Goal: Task Accomplishment & Management: Use online tool/utility

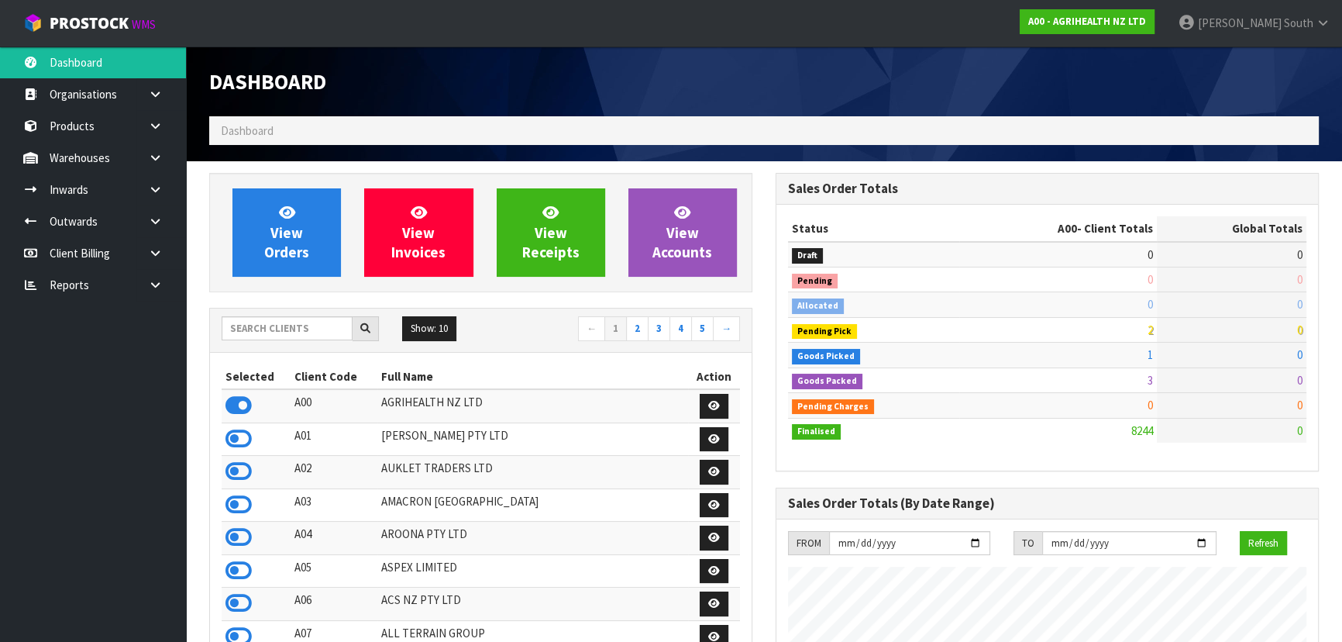
scroll to position [1171, 566]
click at [302, 318] on input "text" at bounding box center [287, 328] width 131 height 24
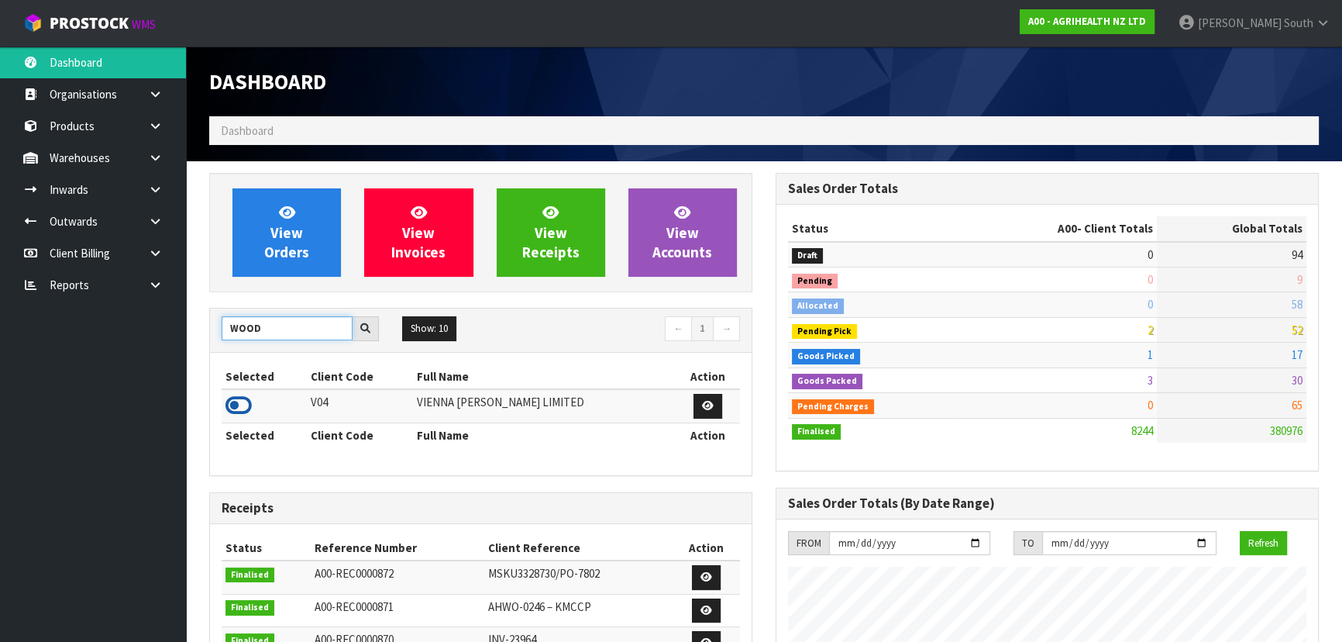
type input "WOOD"
click at [236, 404] on icon at bounding box center [238, 405] width 26 height 23
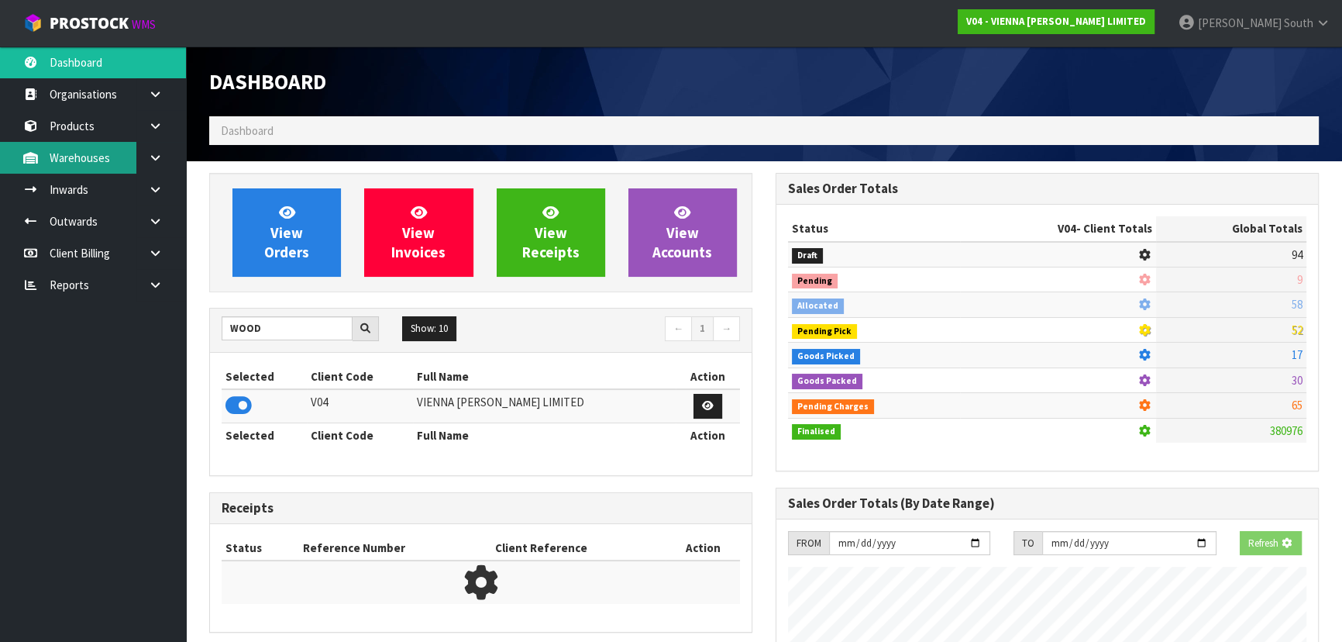
scroll to position [1271, 566]
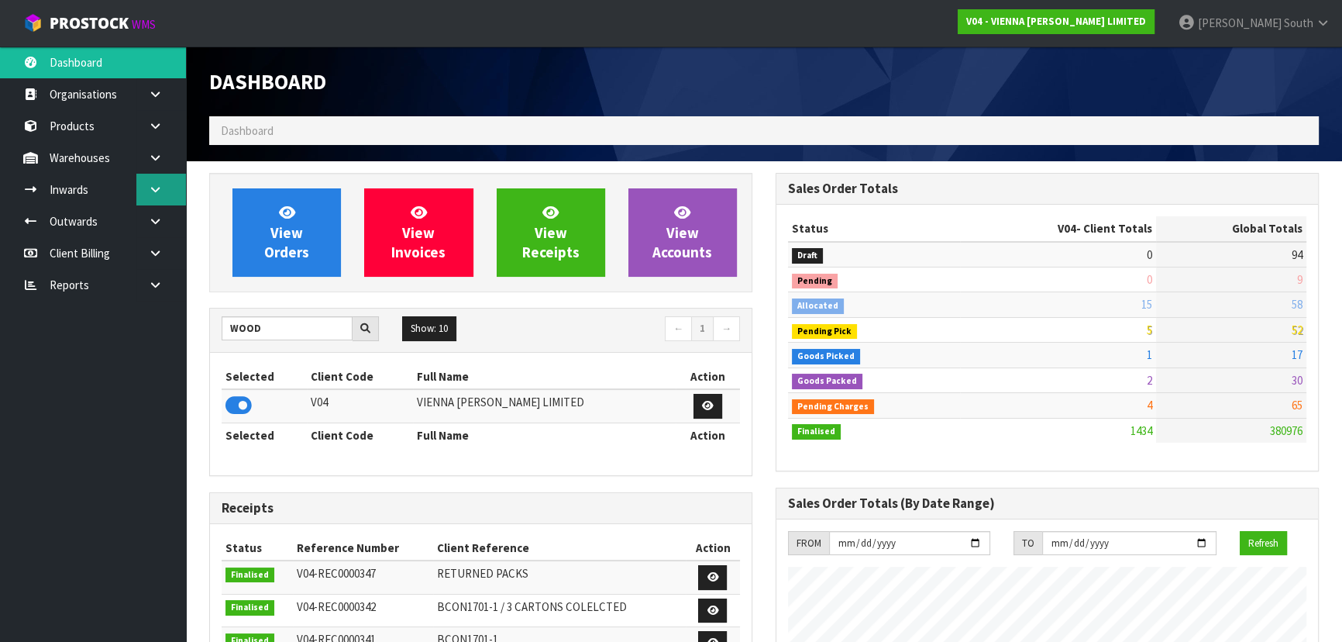
click at [149, 201] on link at bounding box center [161, 190] width 50 height 32
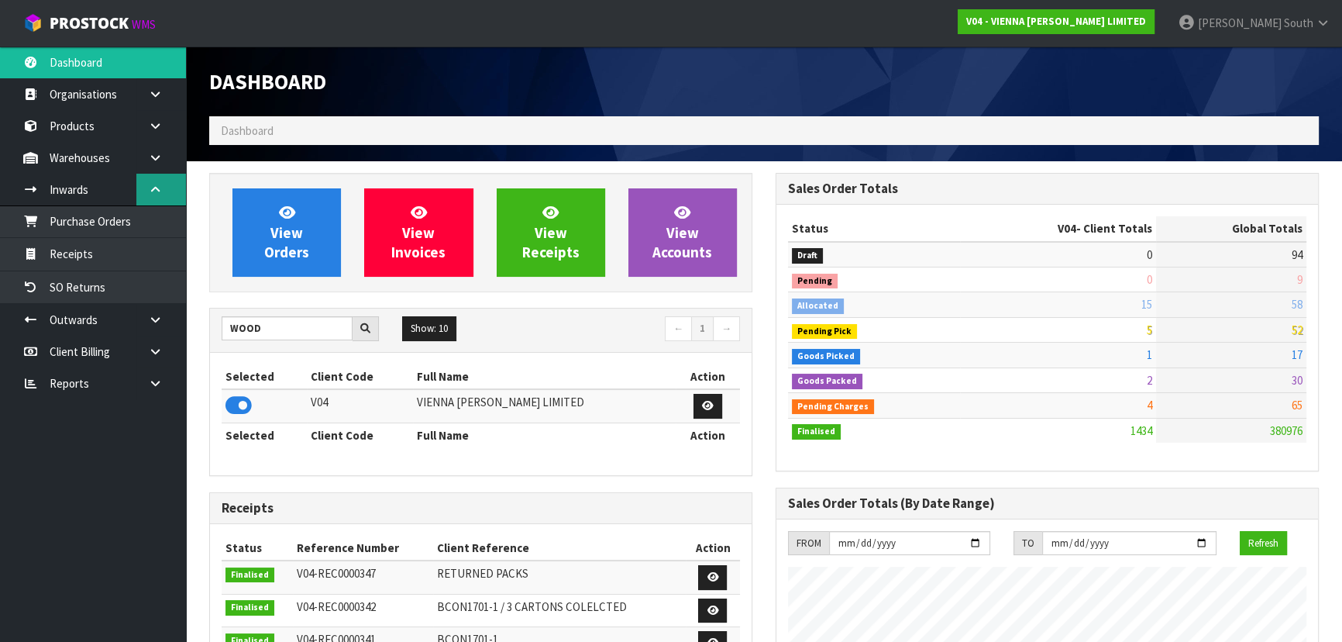
click at [157, 198] on link at bounding box center [161, 190] width 50 height 32
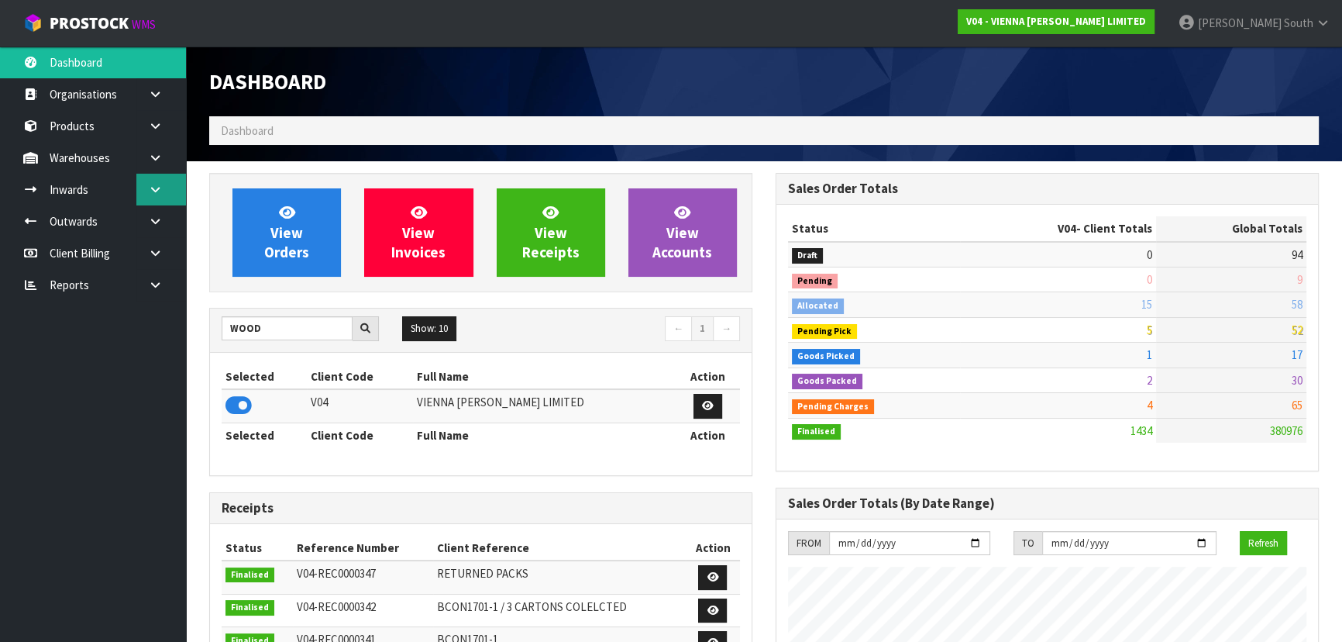
click at [154, 194] on link at bounding box center [161, 190] width 50 height 32
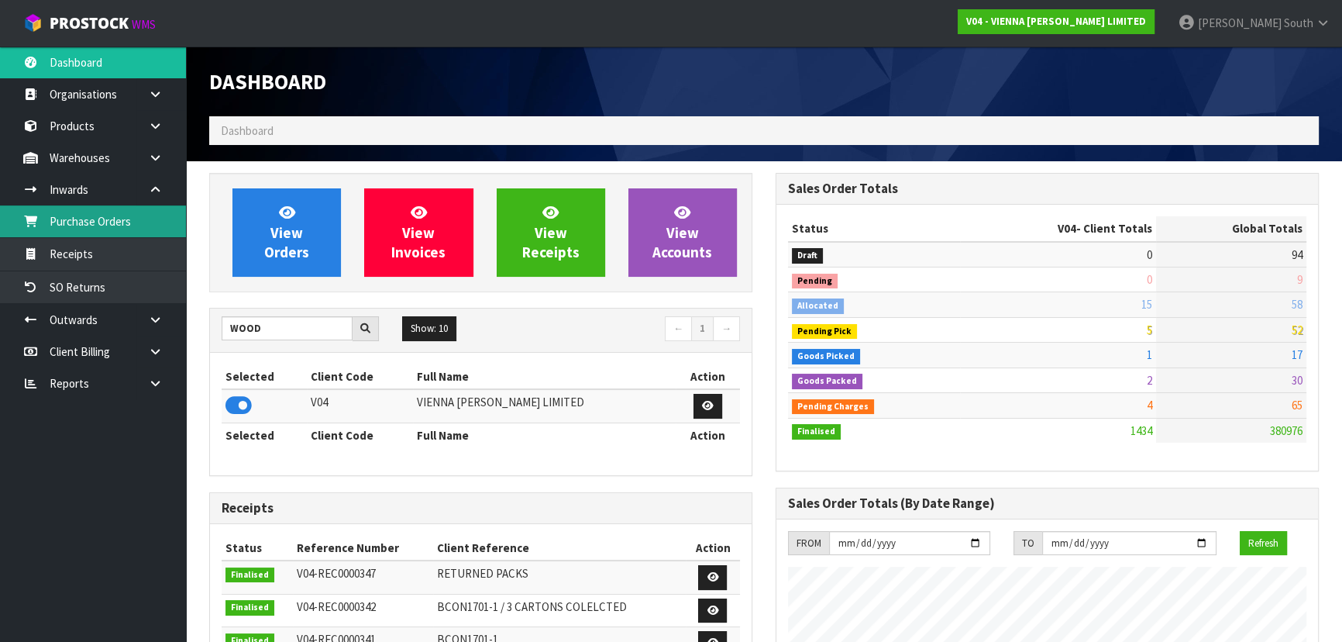
click at [132, 220] on link "Purchase Orders" at bounding box center [93, 221] width 186 height 32
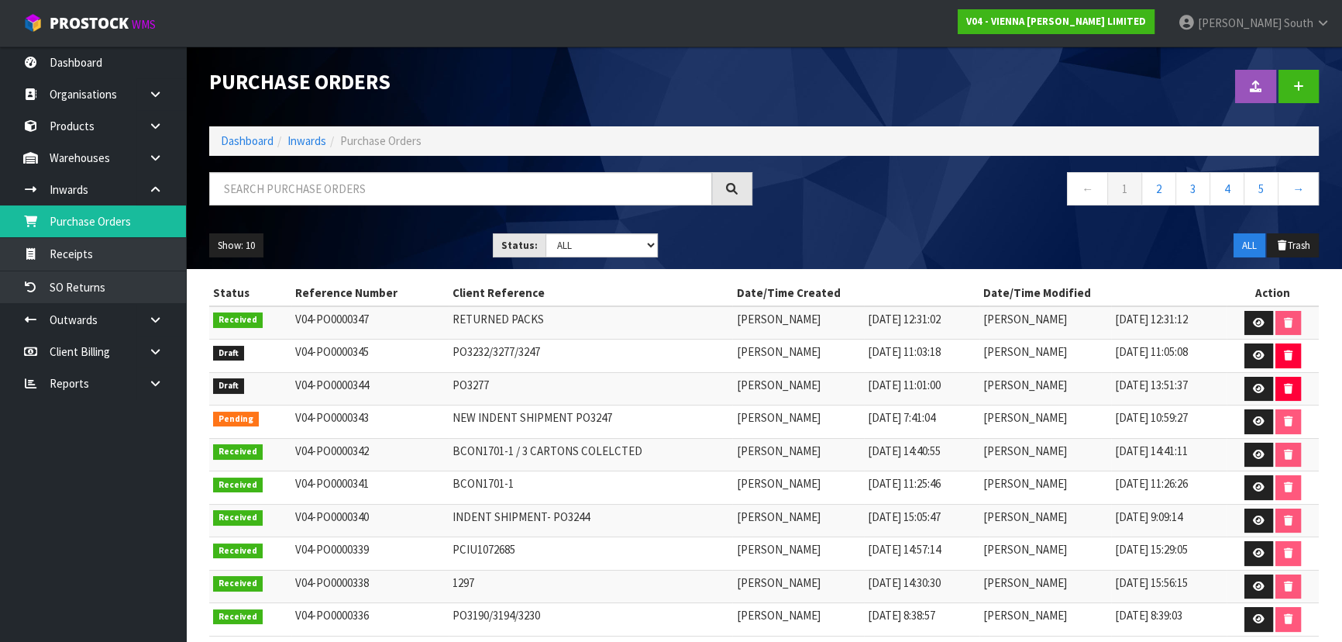
click at [385, 243] on ul "Show: 10 5 10 25 50" at bounding box center [339, 245] width 260 height 25
click at [1294, 78] on link at bounding box center [1298, 86] width 40 height 33
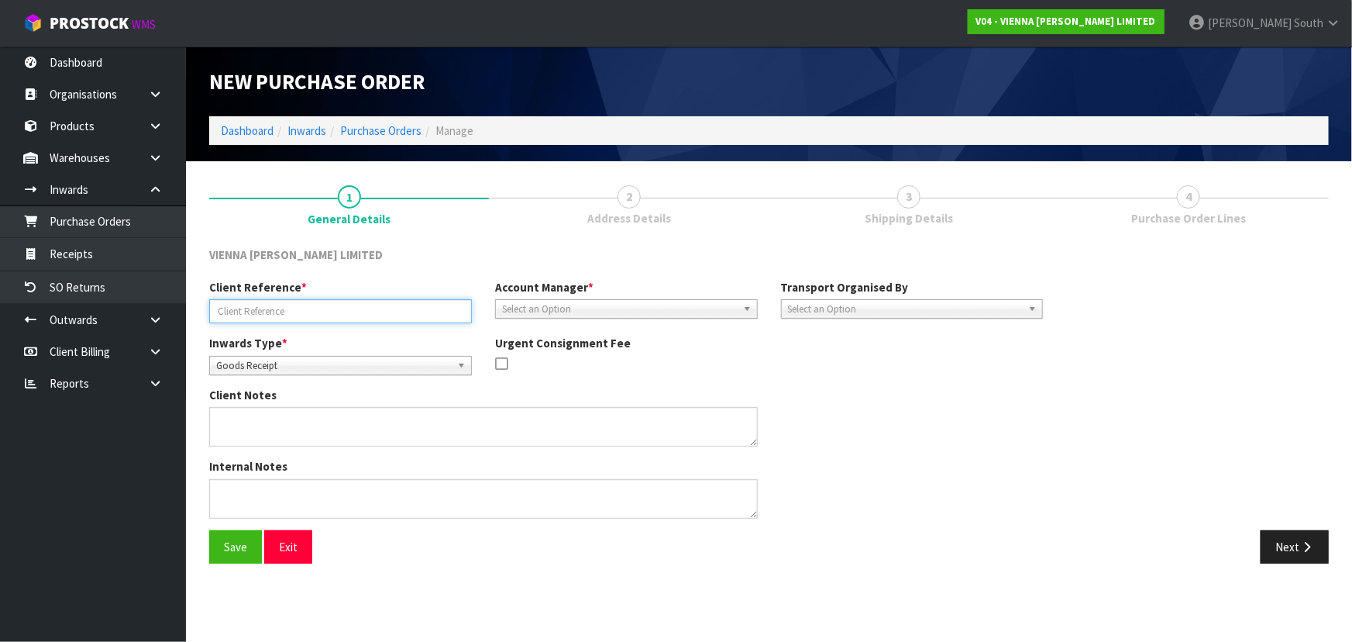
click at [367, 305] on input "text" at bounding box center [340, 311] width 263 height 24
drag, startPoint x: 286, startPoint y: 552, endPoint x: 308, endPoint y: 536, distance: 27.3
click at [286, 552] on button "Exit" at bounding box center [288, 546] width 48 height 33
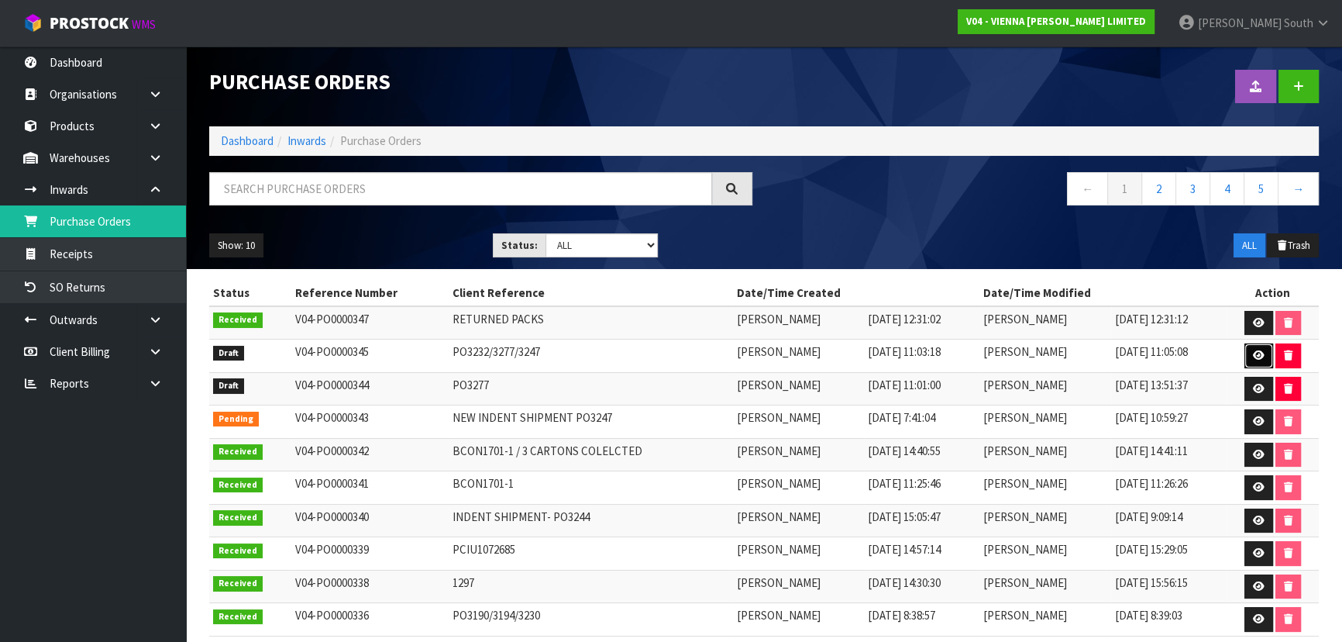
click at [1251, 359] on link at bounding box center [1258, 355] width 29 height 25
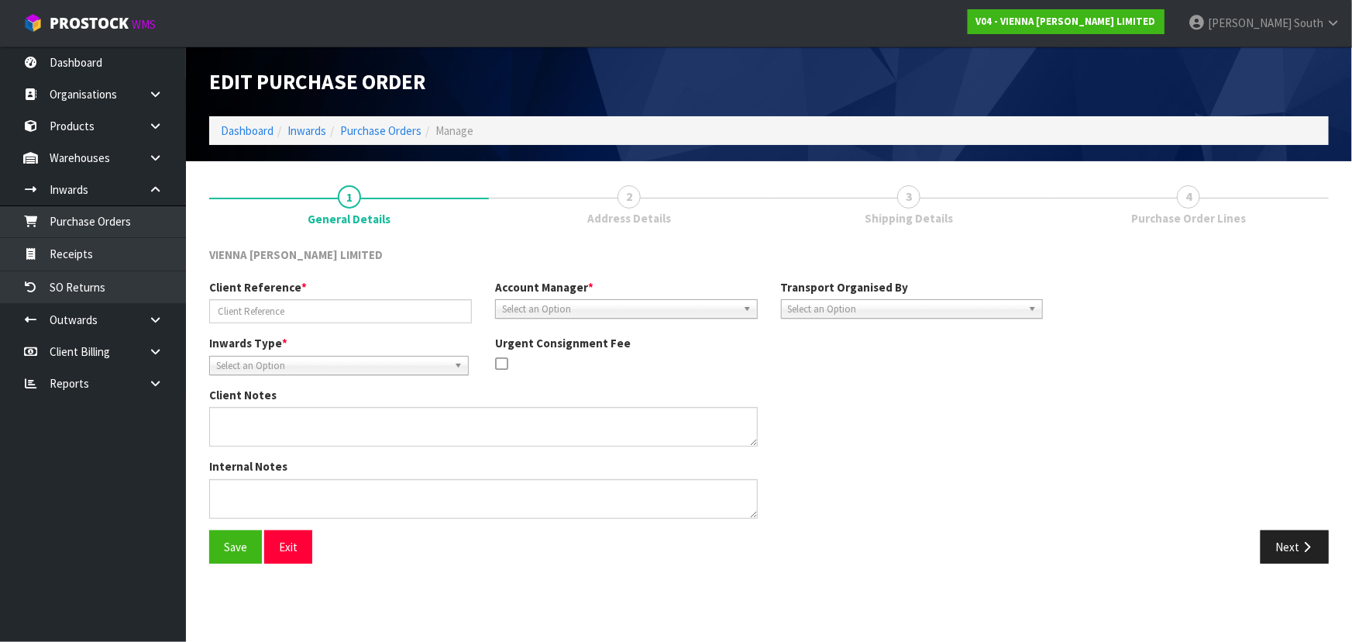
type input "PO3232/3277/3247"
click at [1291, 538] on button "Next" at bounding box center [1295, 546] width 68 height 33
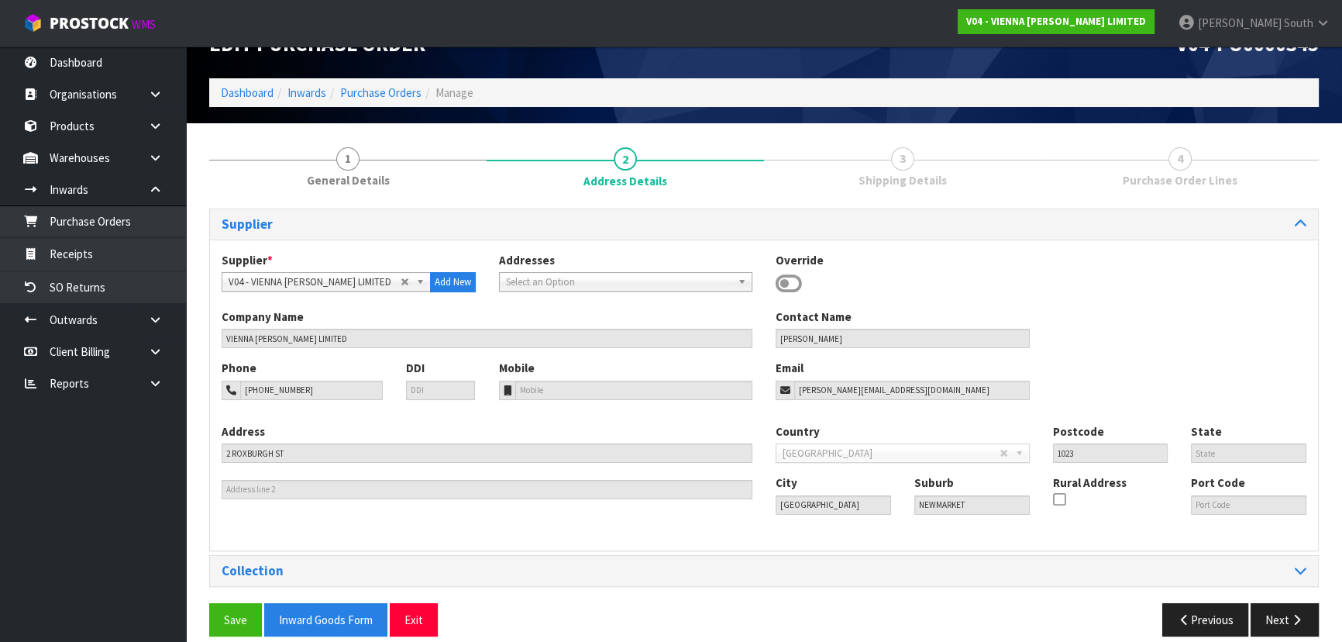
scroll to position [55, 0]
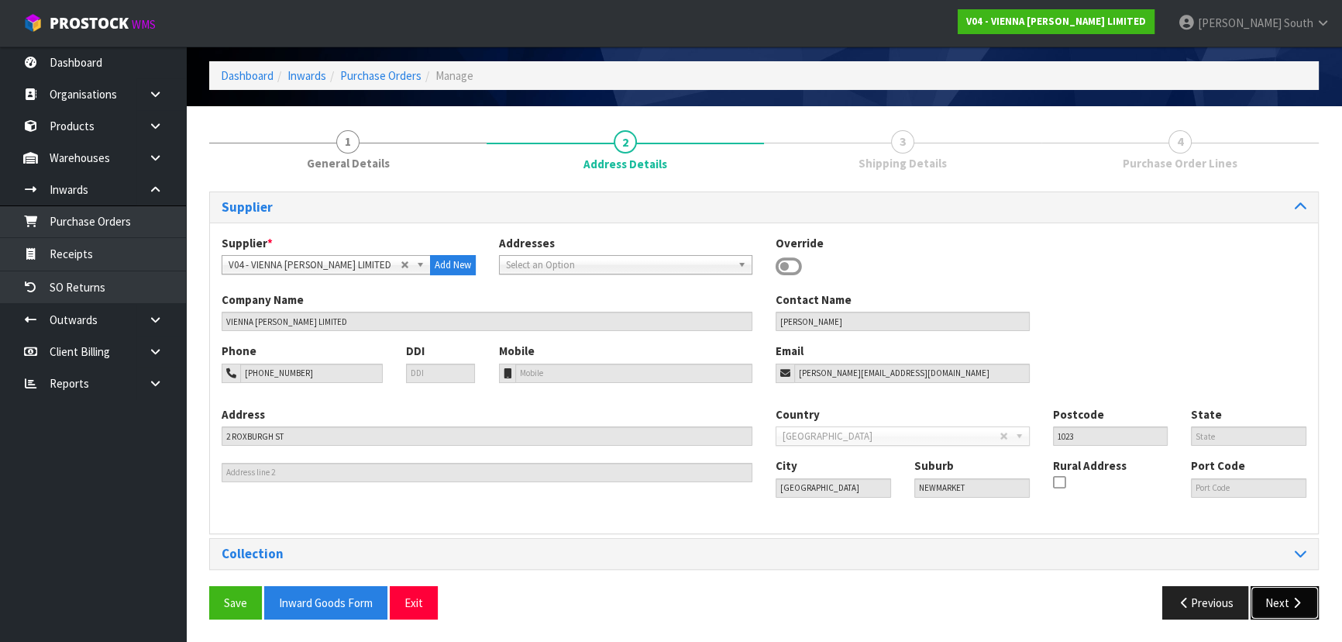
click at [1279, 604] on button "Next" at bounding box center [1284, 602] width 68 height 33
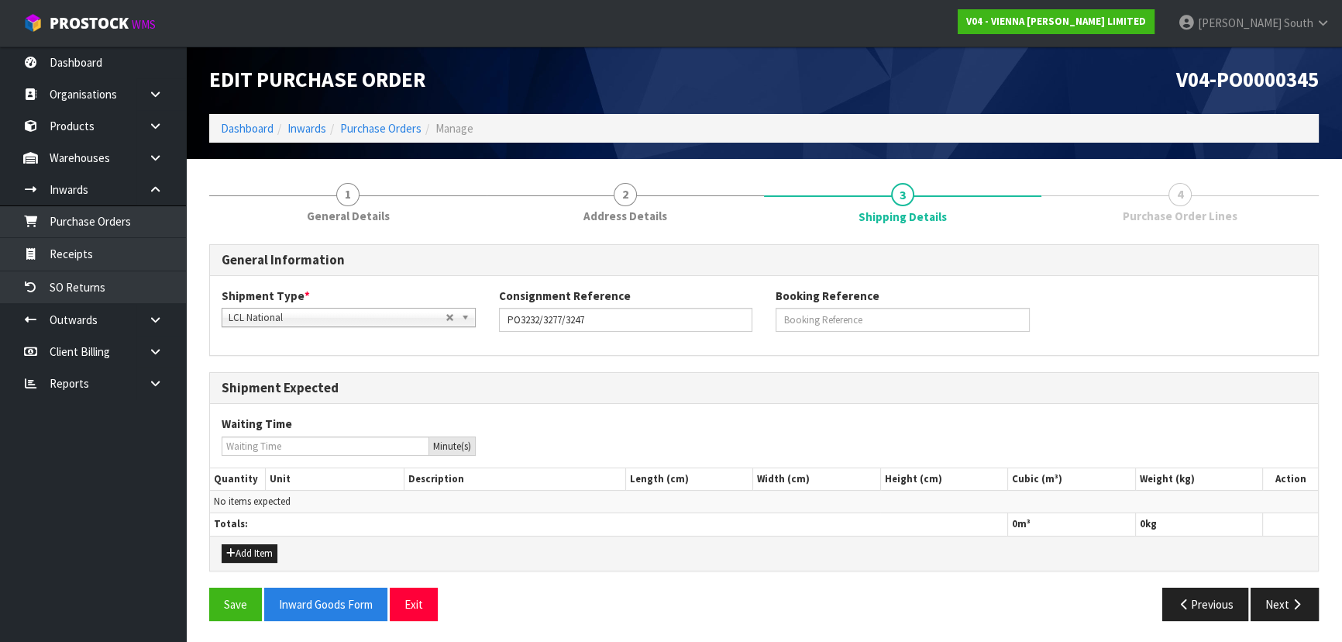
scroll to position [3, 0]
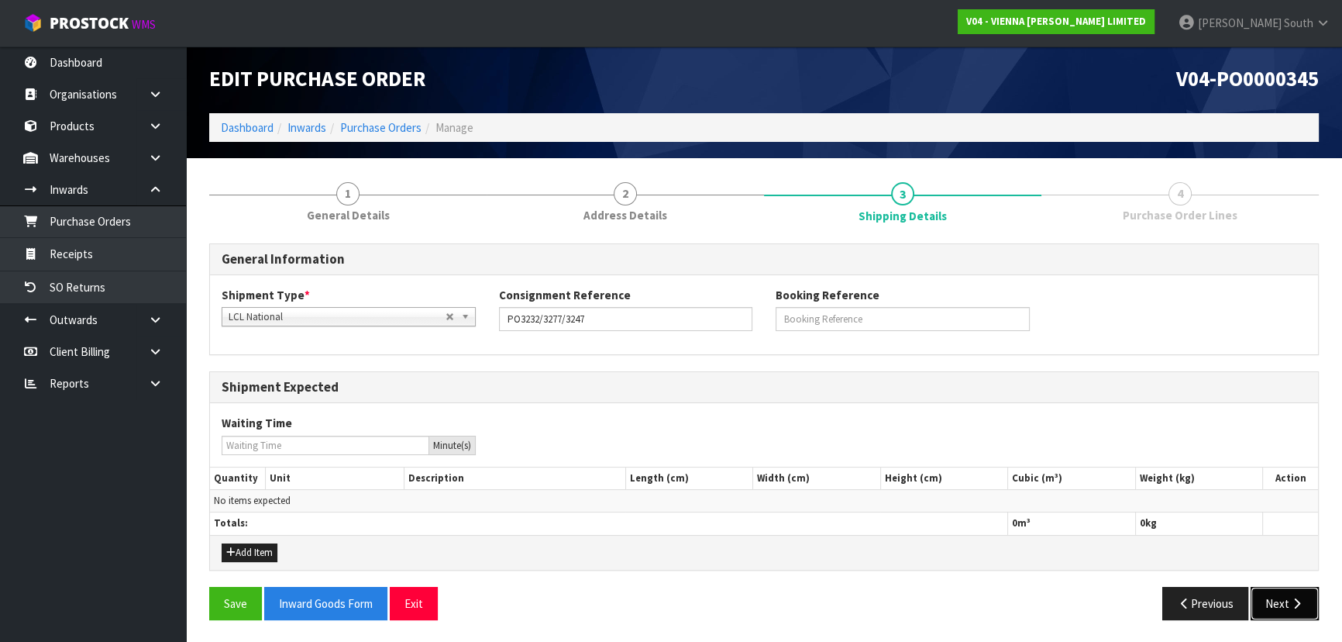
click at [1288, 593] on button "Next" at bounding box center [1284, 603] width 68 height 33
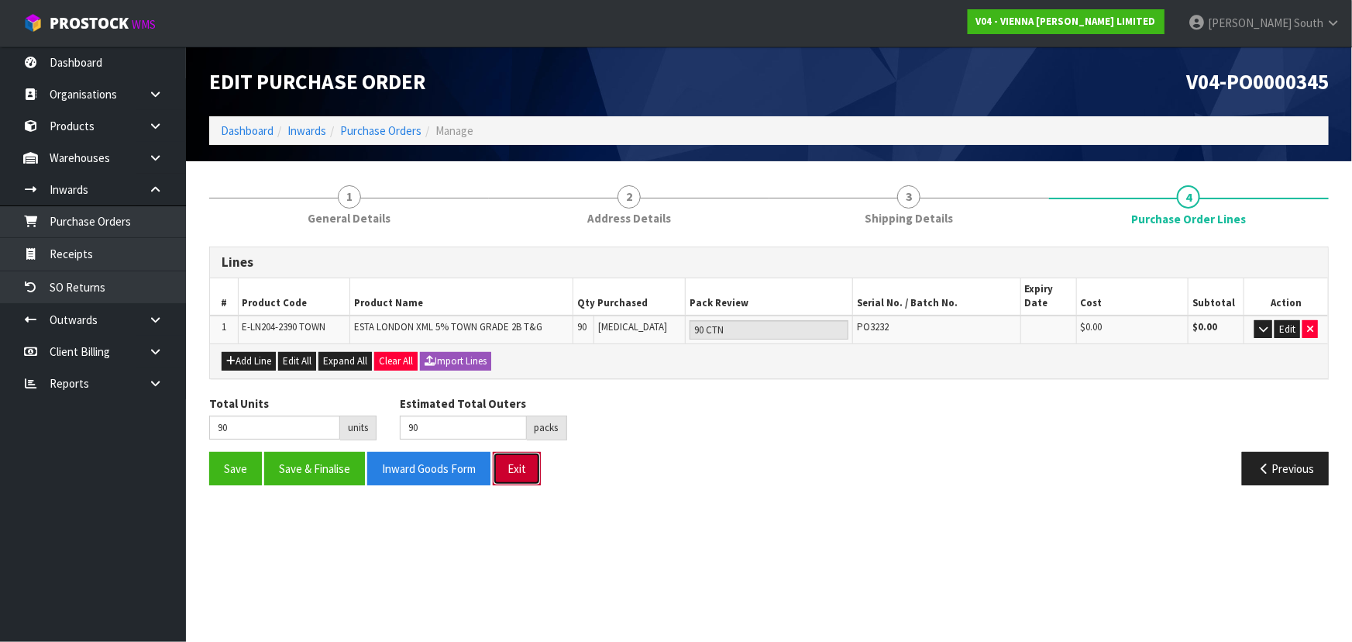
click at [533, 480] on button "Exit" at bounding box center [517, 468] width 48 height 33
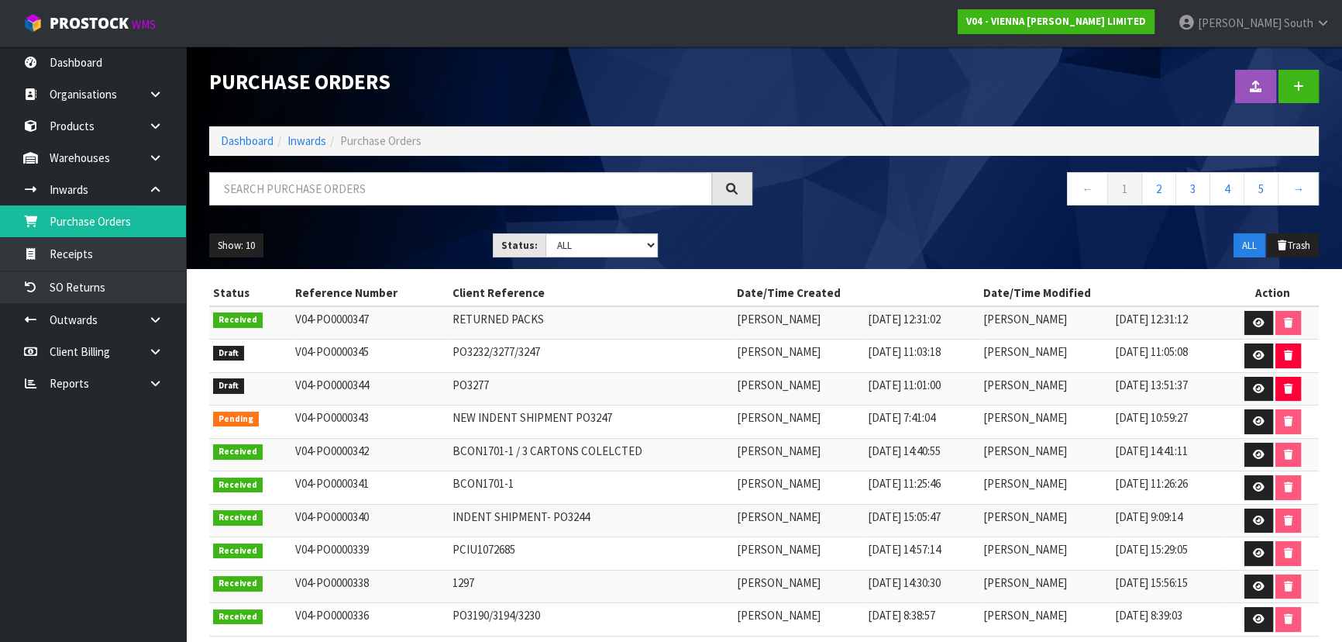
drag, startPoint x: 862, startPoint y: 191, endPoint x: 968, endPoint y: 185, distance: 107.1
click at [862, 191] on nav "← 1 2 3 4 5 →" at bounding box center [1047, 191] width 543 height 38
drag, startPoint x: 434, startPoint y: 384, endPoint x: 510, endPoint y: 384, distance: 75.9
click at [510, 384] on td "PO3277" at bounding box center [591, 388] width 284 height 33
copy td "PO3277"
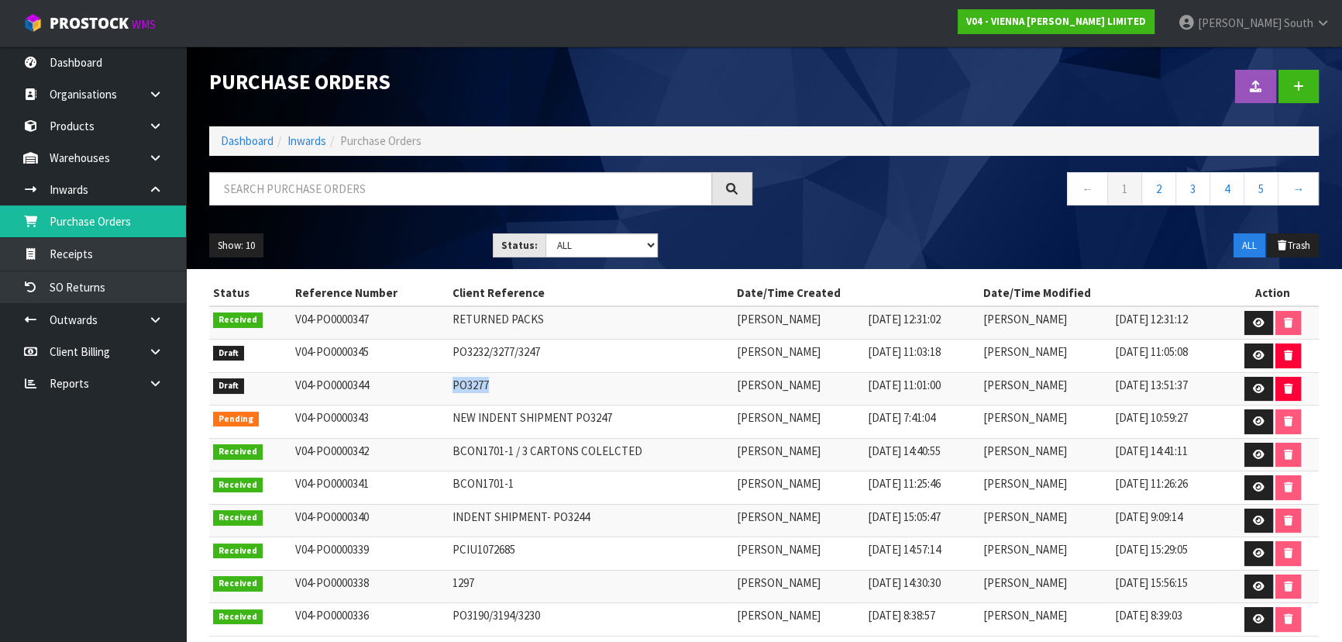
click at [851, 189] on nav "← 1 2 3 4 5 →" at bounding box center [1047, 191] width 543 height 38
click at [1249, 379] on link at bounding box center [1258, 389] width 29 height 25
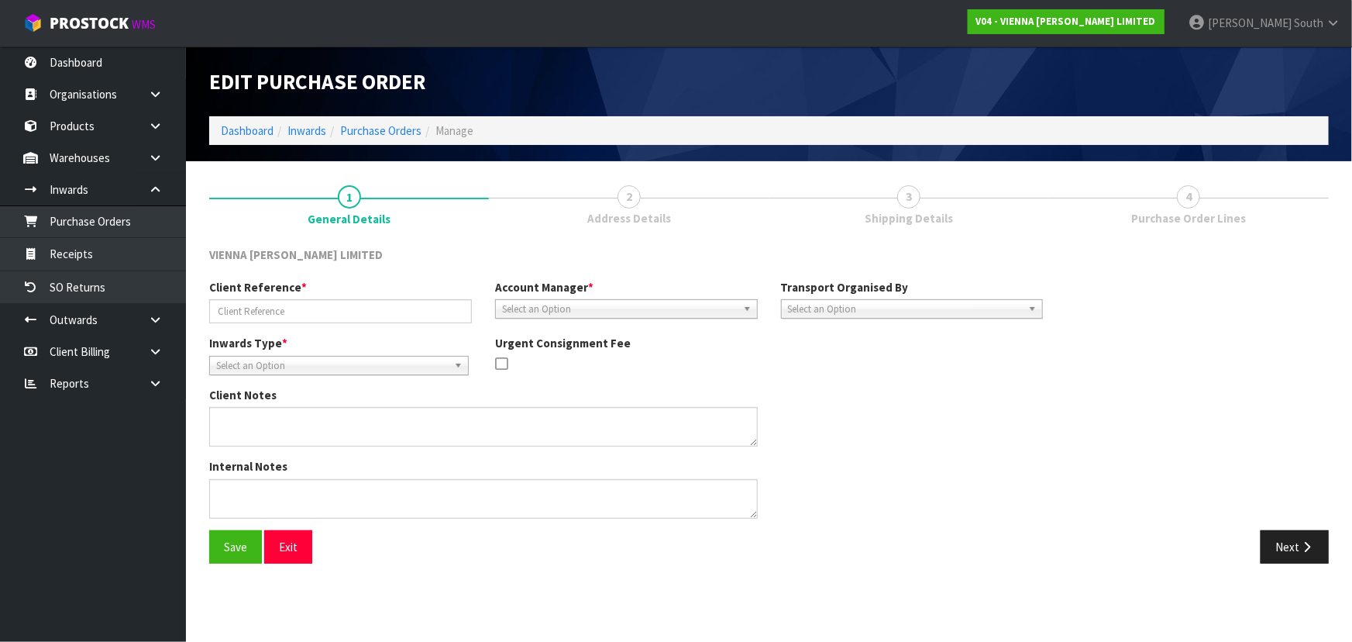
type input "PO3277"
click at [1295, 535] on button "Next" at bounding box center [1295, 546] width 68 height 33
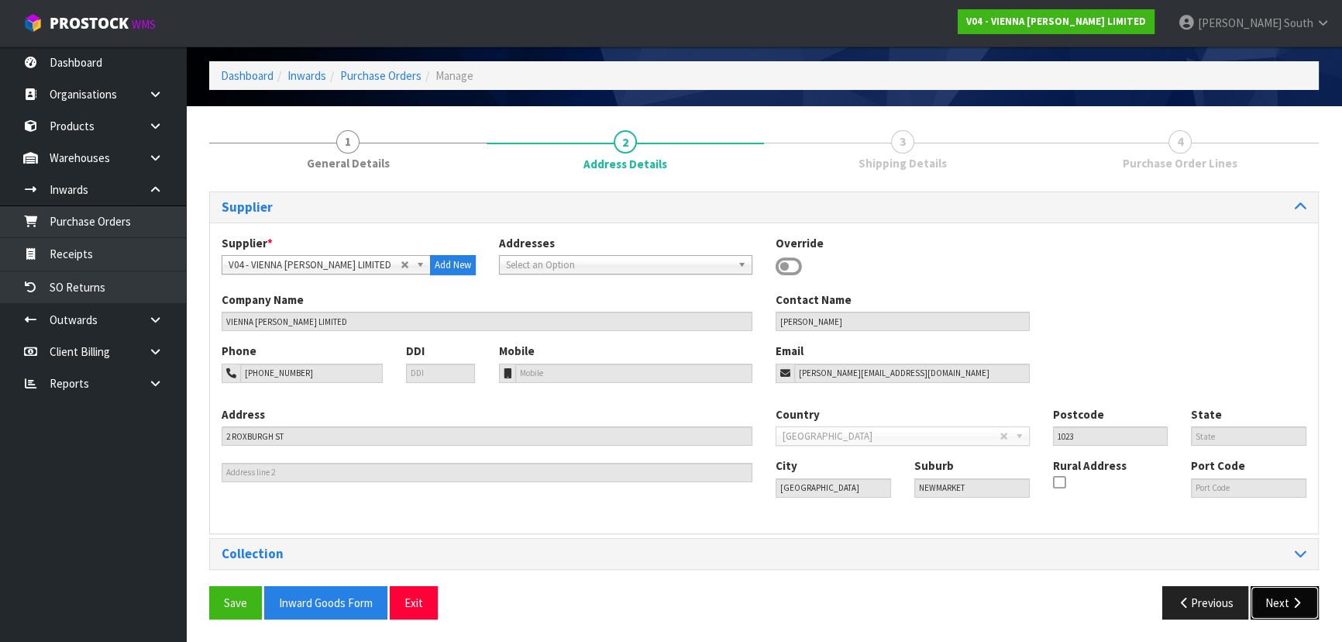
click at [1280, 597] on button "Next" at bounding box center [1284, 602] width 68 height 33
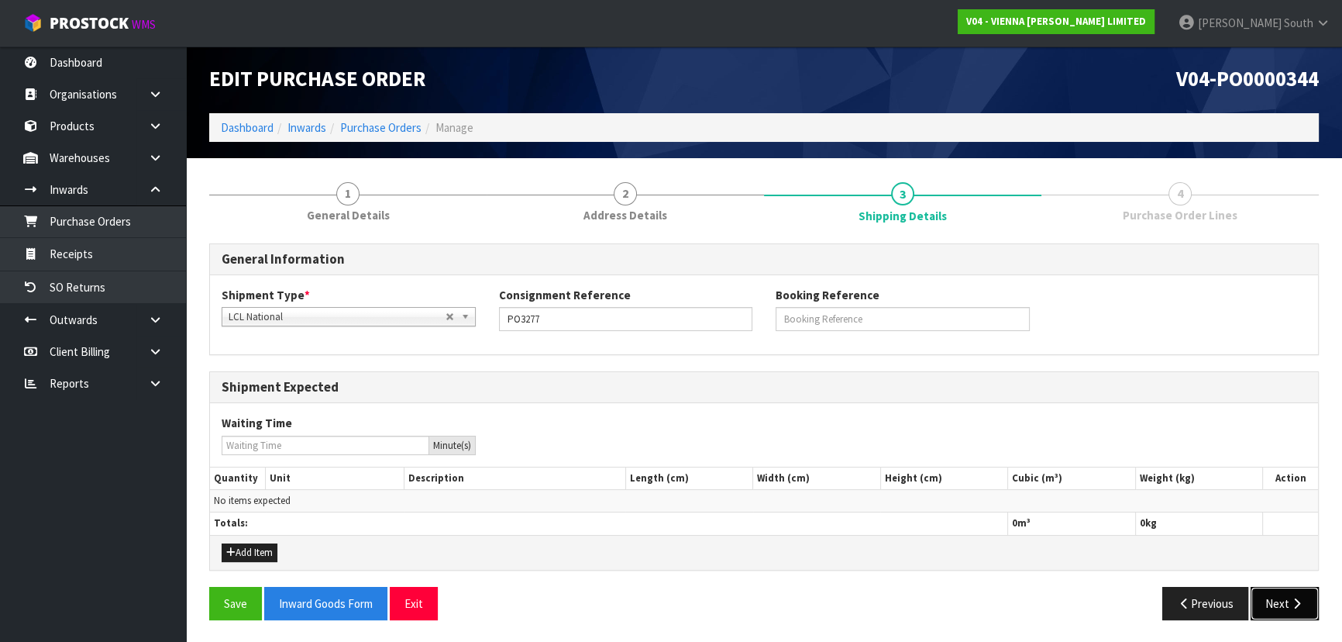
click at [1291, 593] on button "Next" at bounding box center [1284, 603] width 68 height 33
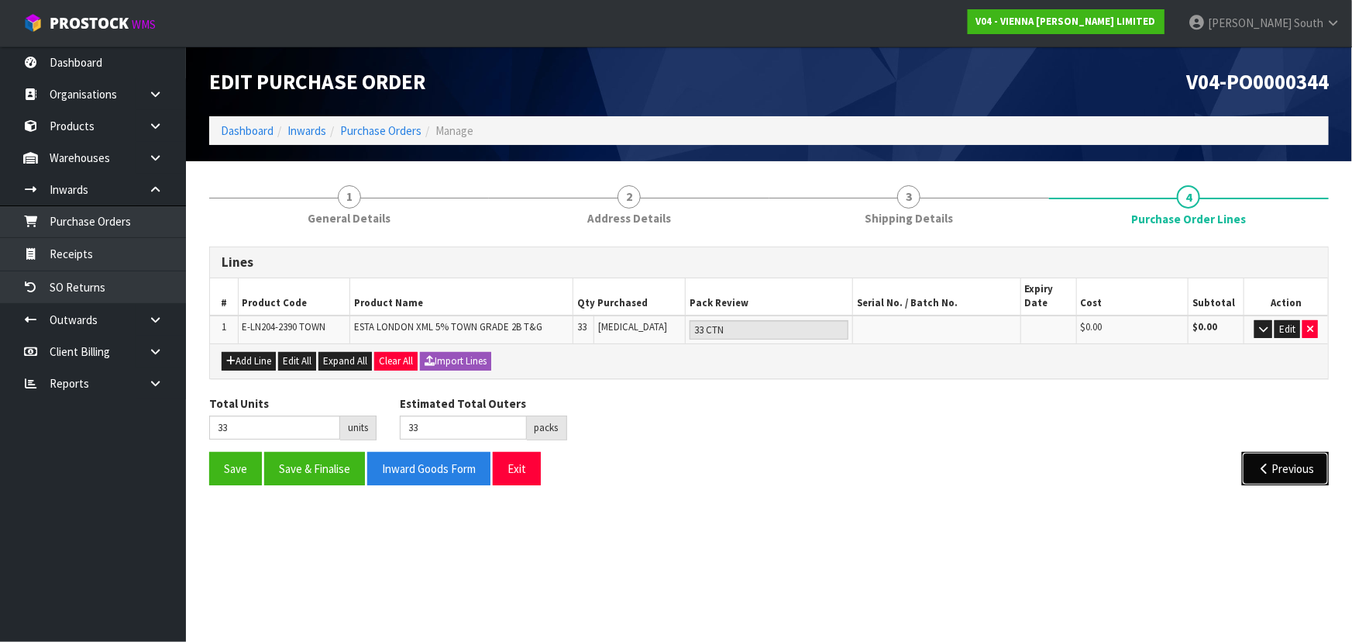
click at [1268, 468] on icon "button" at bounding box center [1264, 469] width 15 height 12
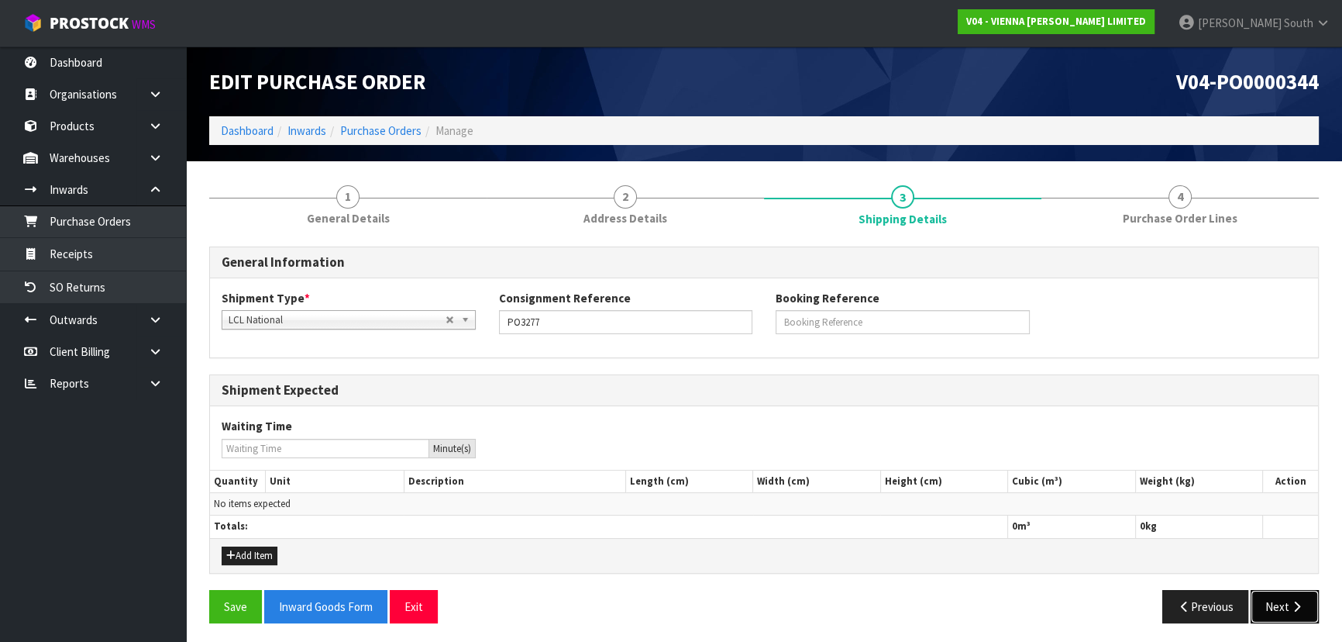
click at [1304, 602] on button "Next" at bounding box center [1284, 606] width 68 height 33
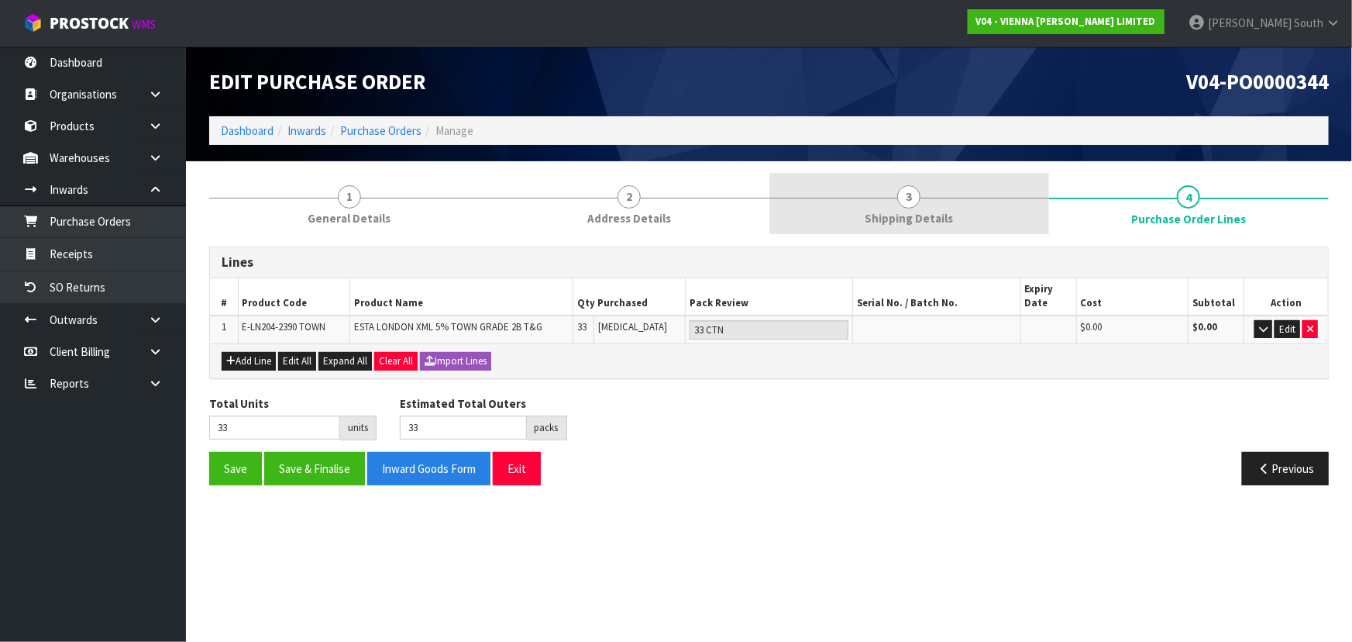
click at [937, 224] on span "Shipping Details" at bounding box center [909, 218] width 88 height 16
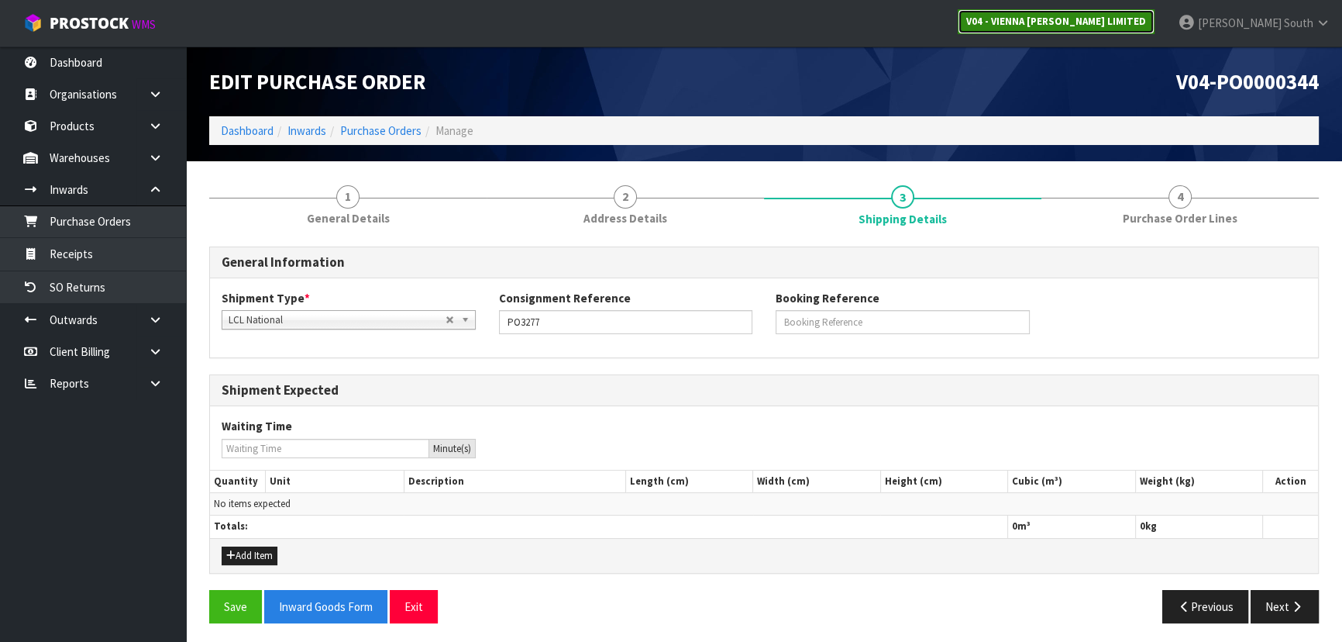
click at [1154, 11] on link "V04 - VIENNA [PERSON_NAME] LIMITED" at bounding box center [1056, 21] width 197 height 25
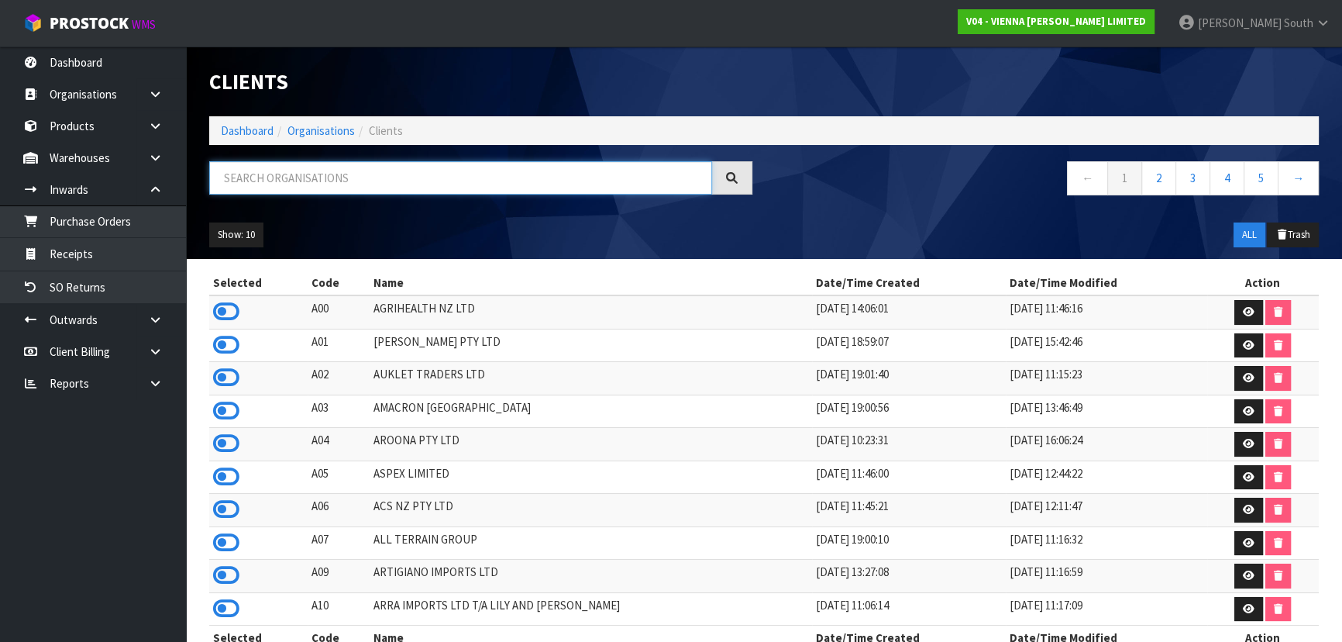
click at [386, 178] on input "text" at bounding box center [460, 177] width 503 height 33
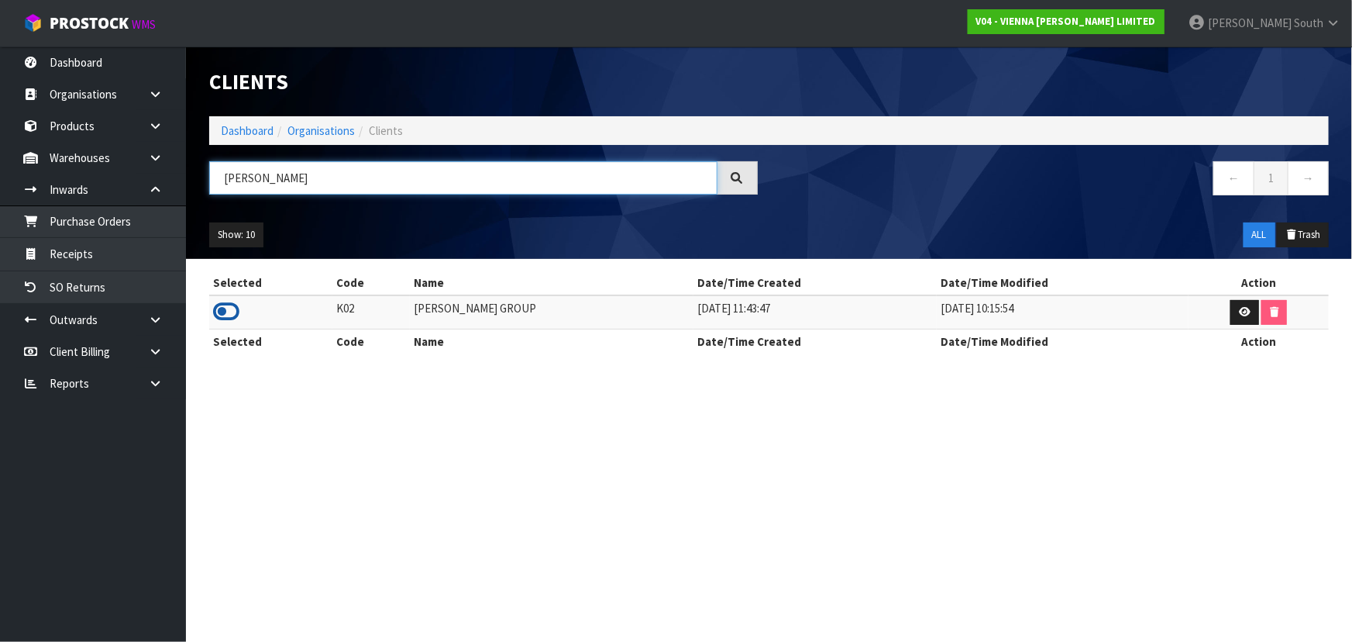
type input "[PERSON_NAME]"
click at [220, 311] on icon at bounding box center [226, 311] width 26 height 23
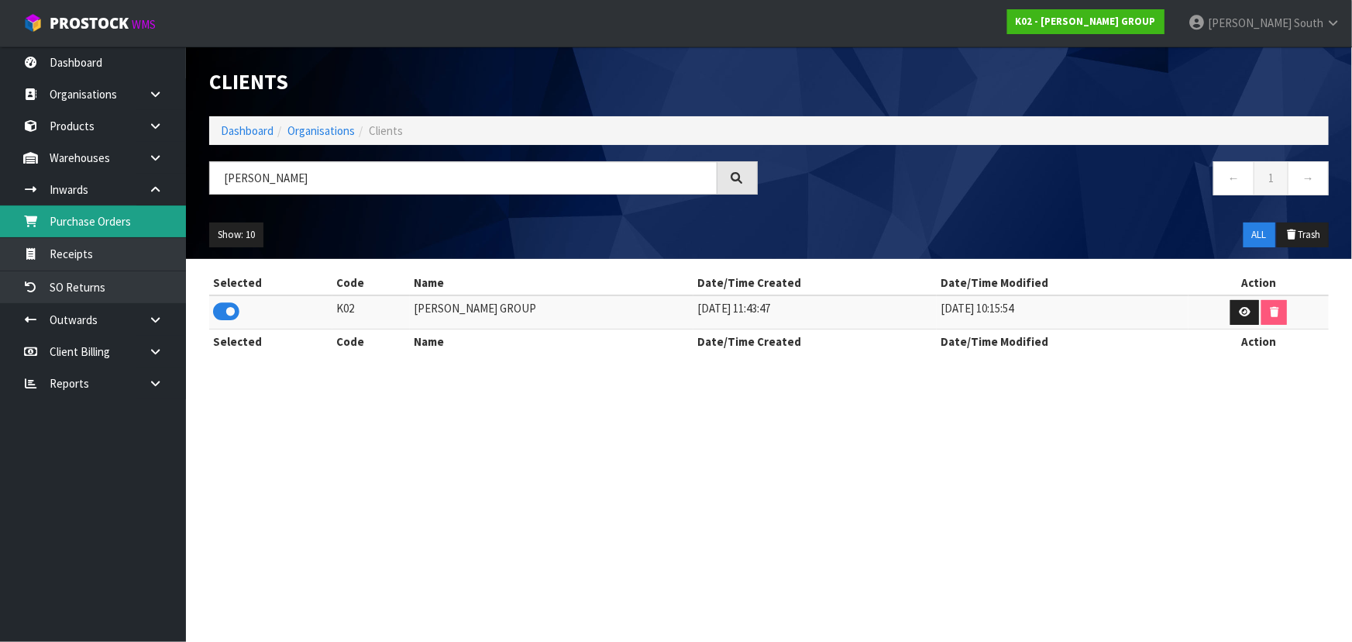
click at [105, 229] on link "Purchase Orders" at bounding box center [93, 221] width 186 height 32
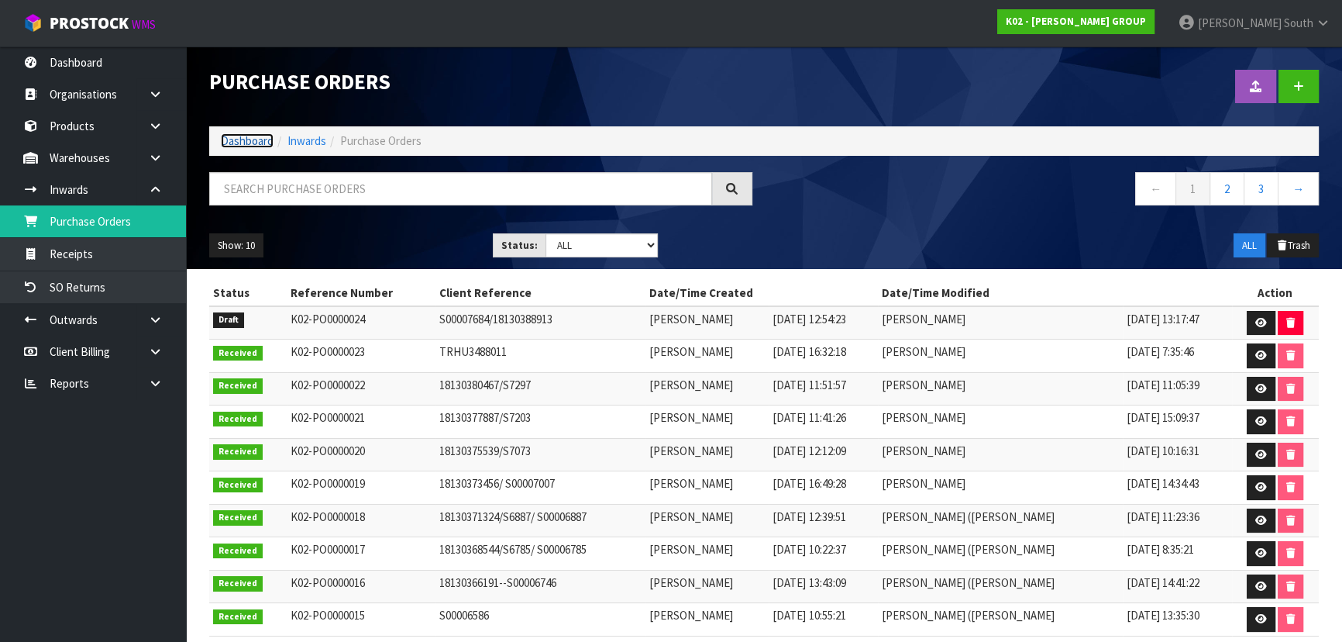
drag, startPoint x: 259, startPoint y: 132, endPoint x: 283, endPoint y: 143, distance: 26.0
click at [259, 133] on link "Dashboard" at bounding box center [247, 140] width 53 height 15
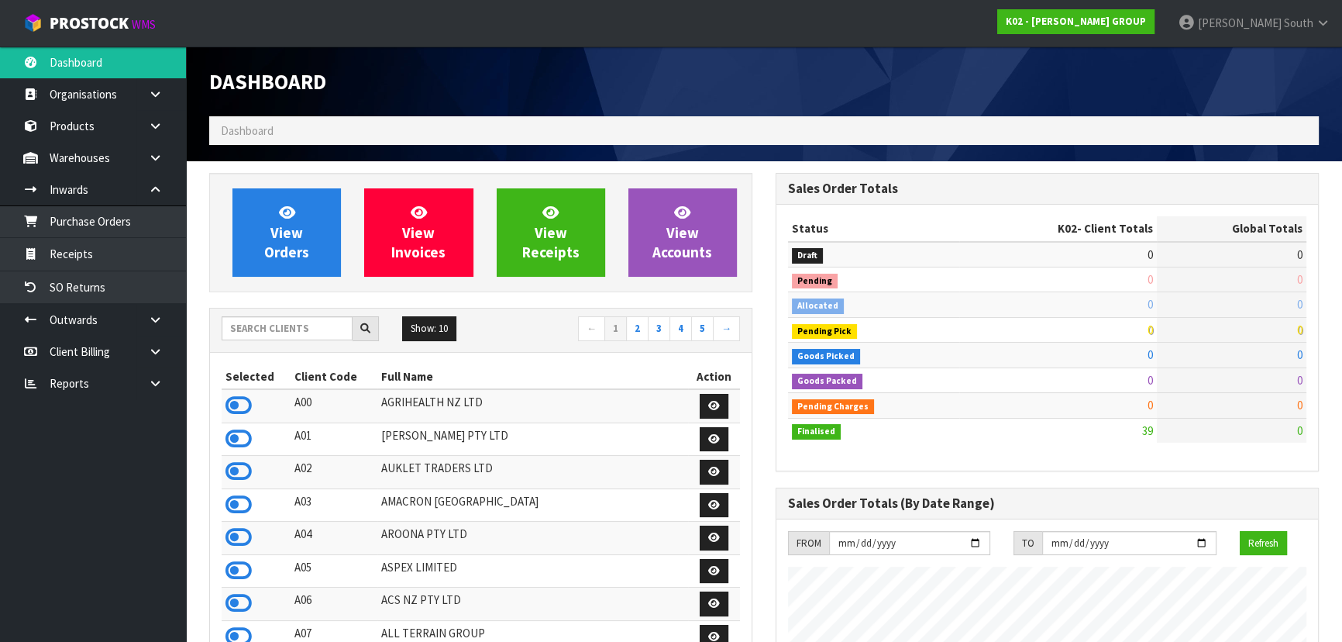
scroll to position [946, 566]
click at [289, 327] on input "text" at bounding box center [287, 328] width 131 height 24
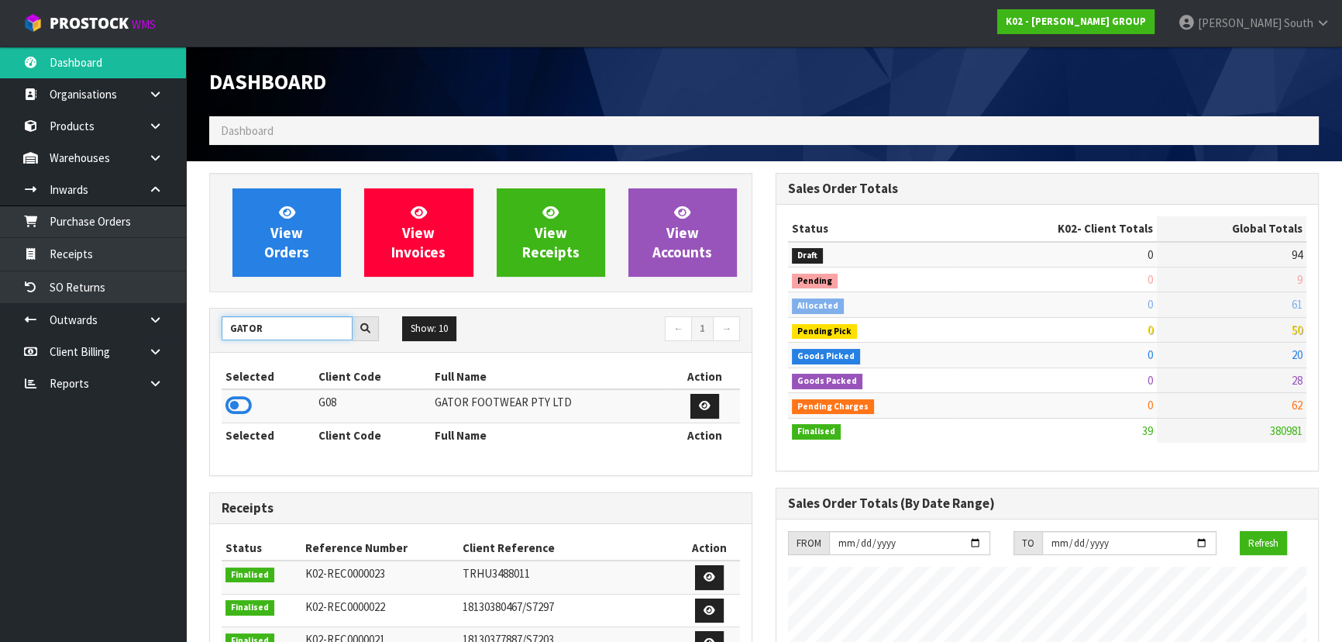
type input "GATOR"
click at [224, 394] on td at bounding box center [268, 405] width 93 height 33
click at [240, 405] on icon at bounding box center [238, 405] width 26 height 23
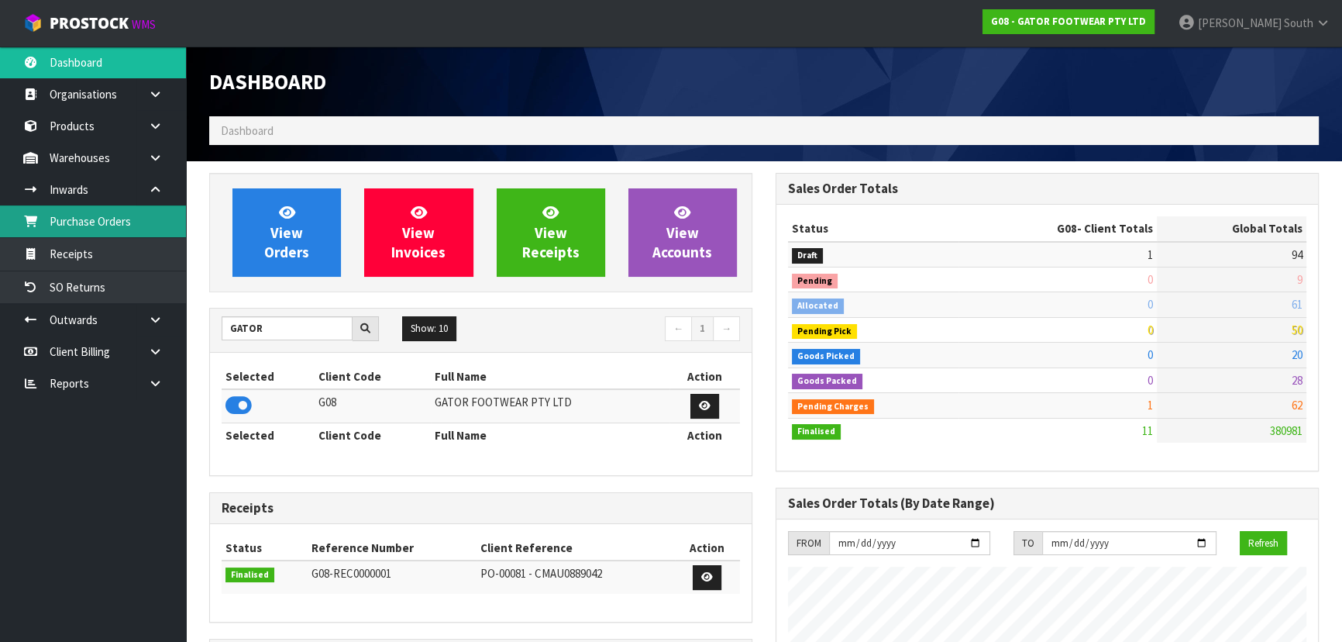
scroll to position [1054, 566]
click at [120, 222] on link "Purchase Orders" at bounding box center [93, 221] width 186 height 32
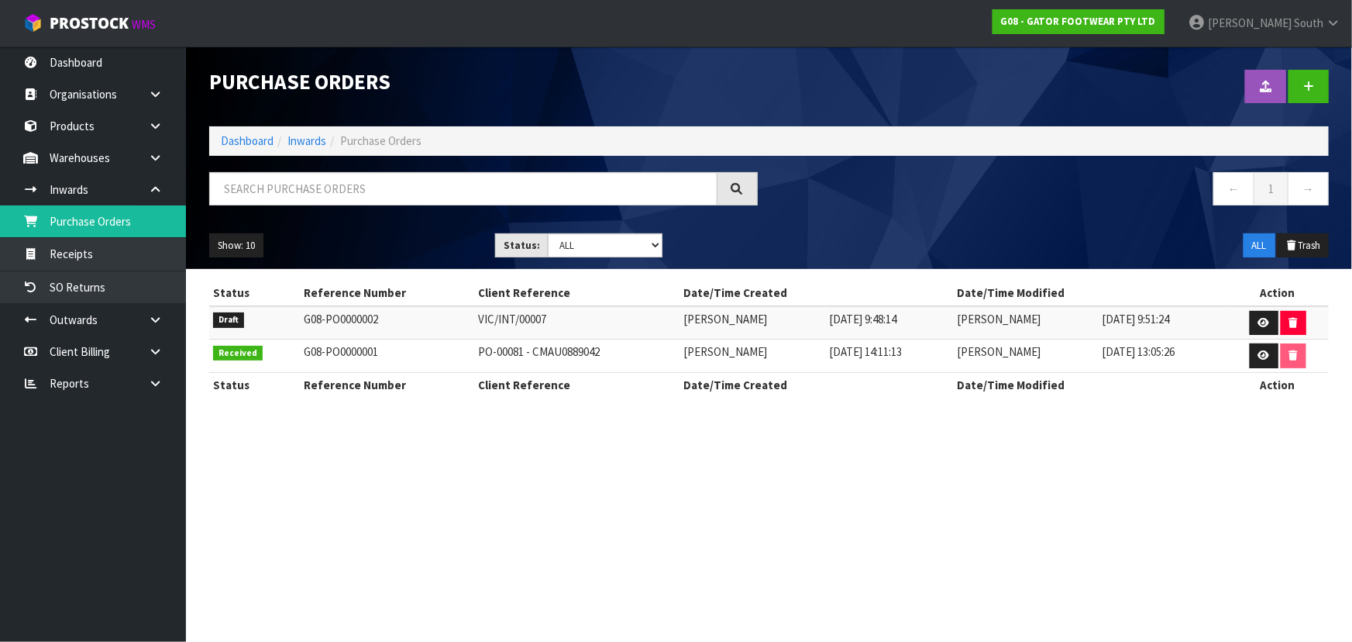
click at [1250, 318] on td at bounding box center [1277, 322] width 102 height 33
click at [1254, 317] on link at bounding box center [1264, 323] width 29 height 25
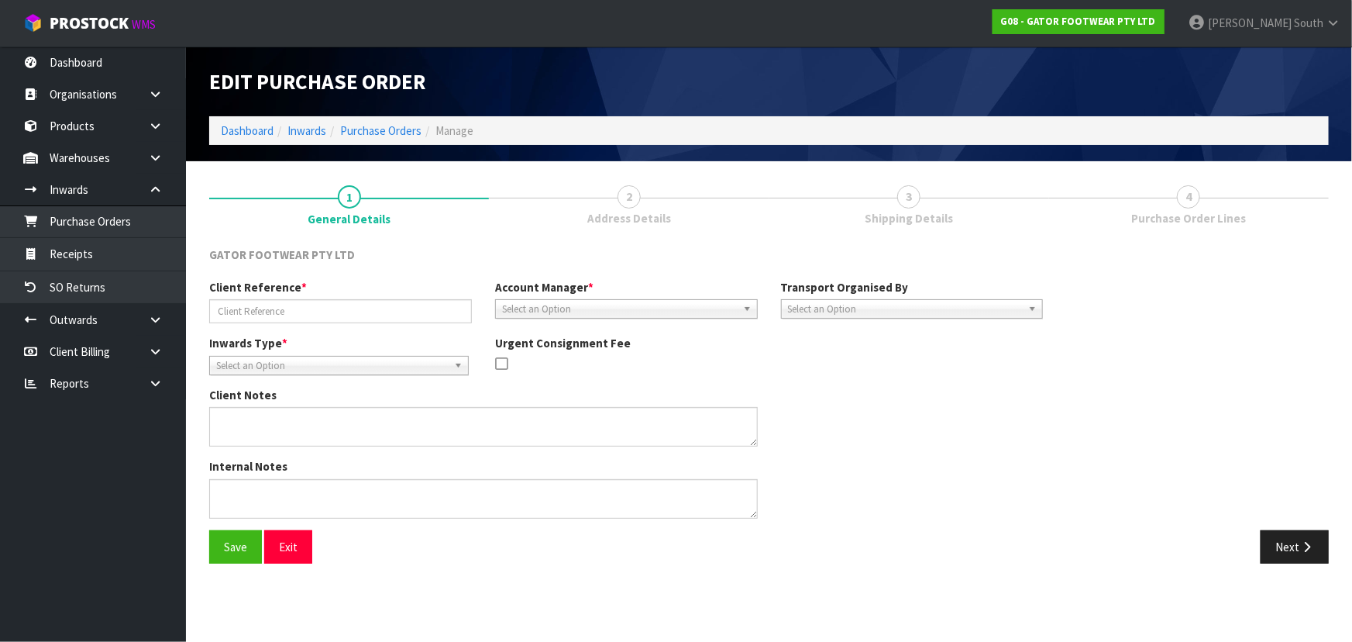
type input "VIC/INT/00007"
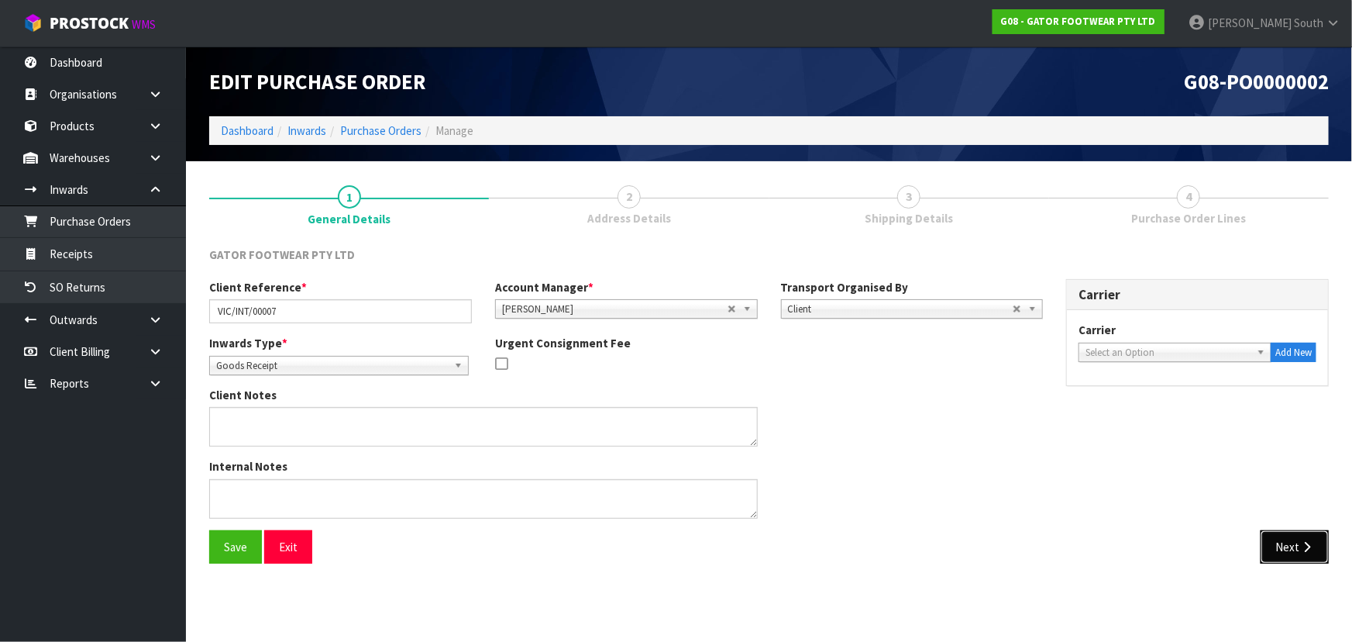
click at [1286, 538] on button "Next" at bounding box center [1295, 546] width 68 height 33
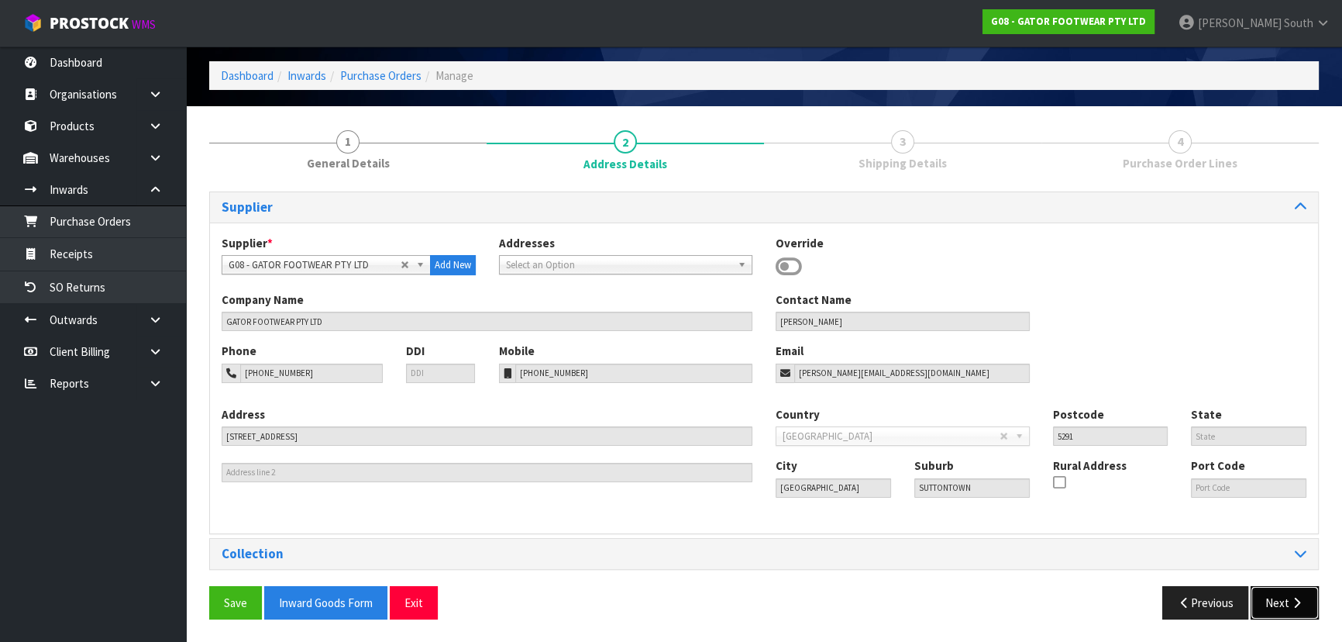
click at [1292, 590] on button "Next" at bounding box center [1284, 602] width 68 height 33
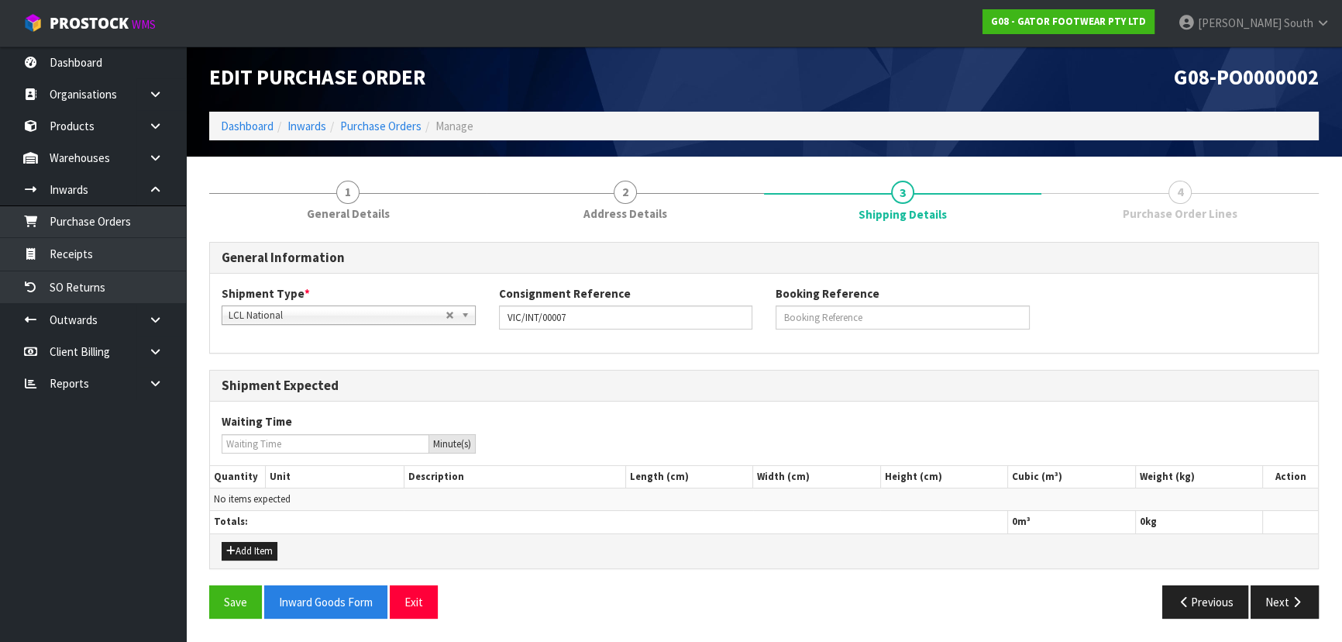
scroll to position [3, 0]
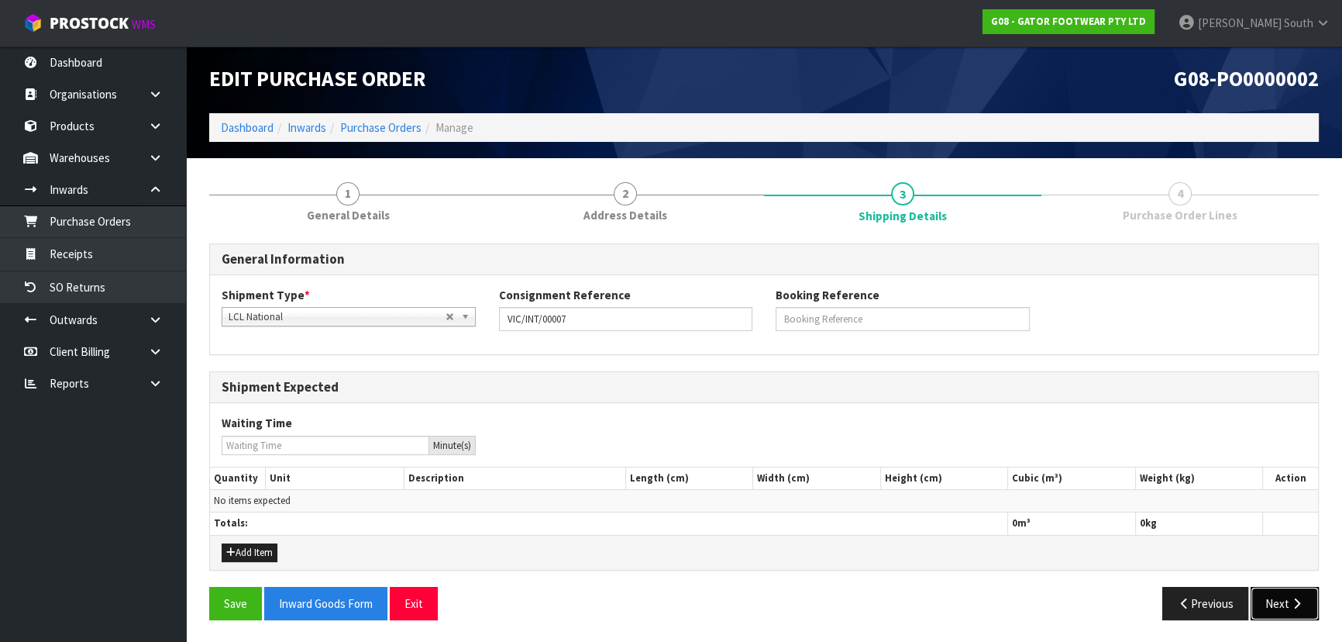
click at [1285, 615] on button "Next" at bounding box center [1284, 603] width 68 height 33
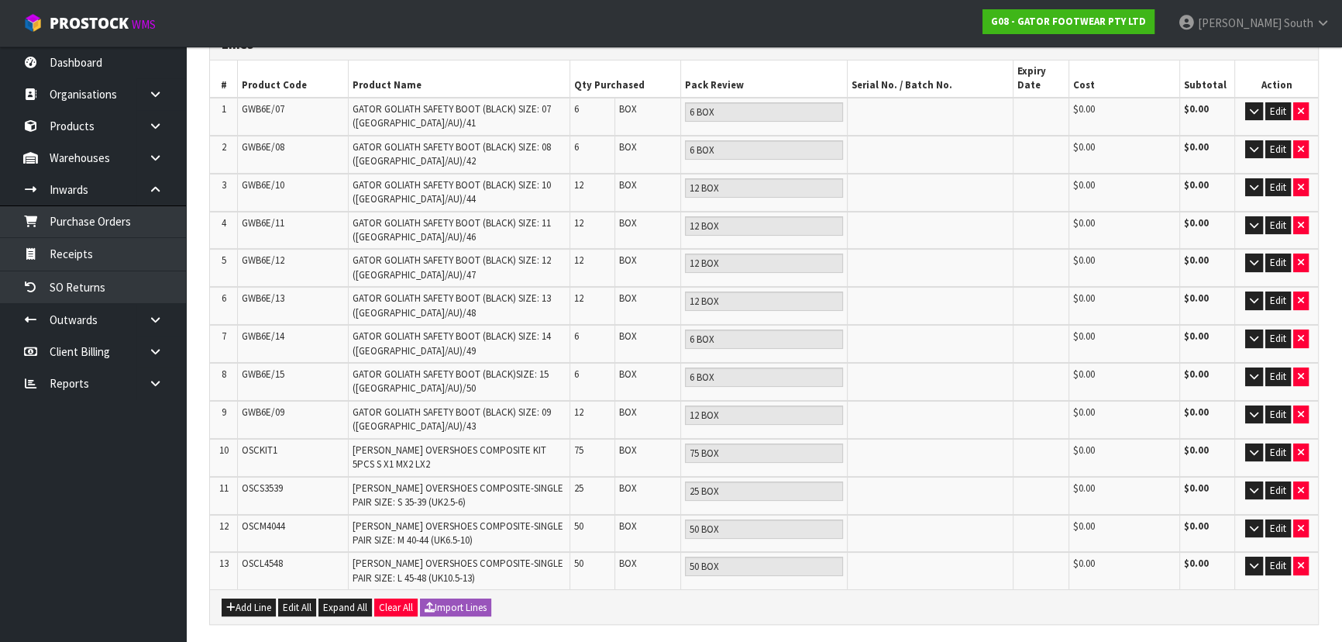
scroll to position [186, 0]
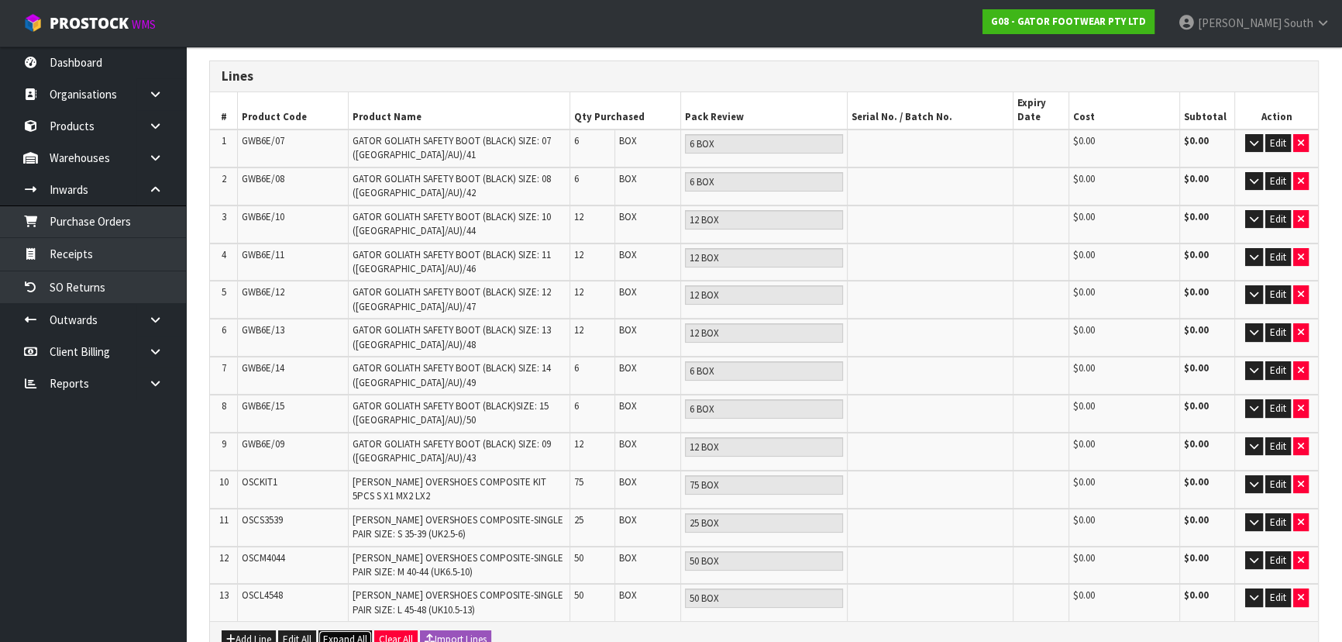
click at [365, 632] on span "Expand All" at bounding box center [345, 638] width 44 height 13
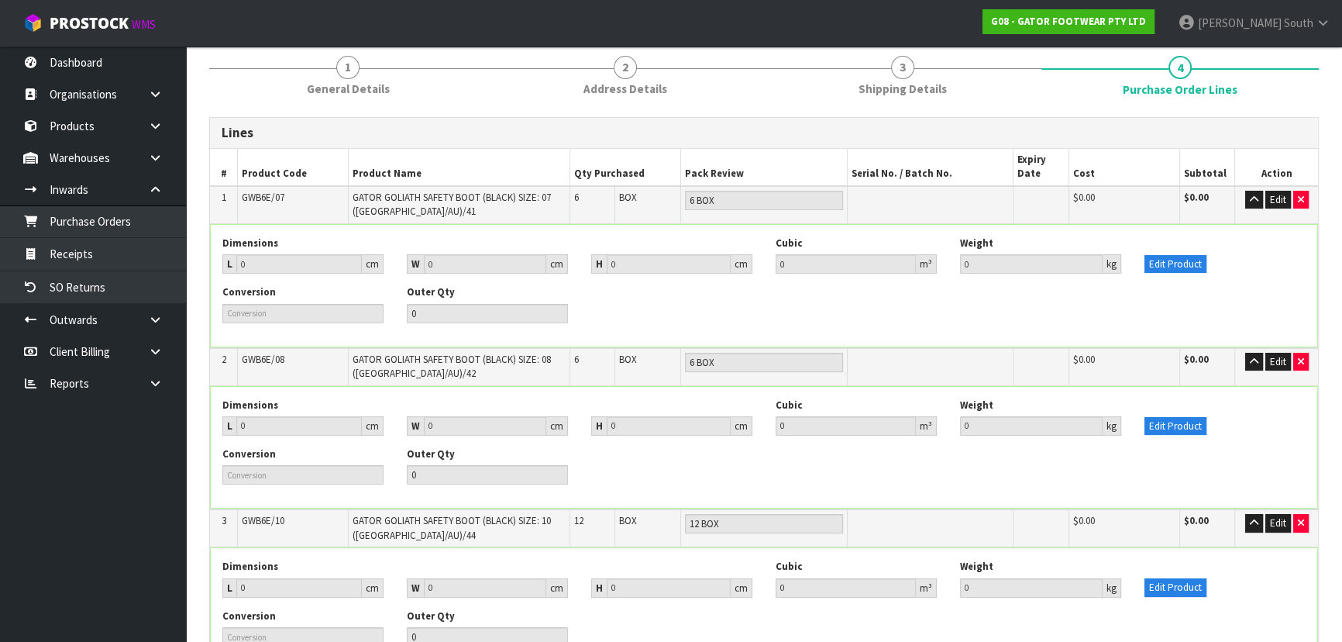
scroll to position [0, 0]
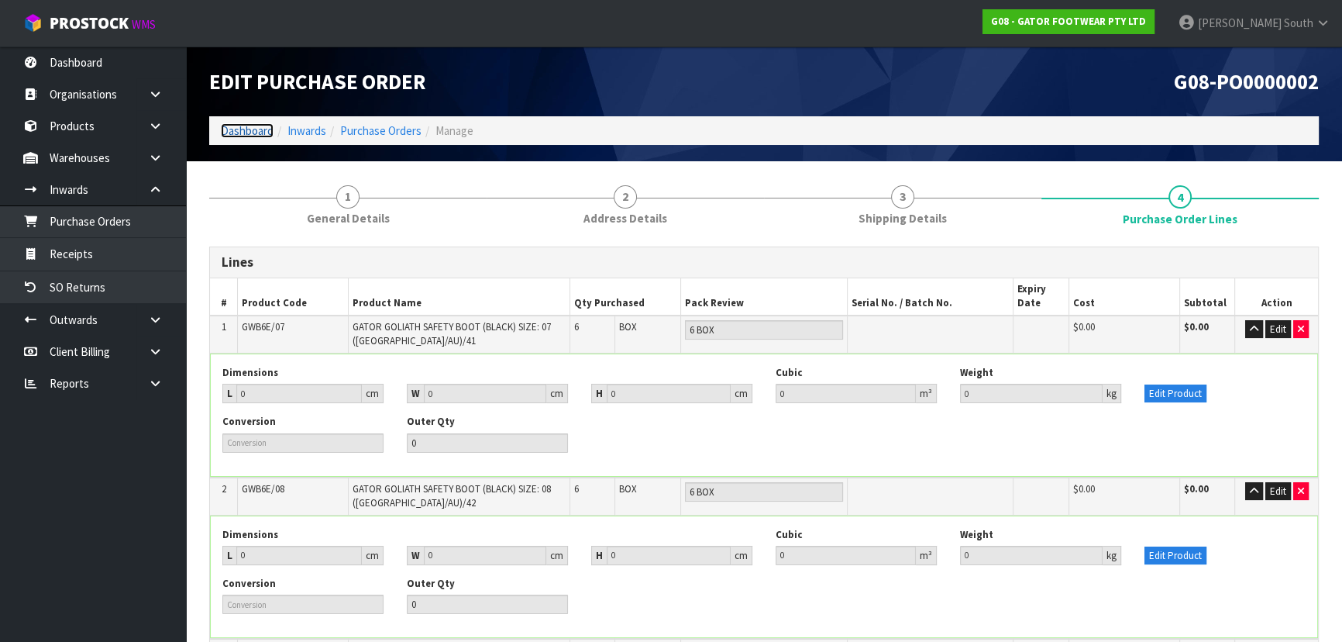
click at [239, 123] on link "Dashboard" at bounding box center [247, 130] width 53 height 15
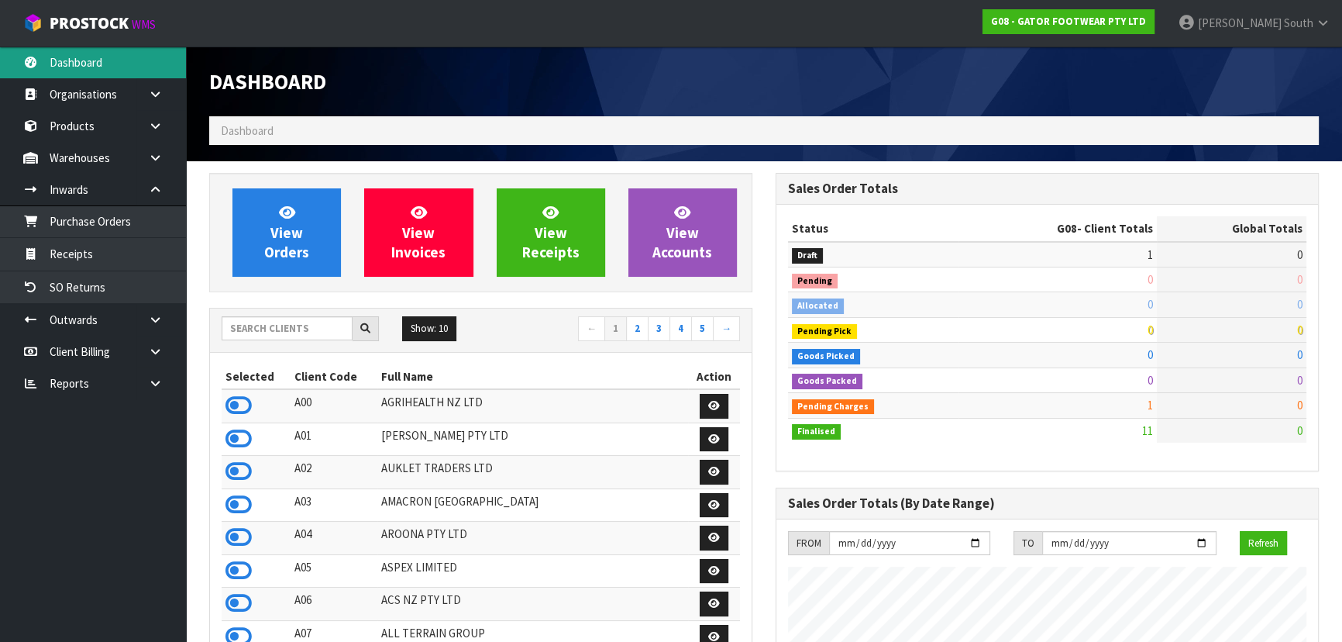
scroll to position [1054, 566]
click at [297, 330] on input "text" at bounding box center [287, 328] width 131 height 24
type input "E"
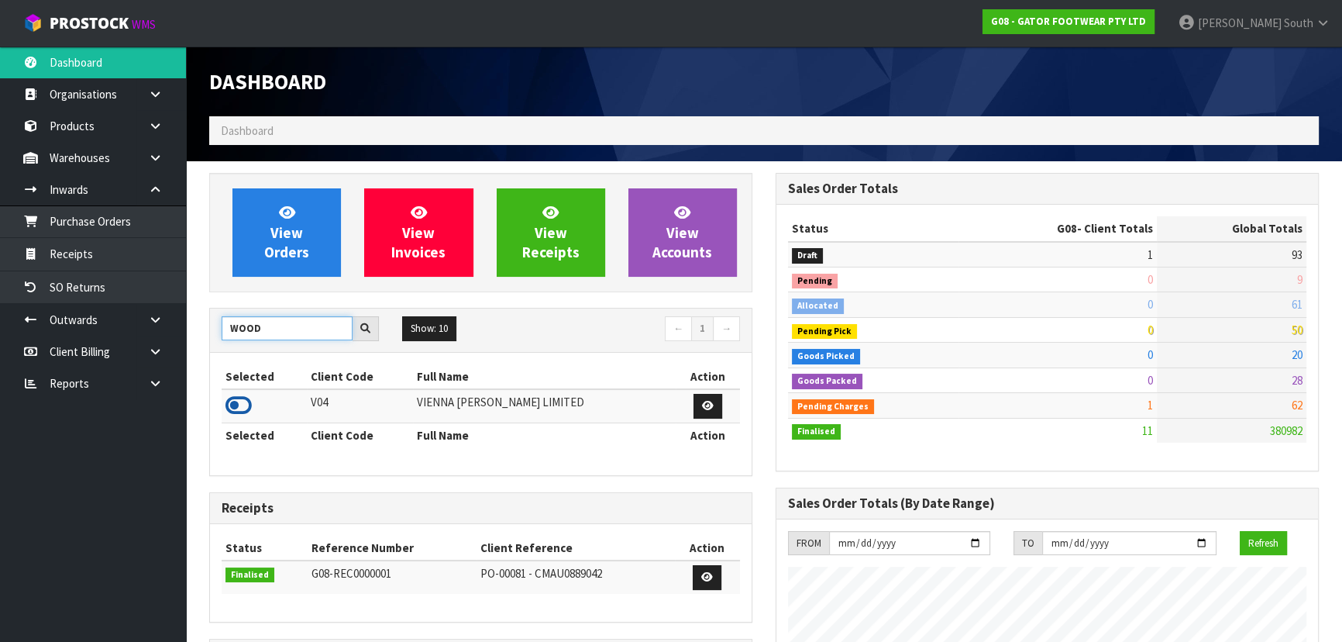
type input "WOOD"
click at [239, 398] on icon at bounding box center [238, 405] width 26 height 23
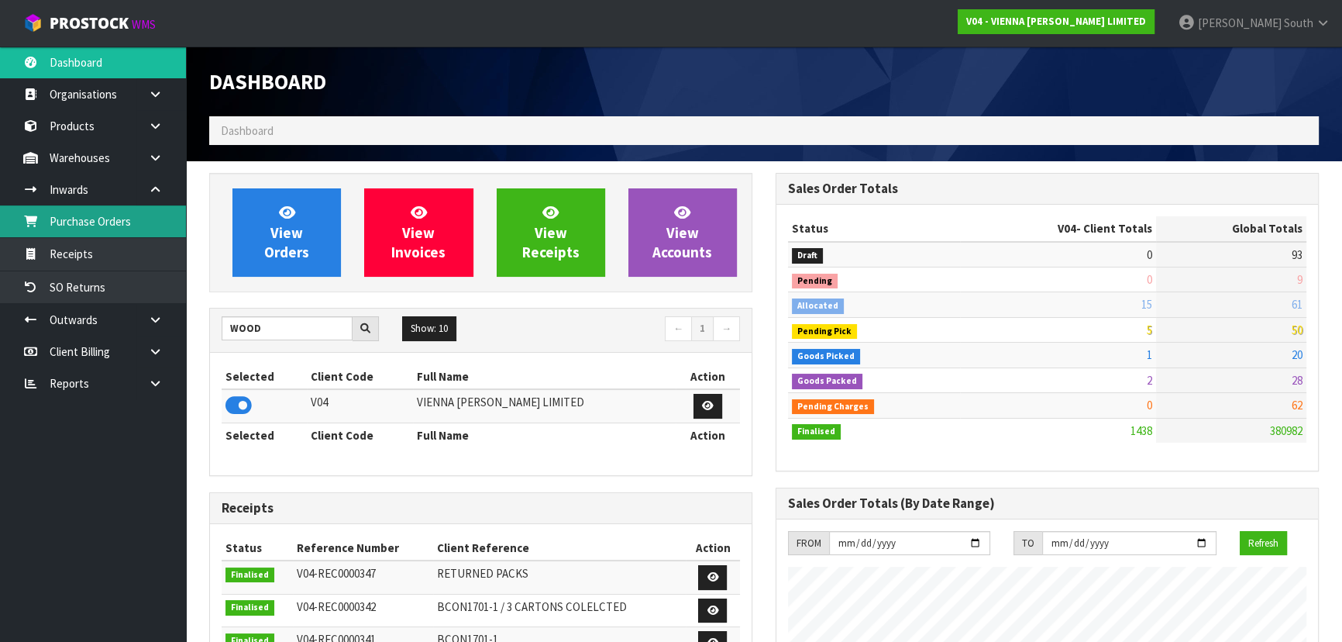
scroll to position [1254, 566]
click at [114, 222] on link "Purchase Orders" at bounding box center [93, 221] width 186 height 32
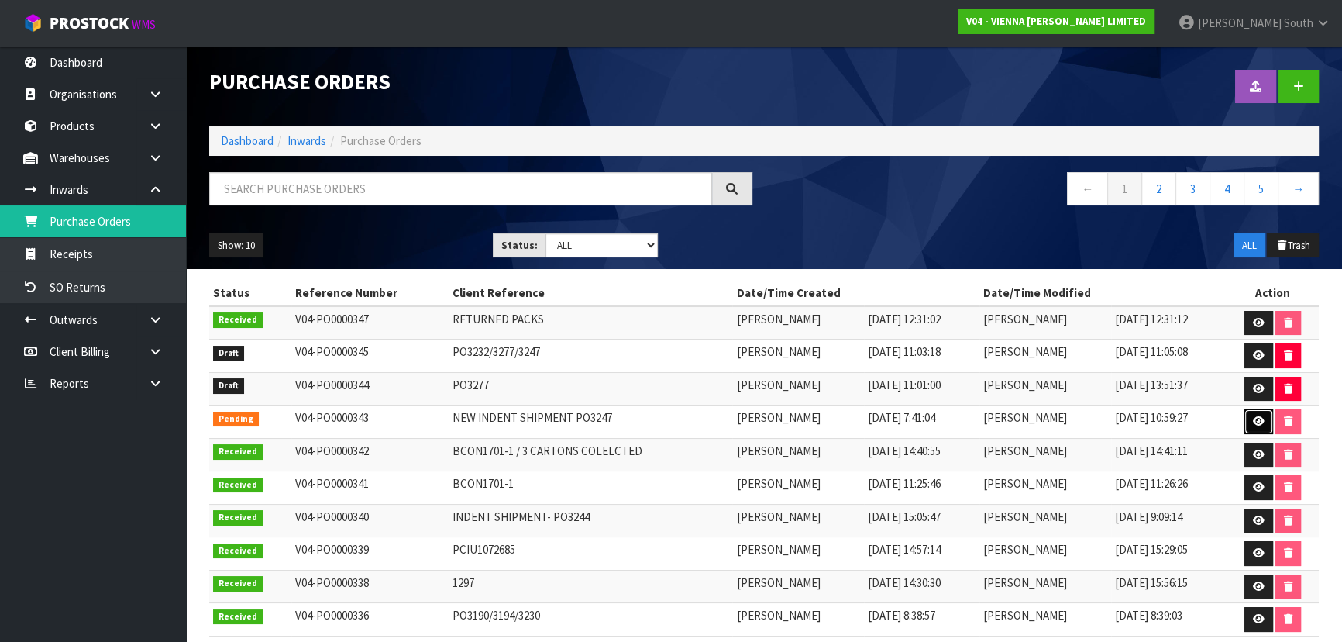
click at [1247, 414] on link at bounding box center [1258, 421] width 29 height 25
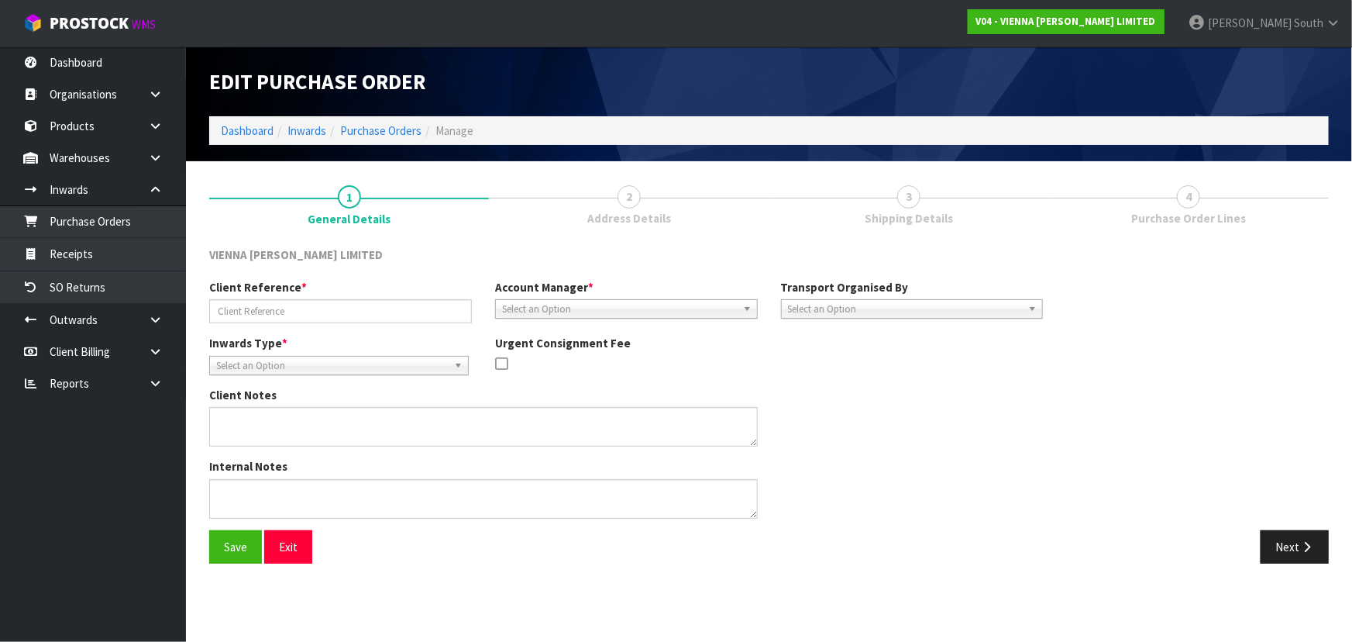
type input "NEW INDENT SHIPMENT PO3247"
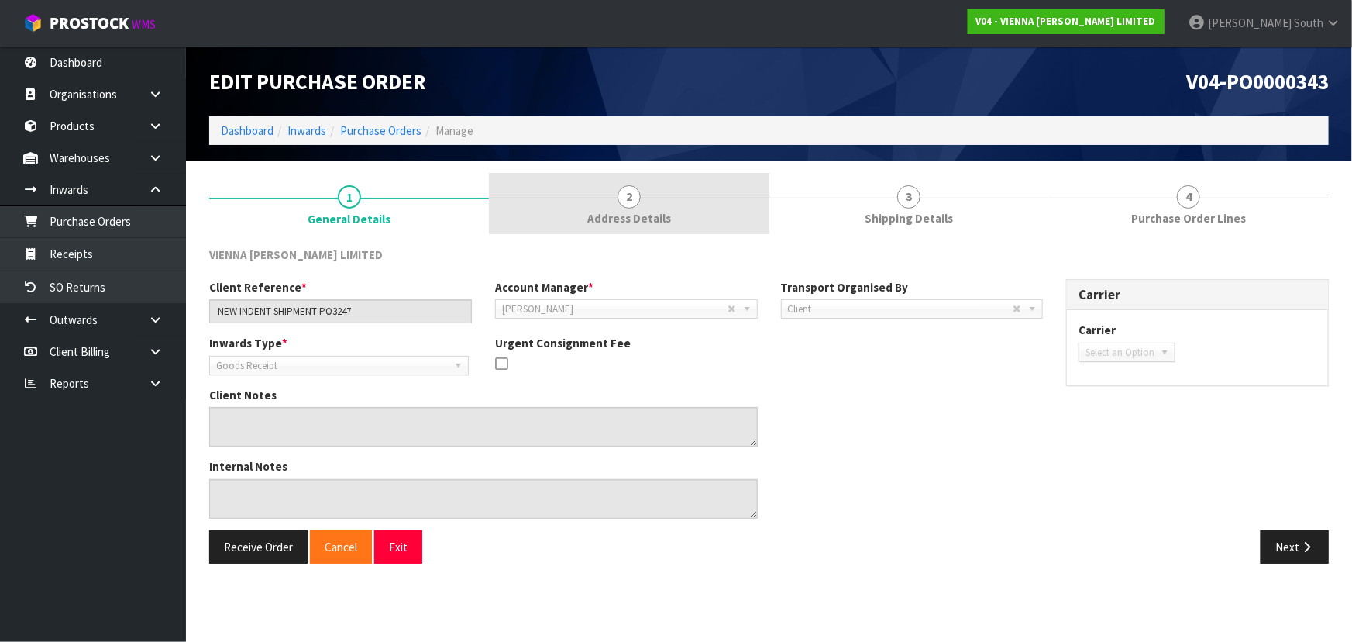
click at [655, 193] on link "2 Address Details" at bounding box center [629, 203] width 280 height 61
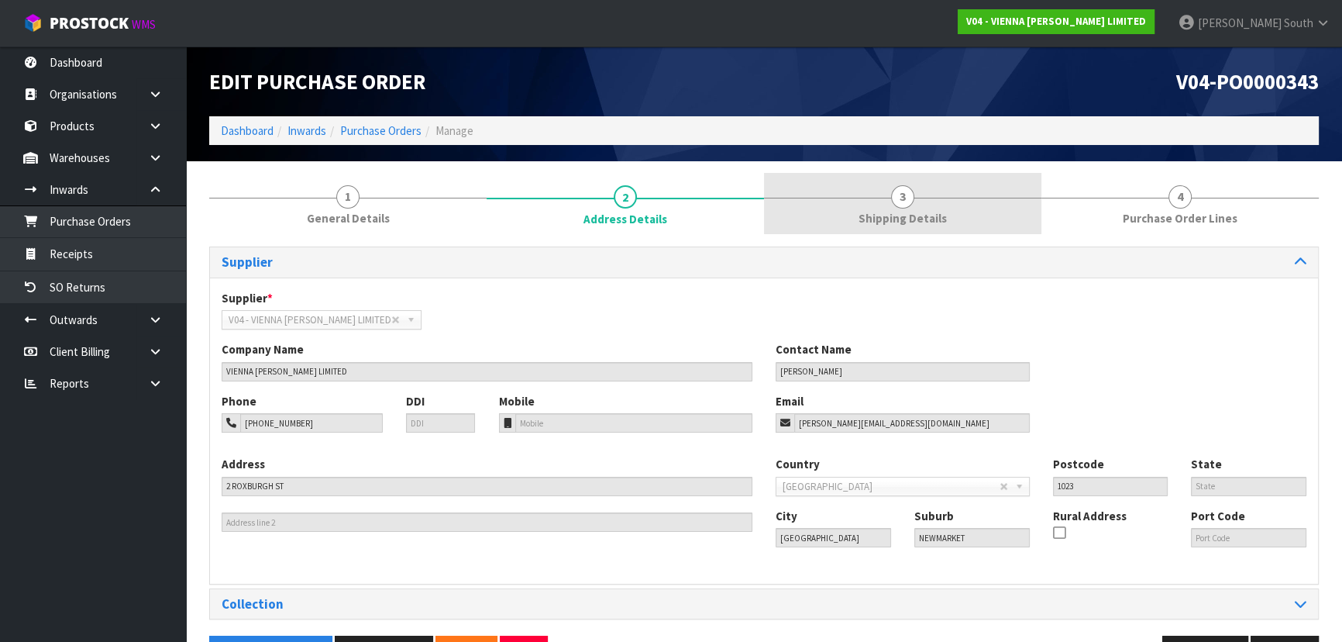
click at [900, 220] on span "Shipping Details" at bounding box center [902, 218] width 88 height 16
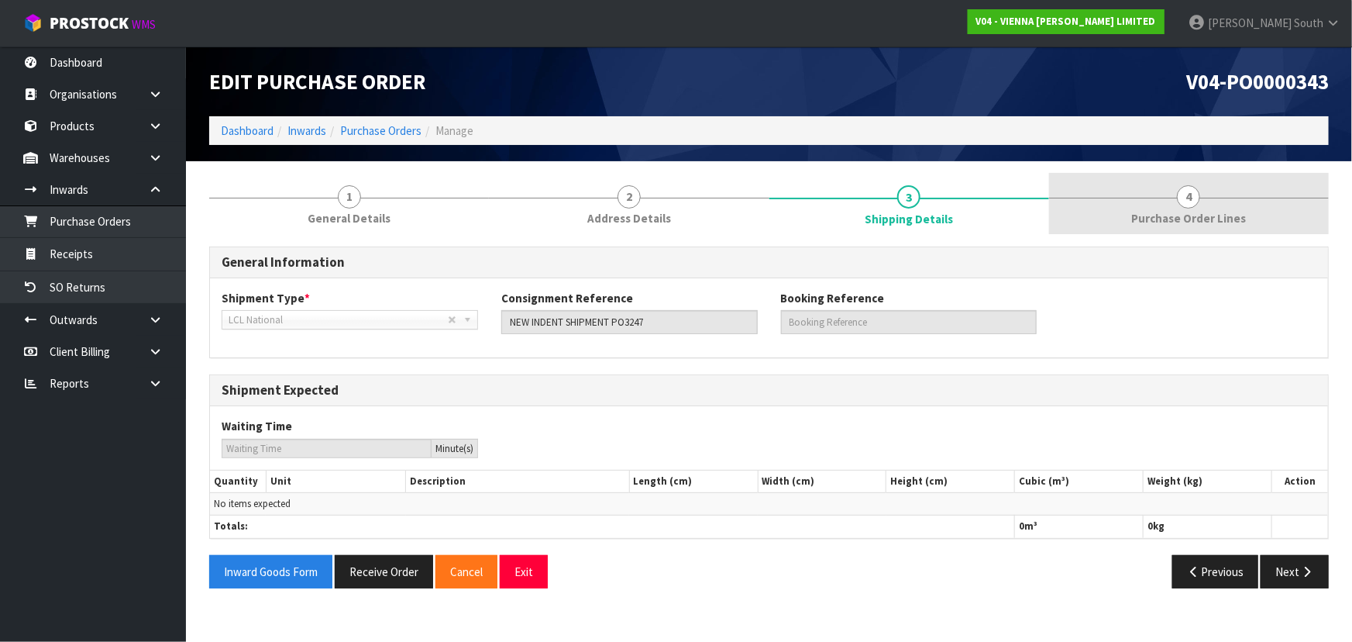
click at [1081, 206] on link "4 Purchase Order Lines" at bounding box center [1189, 203] width 280 height 61
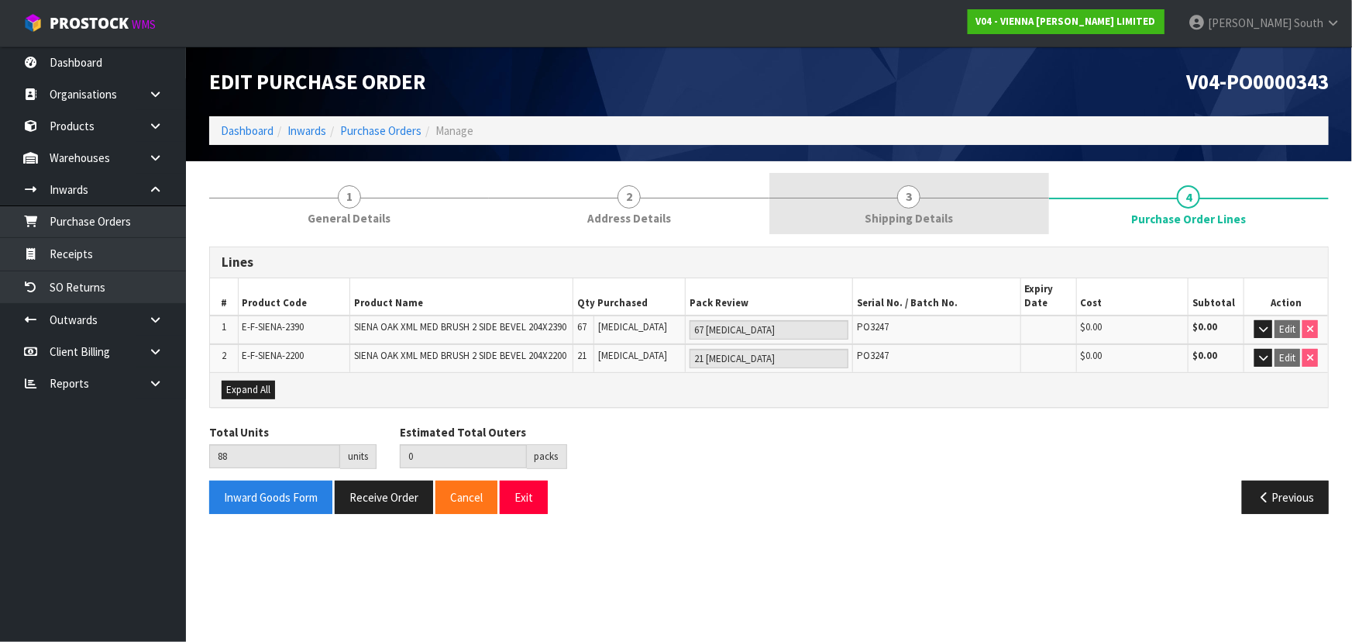
click at [938, 218] on span "Shipping Details" at bounding box center [909, 218] width 88 height 16
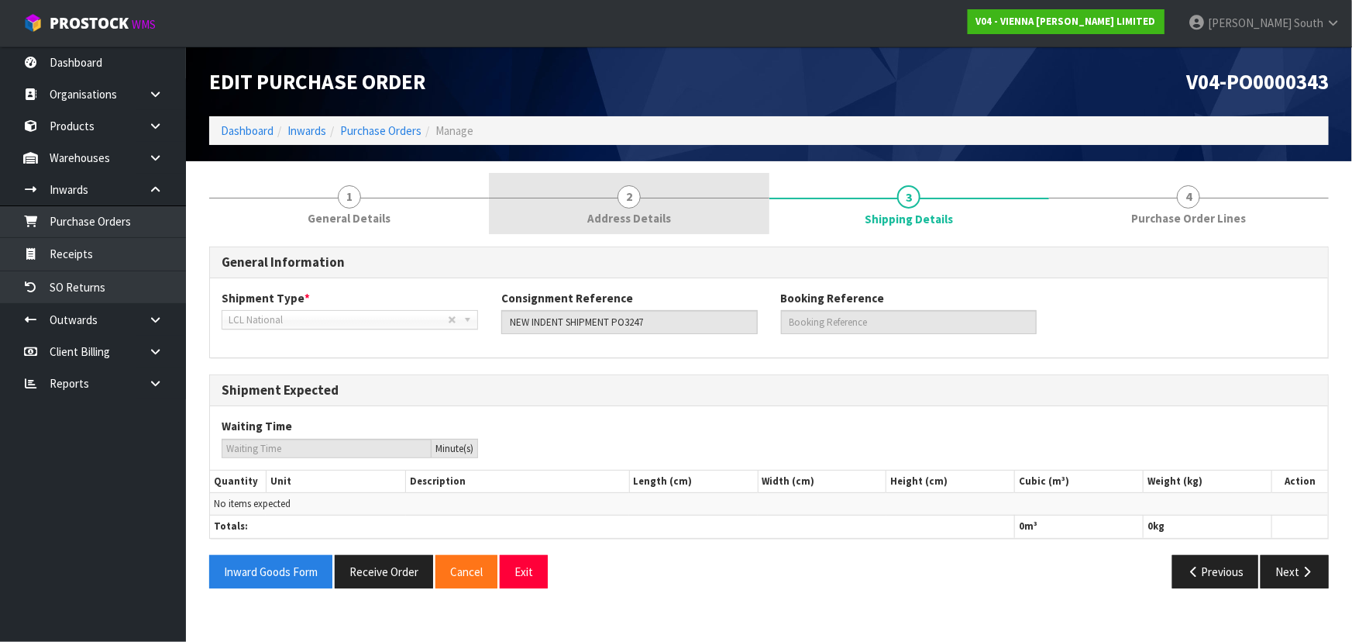
click at [583, 209] on link "2 Address Details" at bounding box center [629, 203] width 280 height 61
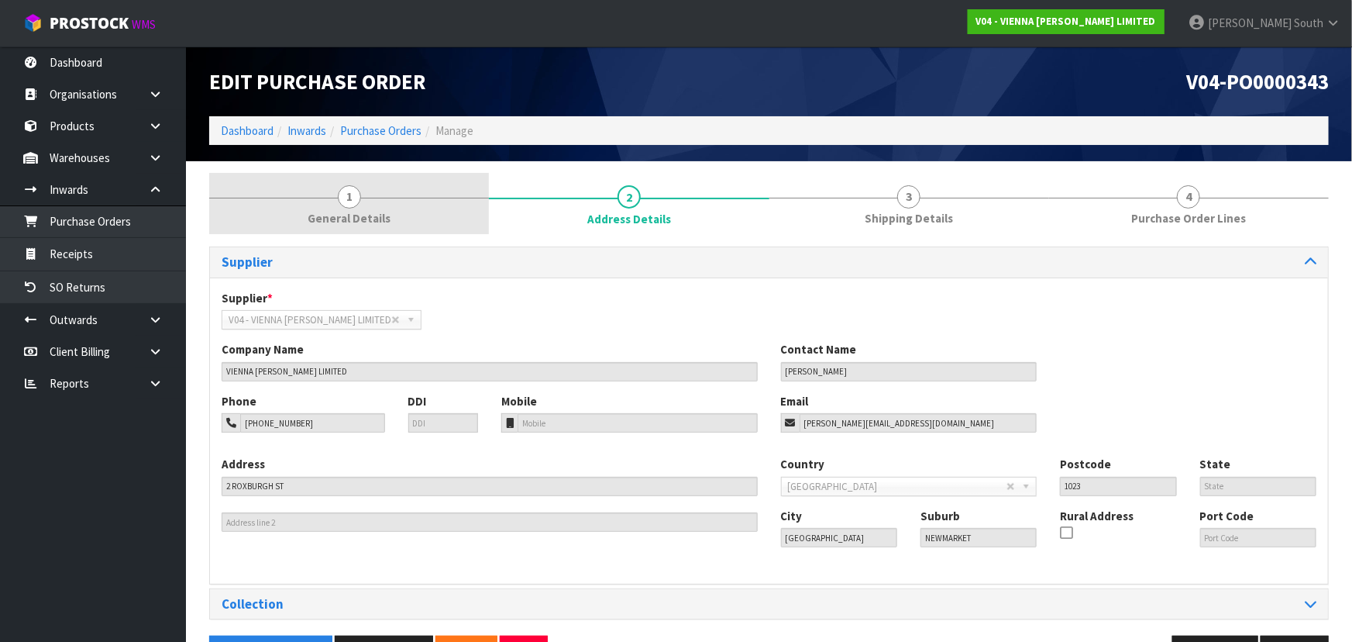
click at [375, 212] on span "General Details" at bounding box center [349, 218] width 83 height 16
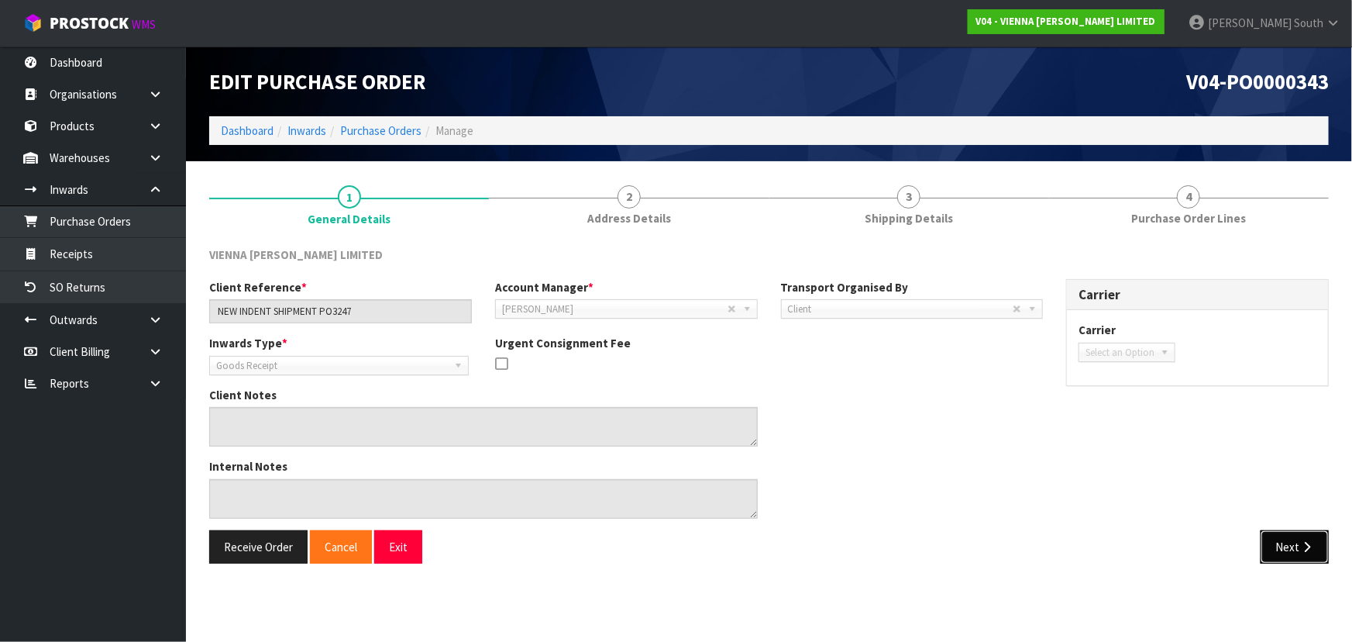
click at [1287, 545] on button "Next" at bounding box center [1295, 546] width 68 height 33
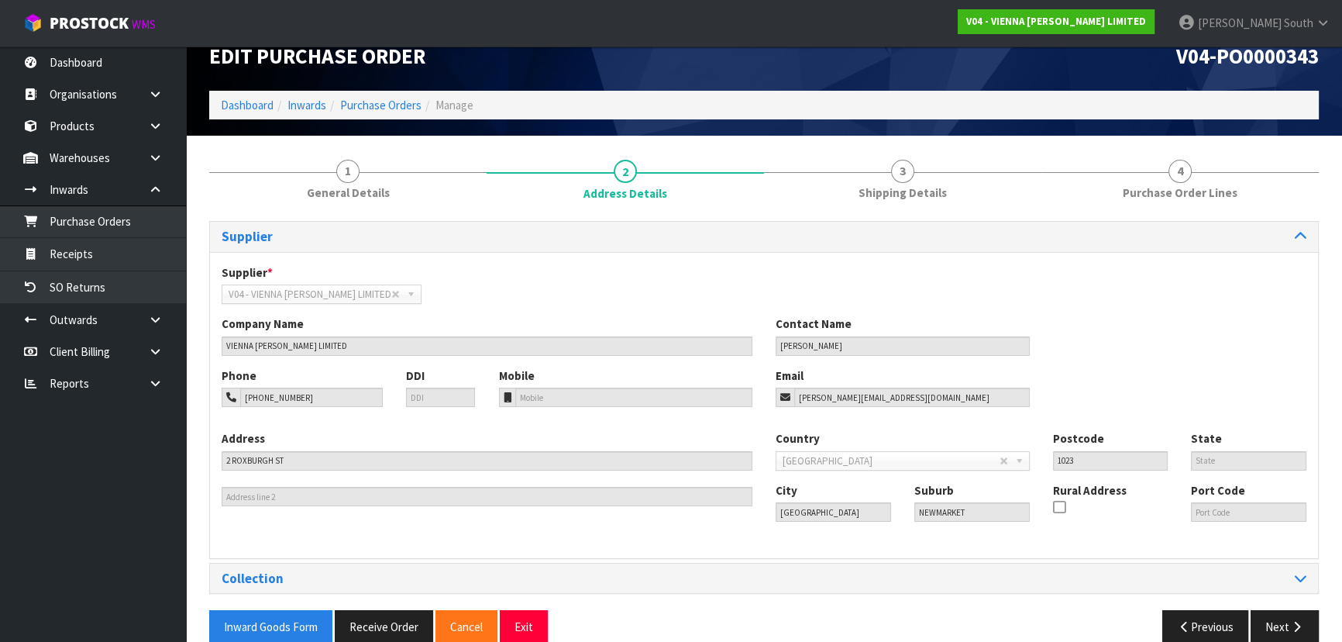
scroll to position [50, 0]
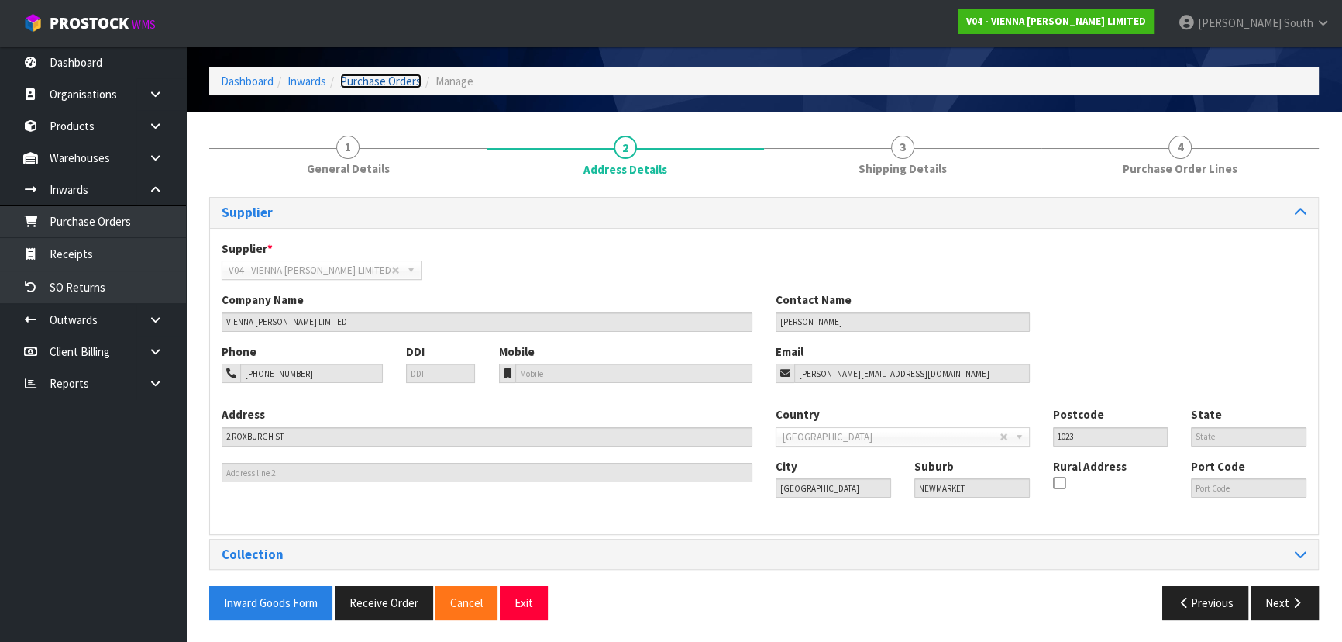
click at [387, 76] on link "Purchase Orders" at bounding box center [380, 81] width 81 height 15
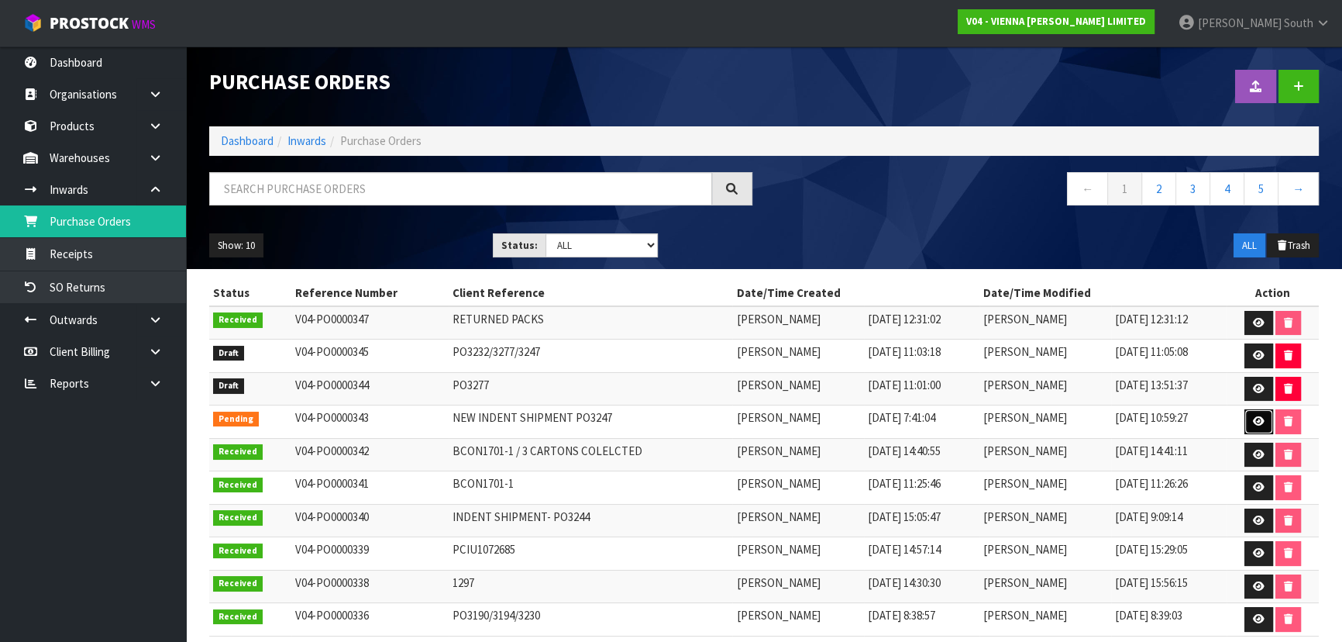
click at [1261, 419] on icon at bounding box center [1259, 421] width 12 height 10
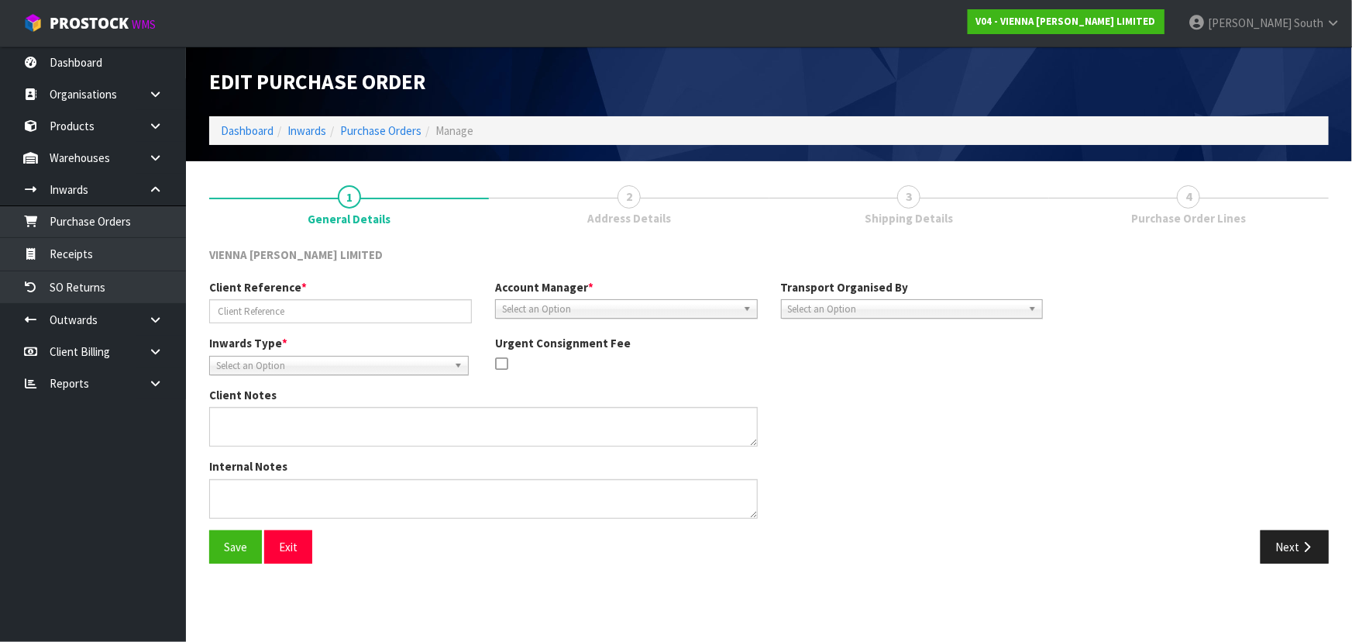
type input "NEW INDENT SHIPMENT PO3247"
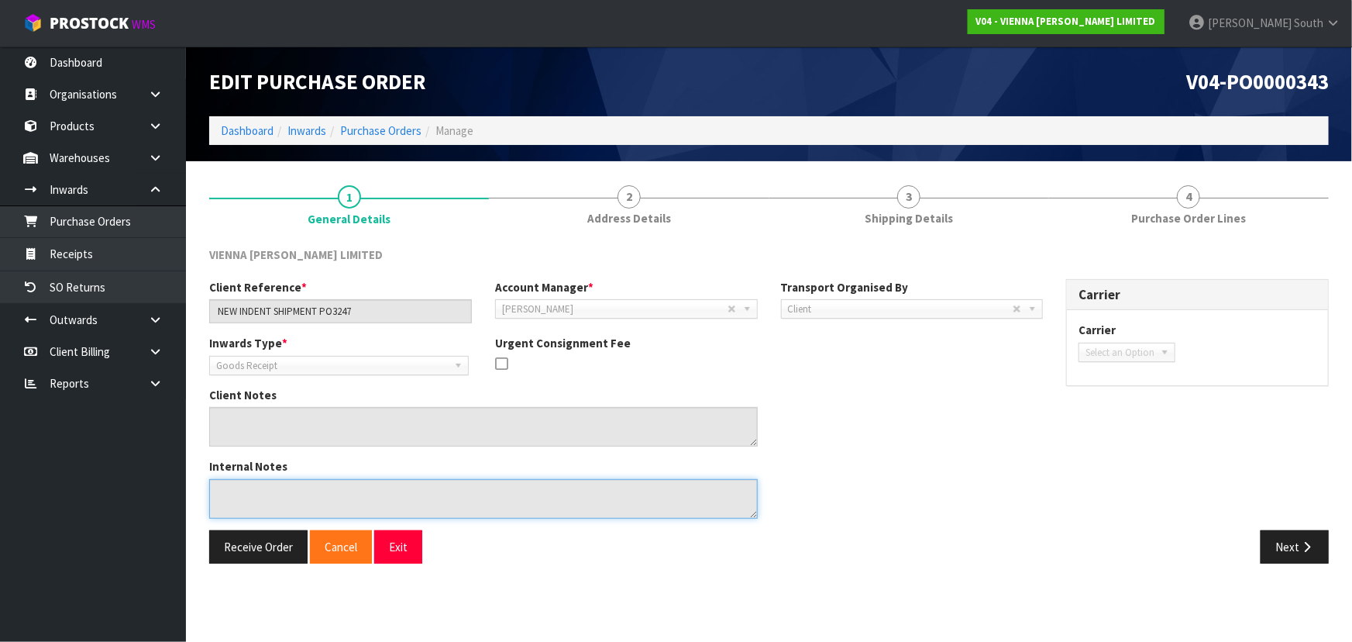
click at [244, 490] on textarea at bounding box center [483, 499] width 549 height 40
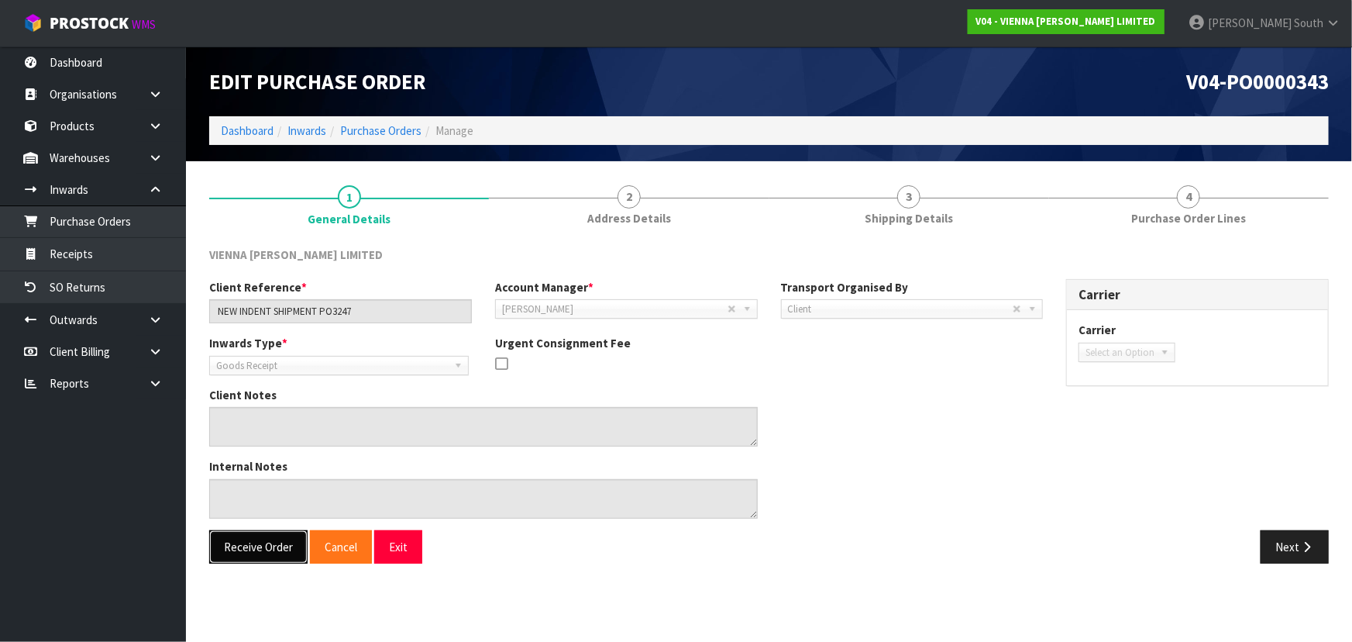
click at [254, 544] on button "Receive Order" at bounding box center [258, 546] width 98 height 33
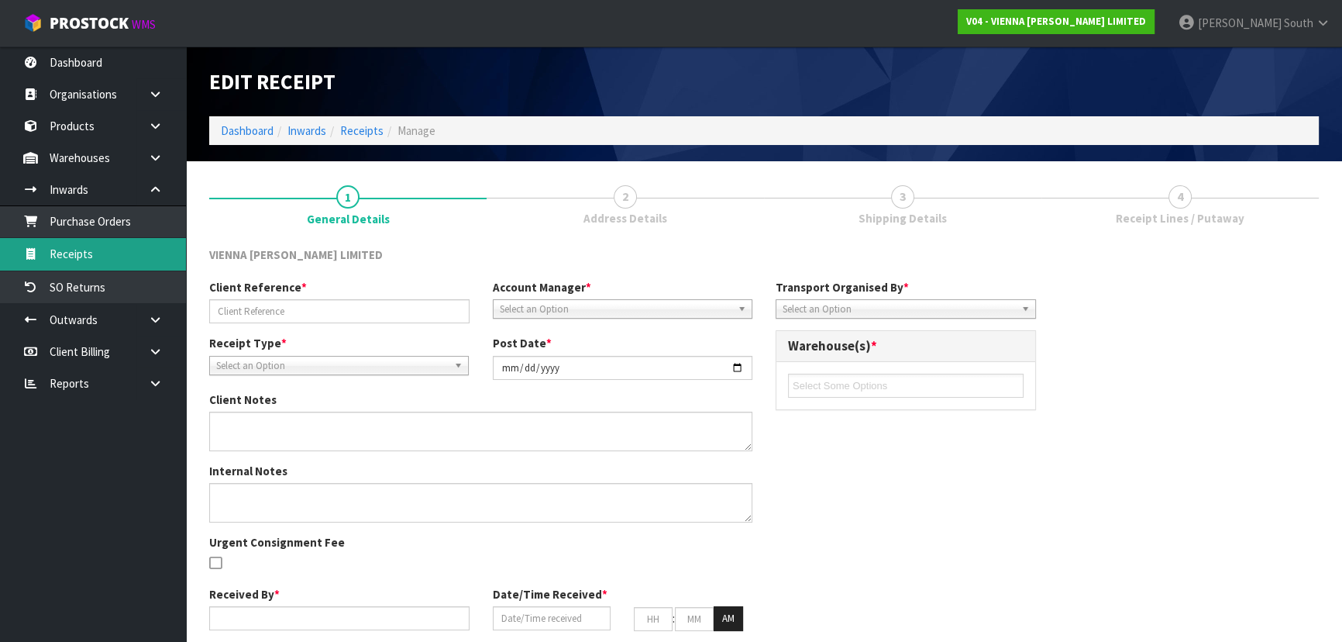
type input "NEW INDENT SHIPMENT PO3247"
type input "[DATE]"
type input "[PERSON_NAME] South"
type input "[DATE]"
type input "02"
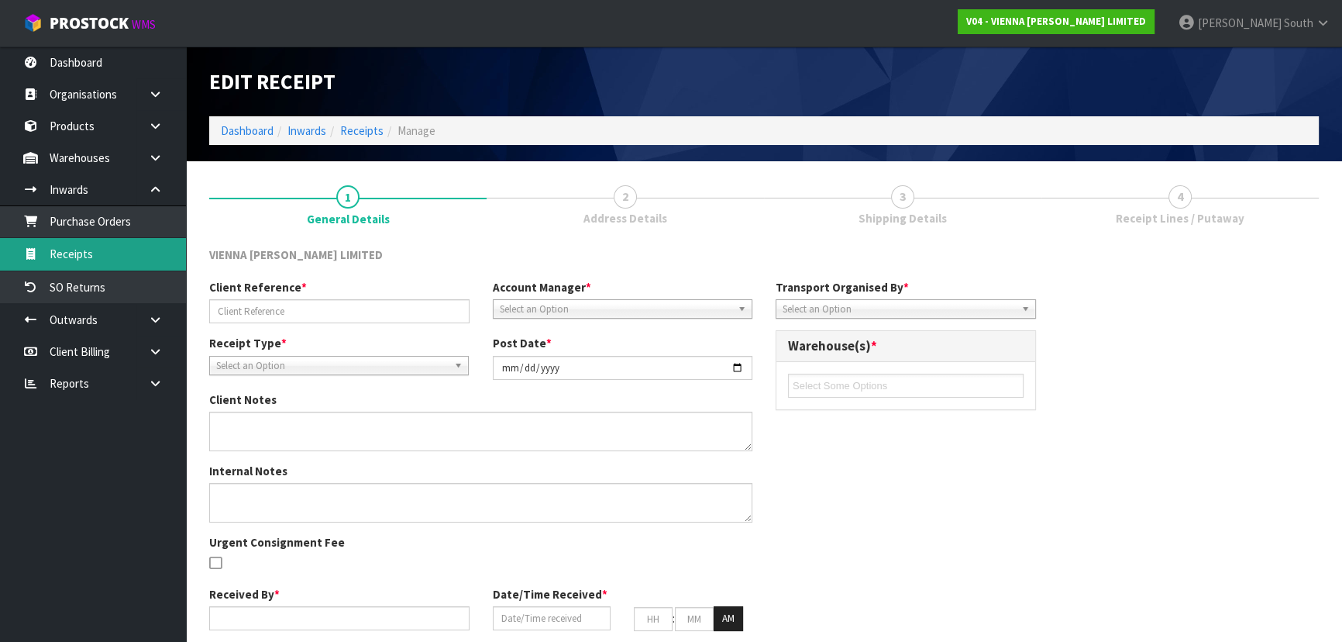
type input "52"
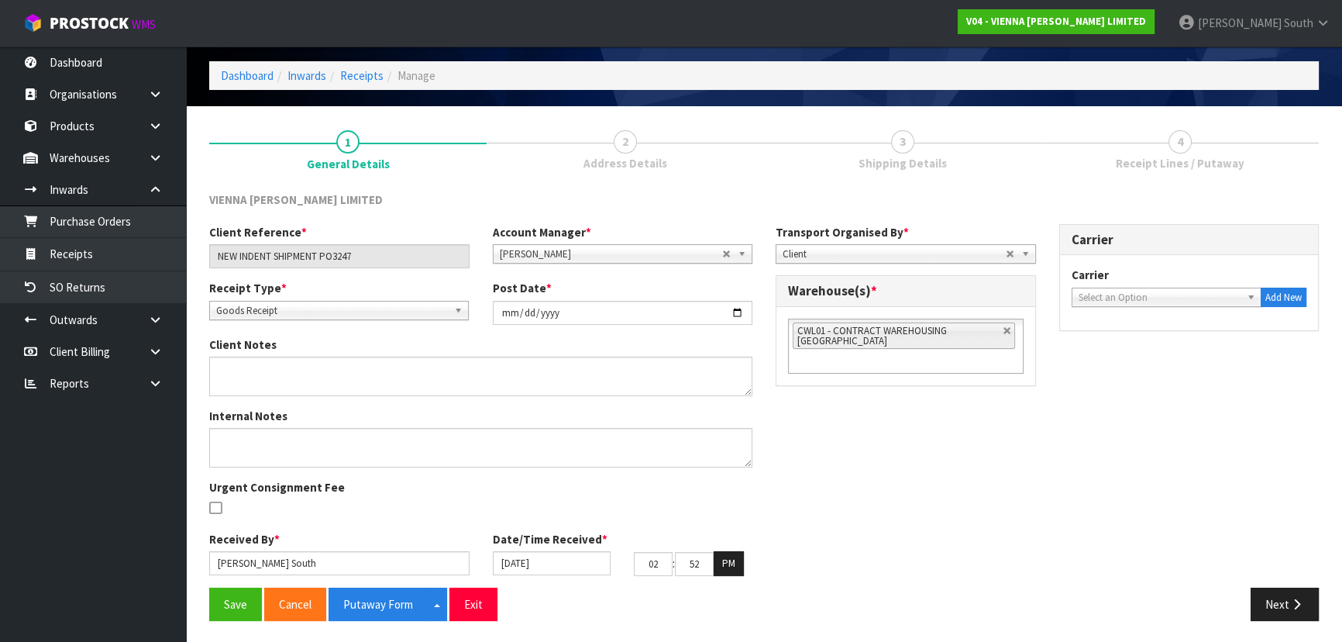
scroll to position [56, 0]
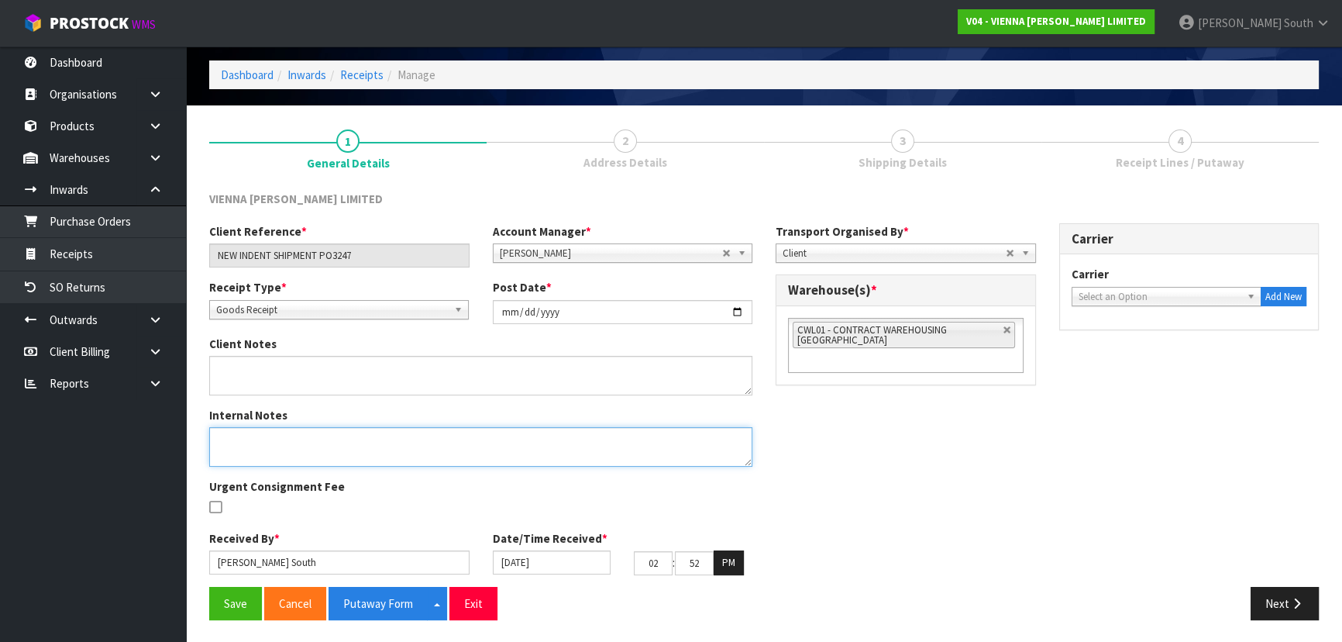
click at [341, 452] on textarea at bounding box center [480, 447] width 543 height 40
click at [910, 547] on div "Client Reference * NEW INDENT SHIPMENT PO3247 Account Manager * [PERSON_NAME] […" at bounding box center [764, 404] width 1133 height 363
drag, startPoint x: 556, startPoint y: 416, endPoint x: 542, endPoint y: 423, distance: 14.9
click at [542, 423] on div "Internal Notes" at bounding box center [481, 437] width 566 height 60
drag, startPoint x: 540, startPoint y: 432, endPoint x: 483, endPoint y: 439, distance: 57.9
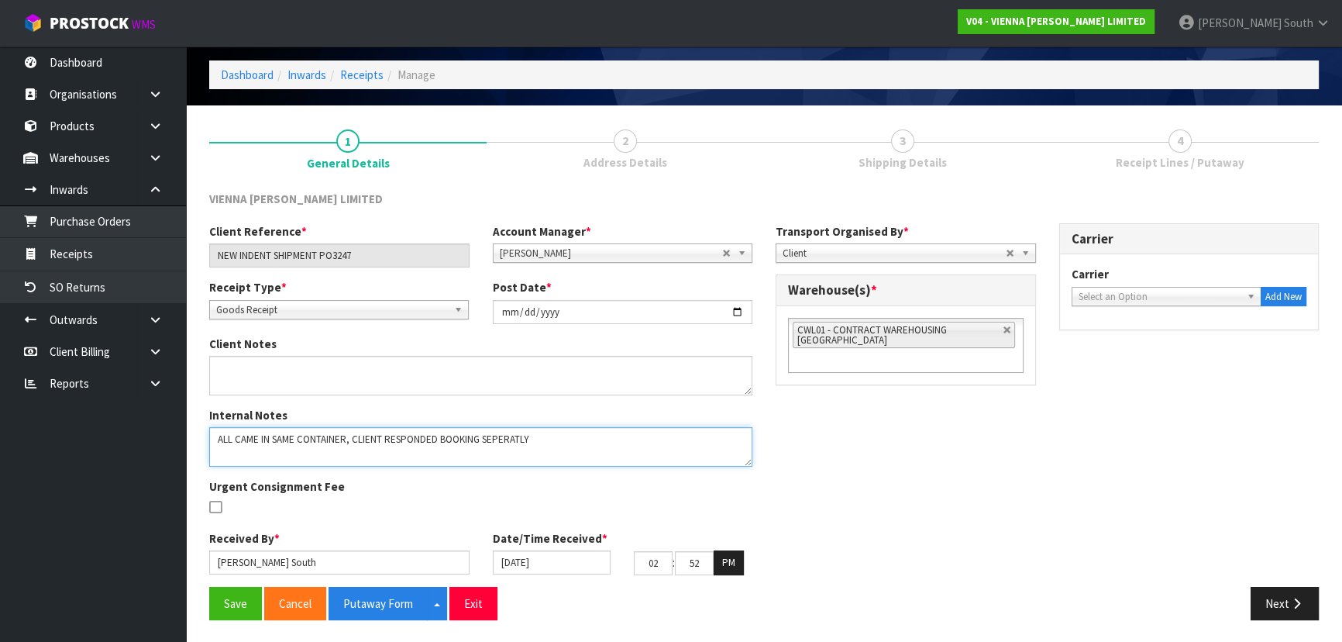
click at [483, 439] on textarea at bounding box center [480, 447] width 543 height 40
paste textarea "ARATE"
click at [566, 427] on textarea at bounding box center [480, 447] width 543 height 40
type textarea "ALL CAME IN SAME CONTAINER, CLIENT RESPONDED BOOKING SEPARATELY"
click at [555, 564] on input "[DATE]" at bounding box center [552, 562] width 119 height 24
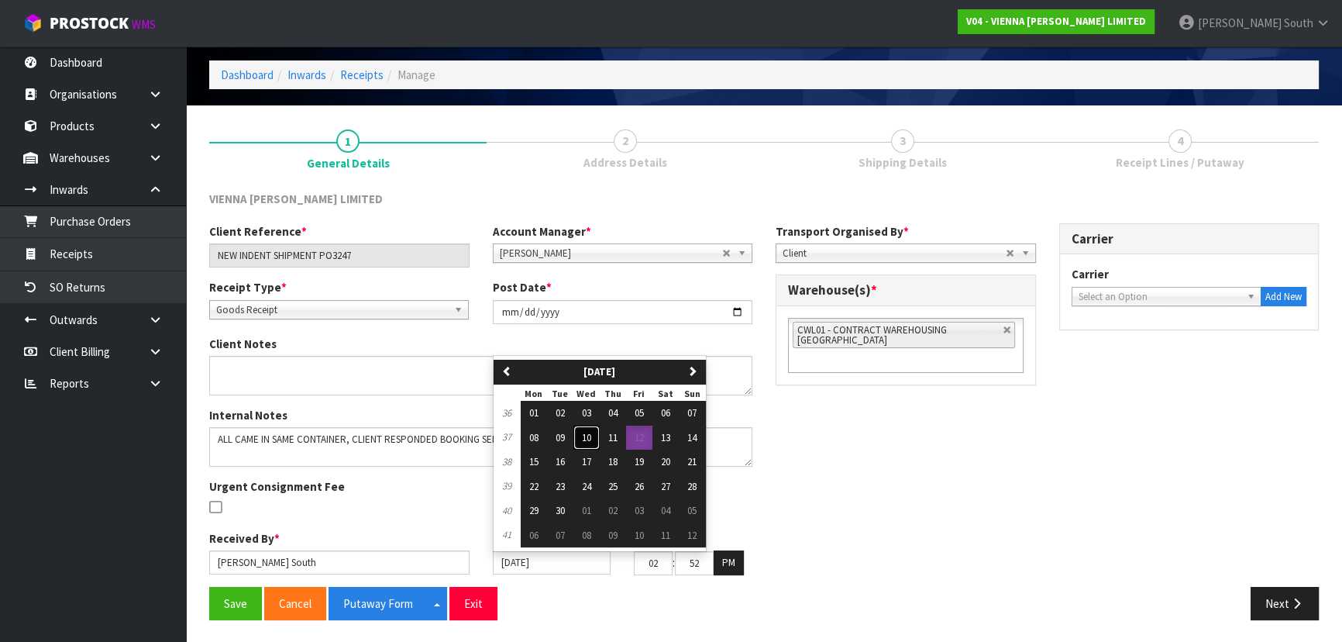
click at [586, 441] on span "10" at bounding box center [586, 437] width 9 height 13
type input "[DATE]"
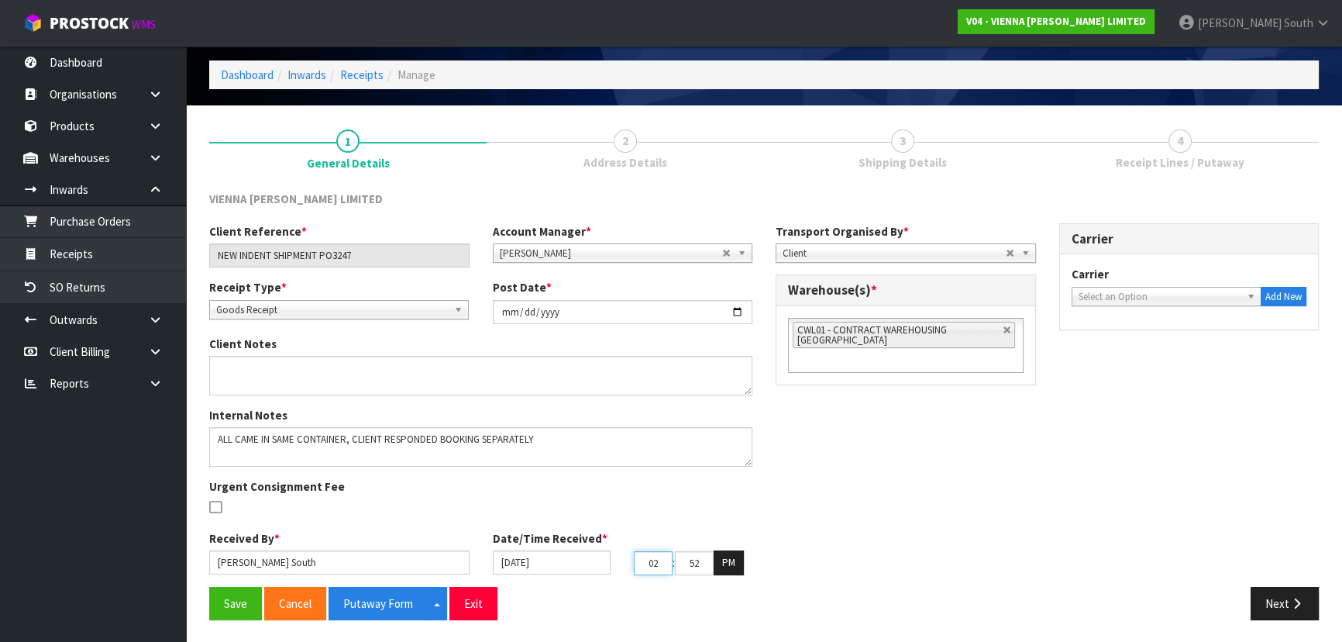
drag, startPoint x: 666, startPoint y: 558, endPoint x: 600, endPoint y: 559, distance: 65.9
click at [600, 559] on div "[DATE] 02 : 52 : 14 PM" at bounding box center [623, 562] width 284 height 25
type input "10"
drag, startPoint x: 684, startPoint y: 568, endPoint x: 907, endPoint y: 561, distance: 223.2
click at [906, 565] on div "Client Reference * NEW INDENT SHIPMENT PO3247 Account Manager * [PERSON_NAME] […" at bounding box center [764, 404] width 1133 height 363
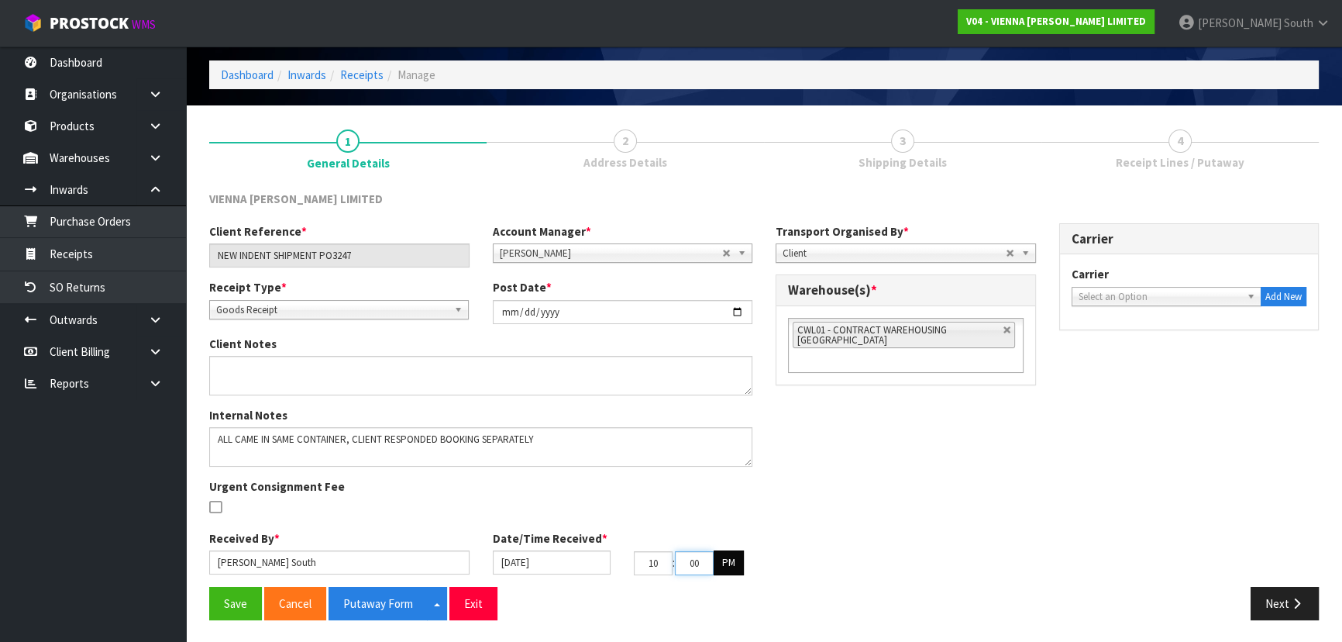
type input "00"
click at [735, 557] on button "PM" at bounding box center [729, 562] width 30 height 25
click at [903, 501] on div "Client Reference * NEW INDENT SHIPMENT PO3247 Account Manager * [PERSON_NAME] […" at bounding box center [764, 404] width 1133 height 363
click at [222, 602] on button "Save" at bounding box center [235, 603] width 53 height 33
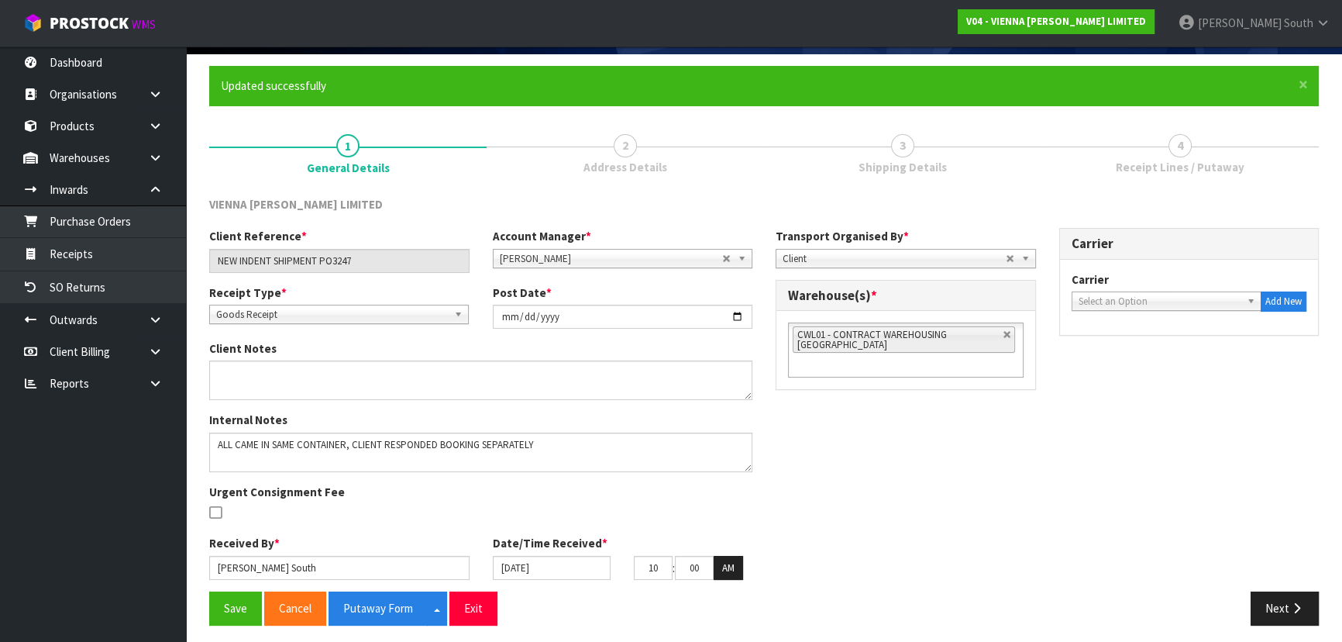
scroll to position [112, 0]
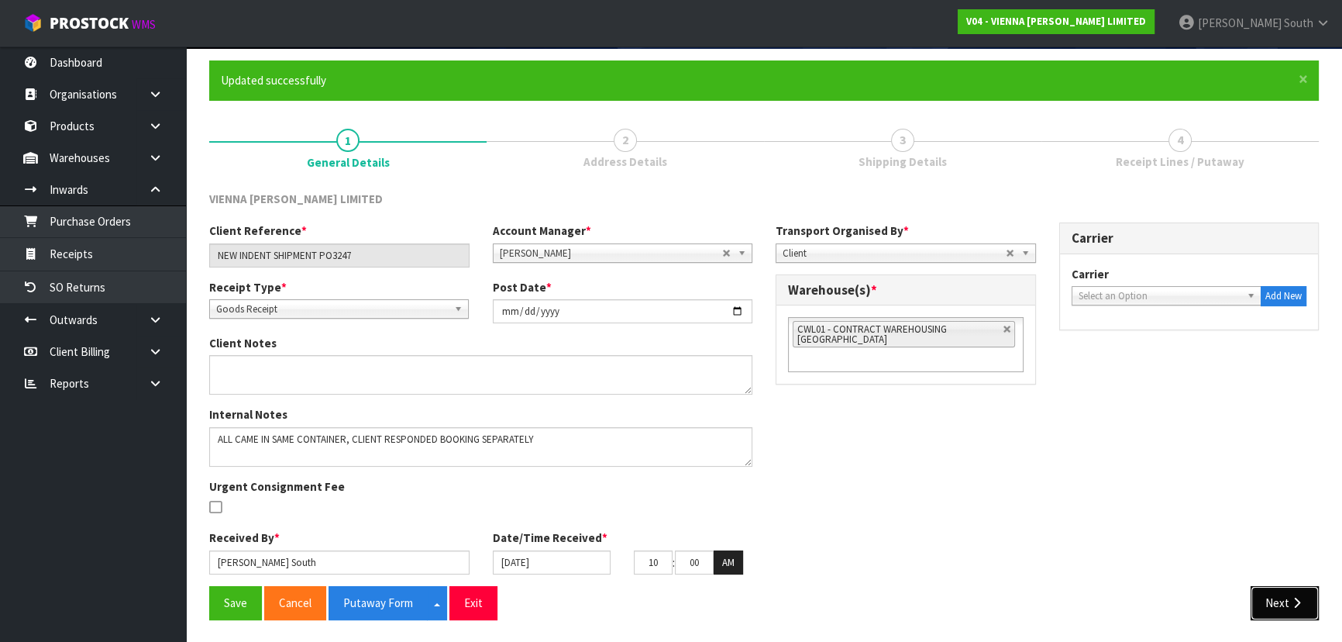
click at [1277, 600] on button "Next" at bounding box center [1284, 602] width 68 height 33
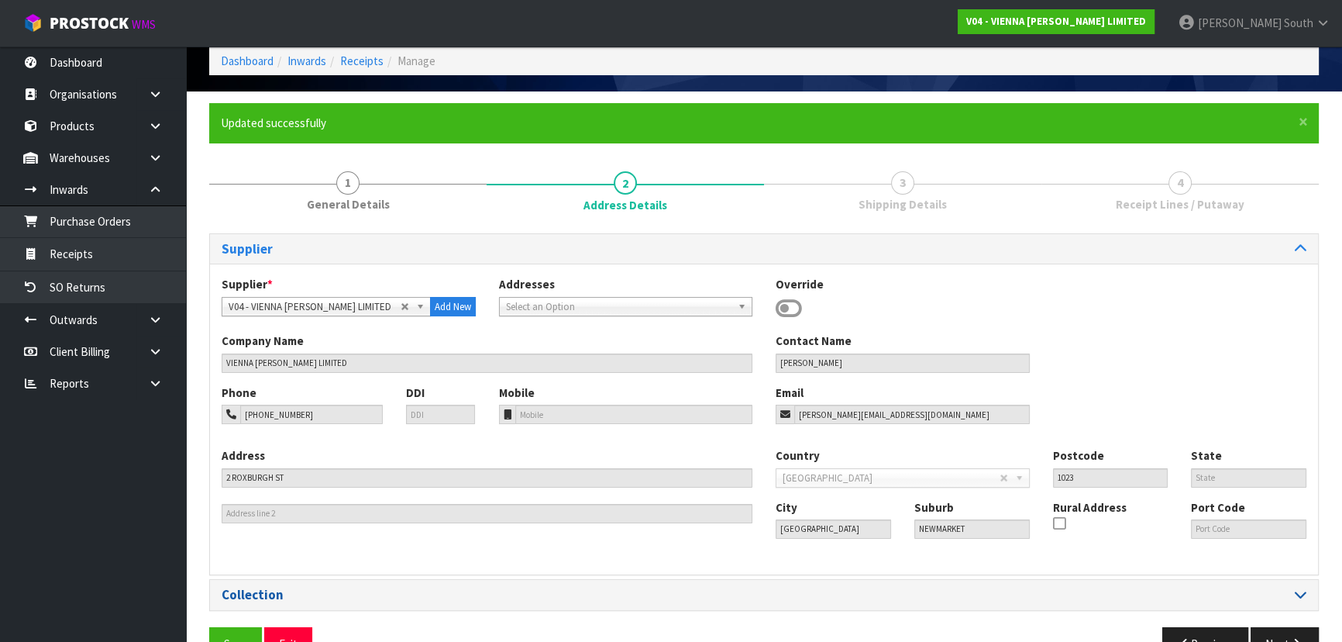
scroll to position [112, 0]
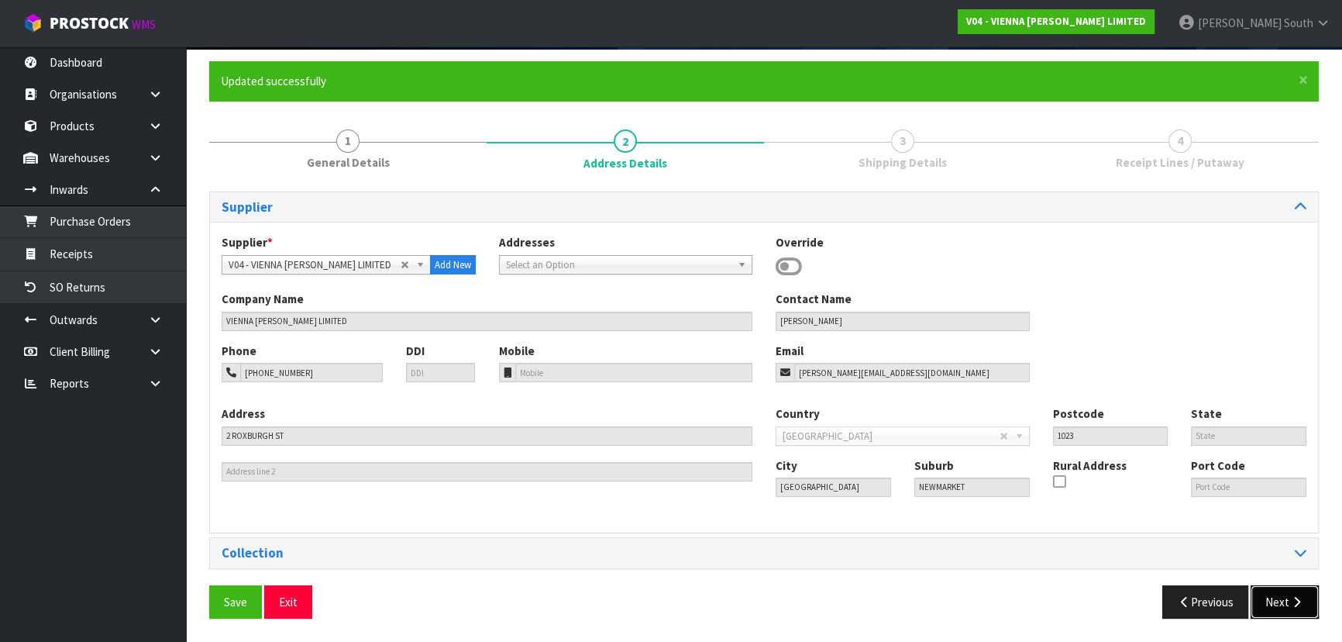
drag, startPoint x: 1273, startPoint y: 597, endPoint x: 1220, endPoint y: 556, distance: 66.8
click at [1273, 597] on button "Next" at bounding box center [1284, 601] width 68 height 33
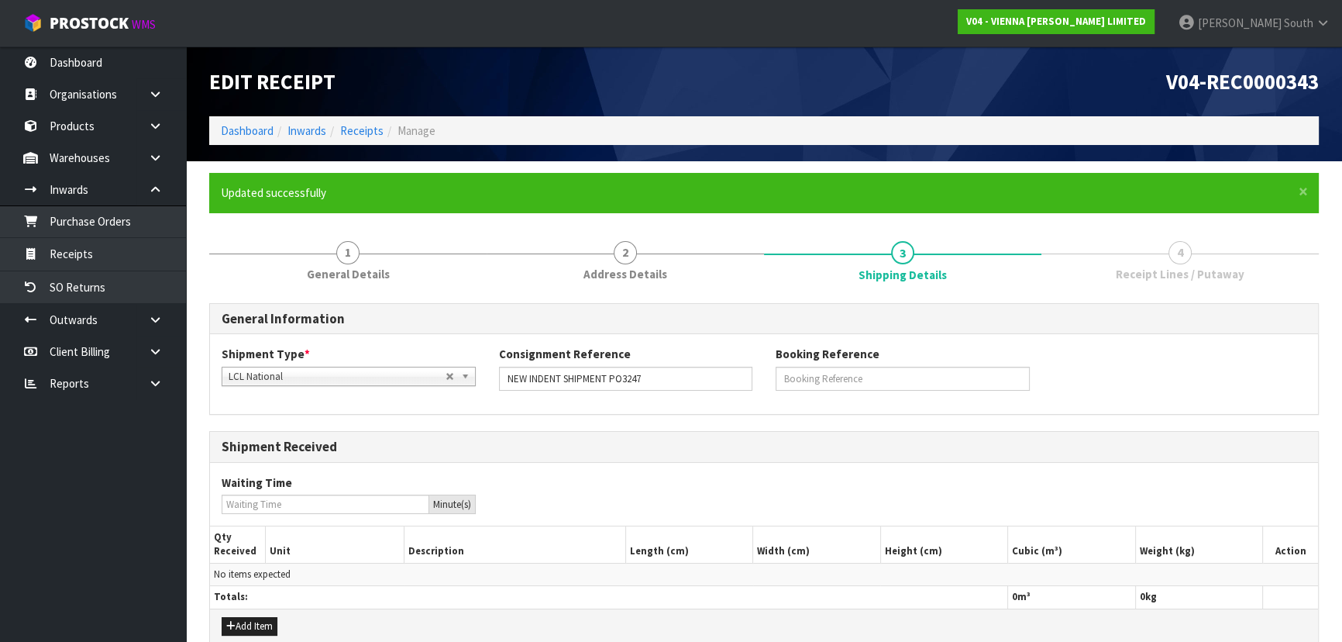
click at [330, 377] on span "LCL National" at bounding box center [337, 376] width 217 height 19
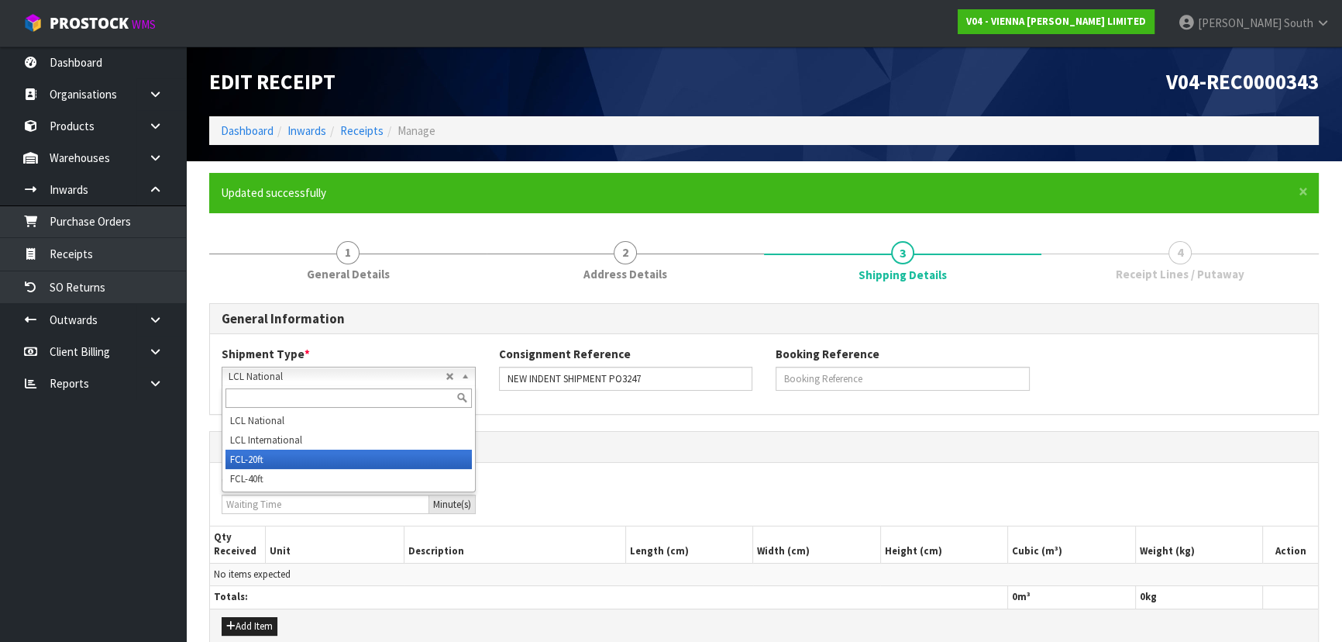
click at [328, 452] on li "FCL-20ft" at bounding box center [348, 458] width 246 height 19
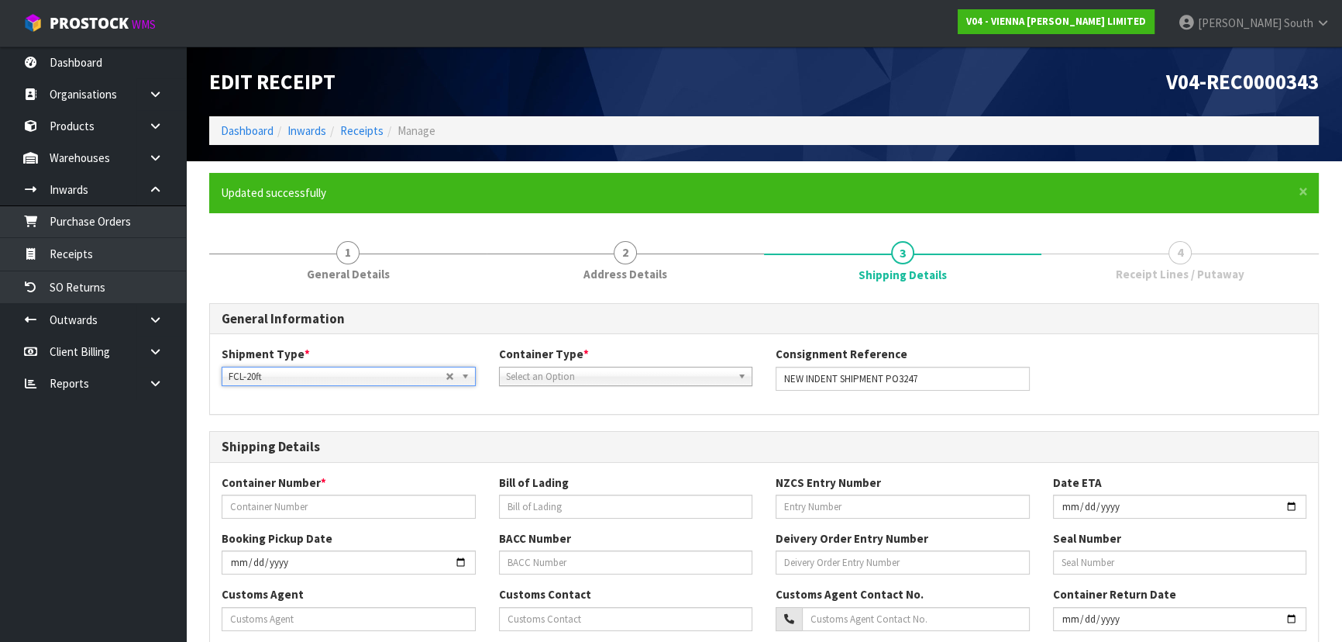
click at [583, 365] on div "Container Type * Loose Pallet Select an Option" at bounding box center [625, 366] width 277 height 40
click at [583, 367] on span "Select an Option" at bounding box center [619, 376] width 226 height 19
click at [583, 380] on span "Select an Option" at bounding box center [619, 376] width 226 height 19
click at [567, 421] on li "Loose" at bounding box center [626, 420] width 246 height 19
click at [589, 382] on span "Loose" at bounding box center [614, 376] width 217 height 19
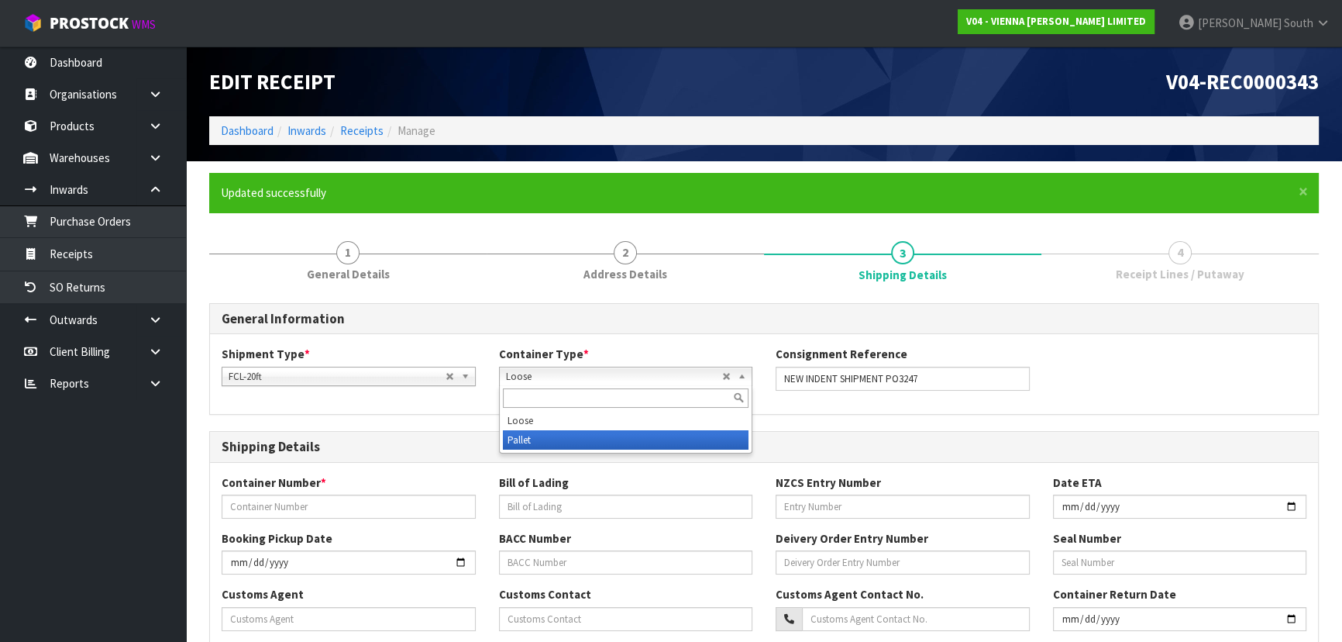
click at [567, 441] on li "Pallet" at bounding box center [626, 439] width 246 height 19
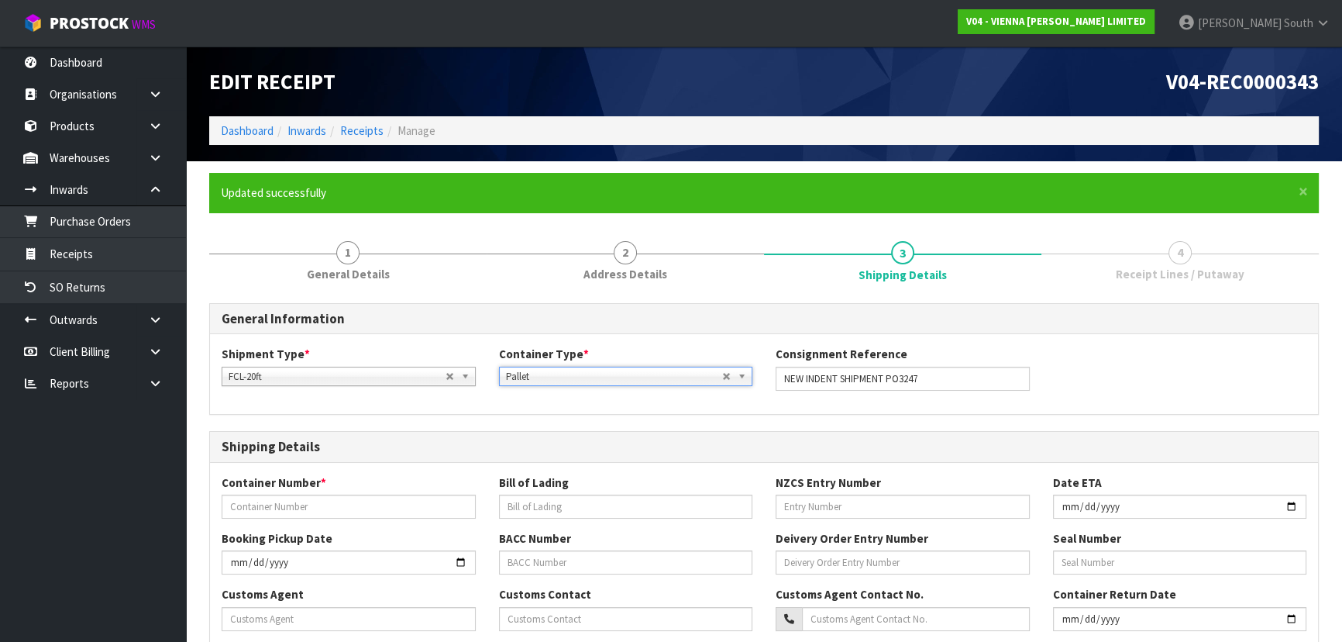
click at [614, 352] on div "Container Type * Loose [GEOGRAPHIC_DATA] Loose Pallet" at bounding box center [625, 366] width 277 height 40
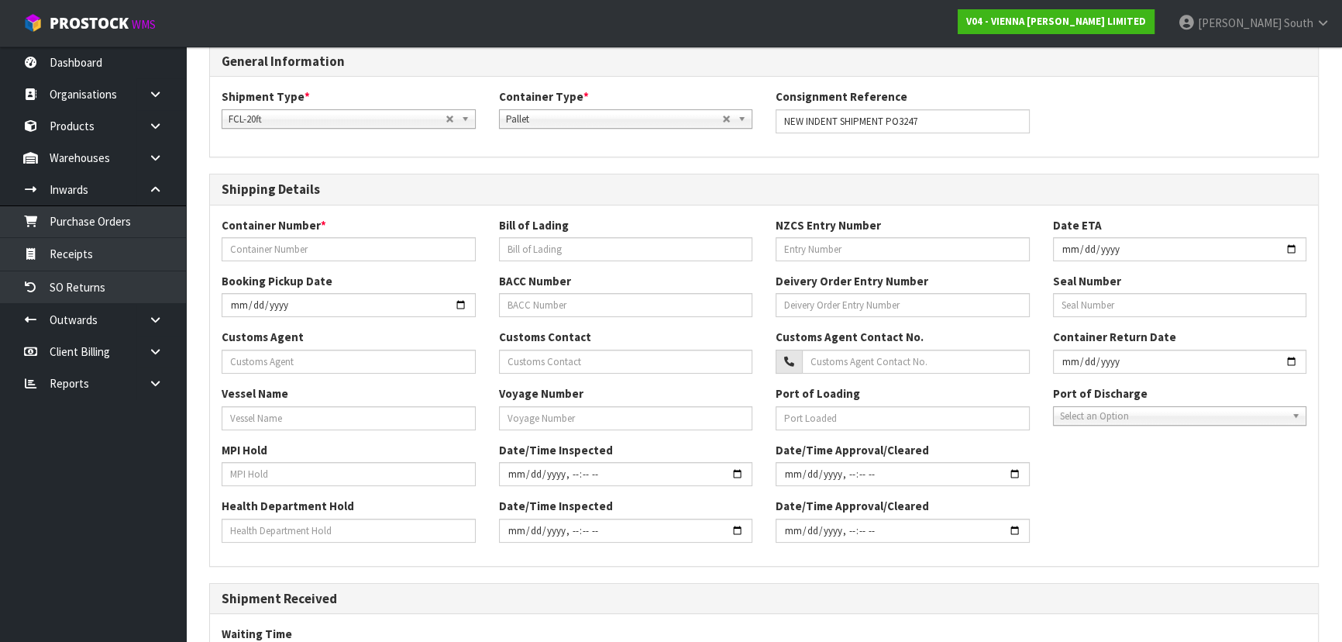
scroll to position [281, 0]
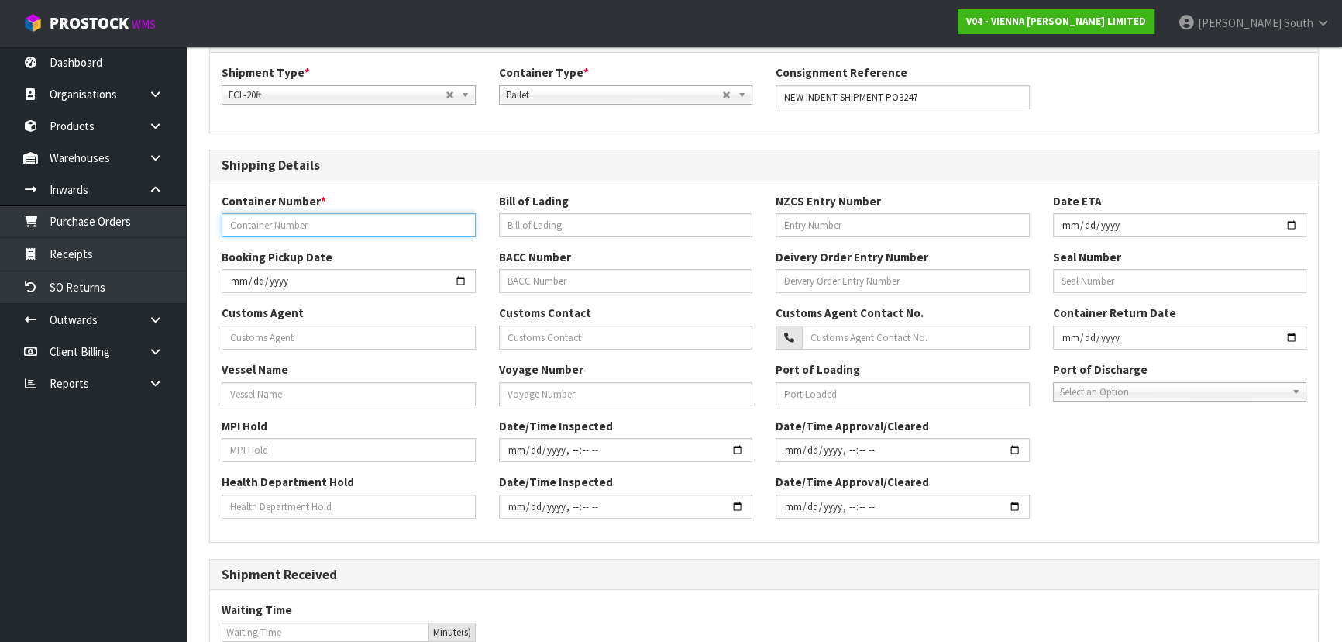
click at [325, 220] on input "text" at bounding box center [349, 225] width 254 height 24
paste input "MRKU7488020"
type input "MRKU7488020"
click at [418, 213] on input "MRKU7488020" at bounding box center [349, 225] width 254 height 24
click at [302, 326] on input "text" at bounding box center [349, 337] width 254 height 24
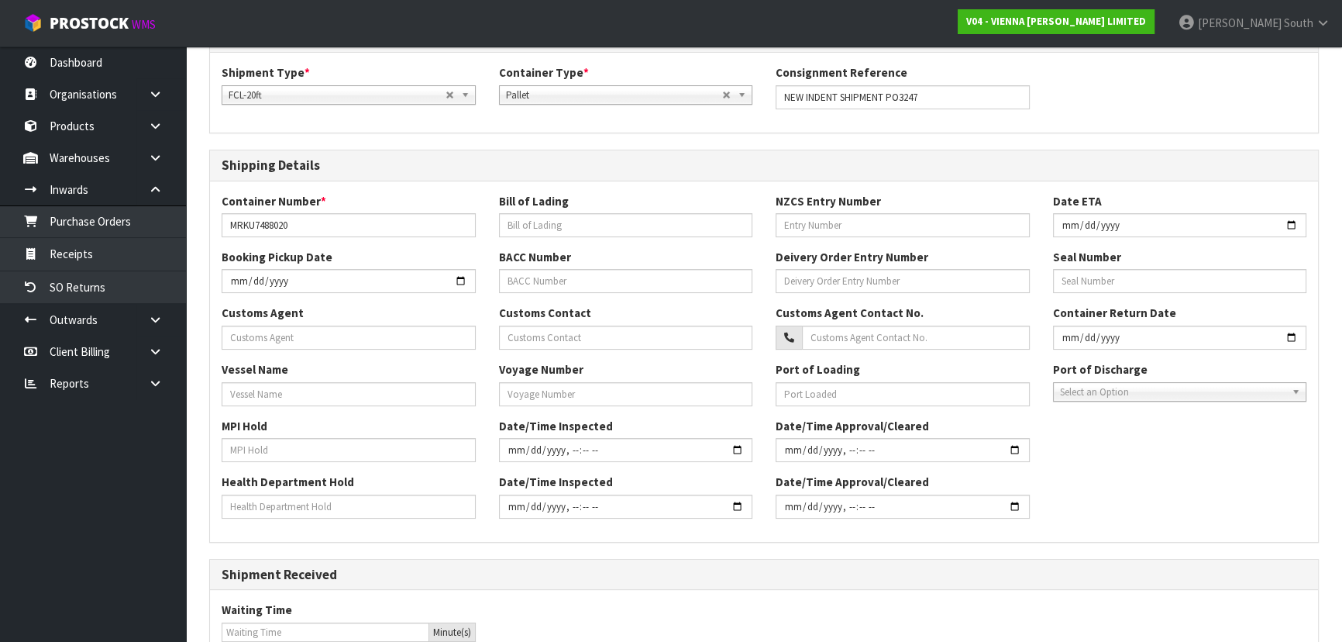
click at [349, 317] on div "Customs Agent" at bounding box center [348, 326] width 277 height 44
click at [335, 328] on input "text" at bounding box center [349, 337] width 254 height 24
paste input "SEABRIDGE LOGISTICS"
type input "SEABRIDGE LOGISTICS"
click at [321, 390] on input "text" at bounding box center [349, 394] width 254 height 24
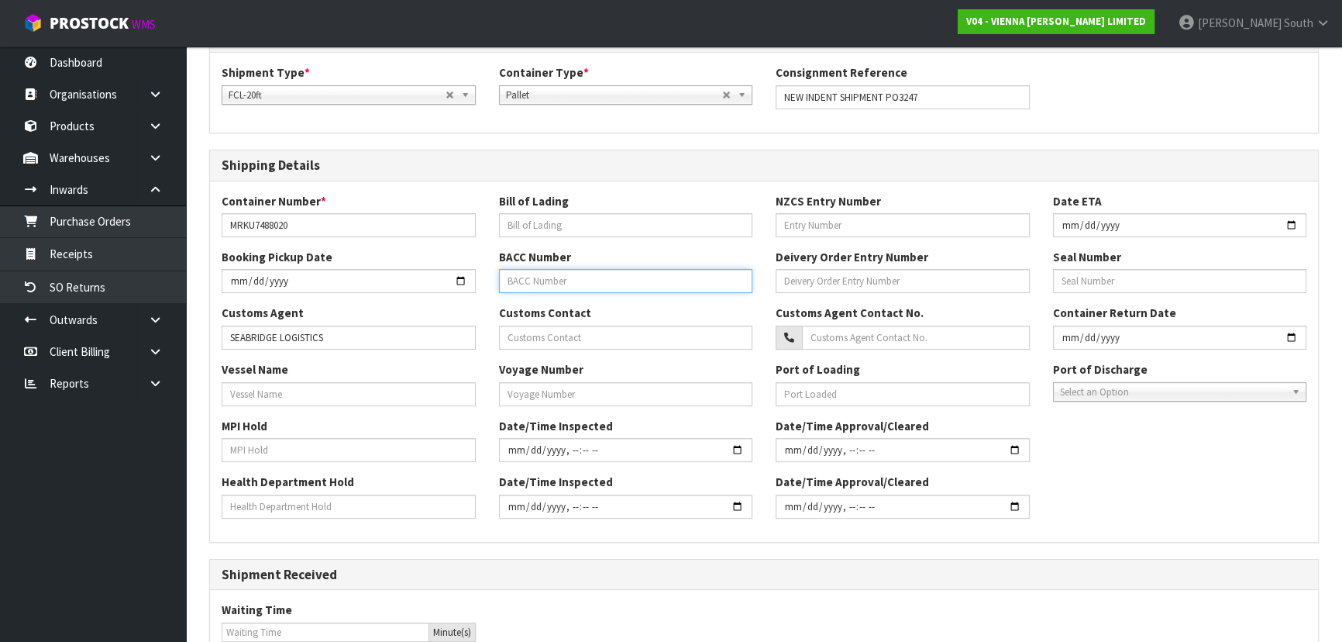
click at [612, 280] on input "text" at bounding box center [626, 281] width 254 height 24
type input "358810116"
click at [1137, 286] on input "text" at bounding box center [1180, 281] width 254 height 24
type input "ML-EE0012018"
click at [1157, 363] on div "Port of Discharge [GEOGRAPHIC_DATA] [GEOGRAPHIC_DATA] Select an Option" at bounding box center [1179, 381] width 277 height 40
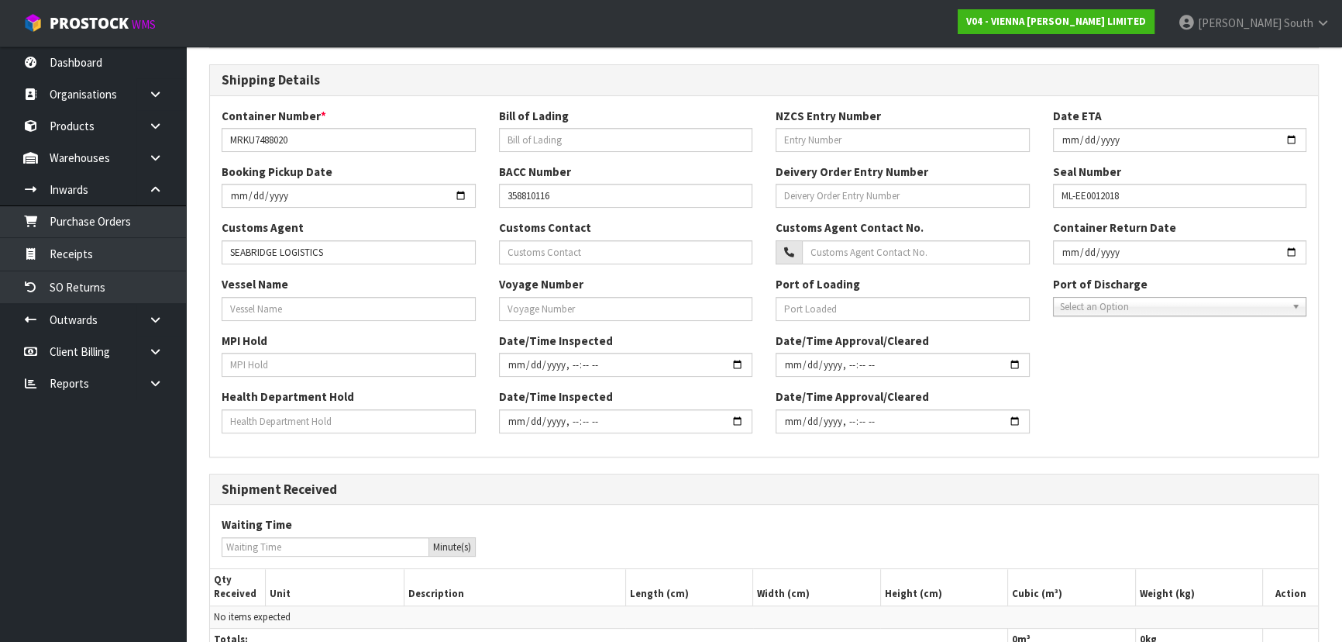
scroll to position [481, 0]
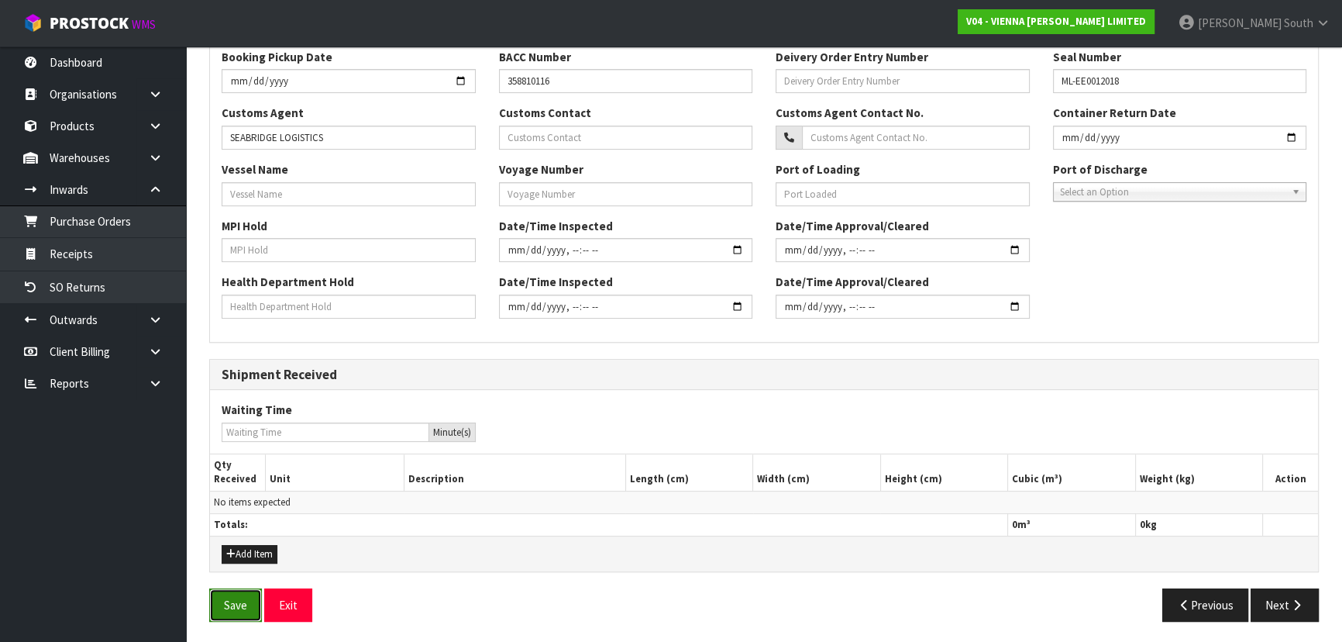
click at [245, 593] on button "Save" at bounding box center [235, 604] width 53 height 33
click at [1280, 610] on button "Next" at bounding box center [1284, 604] width 68 height 33
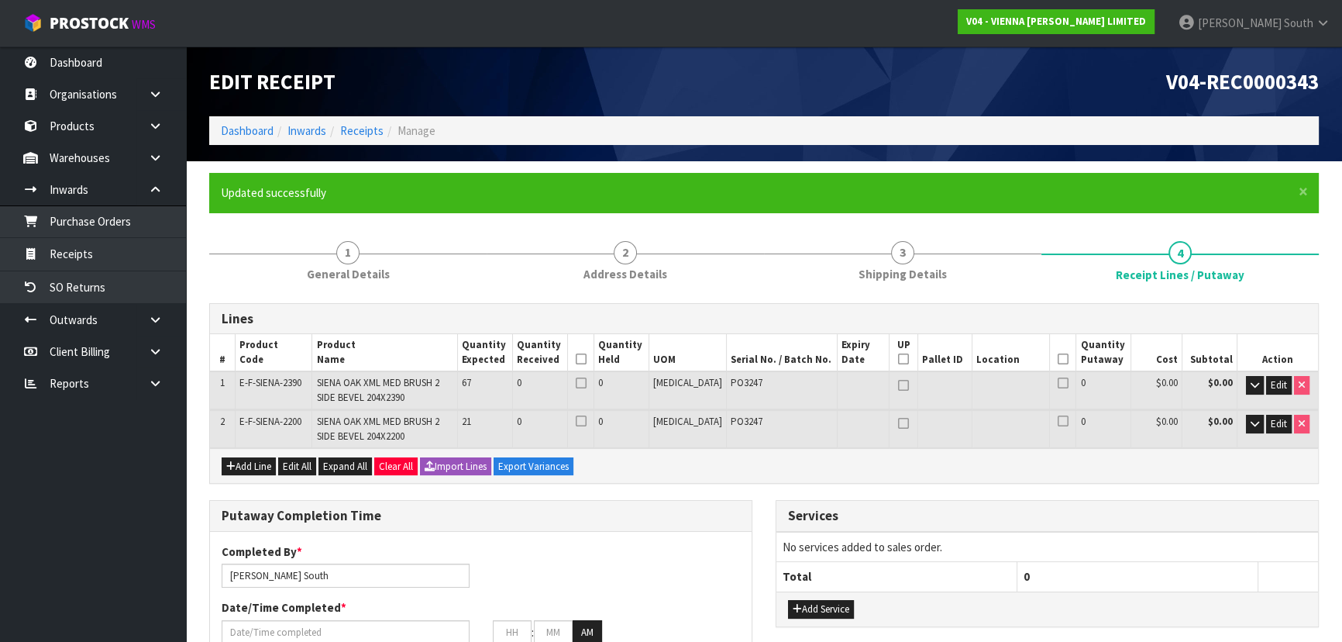
scroll to position [0, 0]
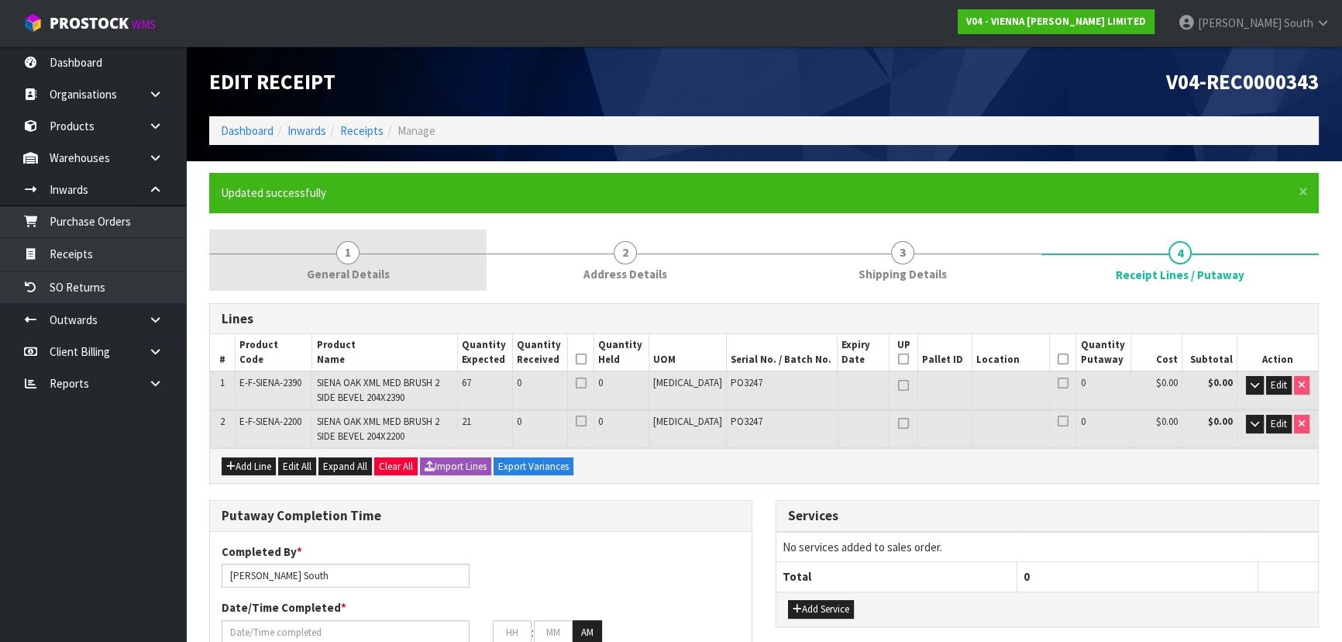
click at [395, 260] on link "1 General Details" at bounding box center [347, 259] width 277 height 61
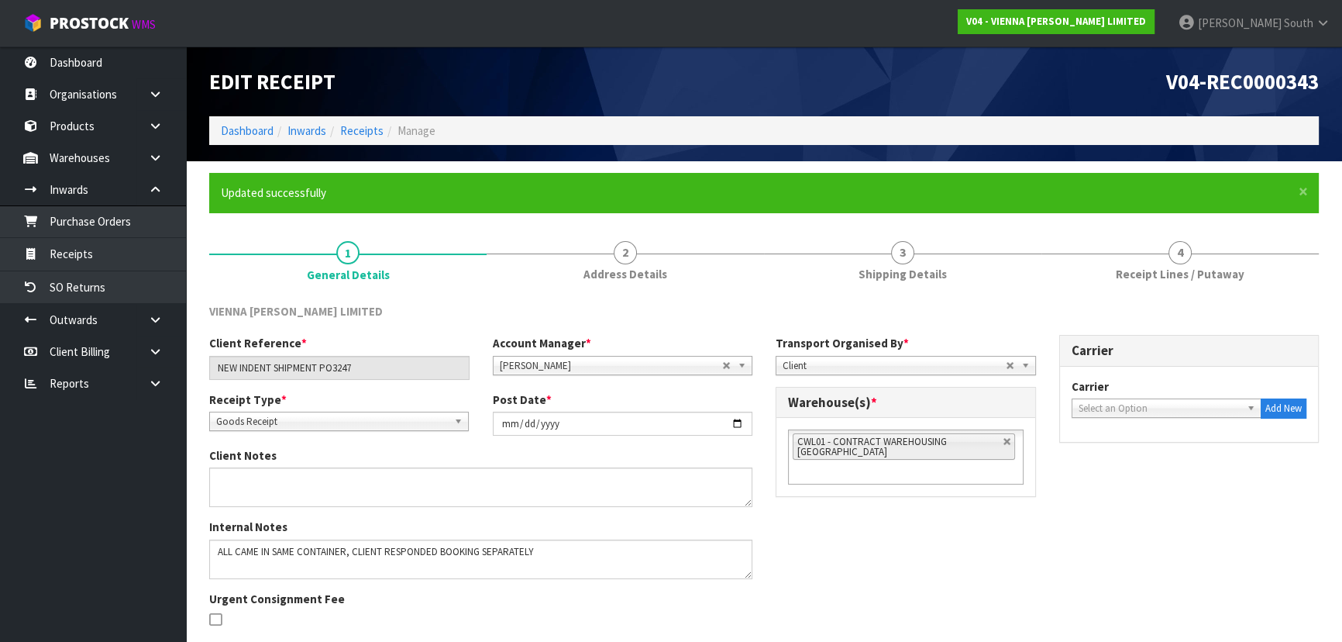
scroll to position [112, 0]
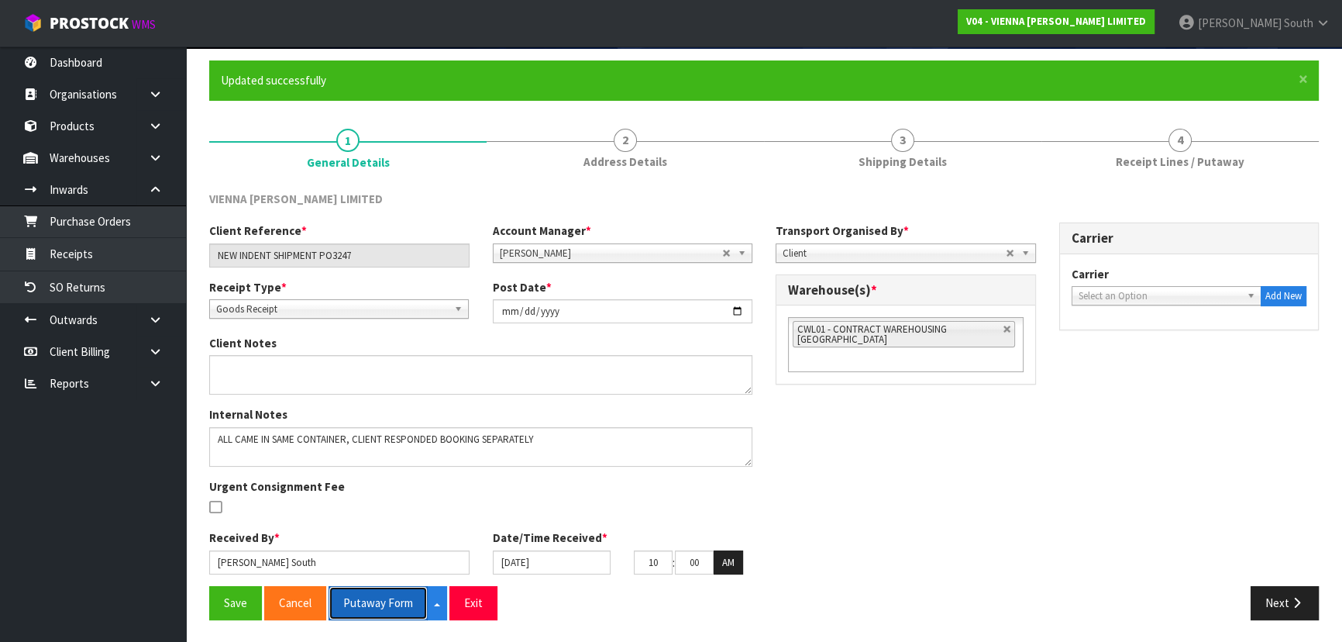
click at [395, 590] on button "Putaway Form" at bounding box center [378, 602] width 99 height 33
click at [1221, 430] on div "Client Reference * NEW INDENT SHIPMENT PO3247 Account Manager * [PERSON_NAME] […" at bounding box center [764, 403] width 1133 height 363
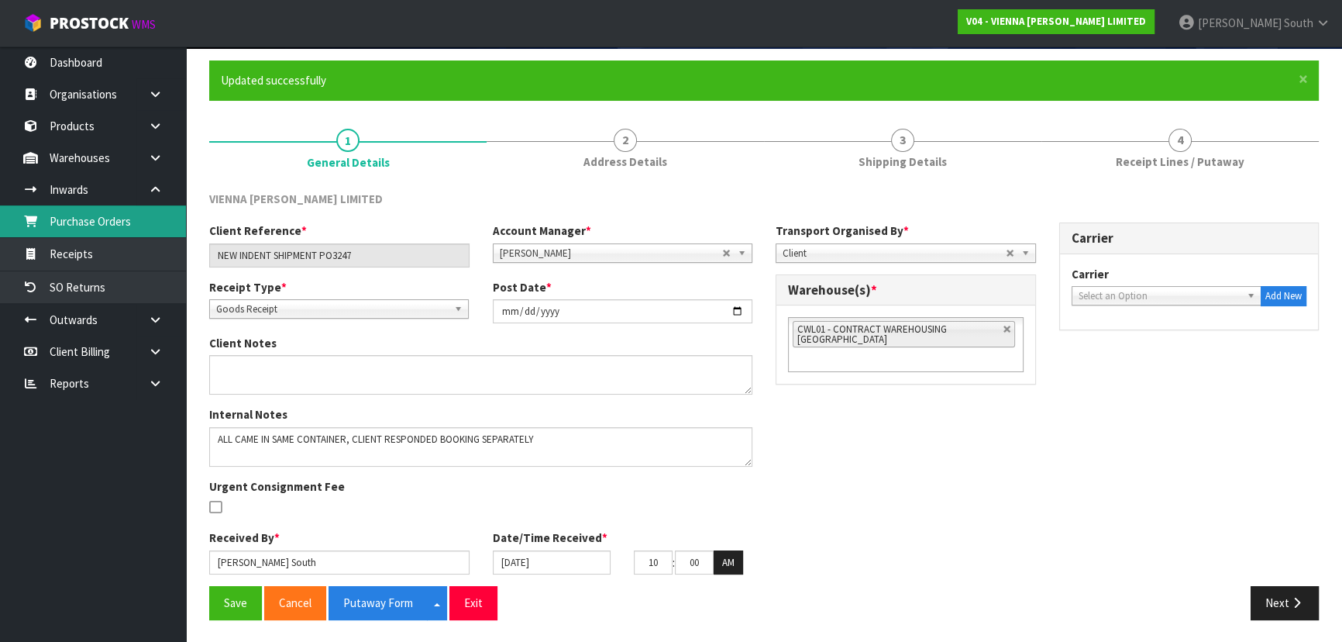
click at [107, 231] on link "Purchase Orders" at bounding box center [93, 221] width 186 height 32
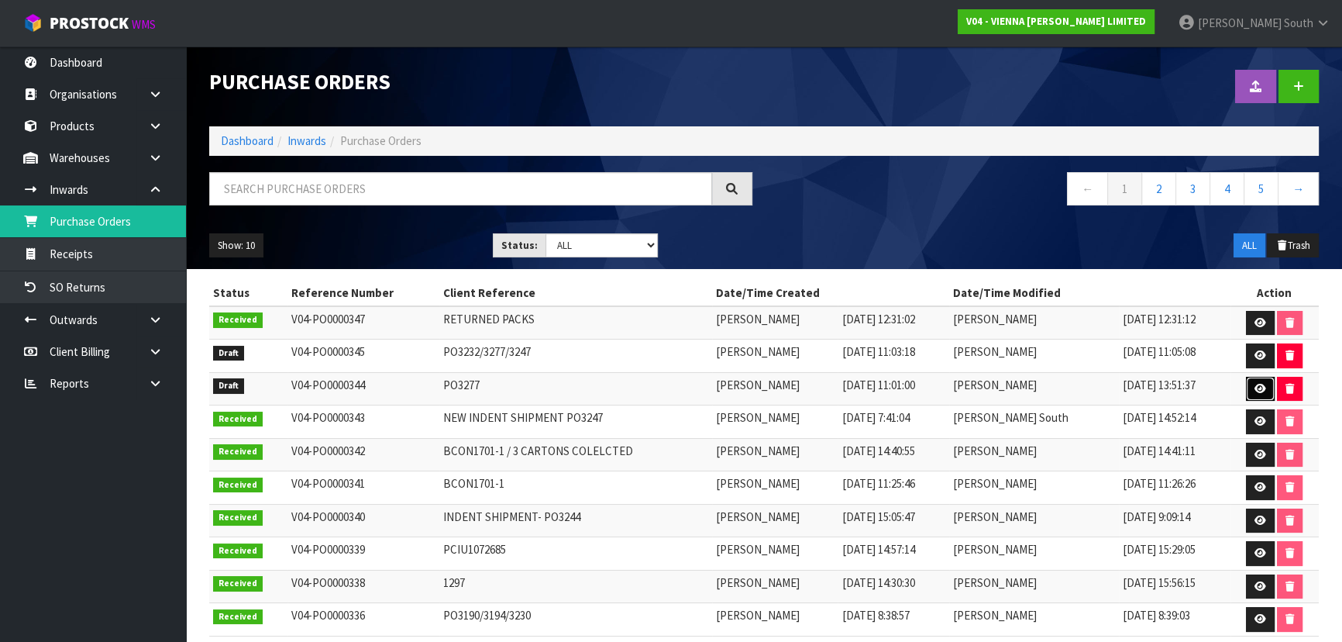
click at [1260, 390] on icon at bounding box center [1260, 389] width 12 height 10
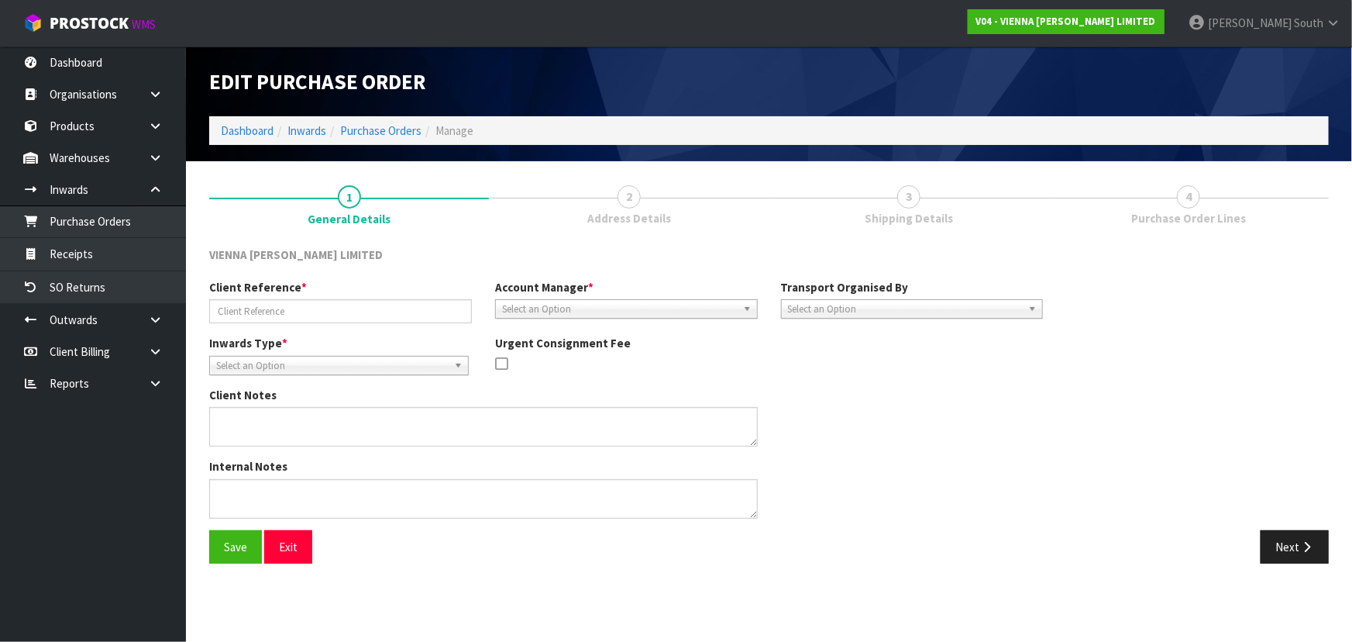
type input "PO3277"
click at [952, 313] on span "Select an Option" at bounding box center [905, 309] width 235 height 19
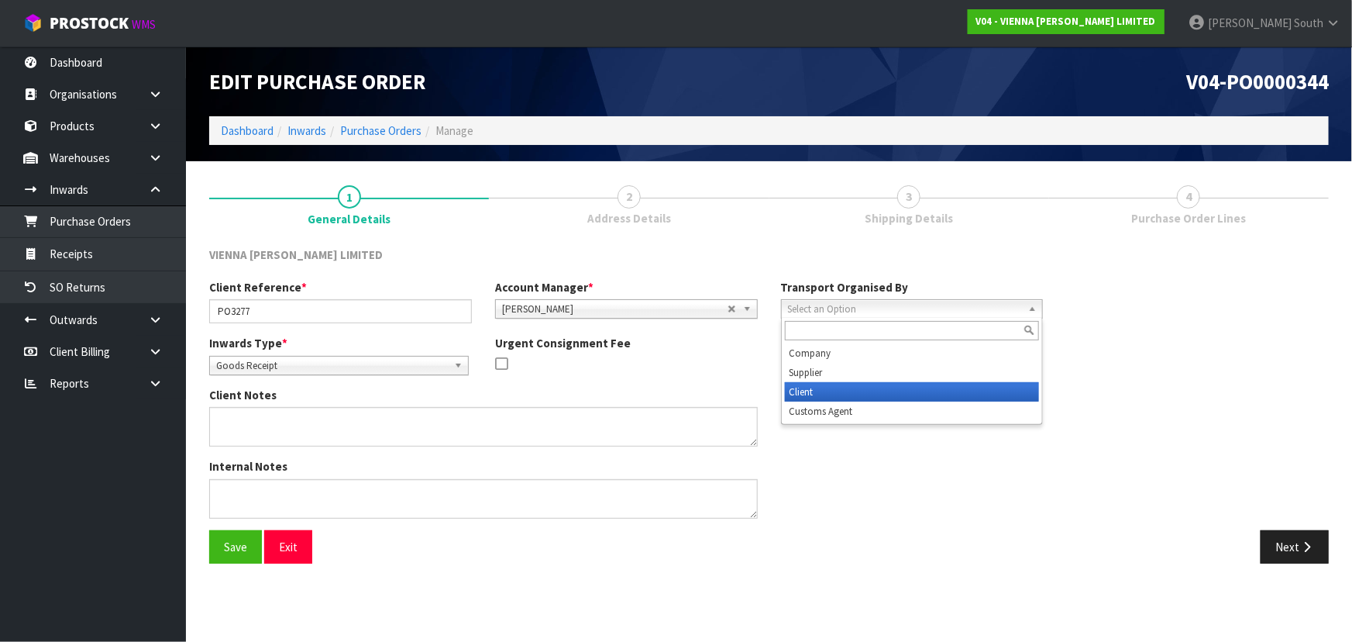
click at [869, 387] on li "Client" at bounding box center [912, 391] width 255 height 19
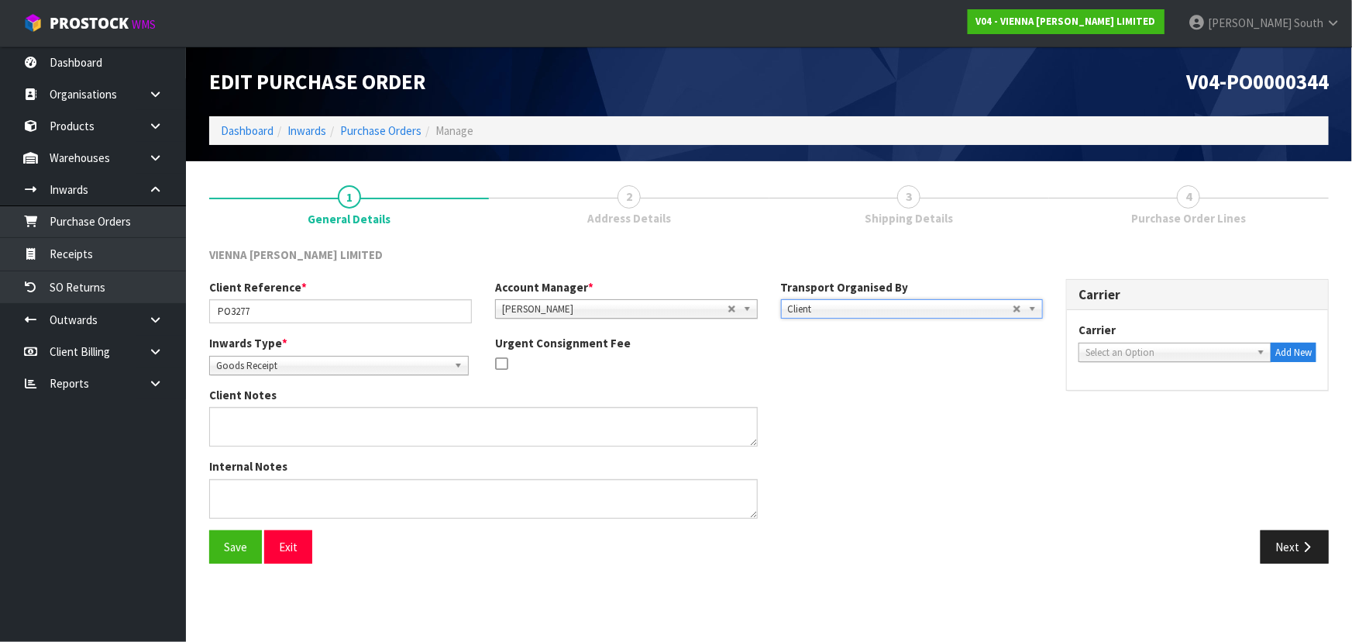
click at [908, 384] on div "Inwards Type * Goods Receipt Goods Returned Goods Receipt Urgent Consignment Fee" at bounding box center [626, 361] width 857 height 52
click at [1122, 363] on div "Carrier ACFS TRANSPORT - ACFS TRANSPORT ACT TRANSPORT LTD - ACT TRANSPORT LTD A…" at bounding box center [1197, 350] width 261 height 80
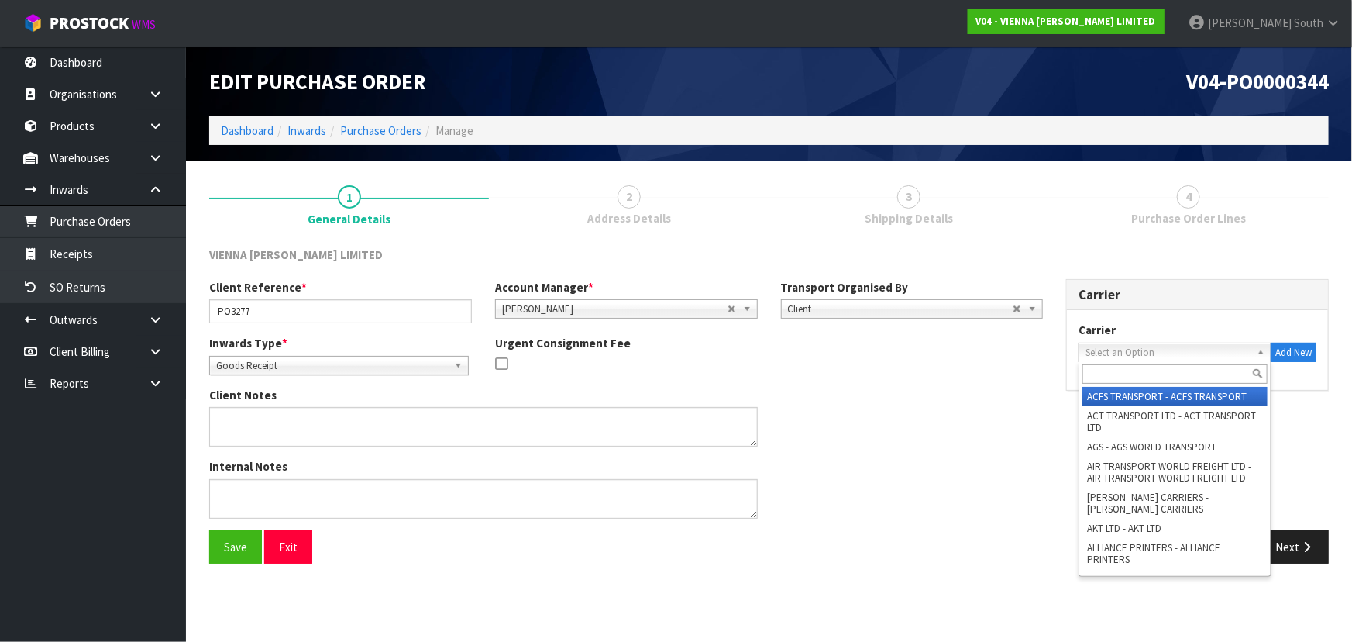
click at [1123, 357] on span "Select an Option" at bounding box center [1167, 352] width 165 height 19
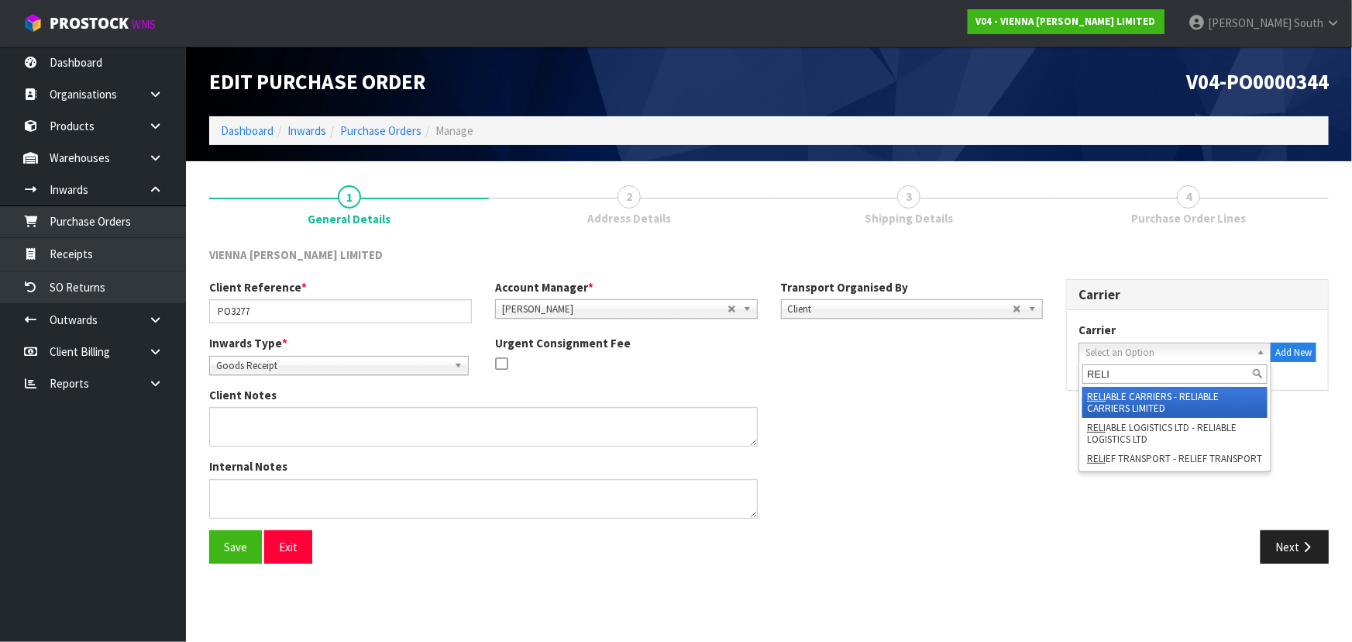
type input "RELI"
click at [1147, 393] on li "RELI ABLE CARRIERS - RELIABLE CARRIERS LIMITED" at bounding box center [1174, 402] width 185 height 31
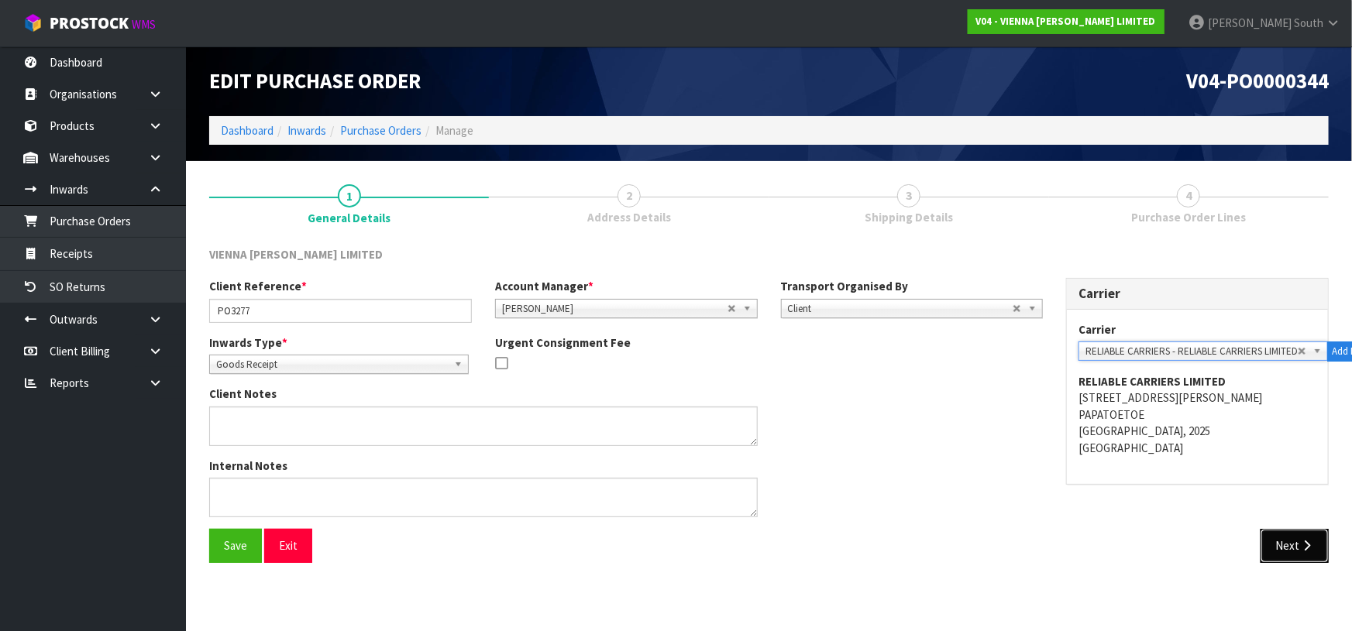
drag, startPoint x: 1278, startPoint y: 535, endPoint x: 666, endPoint y: 512, distance: 613.3
click at [1278, 535] on button "Next" at bounding box center [1295, 545] width 68 height 33
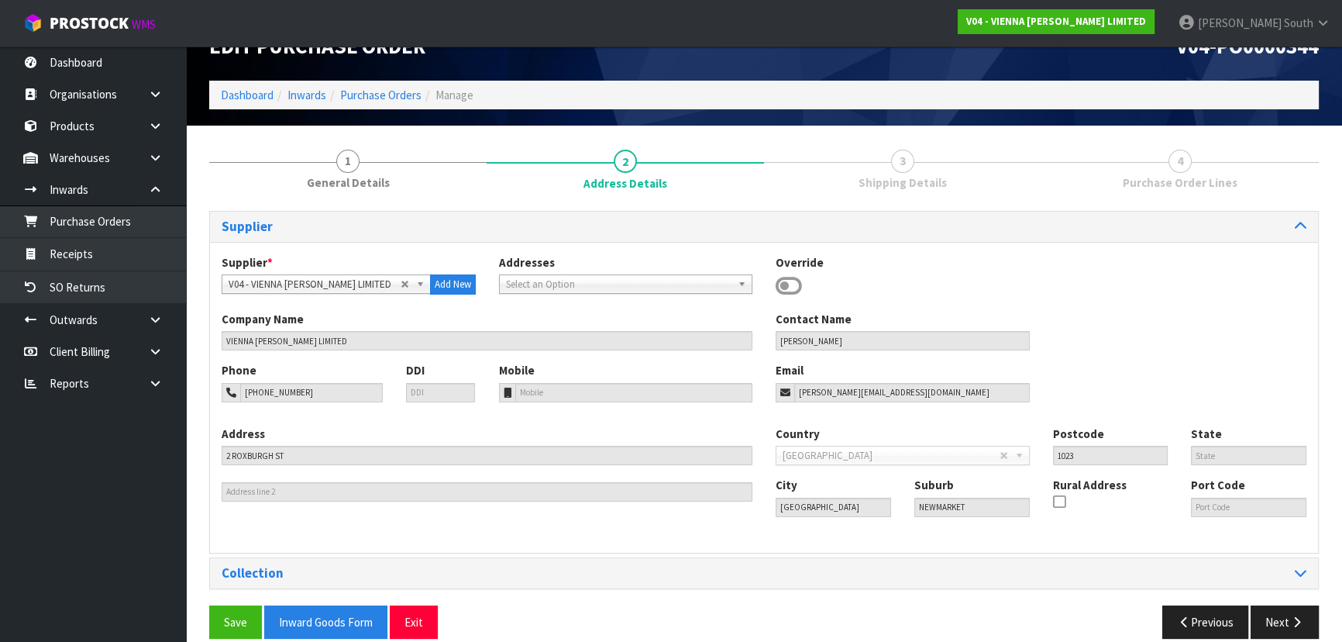
scroll to position [55, 0]
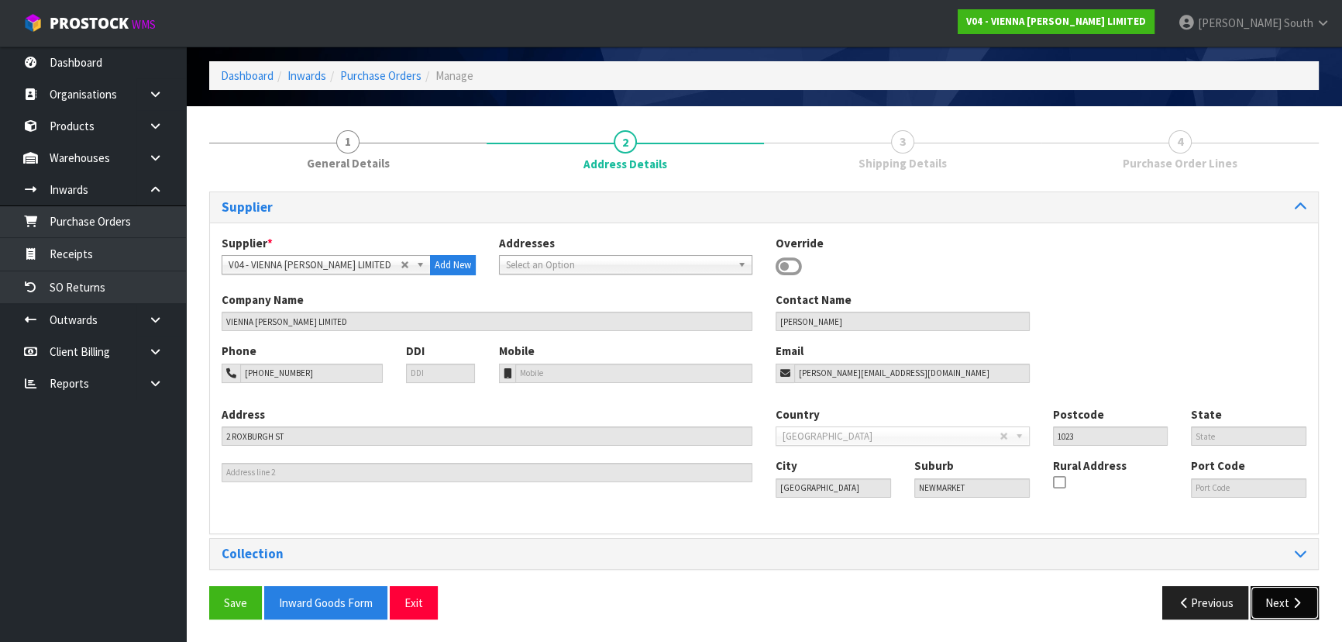
click at [1290, 614] on button "Next" at bounding box center [1284, 602] width 68 height 33
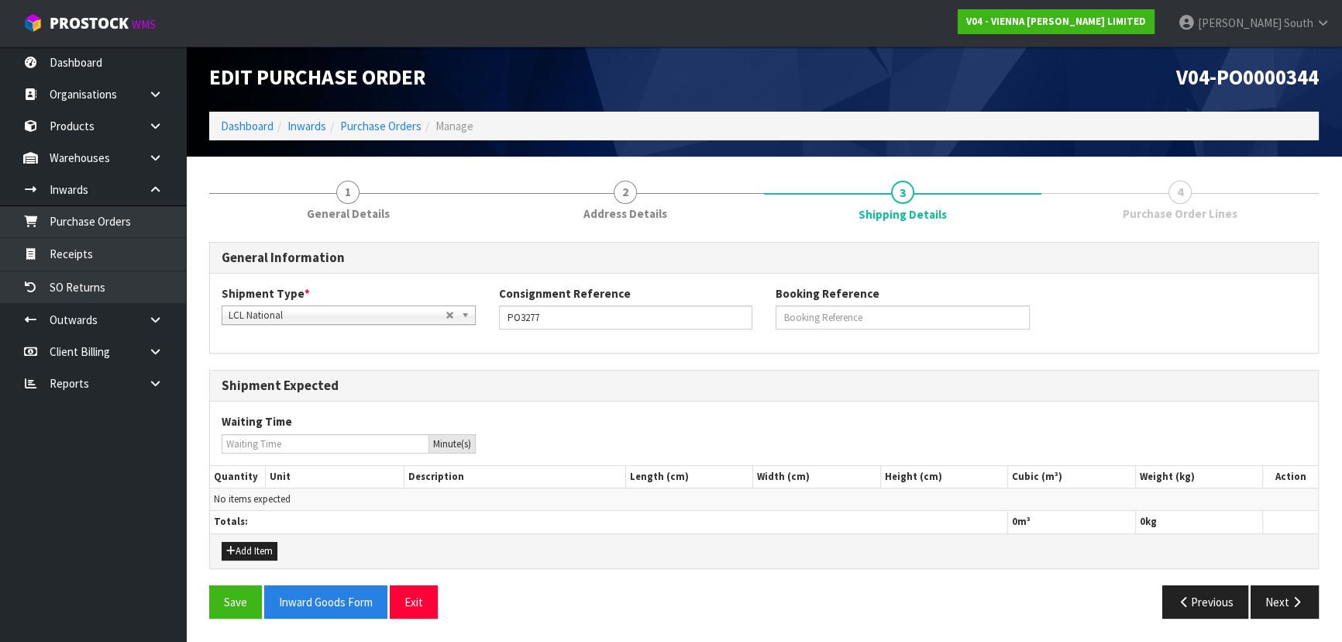
scroll to position [3, 0]
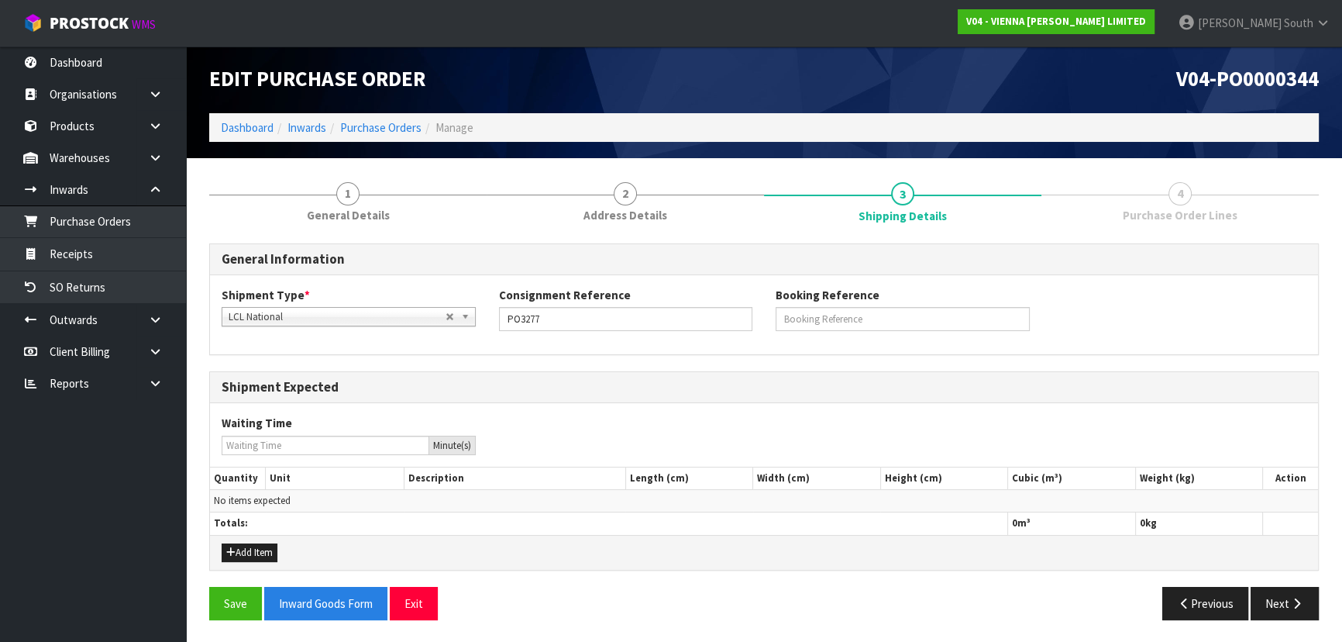
click at [364, 324] on span "LCL National" at bounding box center [337, 317] width 217 height 19
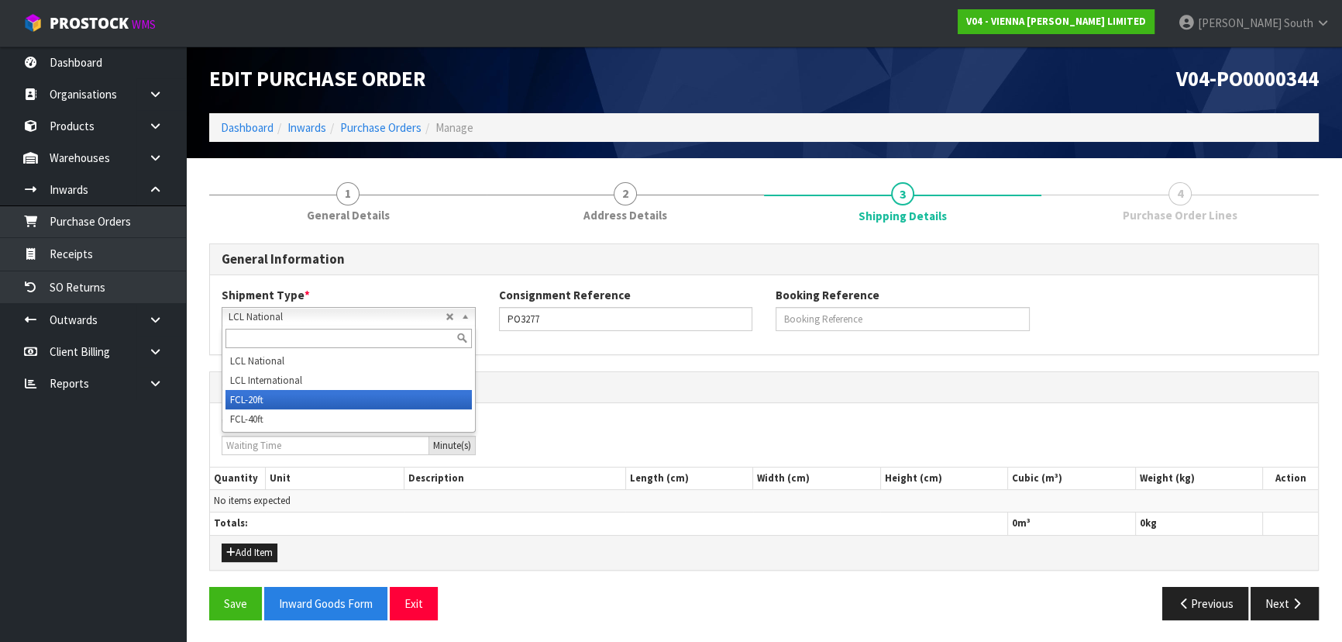
click at [287, 404] on li "FCL-20ft" at bounding box center [348, 399] width 246 height 19
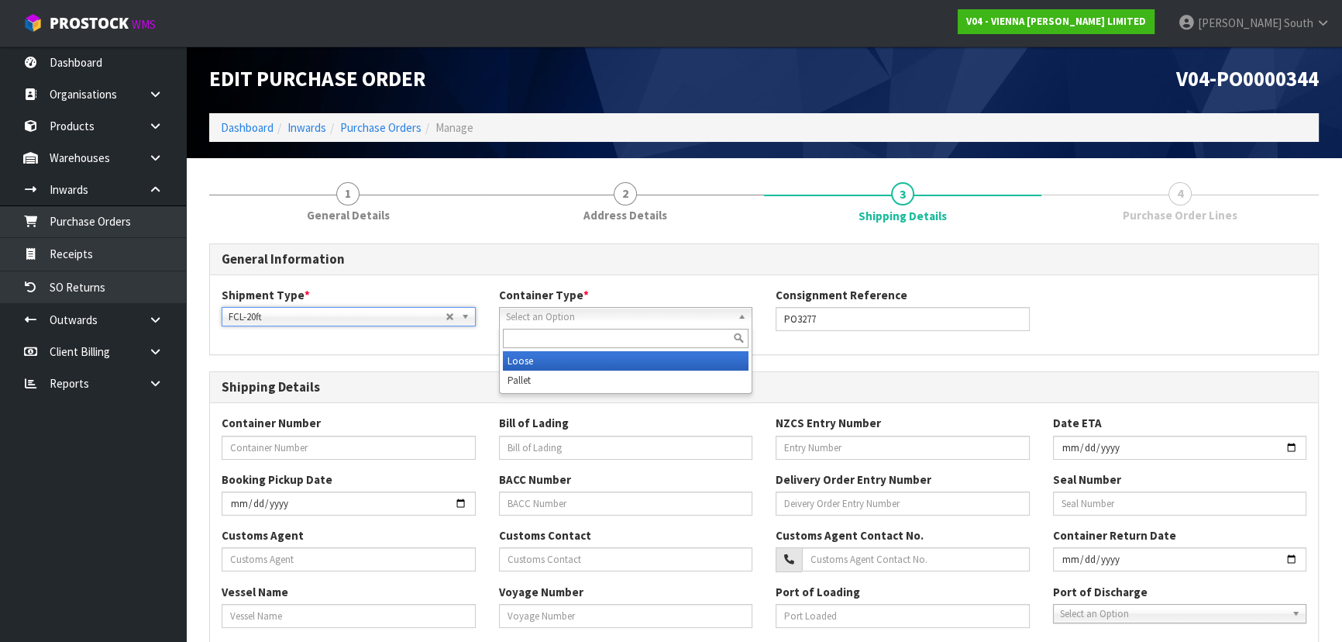
click at [612, 317] on span "Select an Option" at bounding box center [619, 317] width 226 height 19
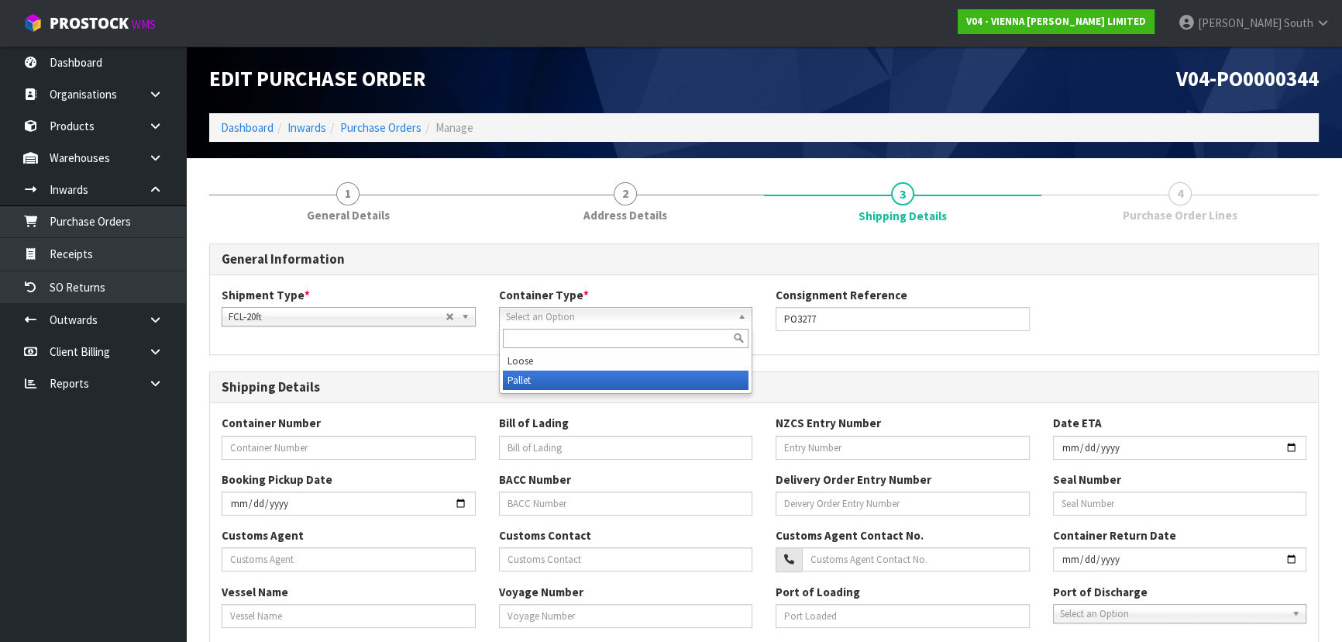
click at [562, 375] on li "Pallet" at bounding box center [626, 379] width 246 height 19
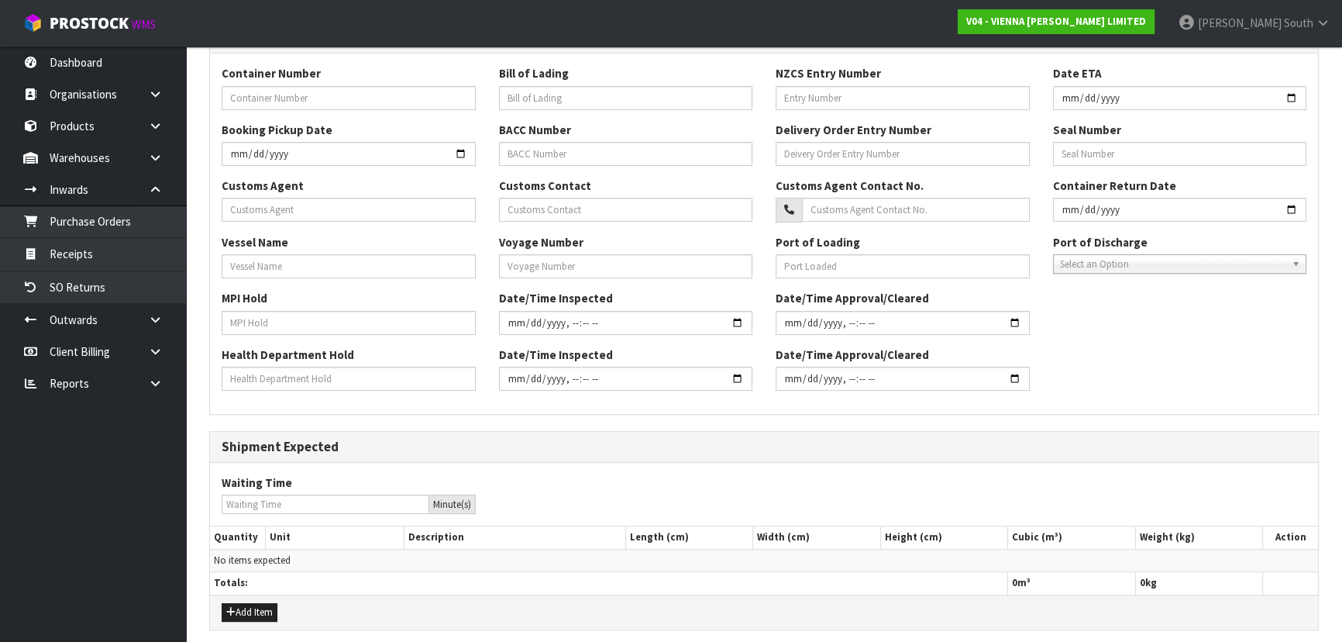
scroll to position [411, 0]
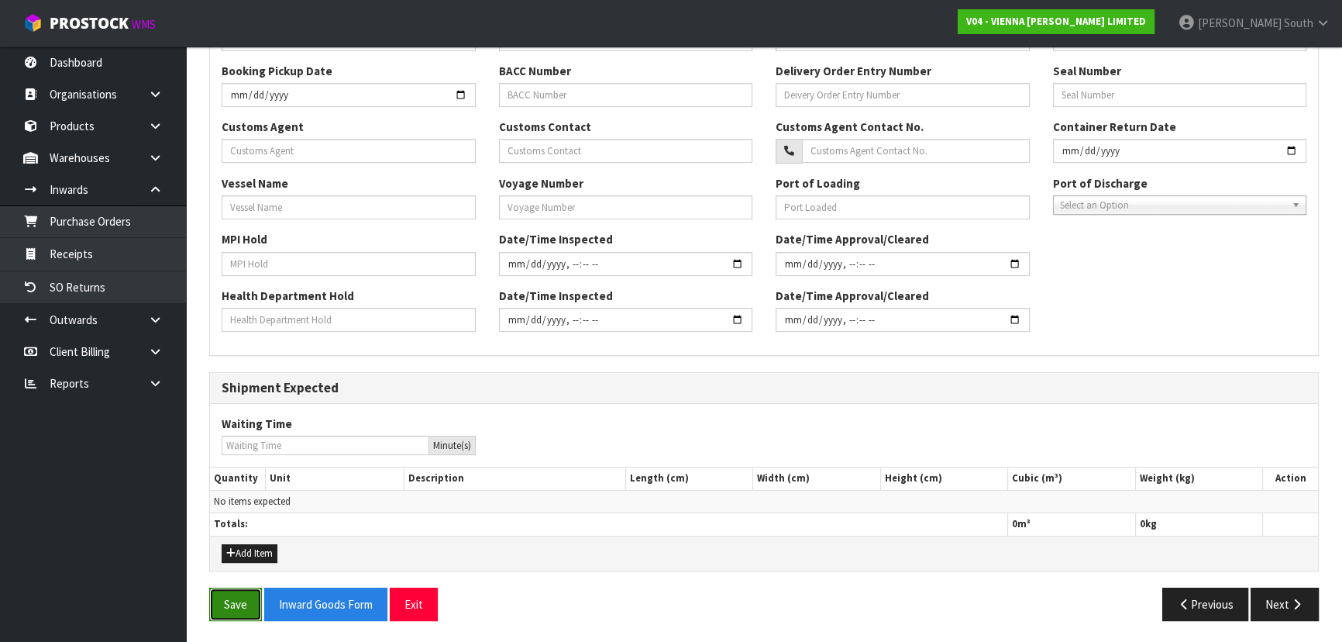
click at [238, 592] on button "Save" at bounding box center [235, 603] width 53 height 33
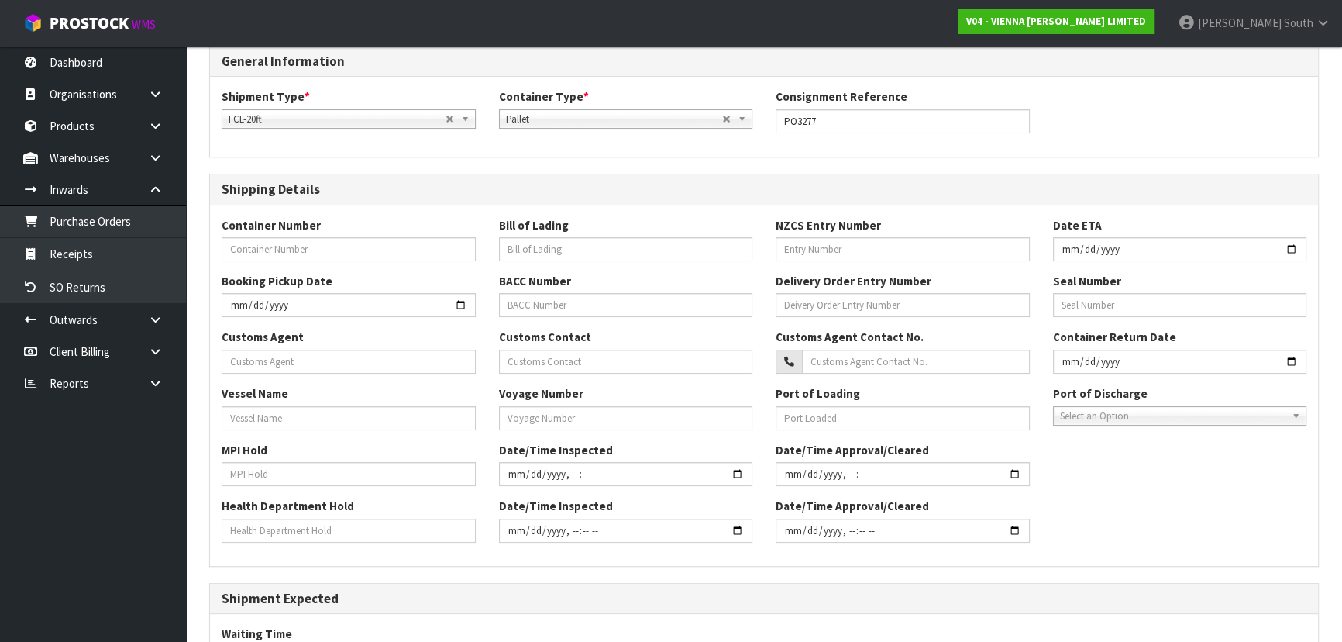
scroll to position [281, 0]
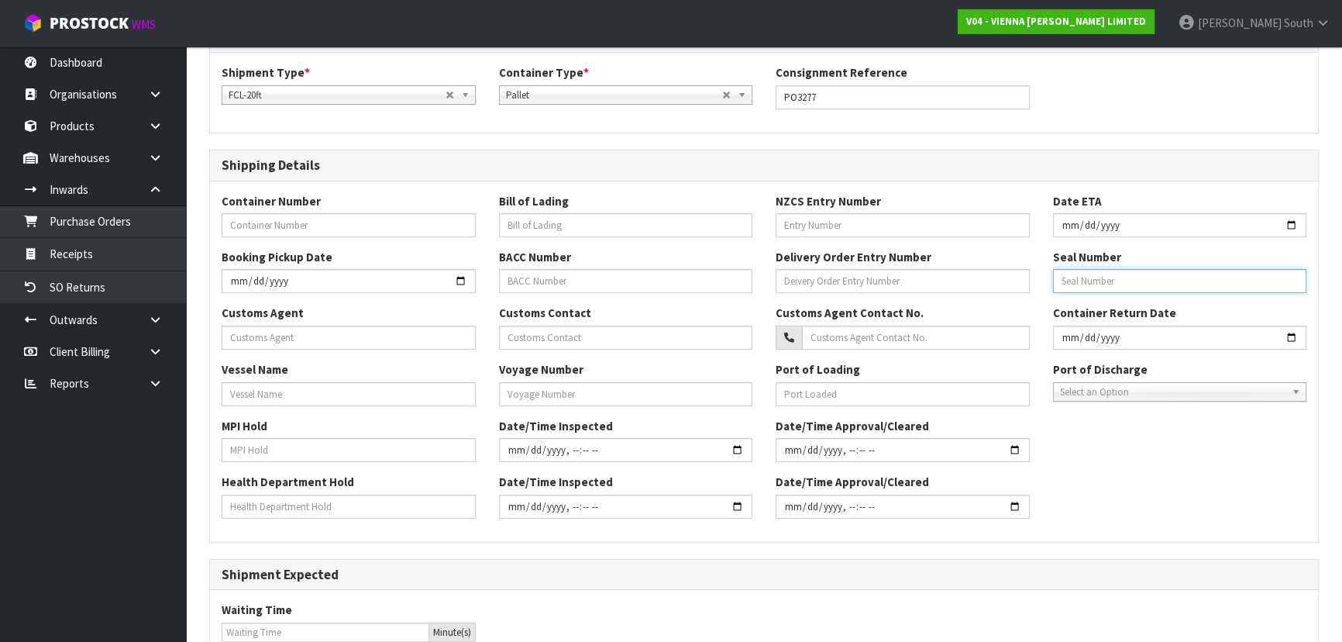
click at [1111, 277] on input "text" at bounding box center [1180, 281] width 254 height 24
paste input "SEABRIDGE LOGISTICS"
type input "SEABRIDGE LOGISTICS"
drag, startPoint x: 1168, startPoint y: 276, endPoint x: 785, endPoint y: 290, distance: 383.8
click at [785, 290] on div "Booking Pickup Date BACC Number Delivery Order Entry Number Seal Number SEABRID…" at bounding box center [764, 277] width 1108 height 56
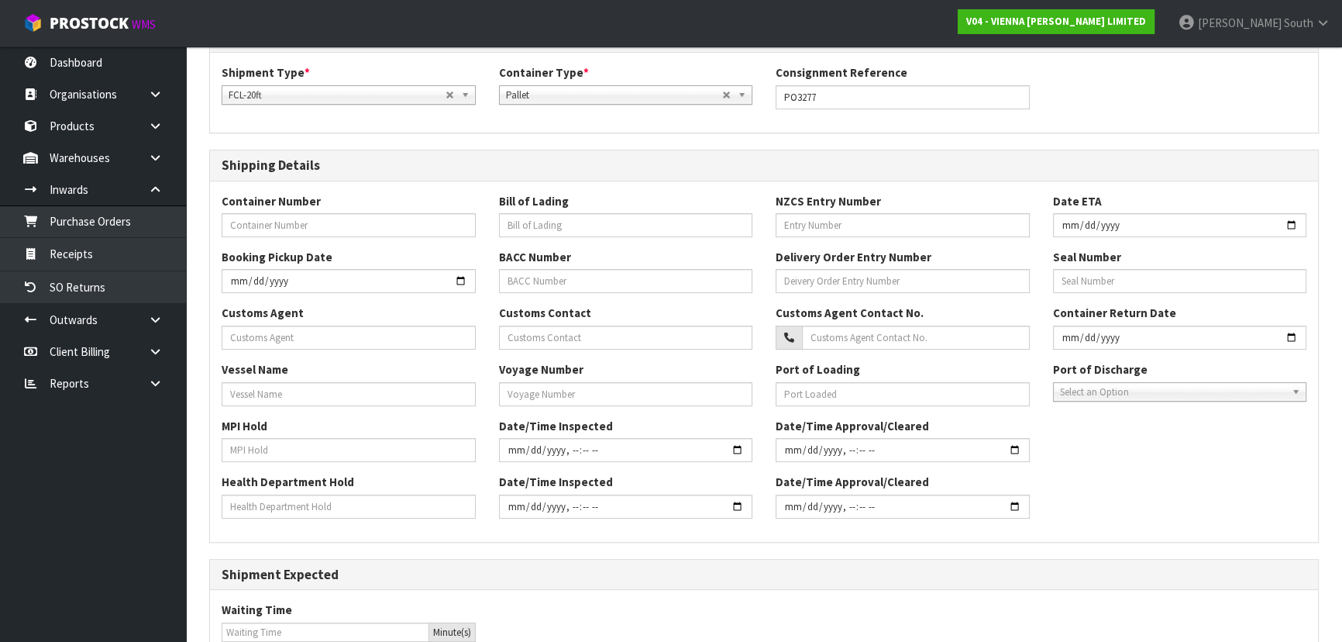
click at [262, 211] on div "Container Number" at bounding box center [348, 215] width 277 height 44
click at [267, 217] on input "text" at bounding box center [349, 225] width 254 height 24
paste input "MRKU7488020"
type input "MRKU7488020"
click at [288, 332] on input "text" at bounding box center [349, 337] width 254 height 24
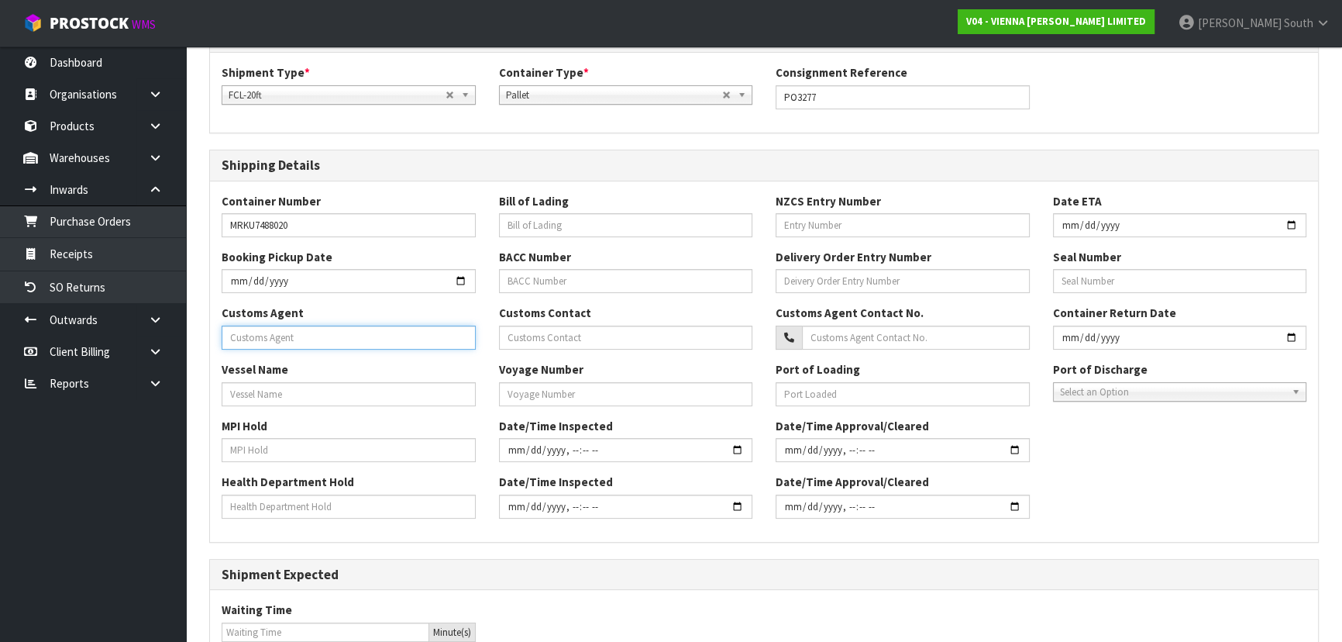
drag, startPoint x: 304, startPoint y: 332, endPoint x: 298, endPoint y: 343, distance: 13.6
click at [304, 332] on input "text" at bounding box center [349, 337] width 254 height 24
paste input "SEABRIDGE LOGISTICS"
type input "SEABRIDGE LOGISTICS"
click at [590, 277] on input "text" at bounding box center [626, 281] width 254 height 24
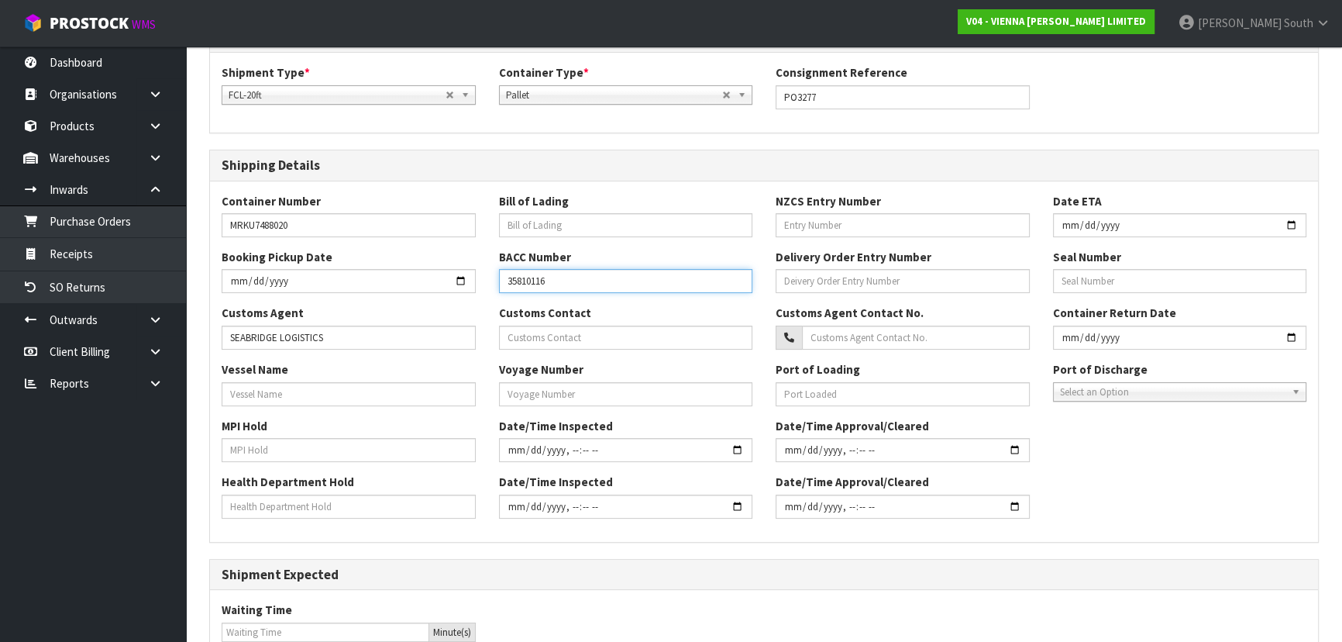
type input "35810116"
click at [562, 322] on div "Customs Contact" at bounding box center [625, 326] width 277 height 44
click at [1147, 287] on input "text" at bounding box center [1180, 281] width 254 height 24
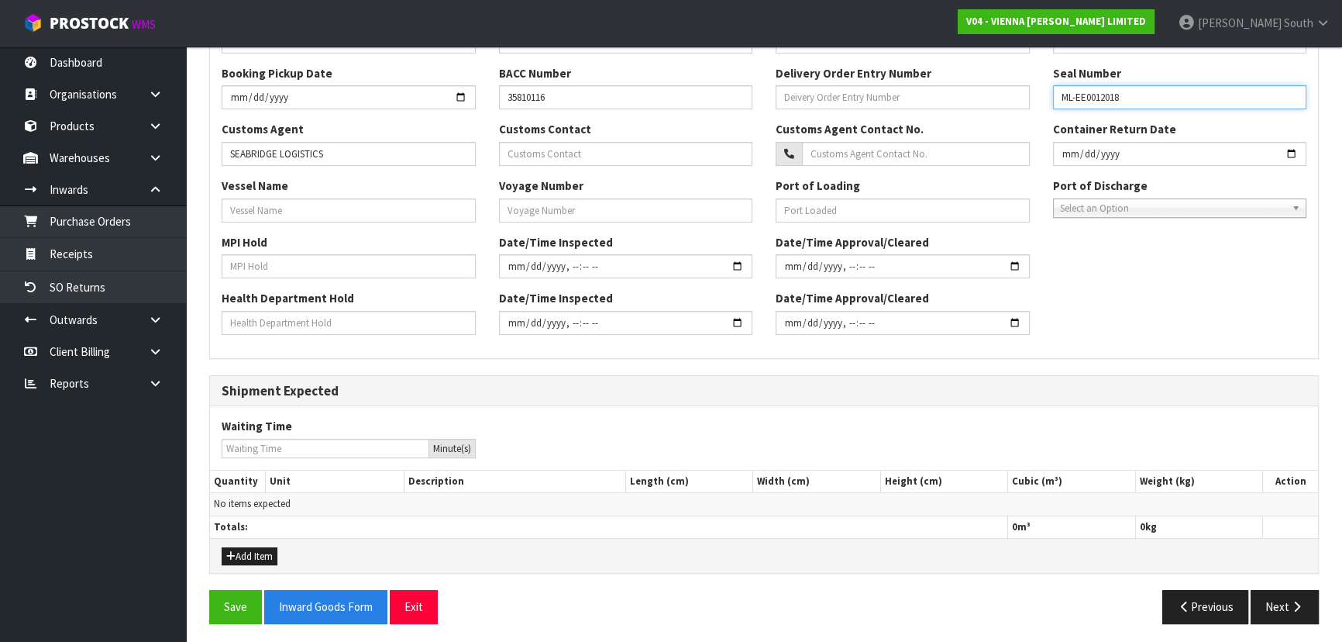
scroll to position [467, 0]
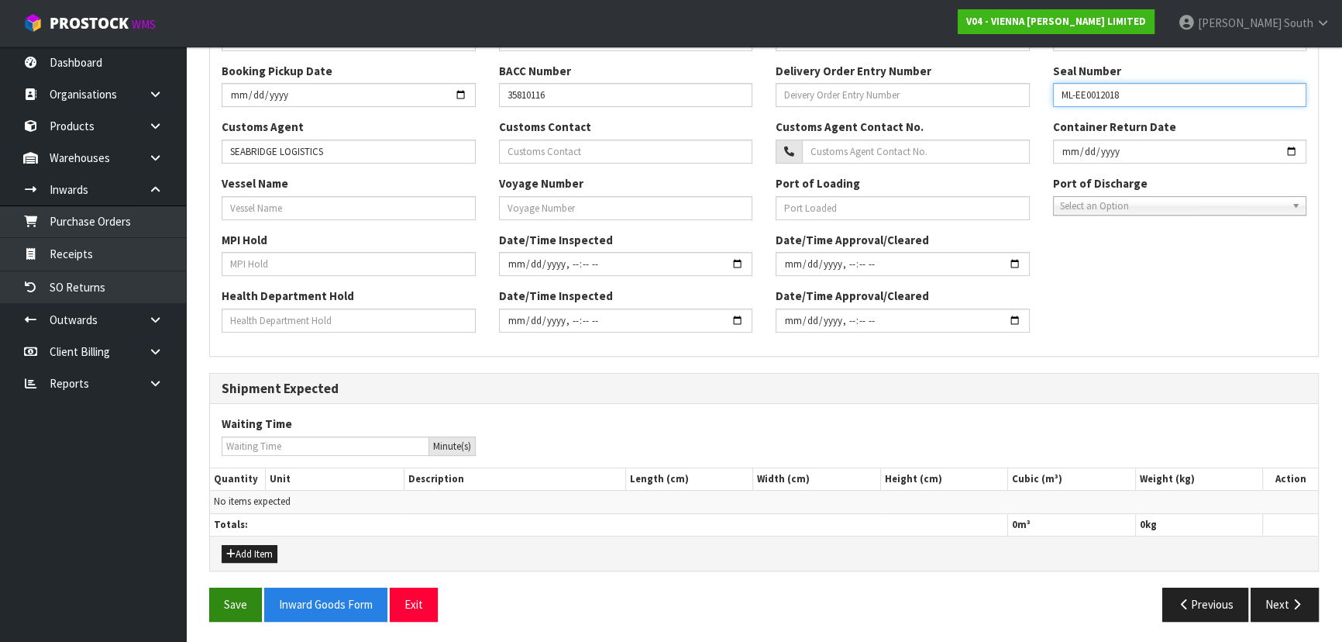
type input "ML-EE0012018"
click at [236, 598] on button "Save" at bounding box center [235, 603] width 53 height 33
click at [1262, 596] on button "Next" at bounding box center [1284, 603] width 68 height 33
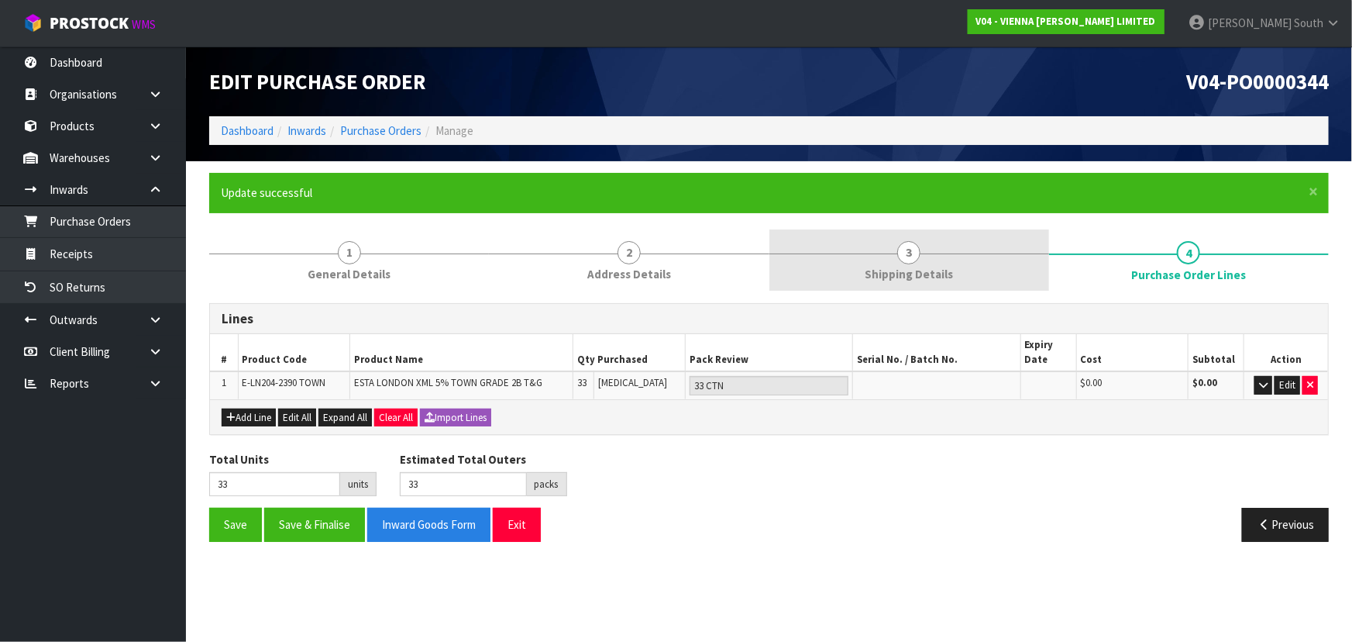
click at [922, 254] on link "3 Shipping Details" at bounding box center [909, 259] width 280 height 61
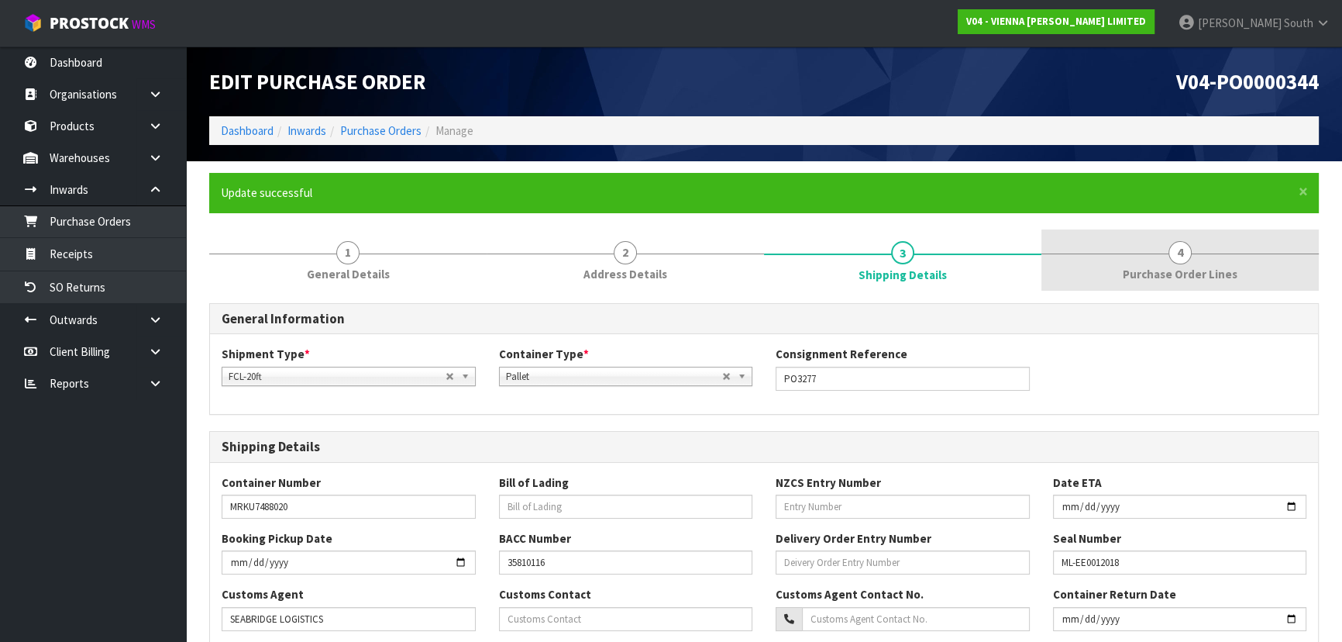
click at [1154, 270] on span "Purchase Order Lines" at bounding box center [1180, 274] width 115 height 16
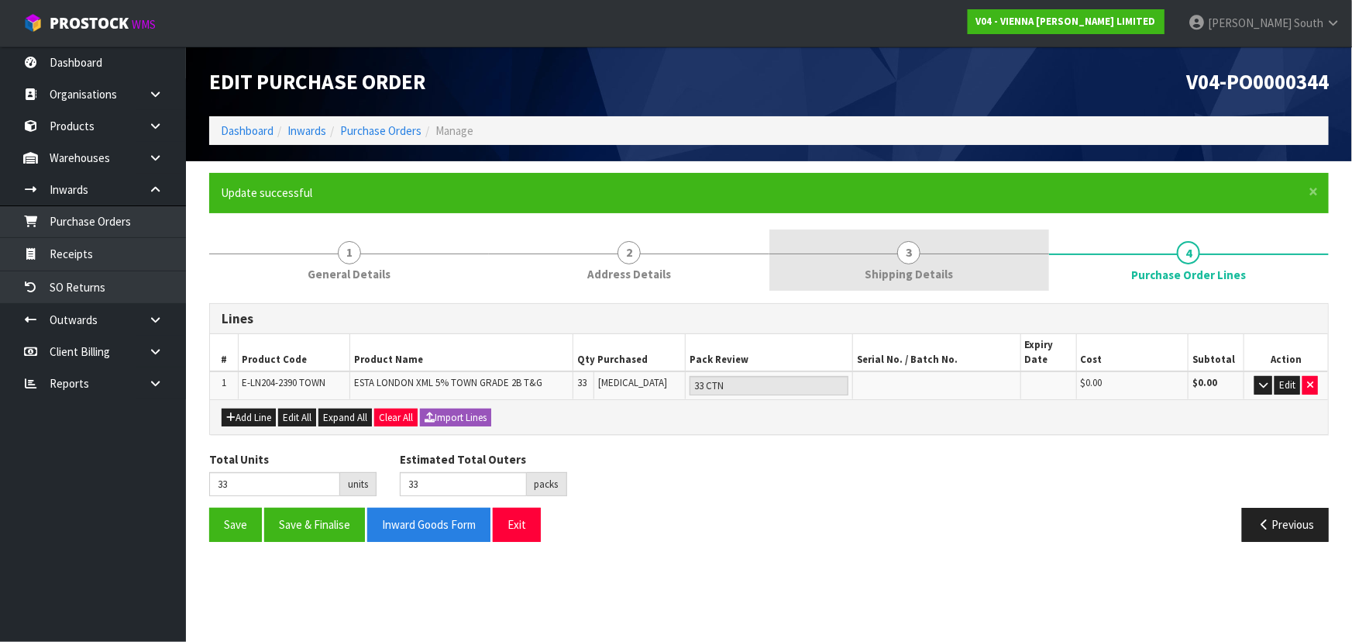
click at [934, 258] on link "3 Shipping Details" at bounding box center [909, 259] width 280 height 61
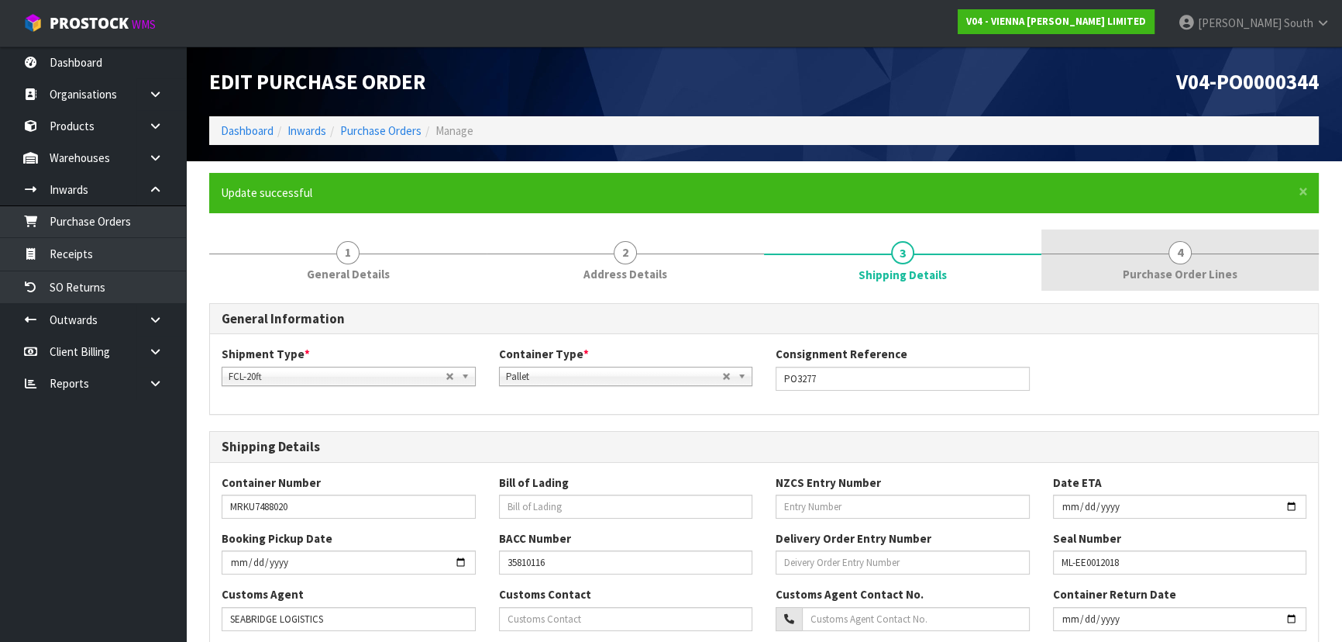
click at [1125, 260] on link "4 Purchase Order Lines" at bounding box center [1179, 259] width 277 height 61
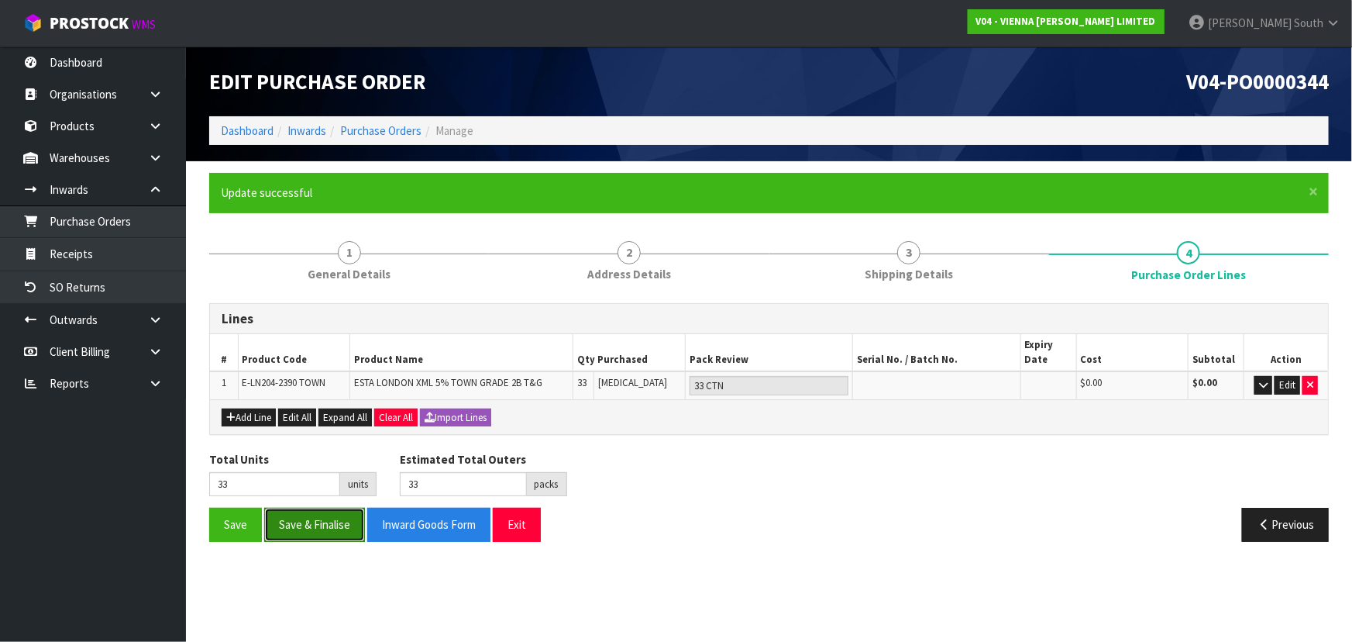
click at [332, 529] on button "Save & Finalise" at bounding box center [314, 523] width 101 height 33
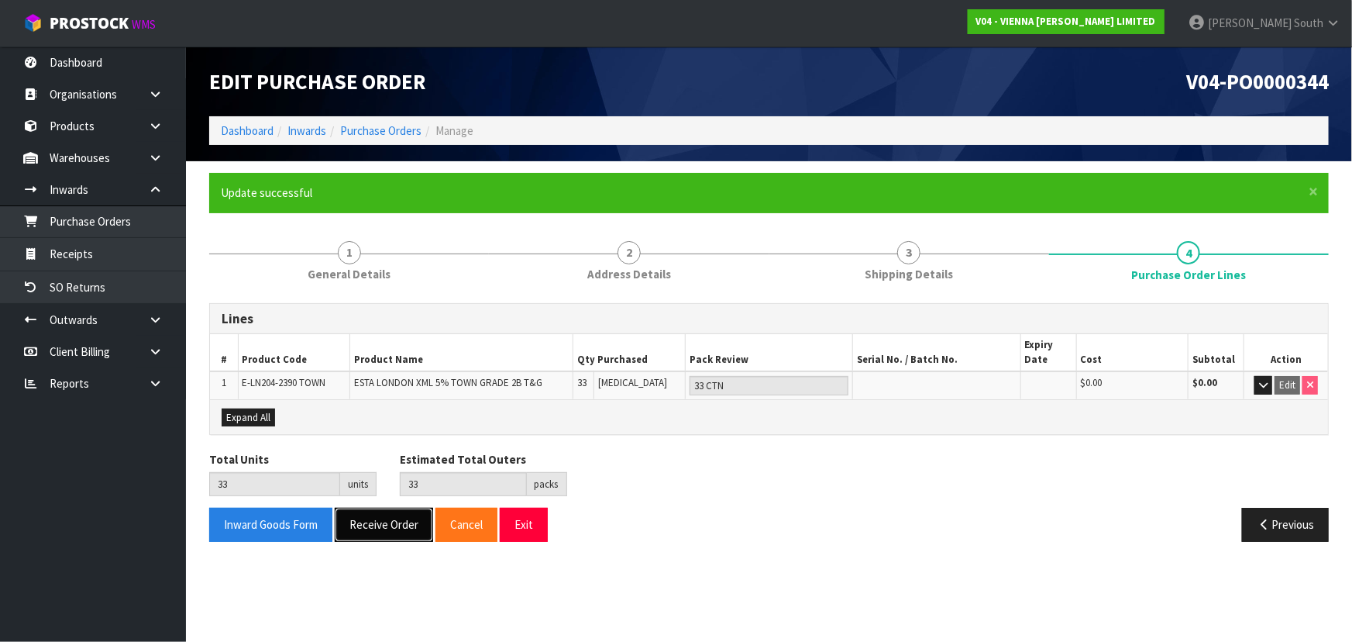
click at [358, 517] on button "Receive Order" at bounding box center [384, 523] width 98 height 33
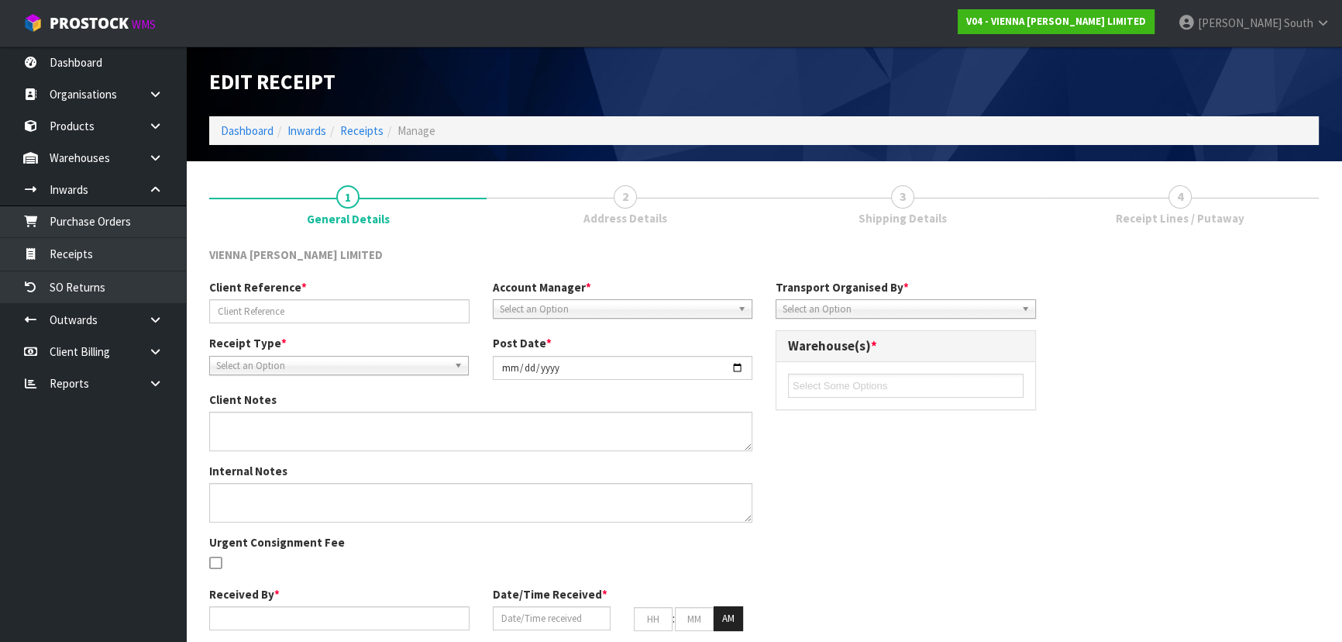
type input "PO3277"
type input "[DATE]"
type input "[PERSON_NAME] South"
type input "[DATE]"
type input "03"
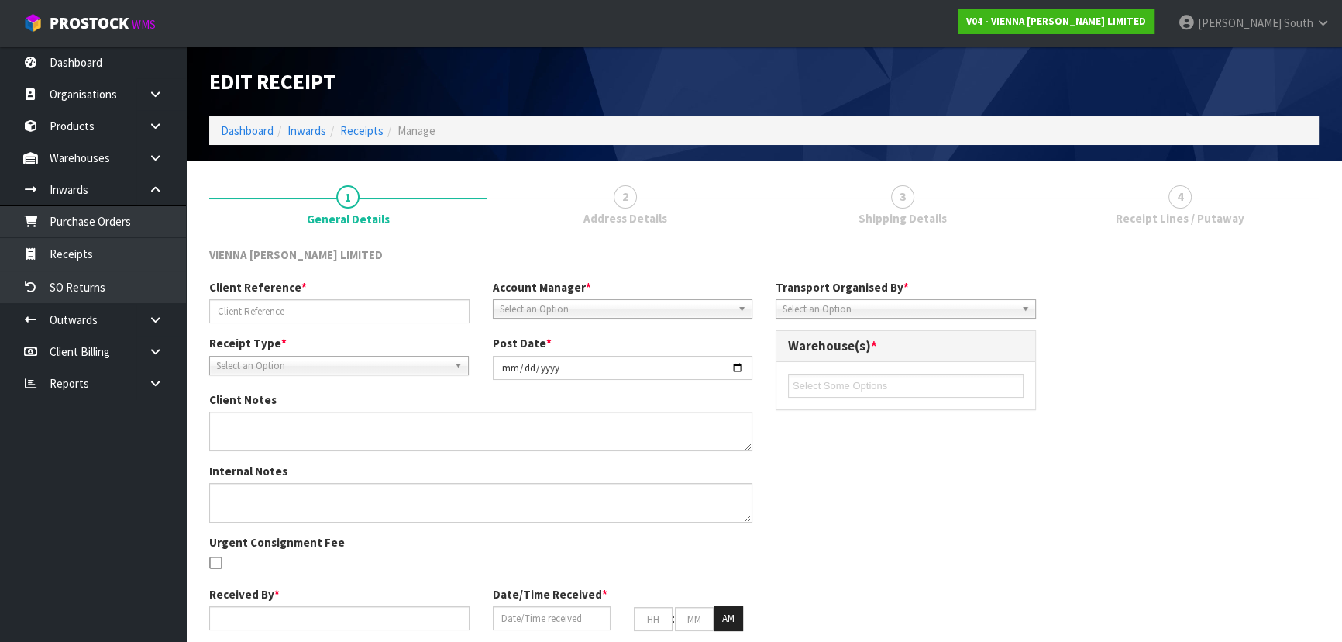
type input "00"
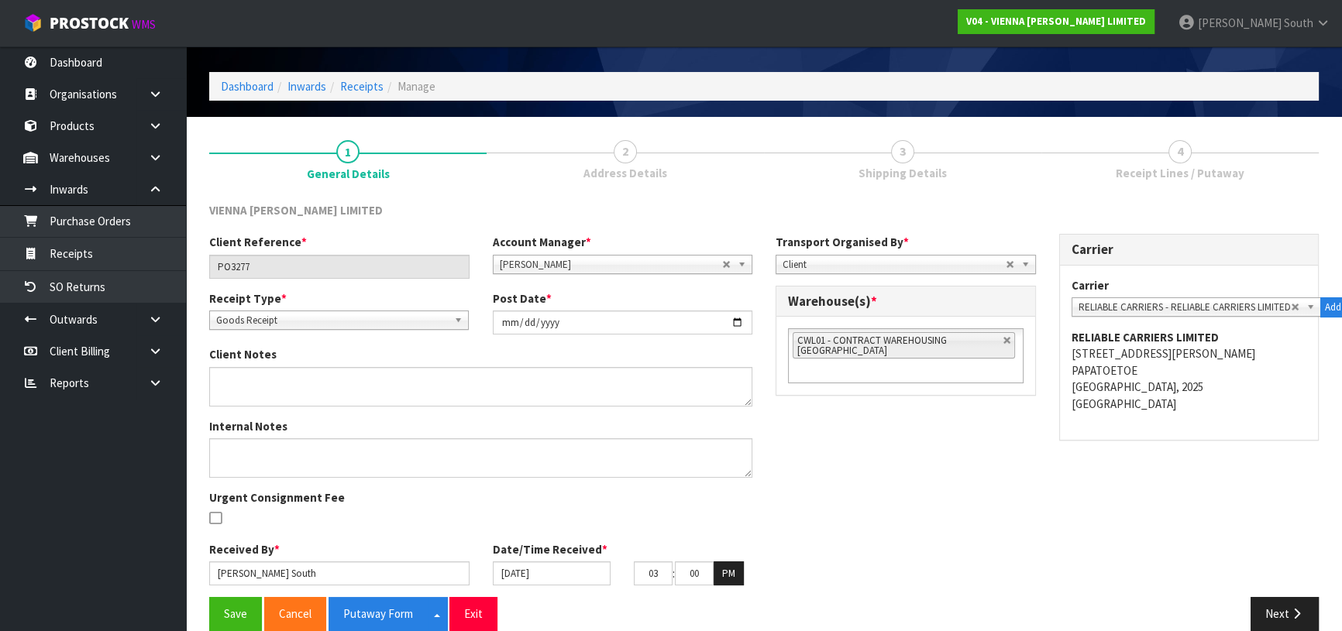
scroll to position [67, 0]
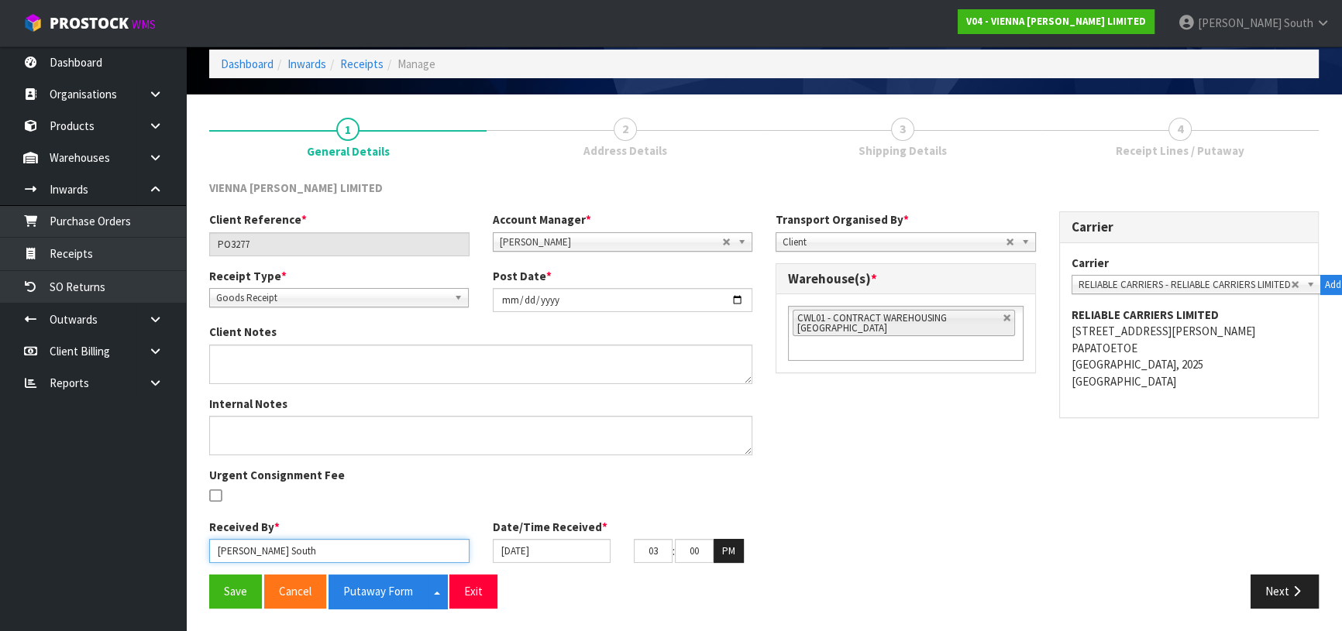
drag, startPoint x: 310, startPoint y: 545, endPoint x: 114, endPoint y: 528, distance: 196.8
click at [115, 528] on body "Toggle navigation ProStock WMS V04 - VIENNA [PERSON_NAME] LIMITED [PERSON_NAME]…" at bounding box center [671, 248] width 1342 height 631
type input "[PERSON_NAME]"
drag, startPoint x: 268, startPoint y: 542, endPoint x: 192, endPoint y: 533, distance: 76.4
click at [192, 533] on section "1 General Details 2 Address Details 3 Shipping Details 4 Receipt Lines / Putawa…" at bounding box center [764, 364] width 1156 height 538
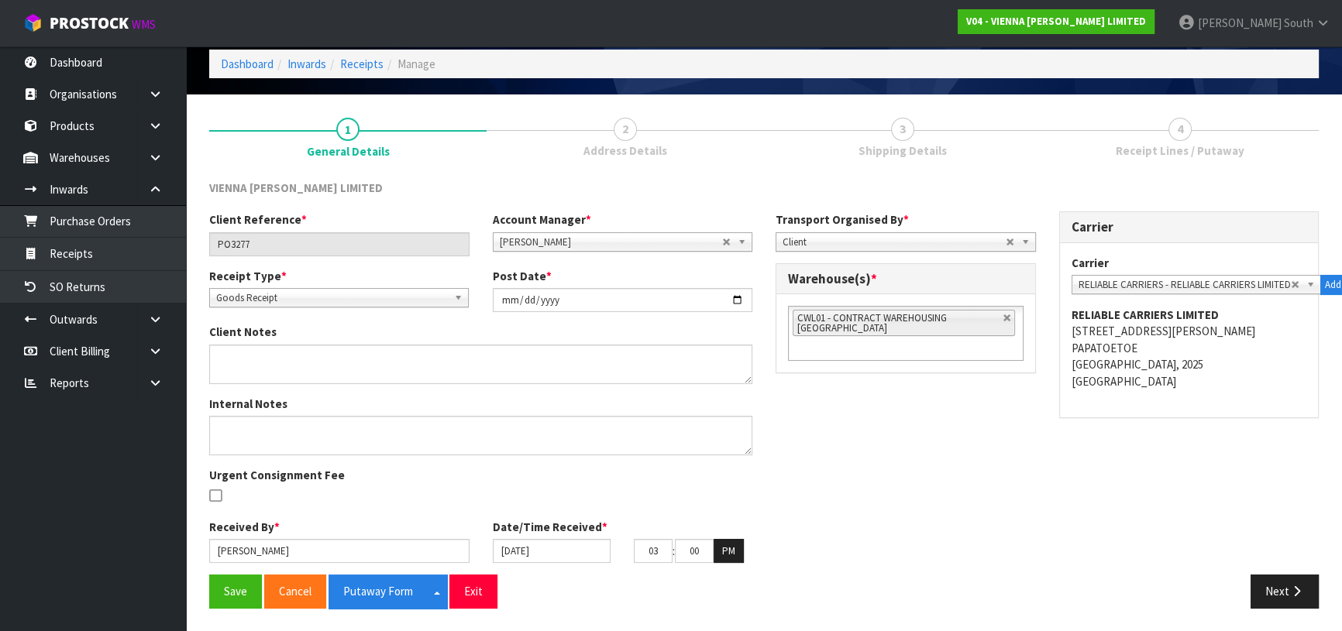
click at [416, 487] on div at bounding box center [339, 496] width 260 height 19
click at [576, 542] on input "[DATE]" at bounding box center [552, 551] width 119 height 24
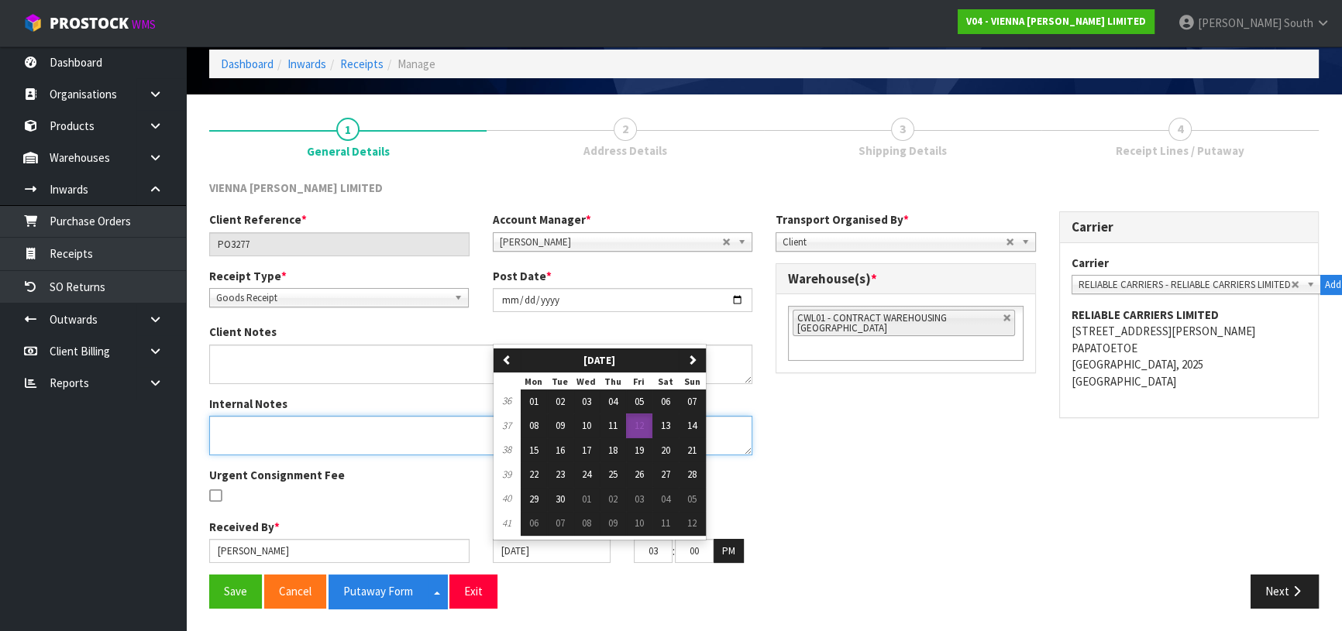
click at [589, 418] on textarea at bounding box center [480, 436] width 543 height 40
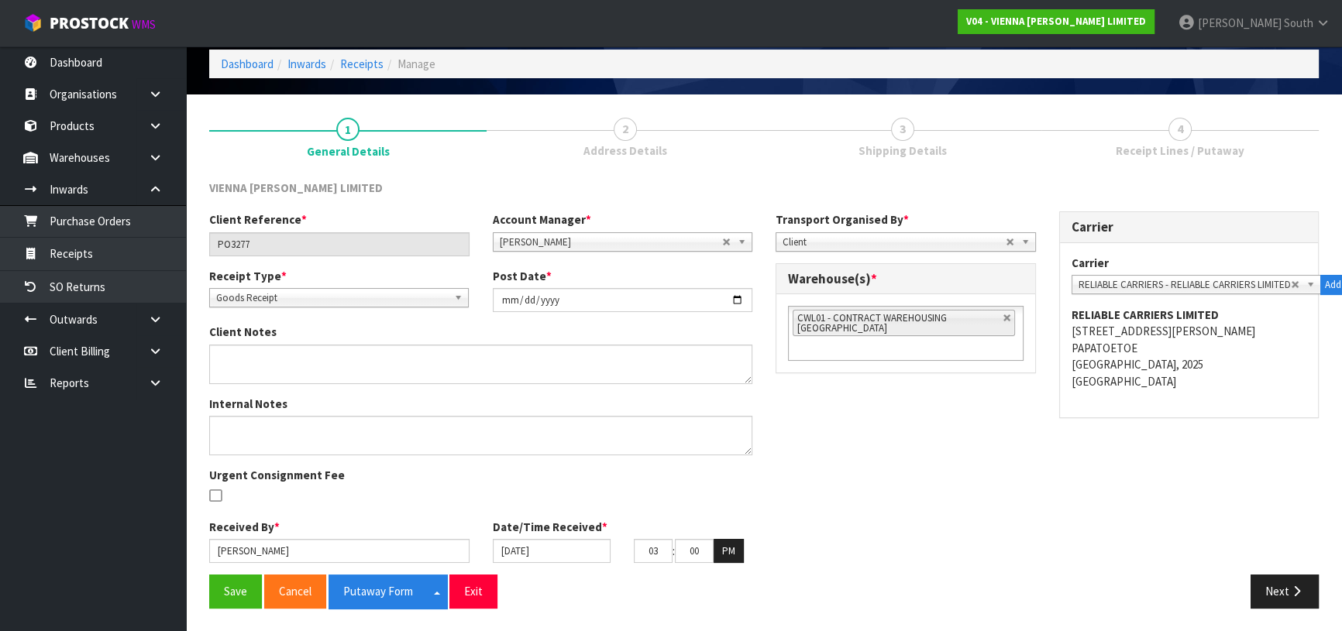
click at [859, 520] on div "Client Reference * PO3277 Account Manager * [PERSON_NAME] [PERSON_NAME] [PERSON…" at bounding box center [764, 393] width 1133 height 363
click at [572, 542] on input "[DATE]" at bounding box center [552, 551] width 119 height 24
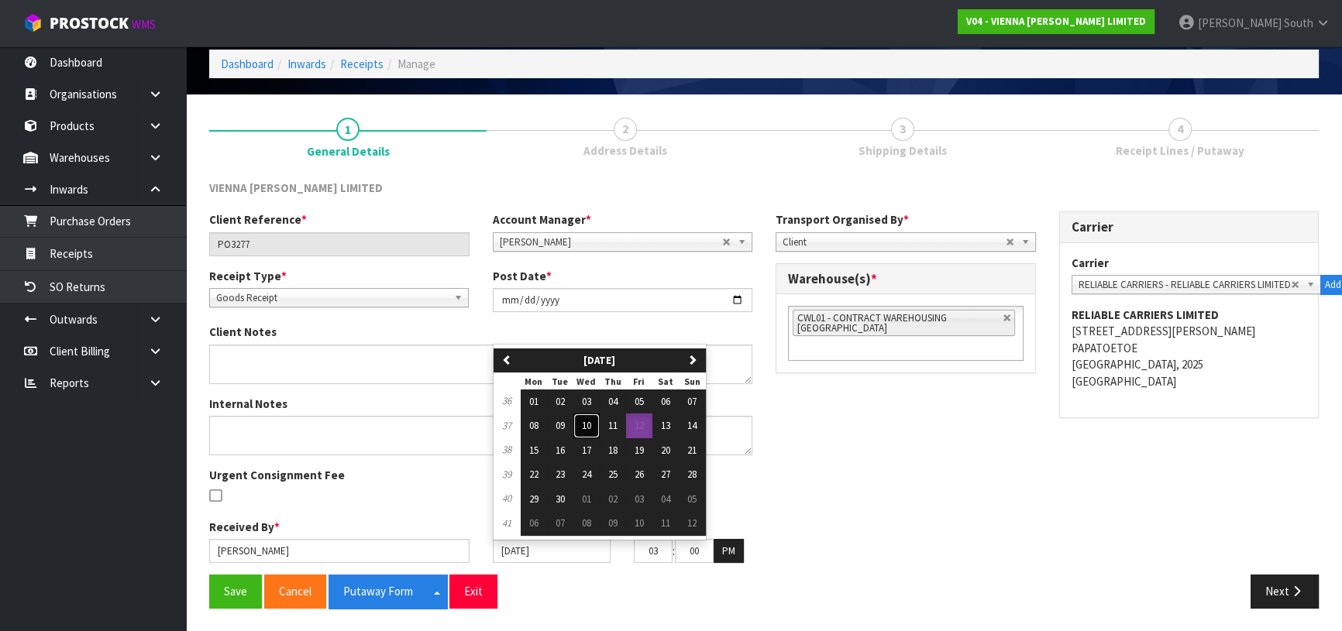
click at [587, 425] on span "10" at bounding box center [586, 425] width 9 height 13
type input "[DATE]"
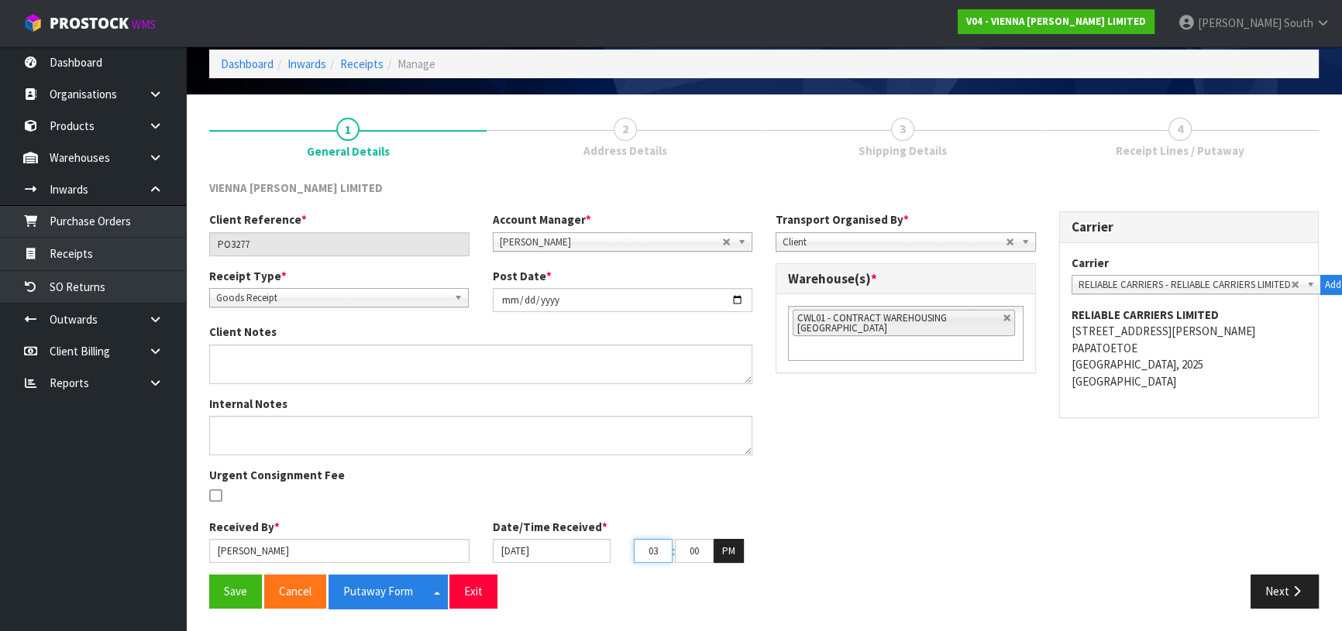
drag, startPoint x: 652, startPoint y: 542, endPoint x: 600, endPoint y: 545, distance: 52.7
click at [600, 545] on div "[DATE] 03 : 00 : 44 PM" at bounding box center [623, 551] width 284 height 25
type input "10"
click at [720, 549] on button "PM" at bounding box center [729, 551] width 30 height 25
click at [883, 532] on div "Client Reference * PO3277 Account Manager * [PERSON_NAME] [PERSON_NAME] [PERSON…" at bounding box center [764, 393] width 1133 height 363
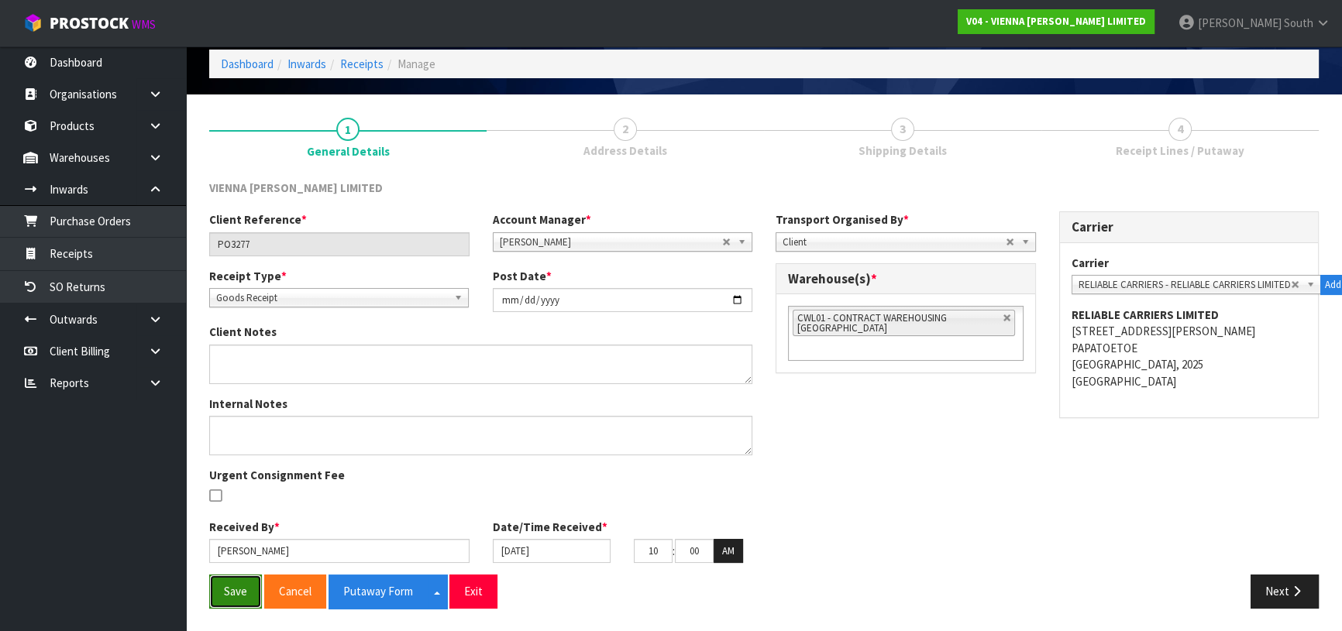
click at [229, 593] on button "Save" at bounding box center [235, 591] width 53 height 33
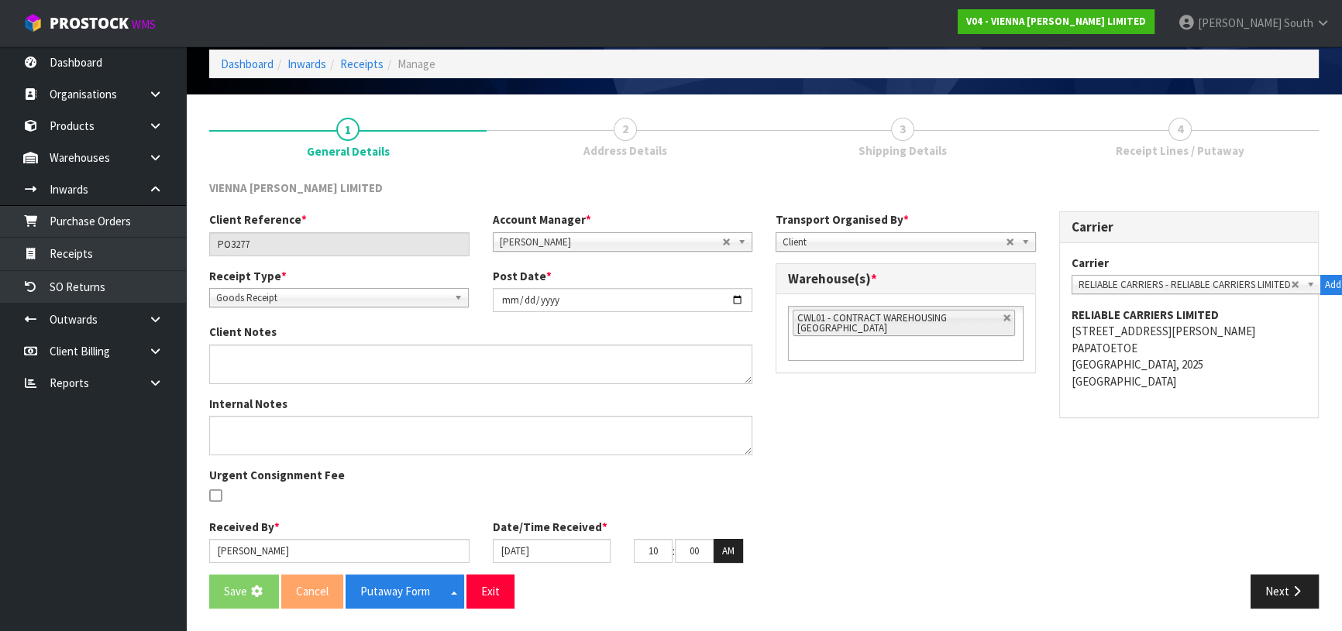
scroll to position [0, 0]
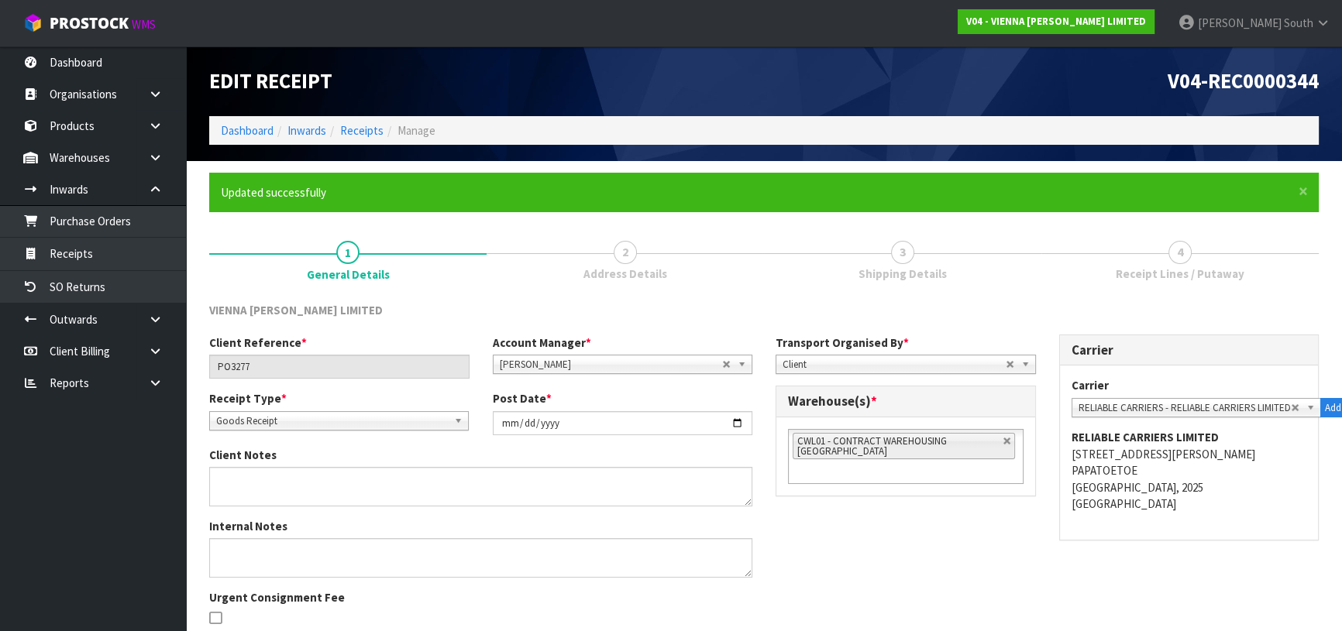
click at [626, 275] on span "Address Details" at bounding box center [625, 274] width 84 height 16
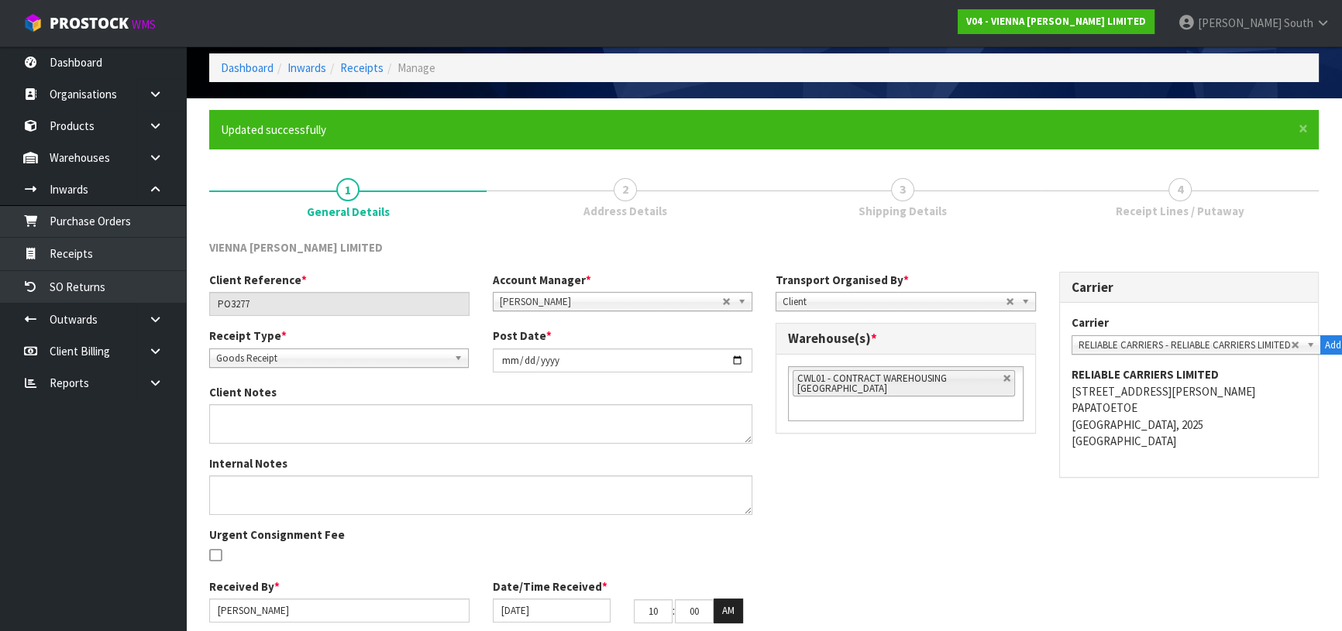
scroll to position [123, 0]
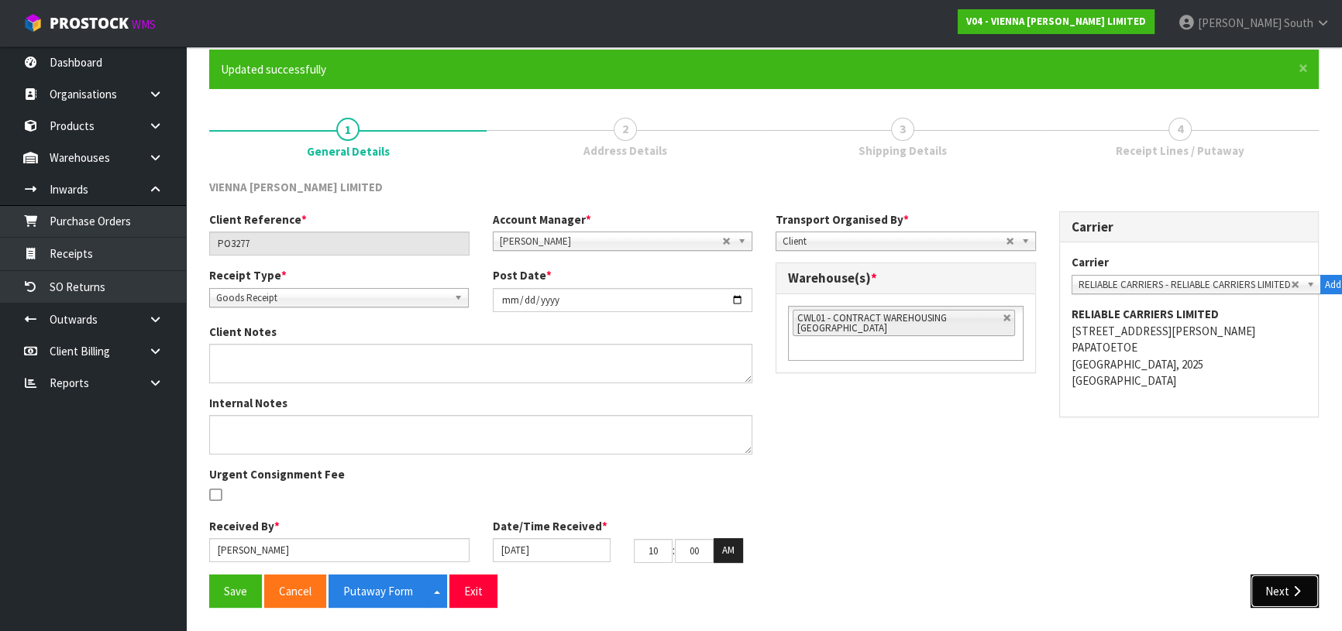
click at [1276, 583] on button "Next" at bounding box center [1284, 591] width 68 height 33
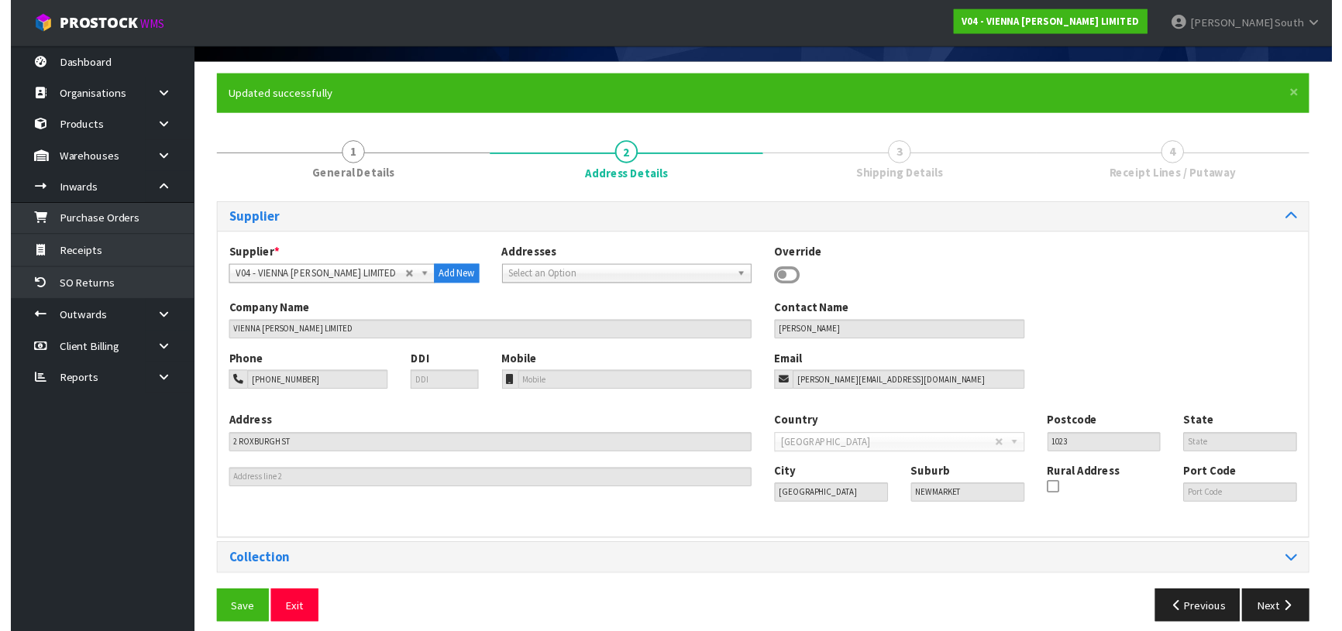
scroll to position [112, 0]
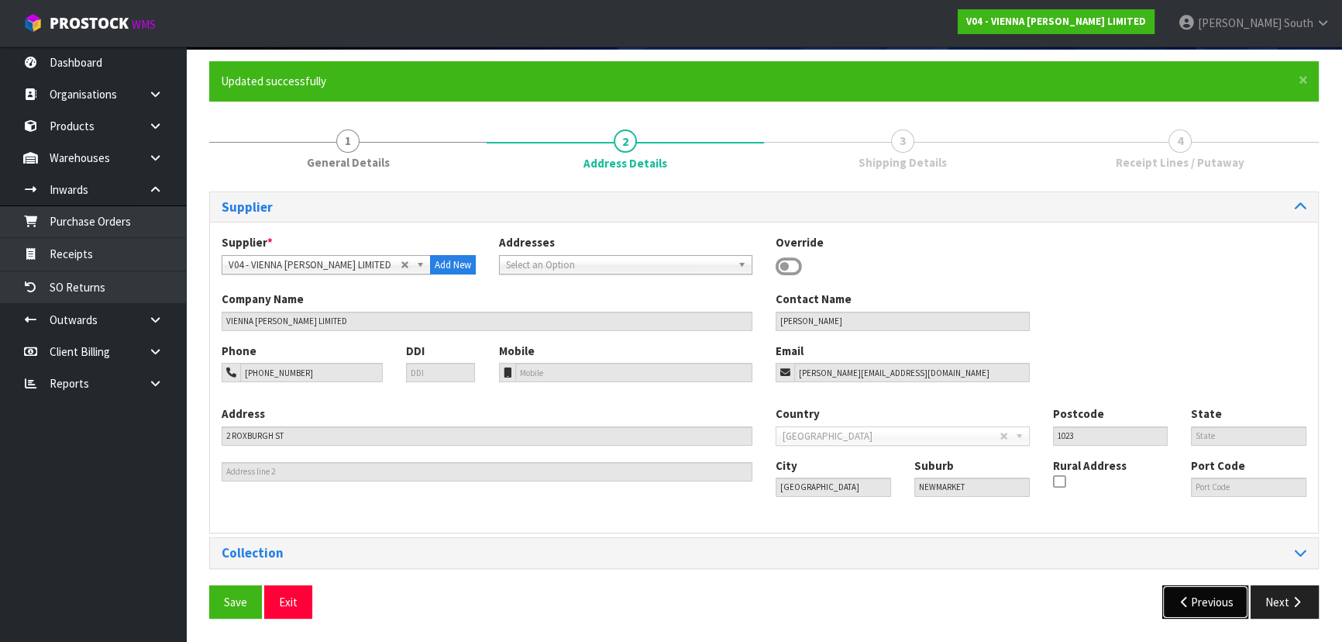
click at [1216, 591] on button "Previous" at bounding box center [1205, 601] width 87 height 33
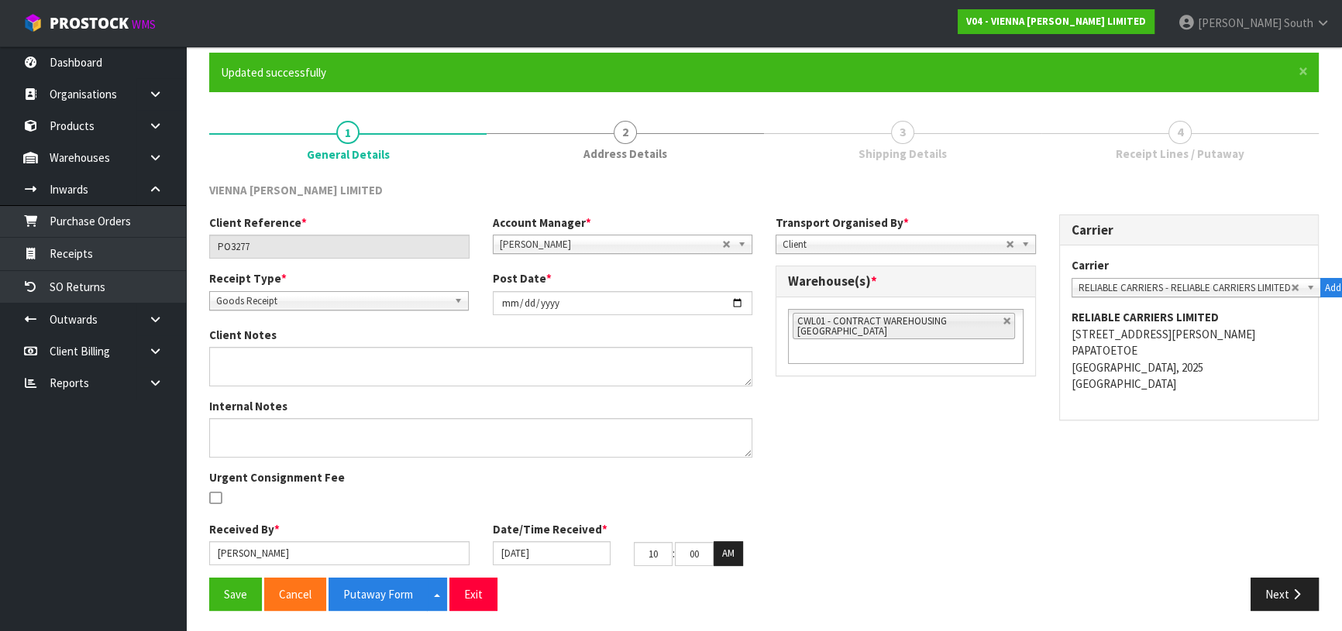
scroll to position [123, 0]
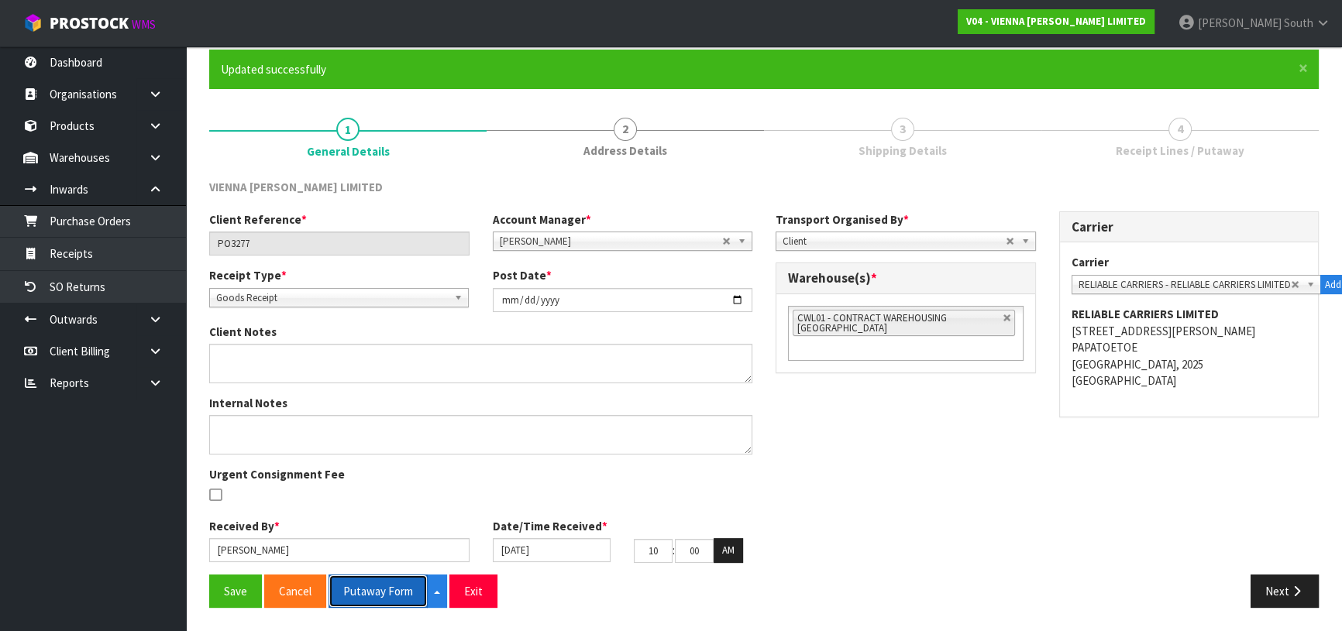
click at [397, 581] on button "Putaway Form" at bounding box center [378, 591] width 99 height 33
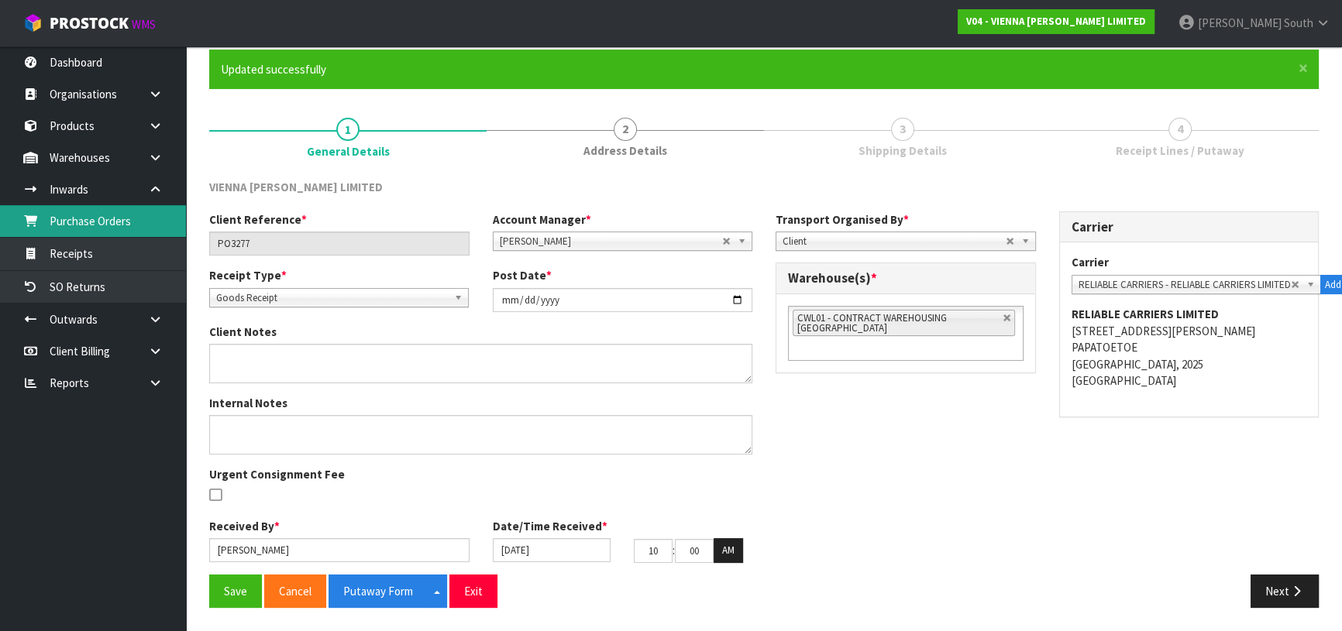
click at [65, 236] on link "Purchase Orders" at bounding box center [93, 221] width 186 height 32
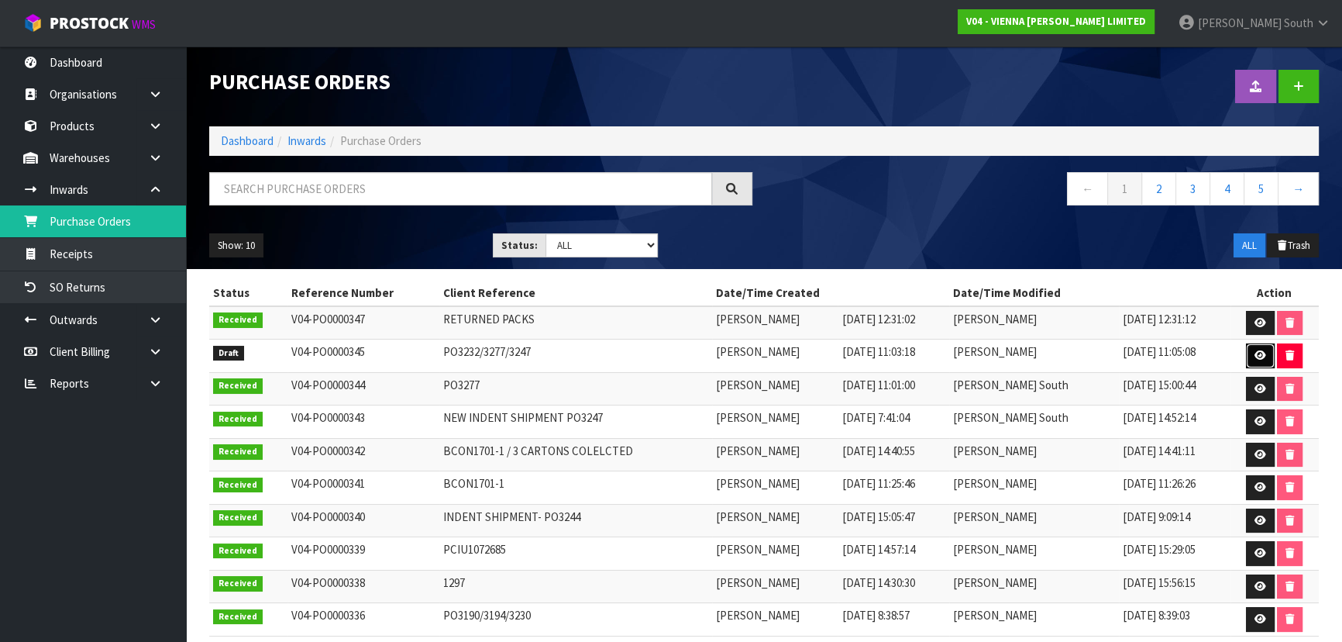
click at [1247, 350] on link at bounding box center [1260, 355] width 29 height 25
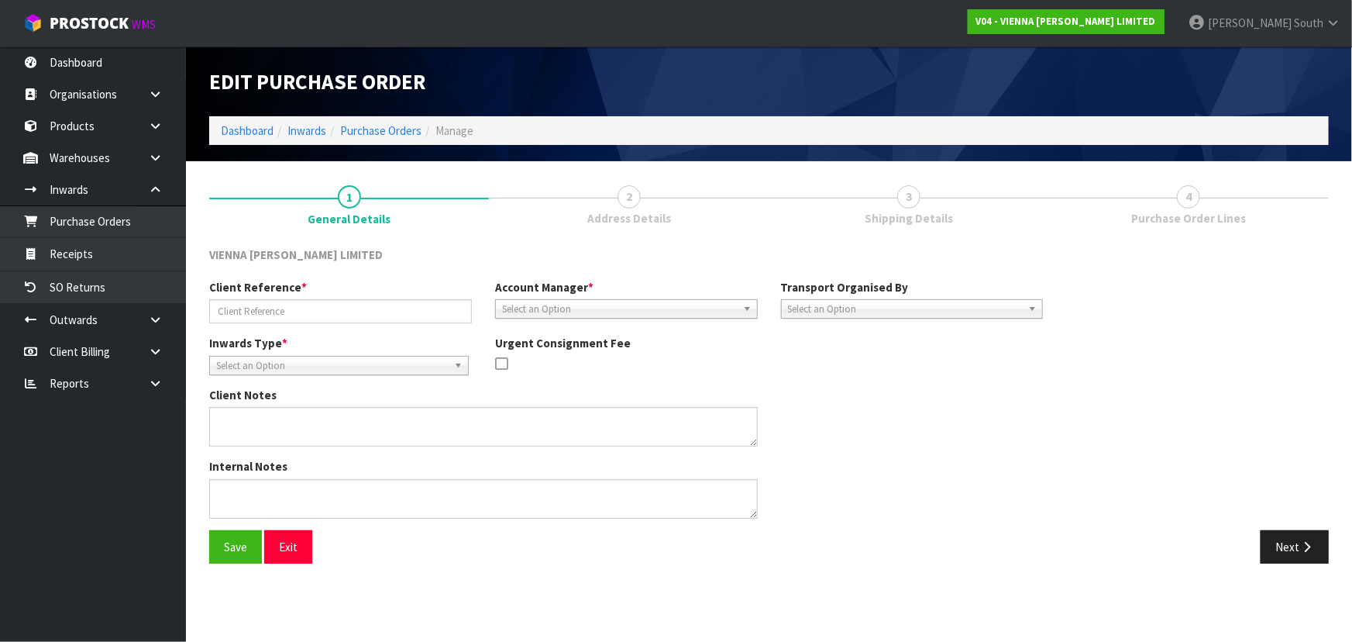
type input "PO3232/3277/3247"
click at [1309, 541] on icon "button" at bounding box center [1306, 547] width 15 height 12
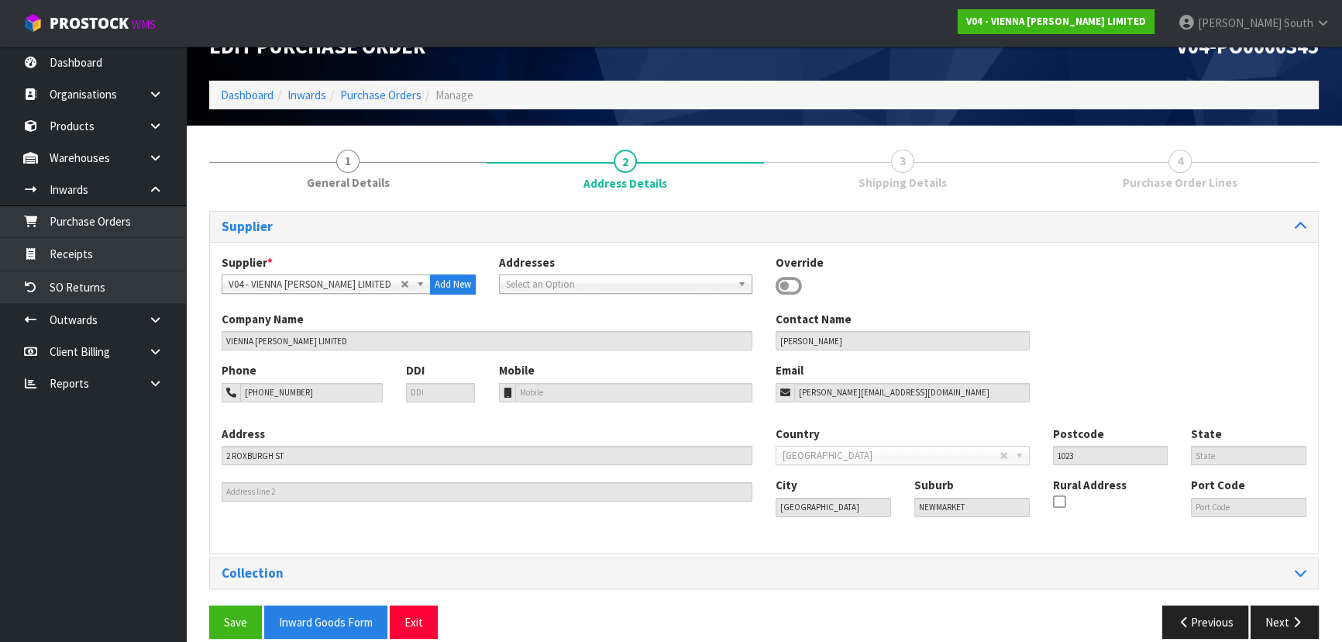
scroll to position [55, 0]
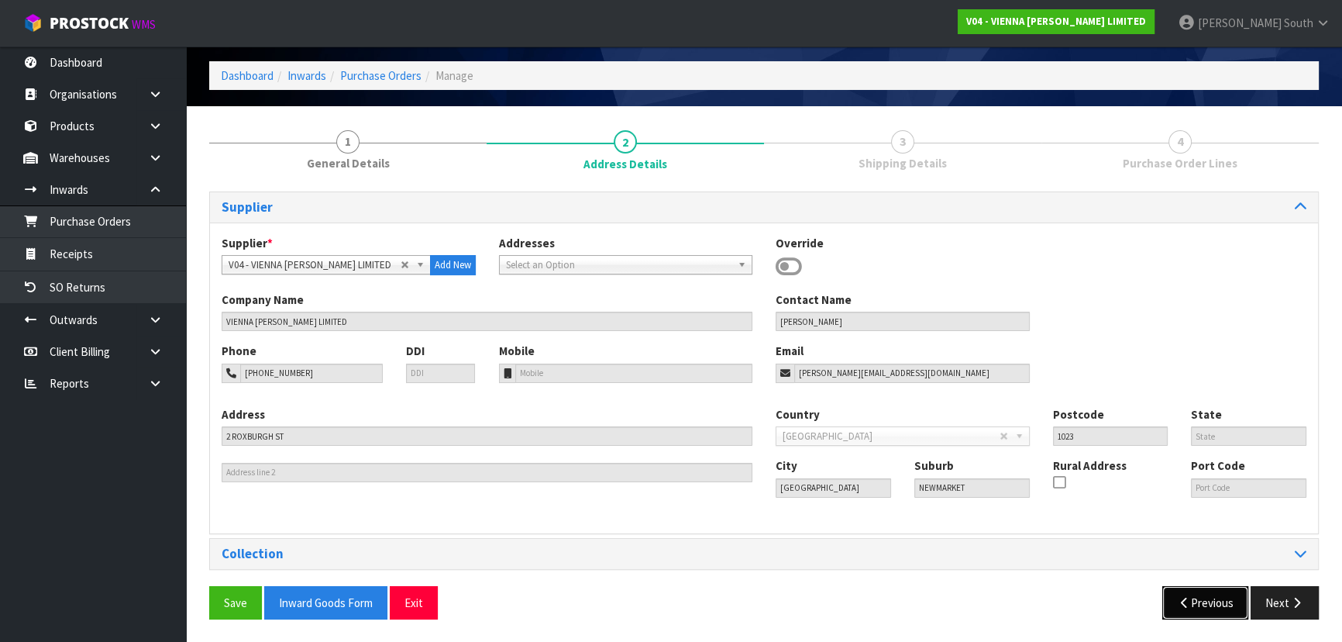
click at [1171, 591] on button "Previous" at bounding box center [1205, 602] width 87 height 33
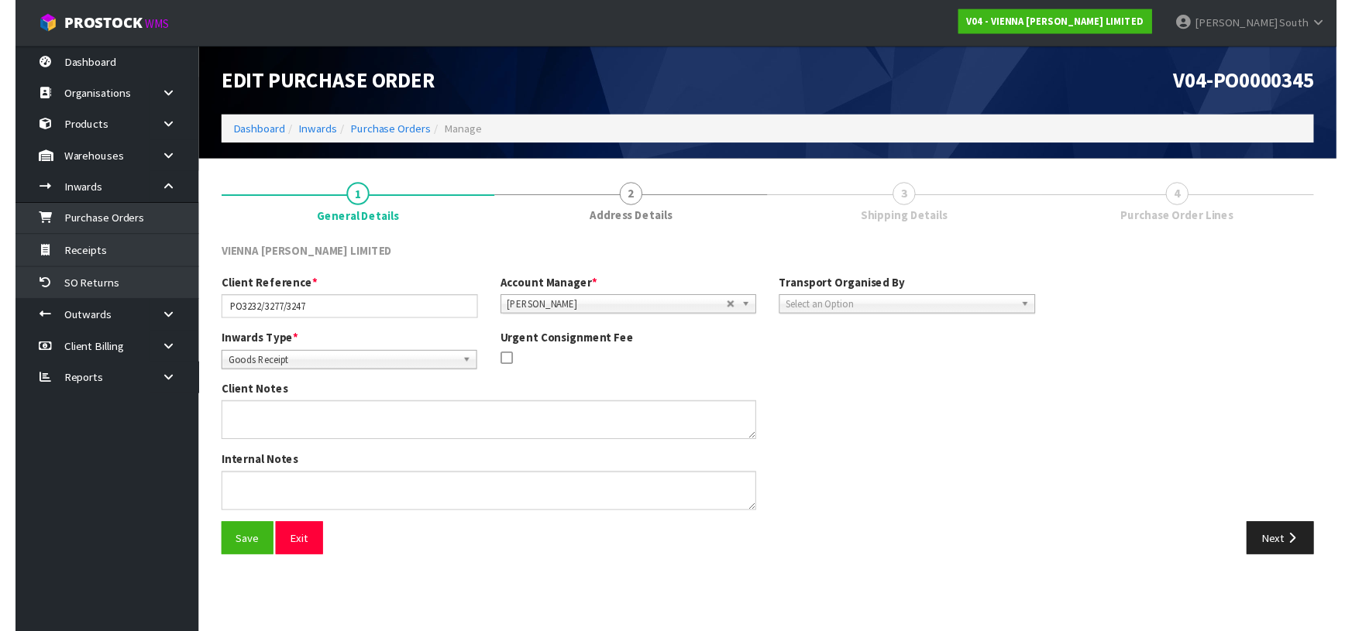
scroll to position [0, 0]
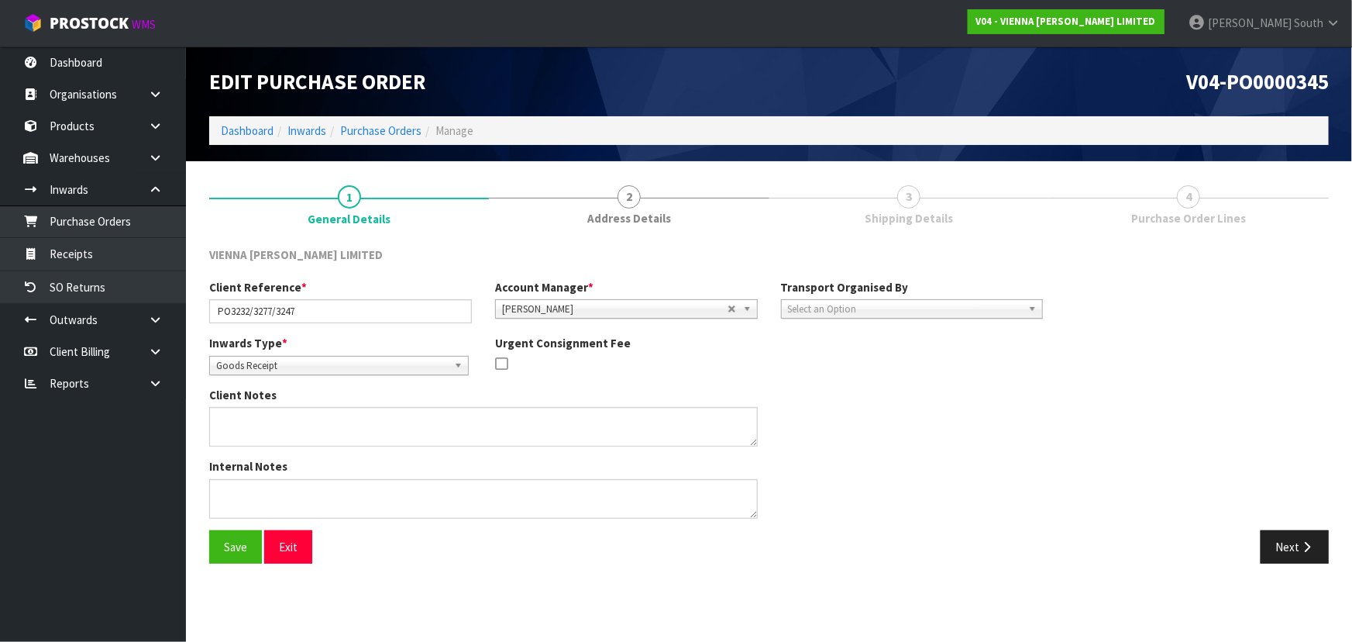
click at [949, 317] on div "Select an Option" at bounding box center [912, 308] width 263 height 19
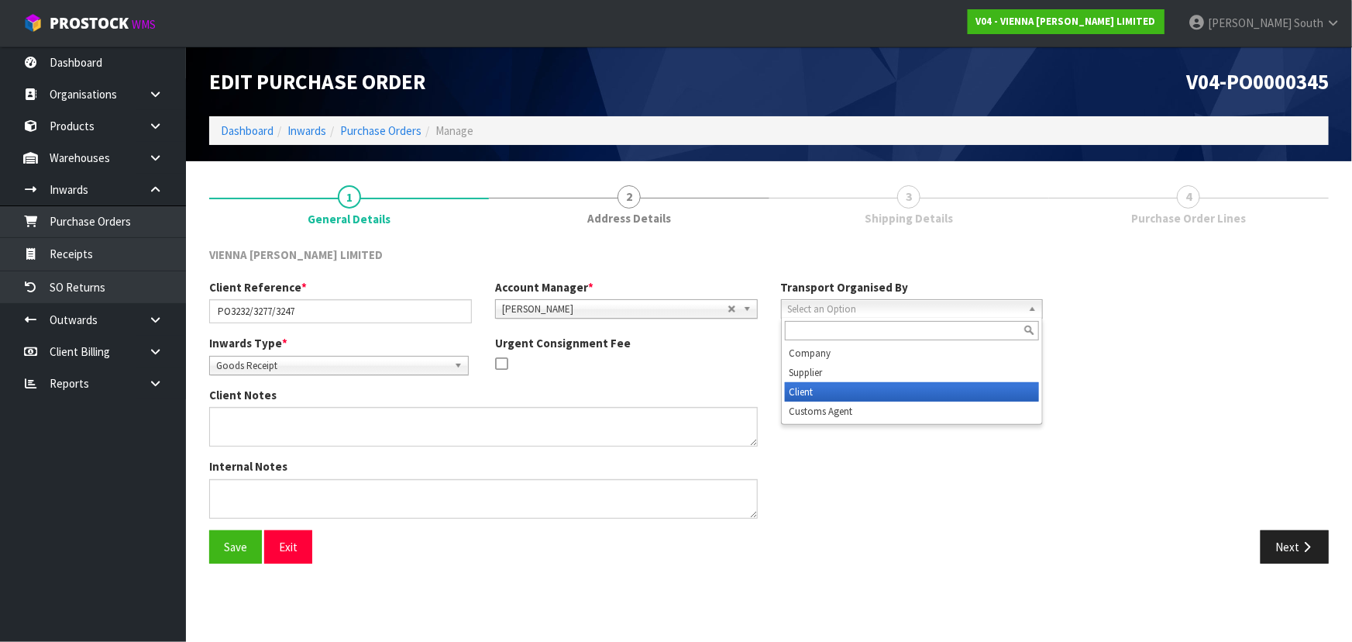
click at [844, 382] on li "Client" at bounding box center [912, 391] width 255 height 19
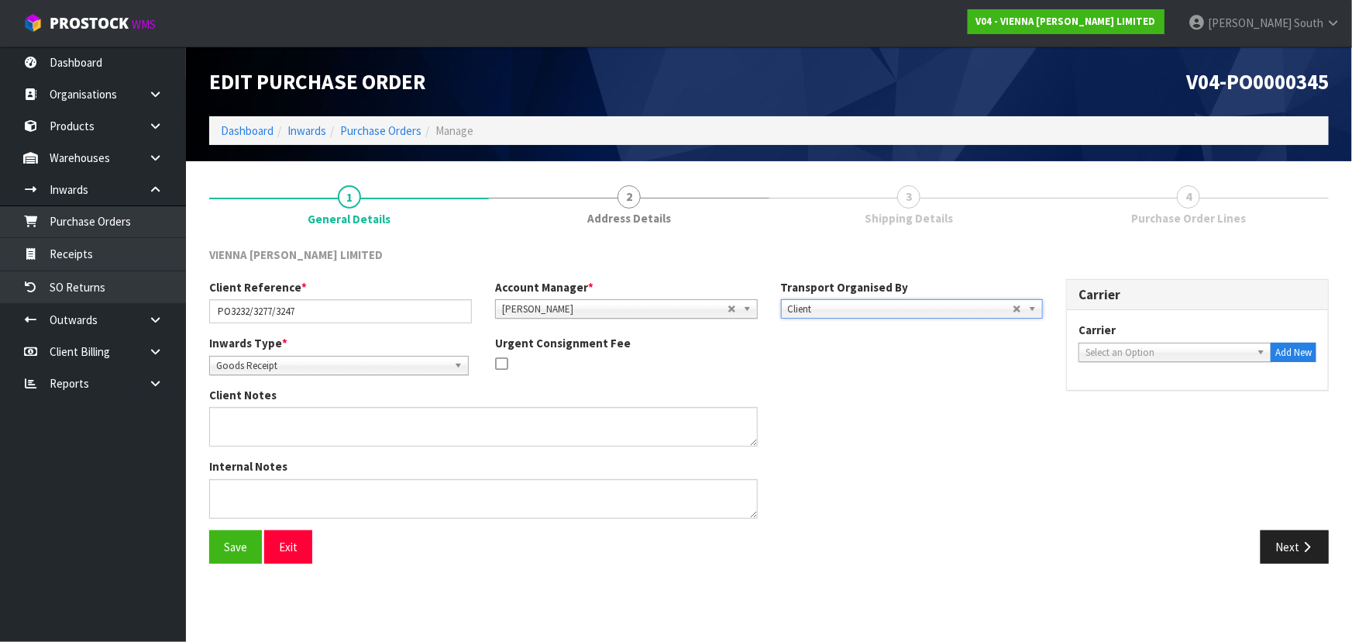
click at [1204, 346] on span "Select an Option" at bounding box center [1167, 352] width 165 height 19
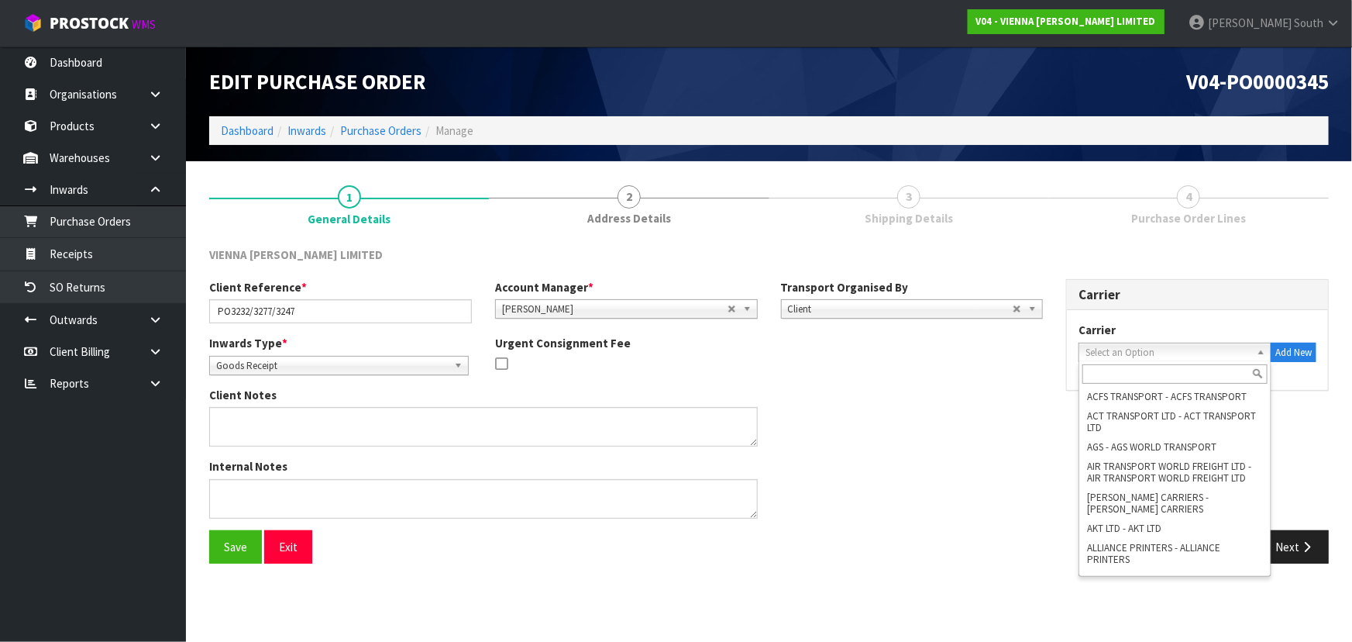
click at [1136, 367] on input "text" at bounding box center [1174, 373] width 185 height 19
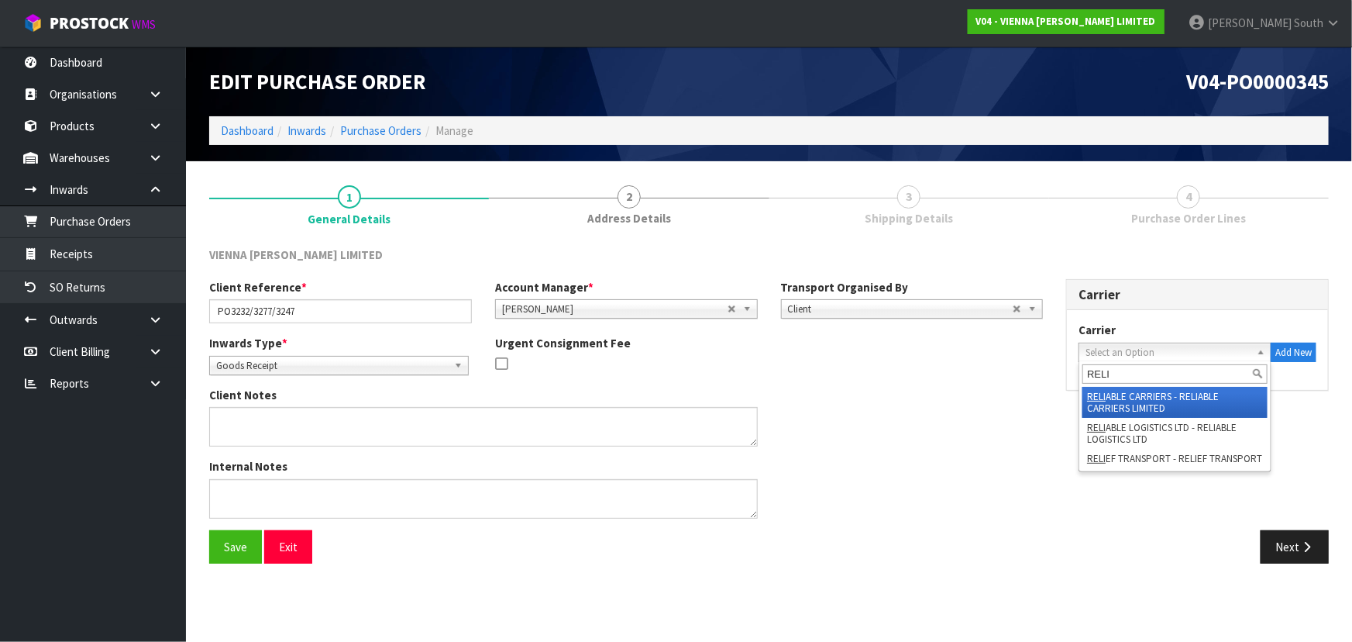
type input "RELI"
click at [1139, 391] on li "RELI ABLE CARRIERS - RELIABLE CARRIERS LIMITED" at bounding box center [1174, 402] width 185 height 31
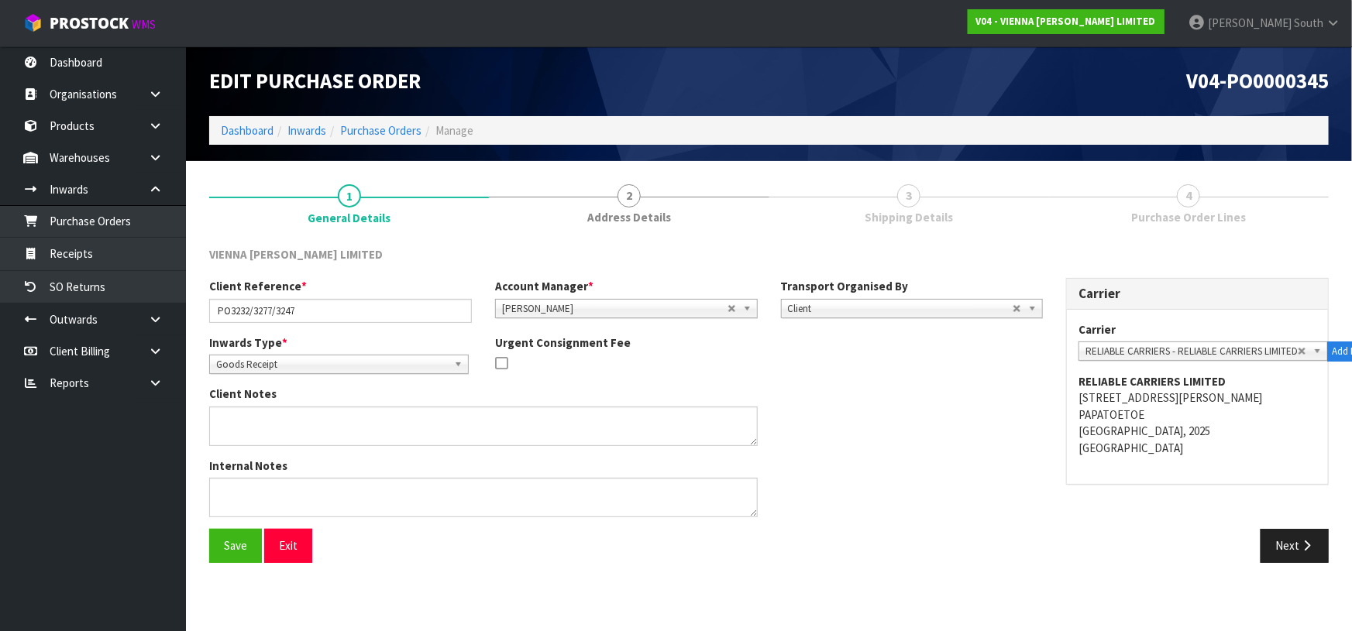
click at [1202, 352] on span "RELIABLE CARRIERS - RELIABLE CARRIERS LIMITED" at bounding box center [1191, 351] width 212 height 19
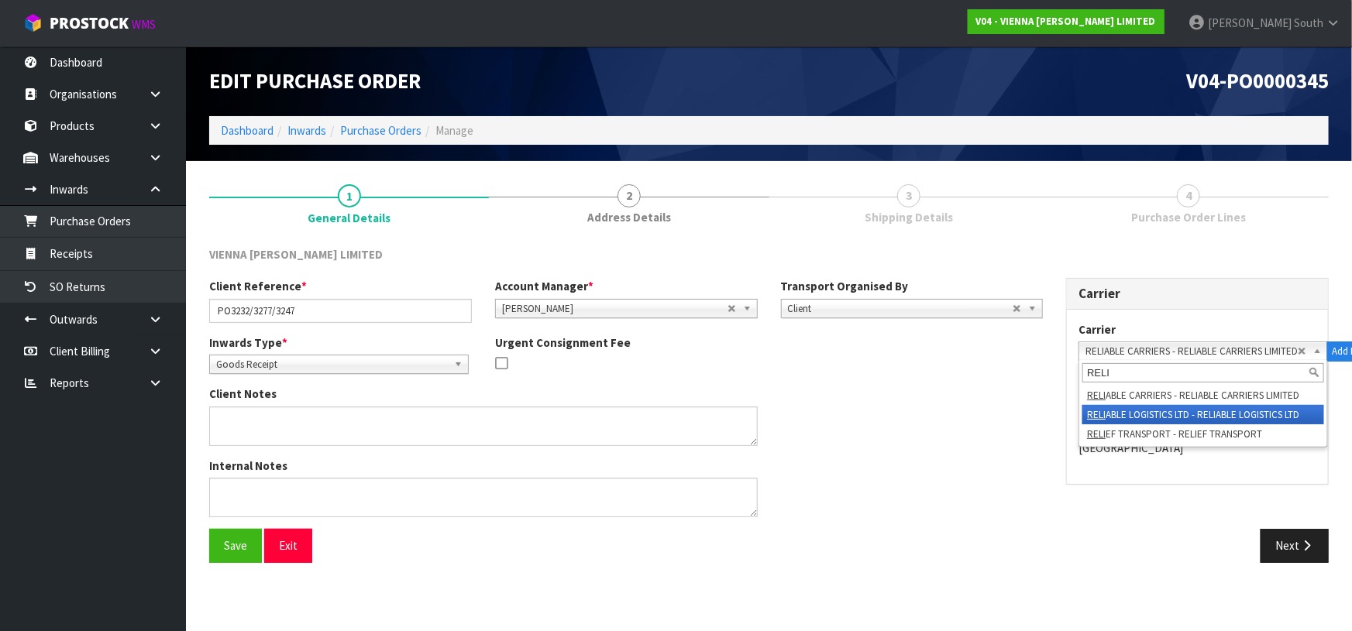
type input "RELI"
click at [1201, 418] on li "RELI ABLE LOGISTICS LTD - RELIABLE LOGISTICS LTD" at bounding box center [1203, 414] width 242 height 19
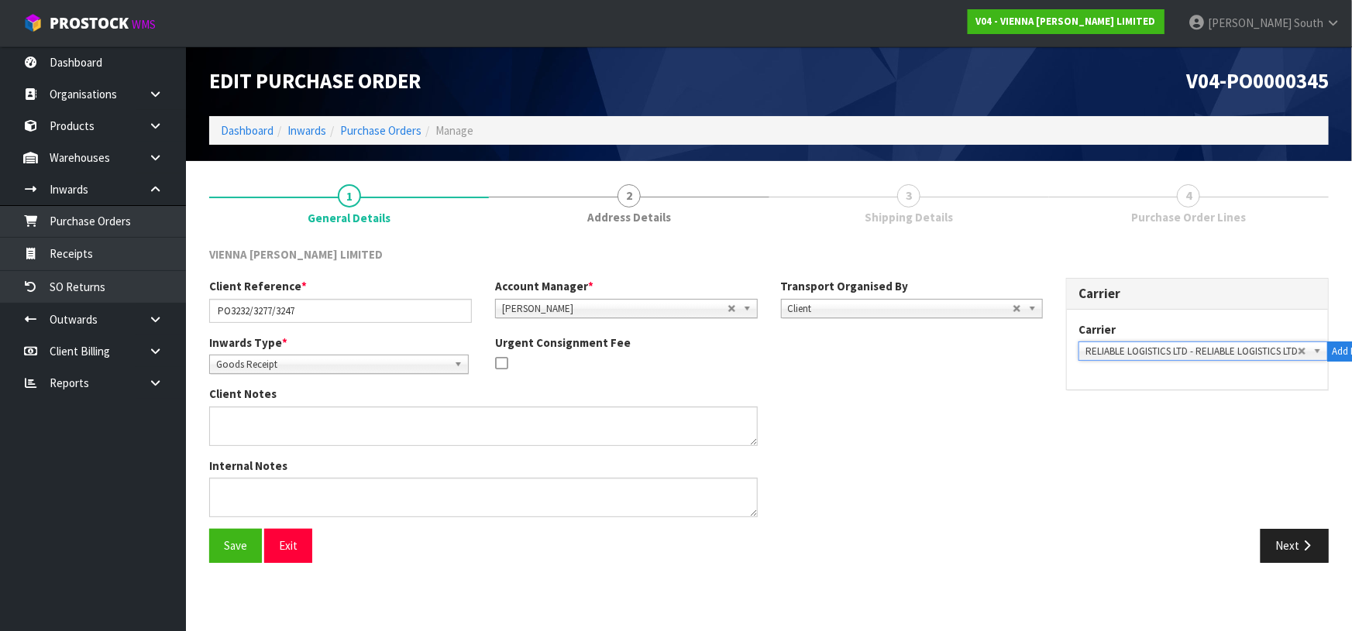
click at [1235, 422] on div "Client Reference * PO3232/3277/3247 Account Manager * [PERSON_NAME] [PERSON_NAM…" at bounding box center [769, 403] width 1143 height 251
click at [233, 535] on button "Save" at bounding box center [235, 545] width 53 height 33
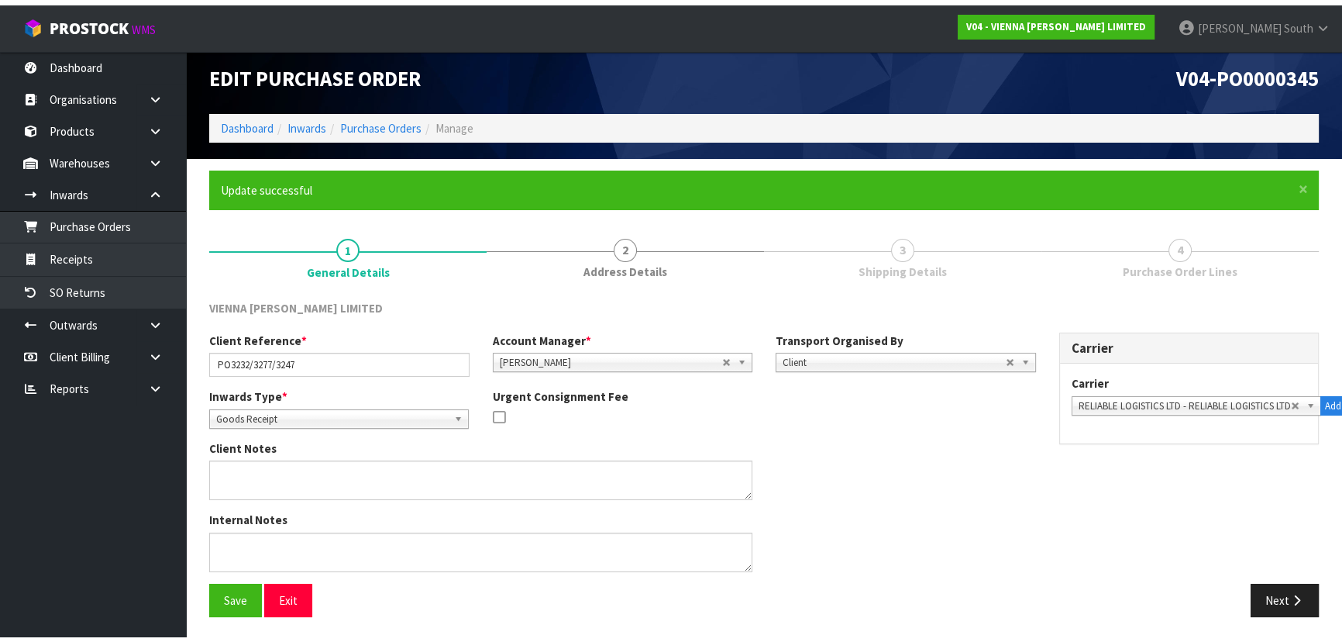
scroll to position [10, 0]
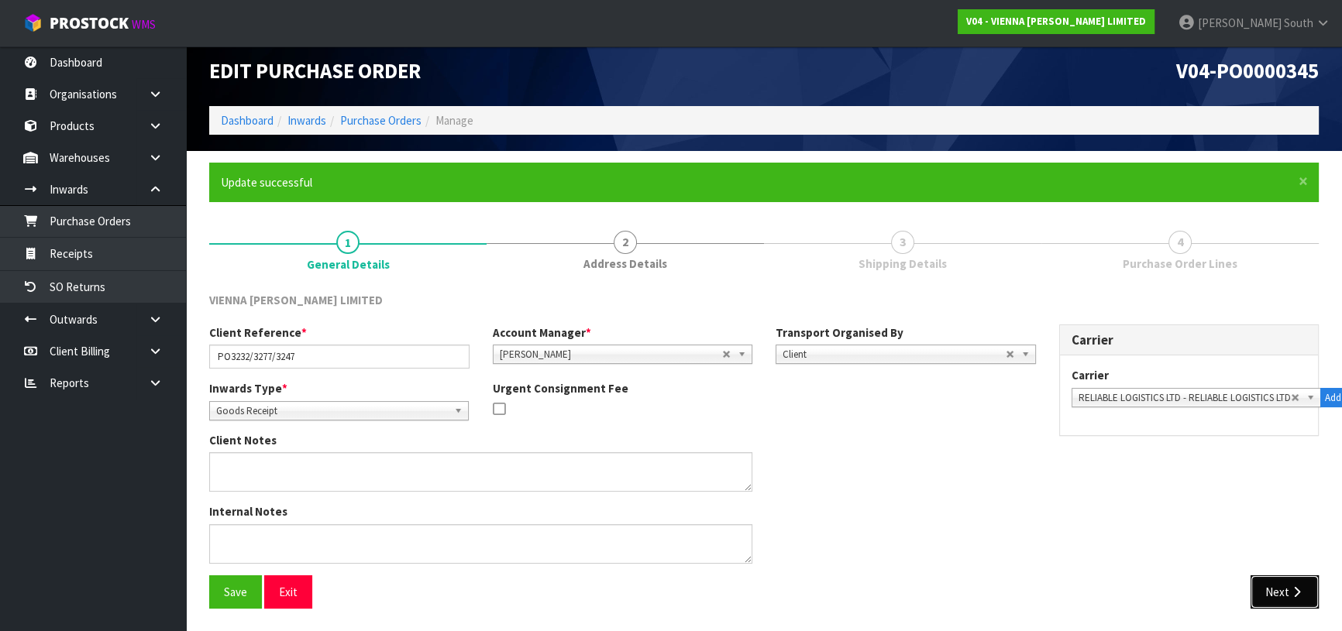
click at [1263, 580] on button "Next" at bounding box center [1284, 592] width 68 height 33
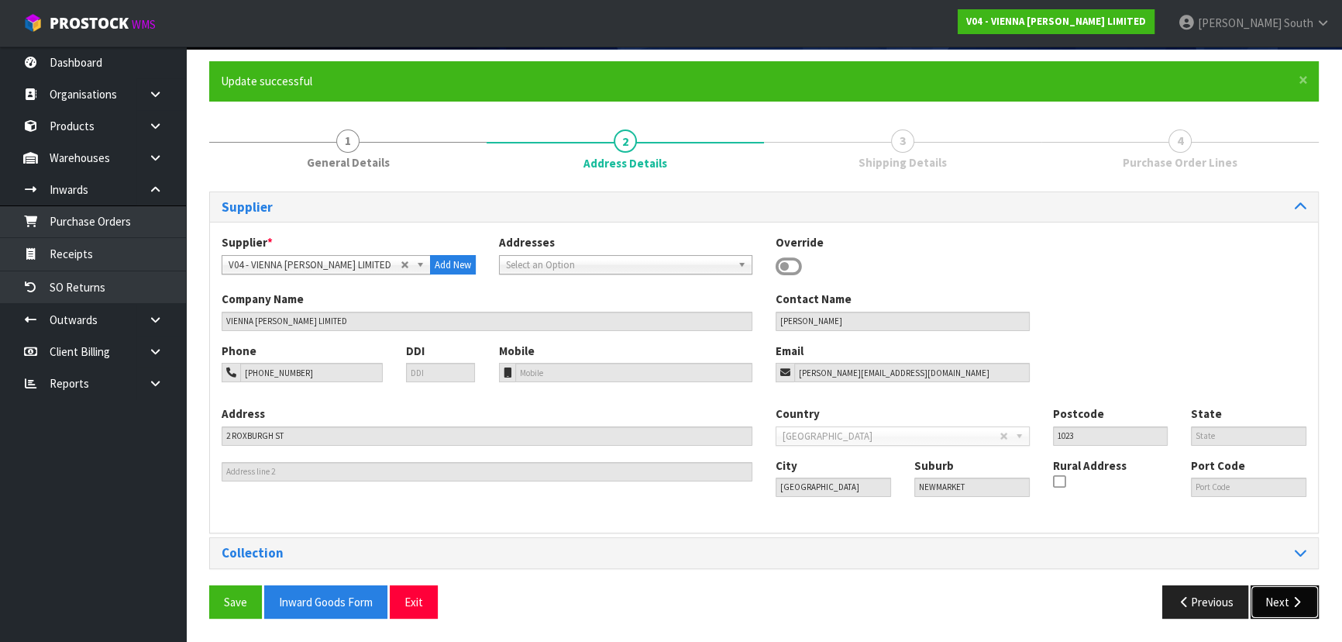
click at [1281, 604] on button "Next" at bounding box center [1284, 601] width 68 height 33
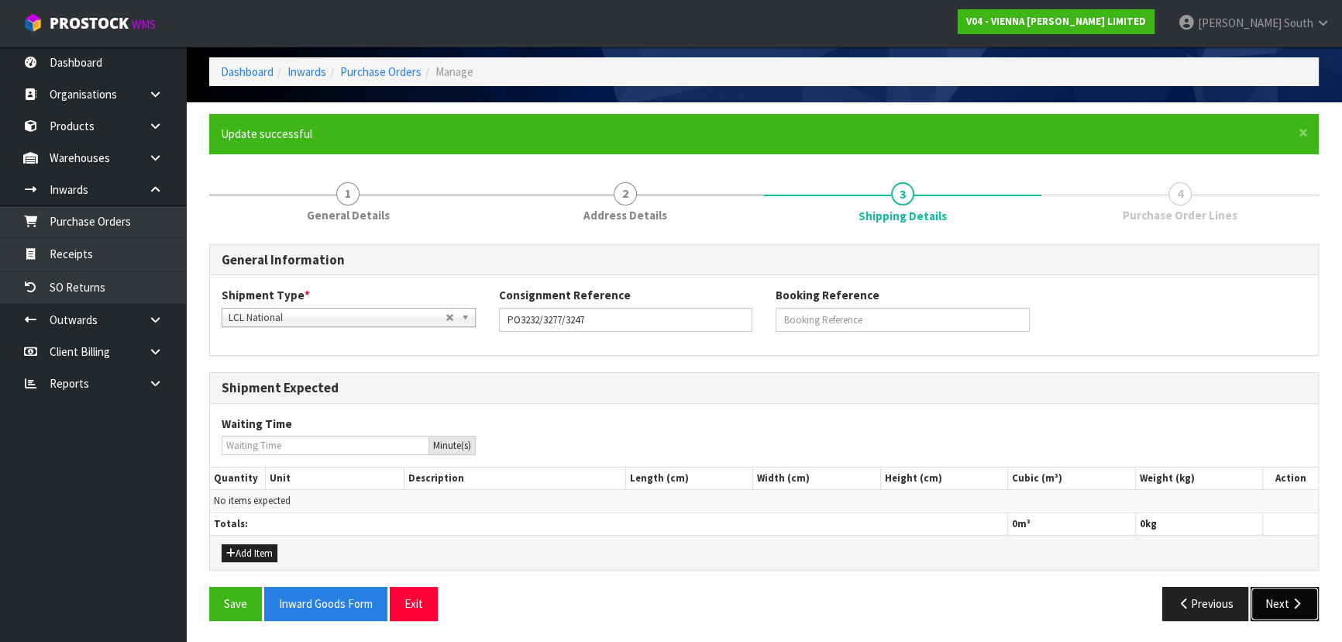
click at [1278, 601] on button "Next" at bounding box center [1284, 603] width 68 height 33
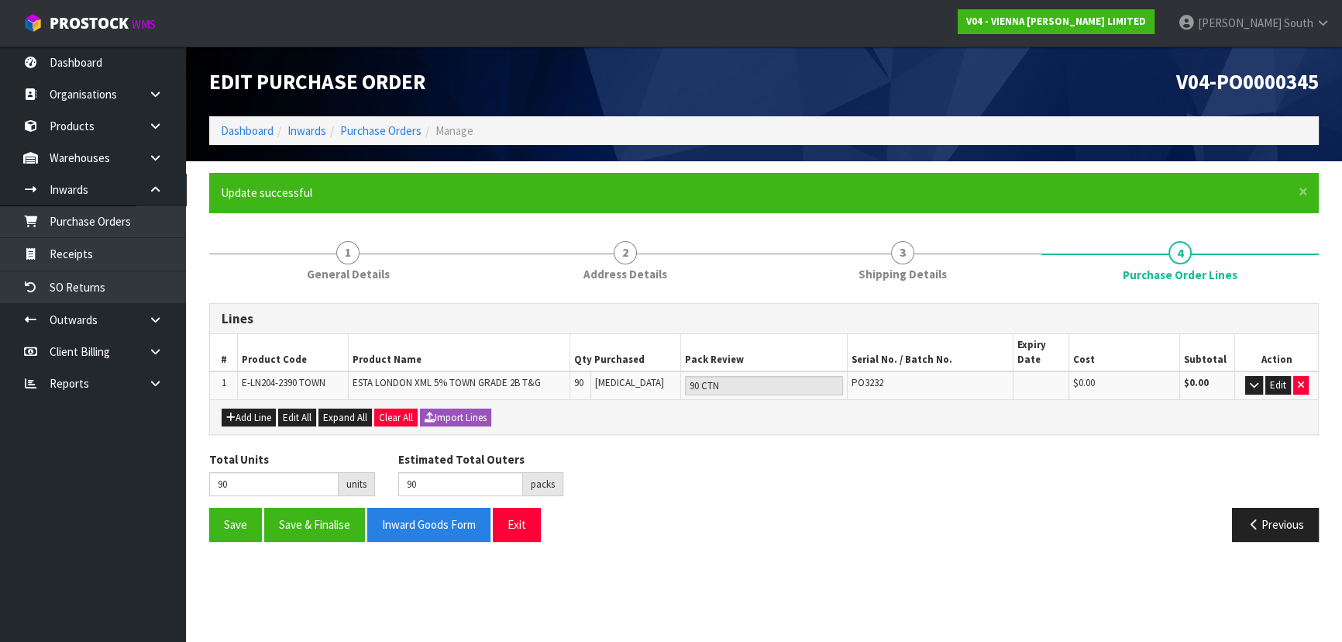
scroll to position [0, 0]
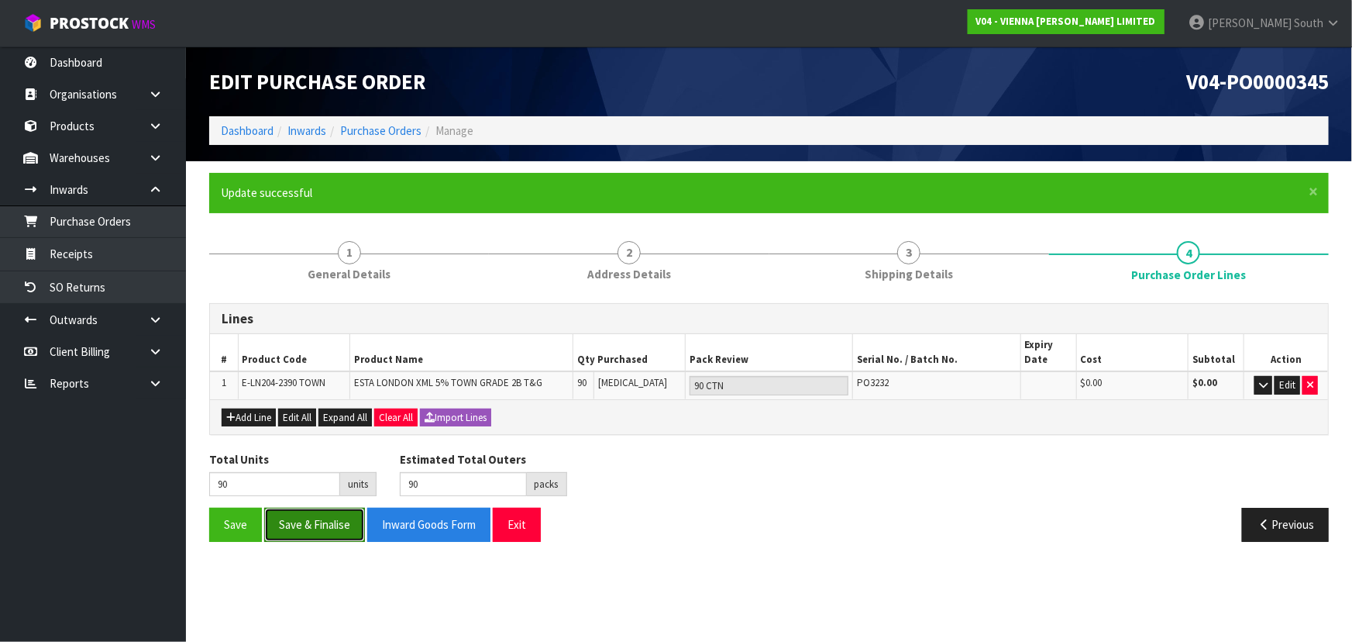
click at [332, 517] on button "Save & Finalise" at bounding box center [314, 523] width 101 height 33
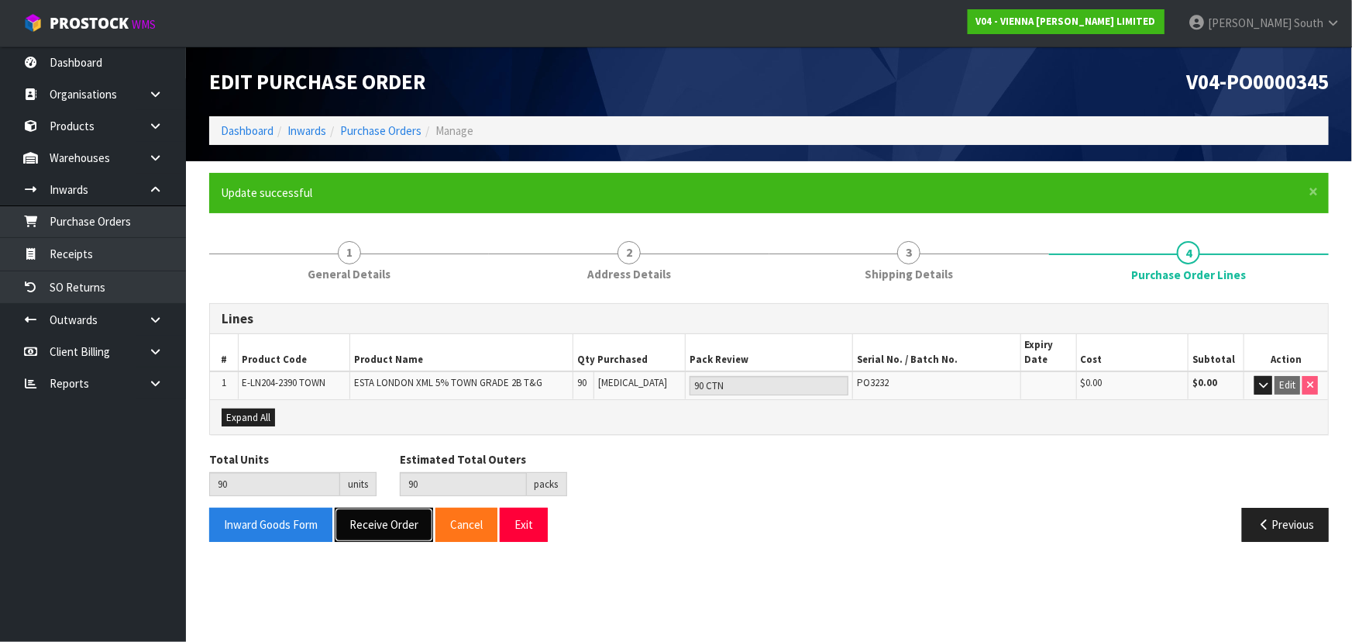
click at [380, 521] on button "Receive Order" at bounding box center [384, 523] width 98 height 33
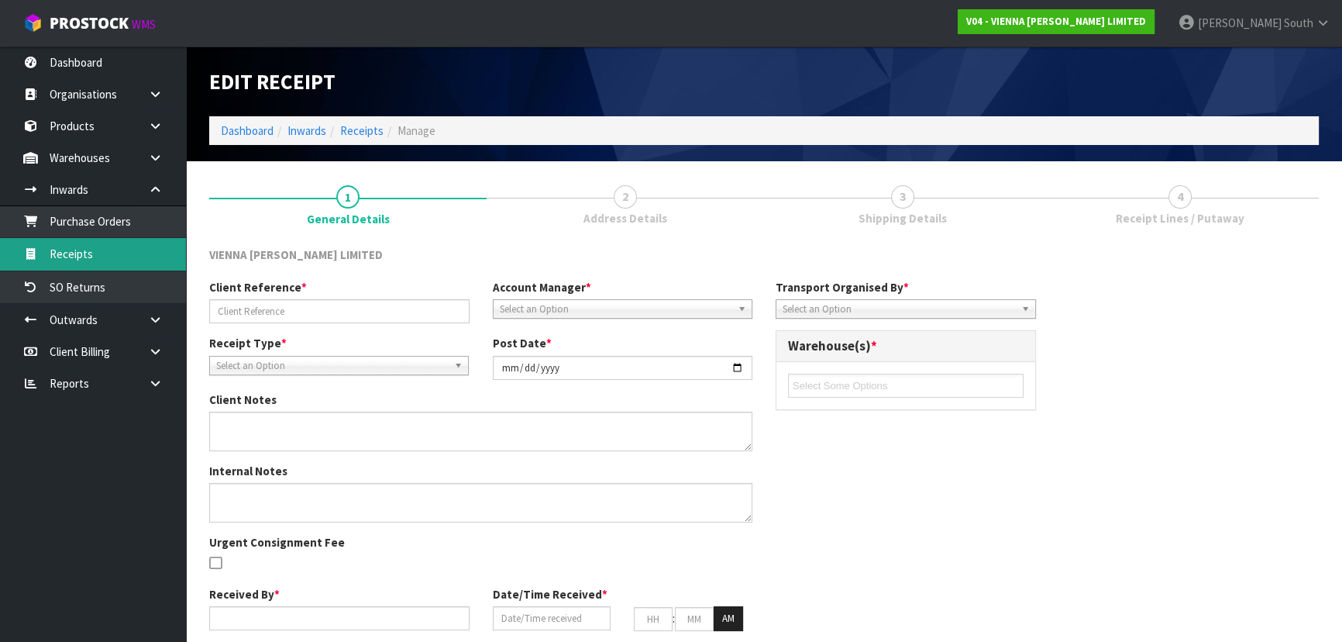
type input "PO3232/3277/3247"
type input "[DATE]"
type input "[PERSON_NAME] South"
type input "[DATE]"
type input "03"
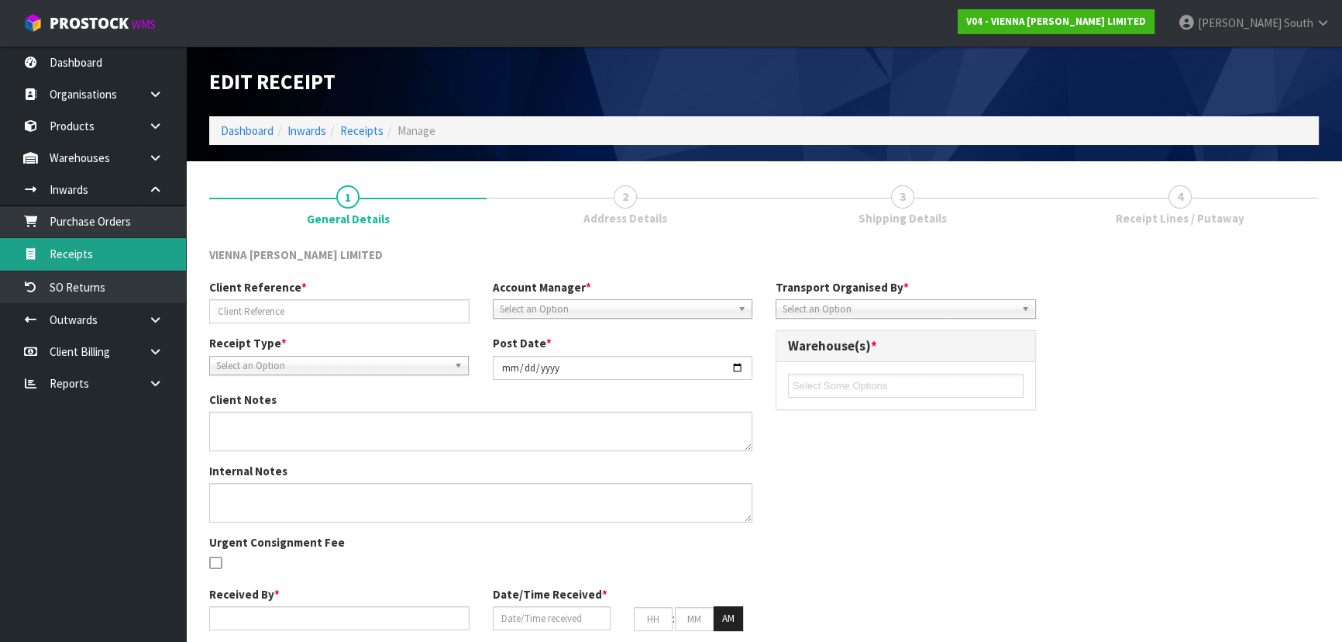
type input "02"
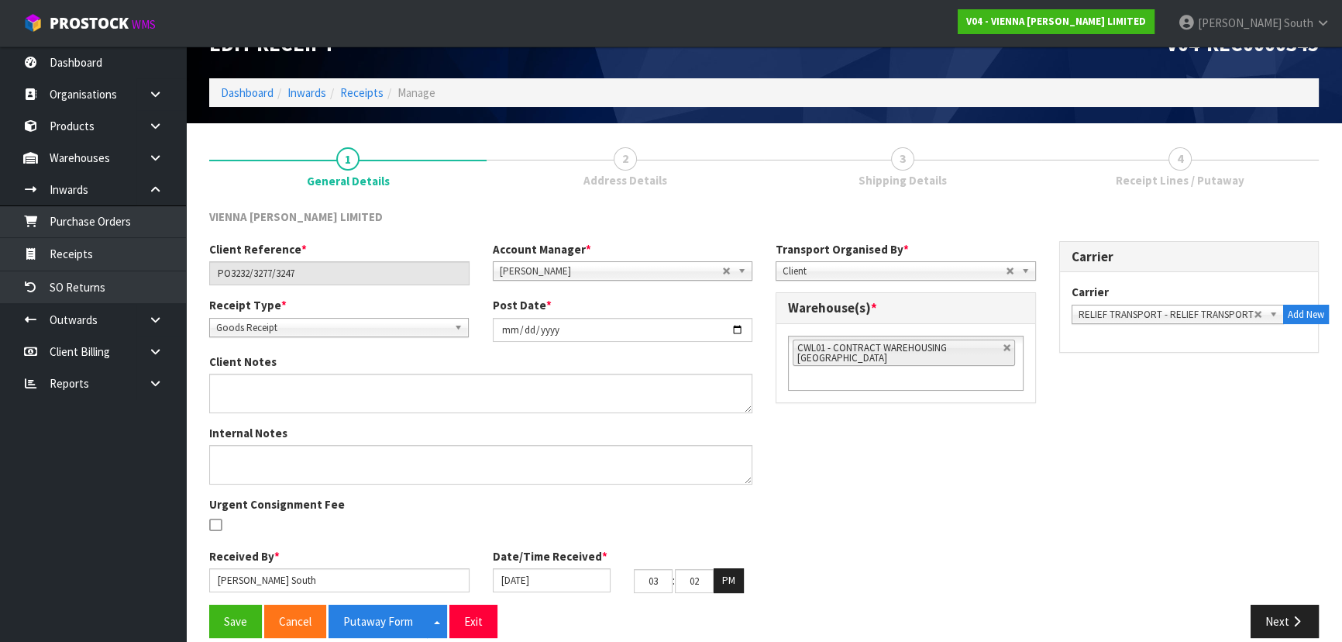
scroll to position [56, 0]
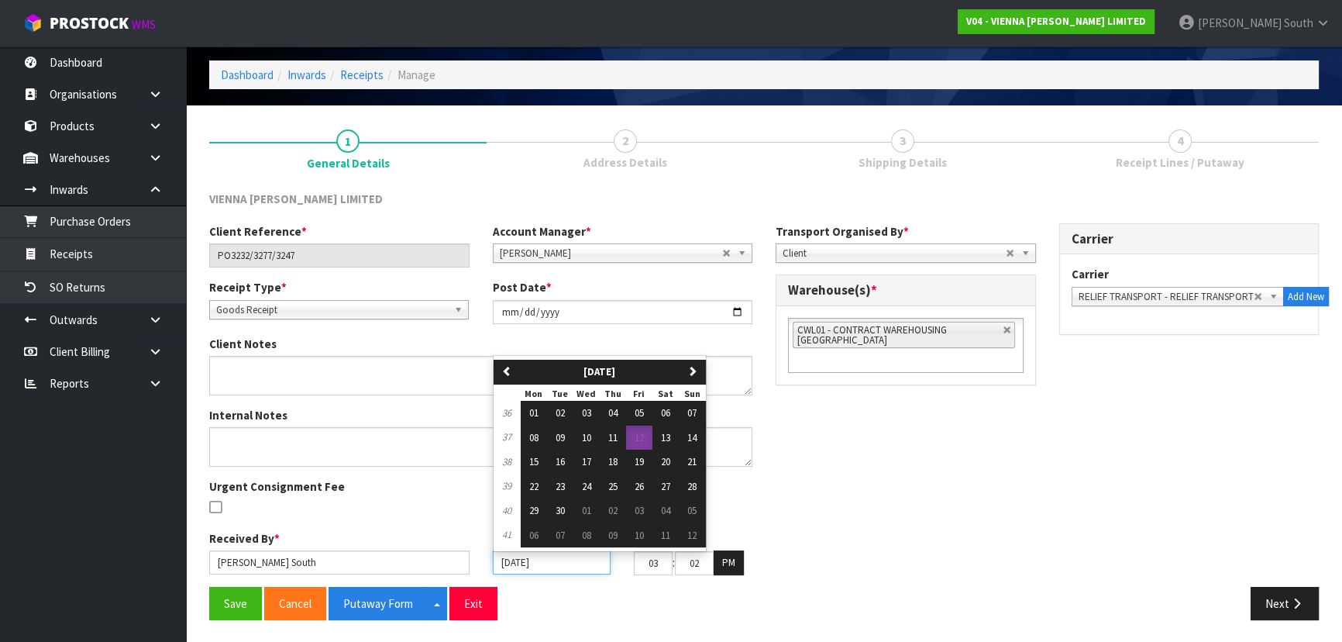
drag, startPoint x: 573, startPoint y: 561, endPoint x: 504, endPoint y: 561, distance: 69.0
click at [504, 561] on input "[DATE]" at bounding box center [552, 562] width 119 height 24
drag, startPoint x: 593, startPoint y: 434, endPoint x: 600, endPoint y: 441, distance: 9.9
click at [593, 433] on button "10" at bounding box center [586, 437] width 26 height 25
type input "[DATE]"
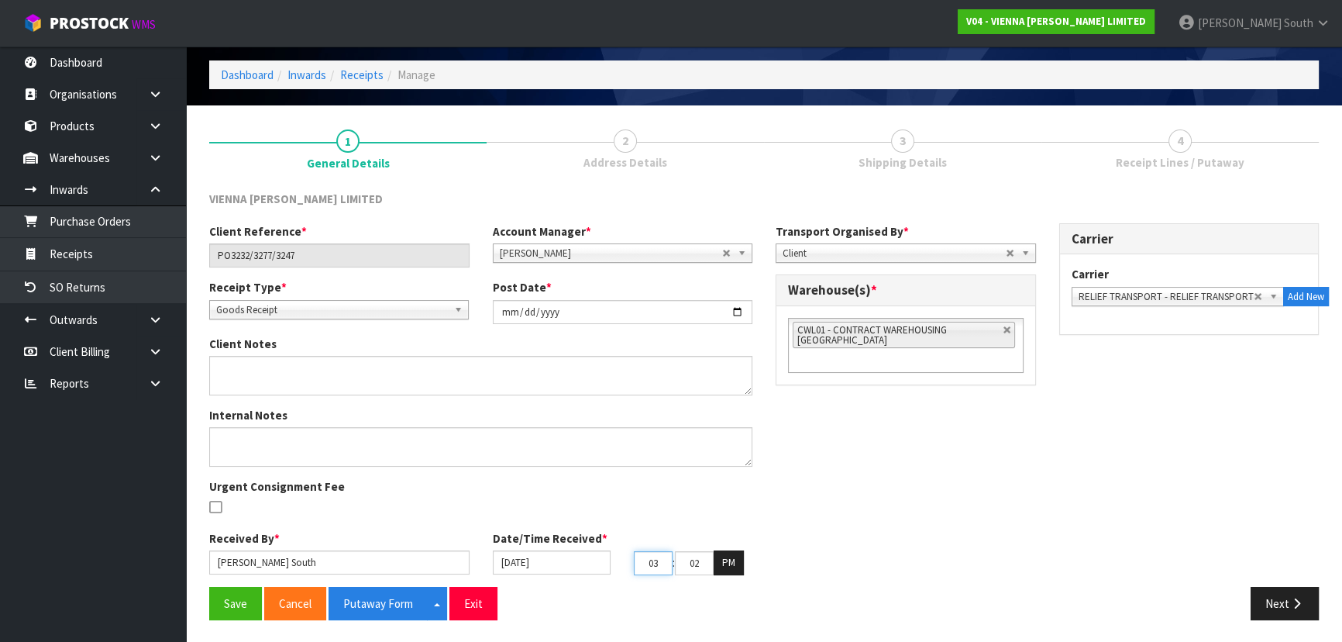
drag, startPoint x: 660, startPoint y: 556, endPoint x: 598, endPoint y: 552, distance: 62.1
click at [598, 552] on div "[DATE] 03 : 02 : 34 PM" at bounding box center [623, 562] width 284 height 25
type input "10"
drag, startPoint x: 702, startPoint y: 557, endPoint x: 664, endPoint y: 557, distance: 38.0
click at [664, 557] on tr "10 : 02 : 34 PM" at bounding box center [689, 562] width 110 height 25
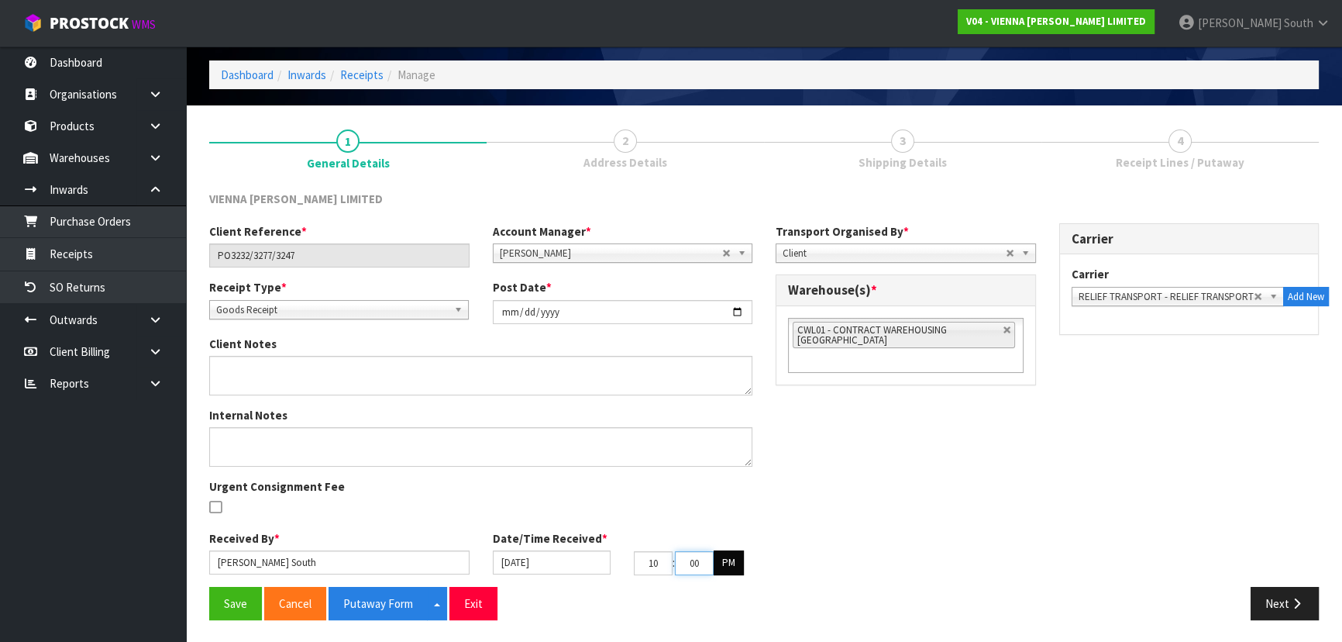
type input "00"
click at [739, 552] on button "PM" at bounding box center [729, 562] width 30 height 25
click at [739, 552] on button "AM" at bounding box center [728, 562] width 29 height 25
click at [739, 552] on button "PM" at bounding box center [729, 562] width 30 height 25
drag, startPoint x: 271, startPoint y: 549, endPoint x: 162, endPoint y: 525, distance: 111.7
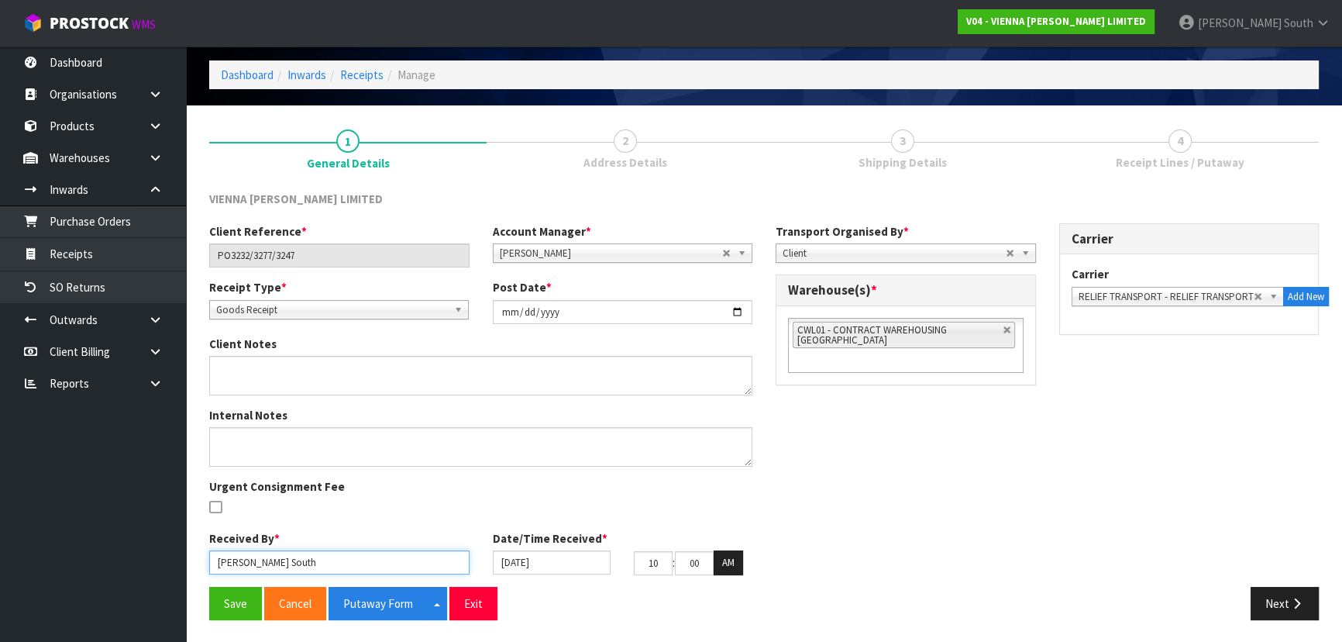
click at [162, 525] on body "Toggle navigation ProStock WMS V04 - VIENNA [PERSON_NAME] LIMITED [PERSON_NAME]…" at bounding box center [671, 265] width 1342 height 642
click at [224, 566] on input "[PERSON_NAME]" at bounding box center [339, 562] width 260 height 24
type input "[PERSON_NAME]"
click at [360, 502] on div at bounding box center [339, 508] width 260 height 19
click at [246, 597] on button "Save" at bounding box center [235, 603] width 53 height 33
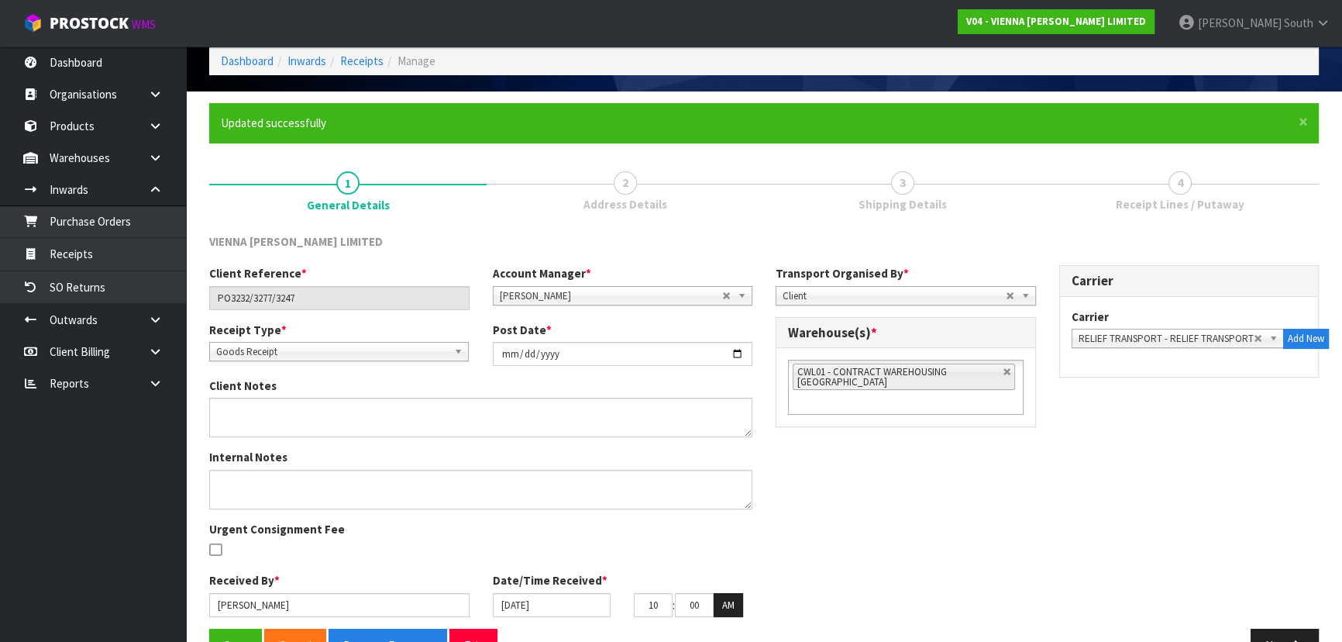
scroll to position [112, 0]
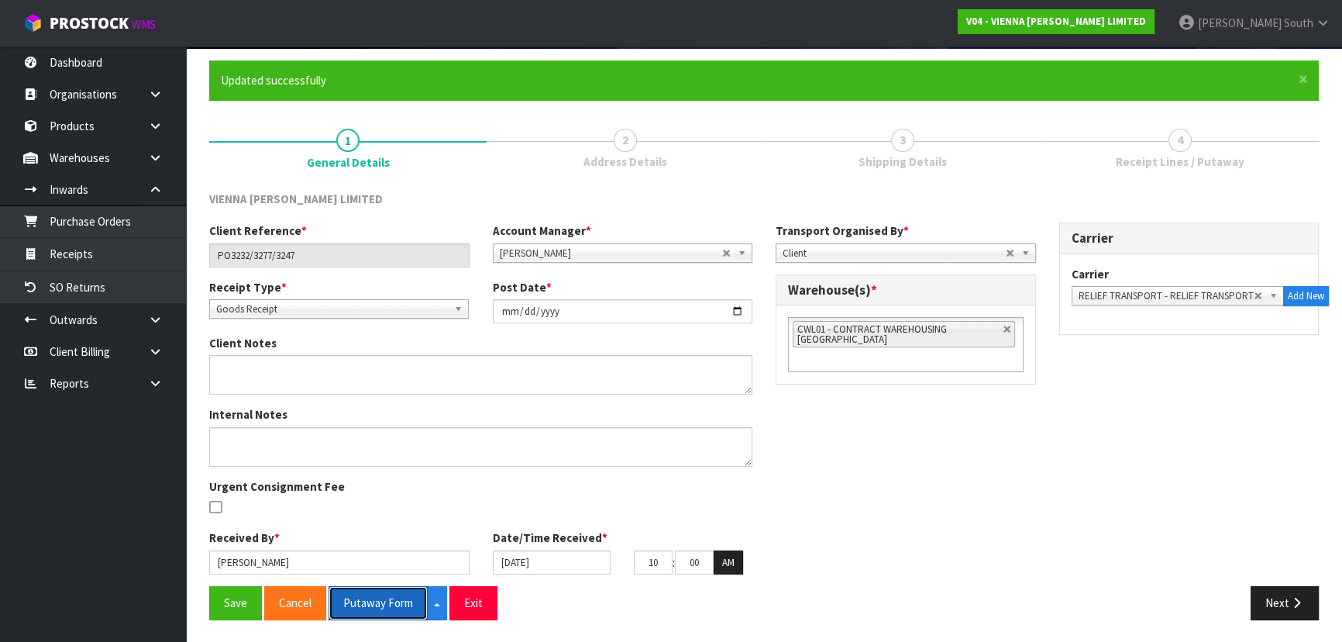
click at [365, 594] on button "Putaway Form" at bounding box center [378, 602] width 99 height 33
drag, startPoint x: 499, startPoint y: 214, endPoint x: 430, endPoint y: 200, distance: 70.4
click at [499, 214] on div "VIENNA [PERSON_NAME] LIMITED" at bounding box center [764, 207] width 1133 height 32
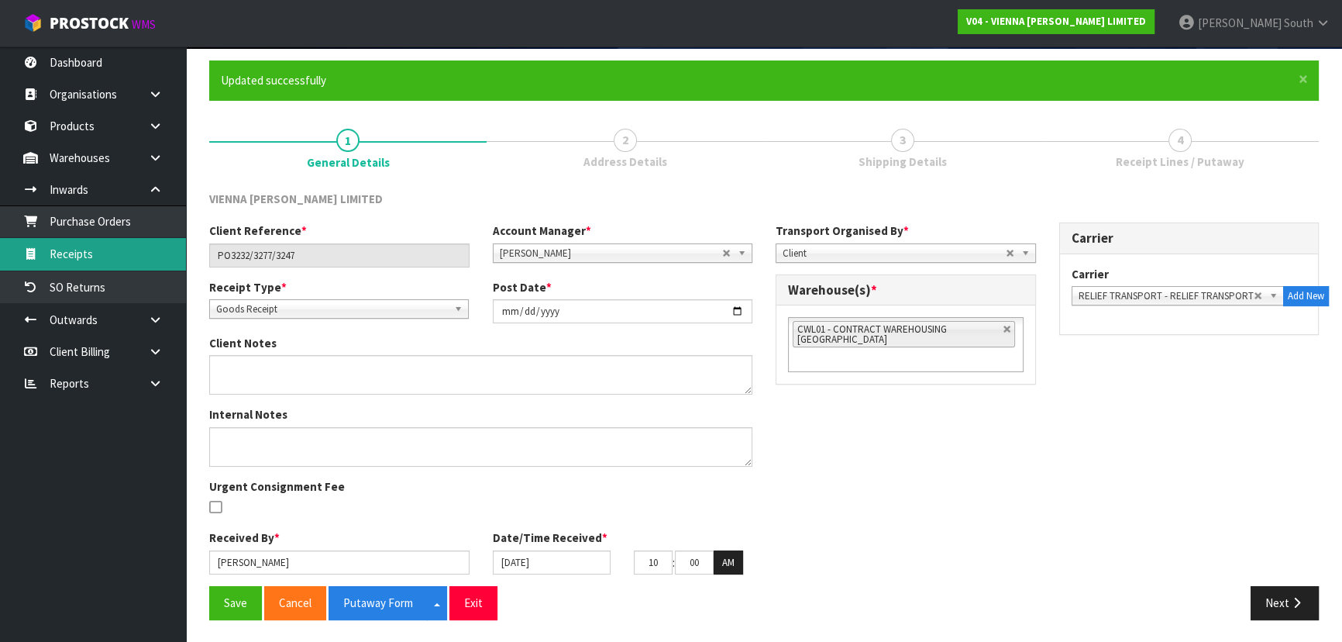
click at [83, 260] on link "Receipts" at bounding box center [93, 254] width 186 height 32
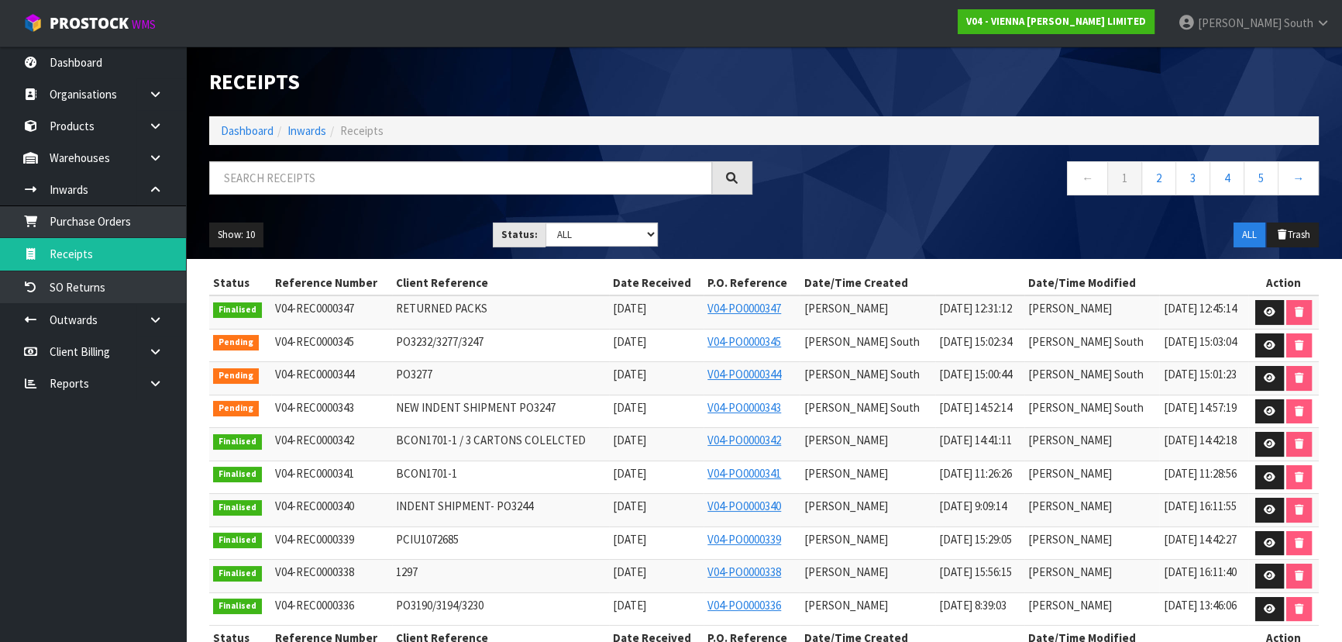
click at [398, 224] on ul "Show: 10 5 10 25 50" at bounding box center [339, 234] width 260 height 25
click at [1256, 408] on link at bounding box center [1269, 411] width 29 height 25
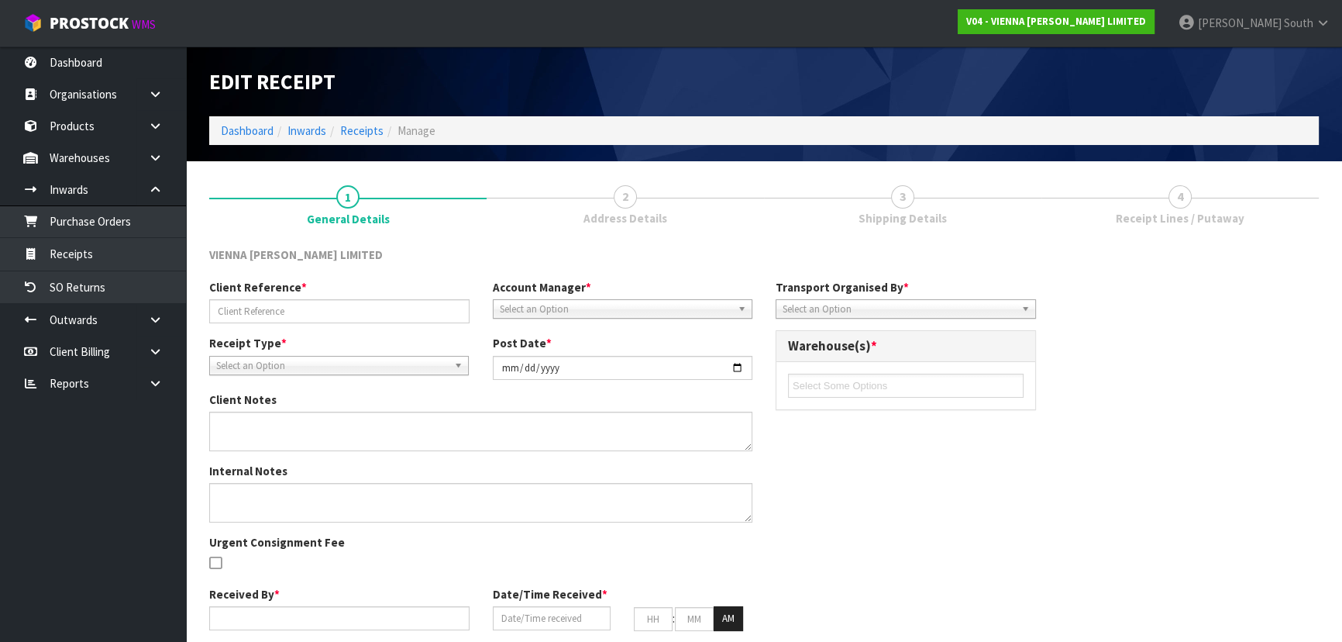
type input "NEW INDENT SHIPMENT PO3247"
type input "[DATE]"
type textarea "ALL CAME IN SAME CONTAINER, CLIENT RESPONDED BOOKING SEPARATELY"
type input "[PERSON_NAME] South"
type input "[DATE]"
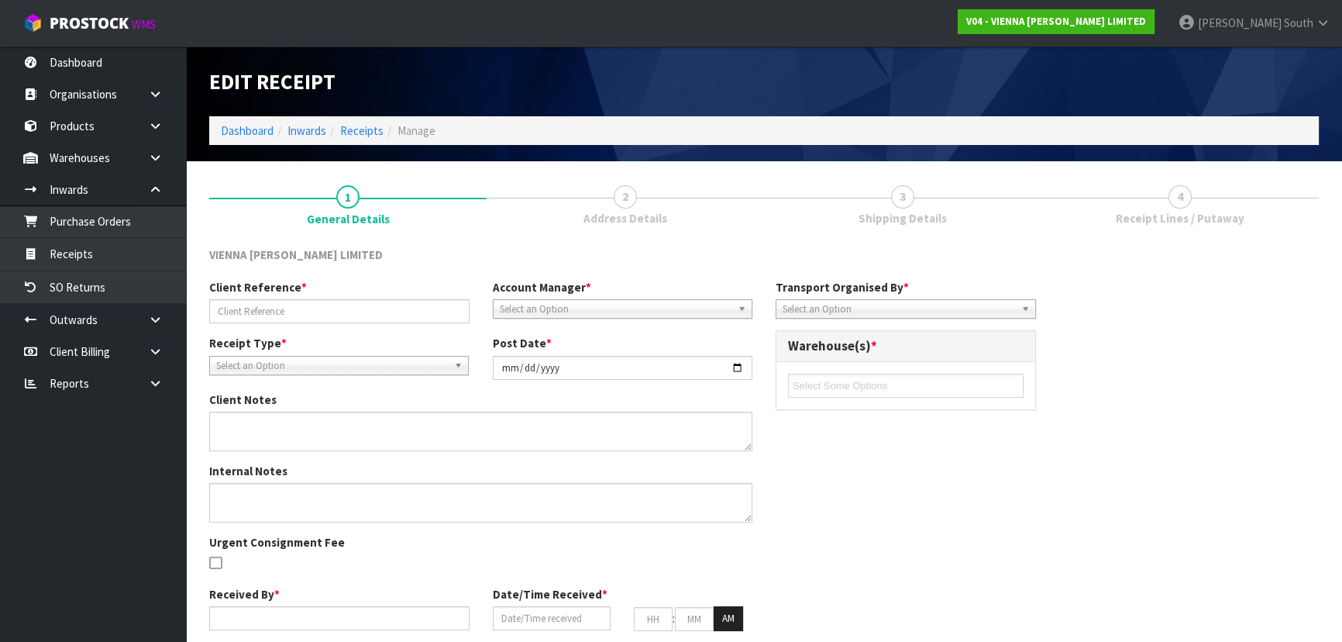
type input "10"
type input "00"
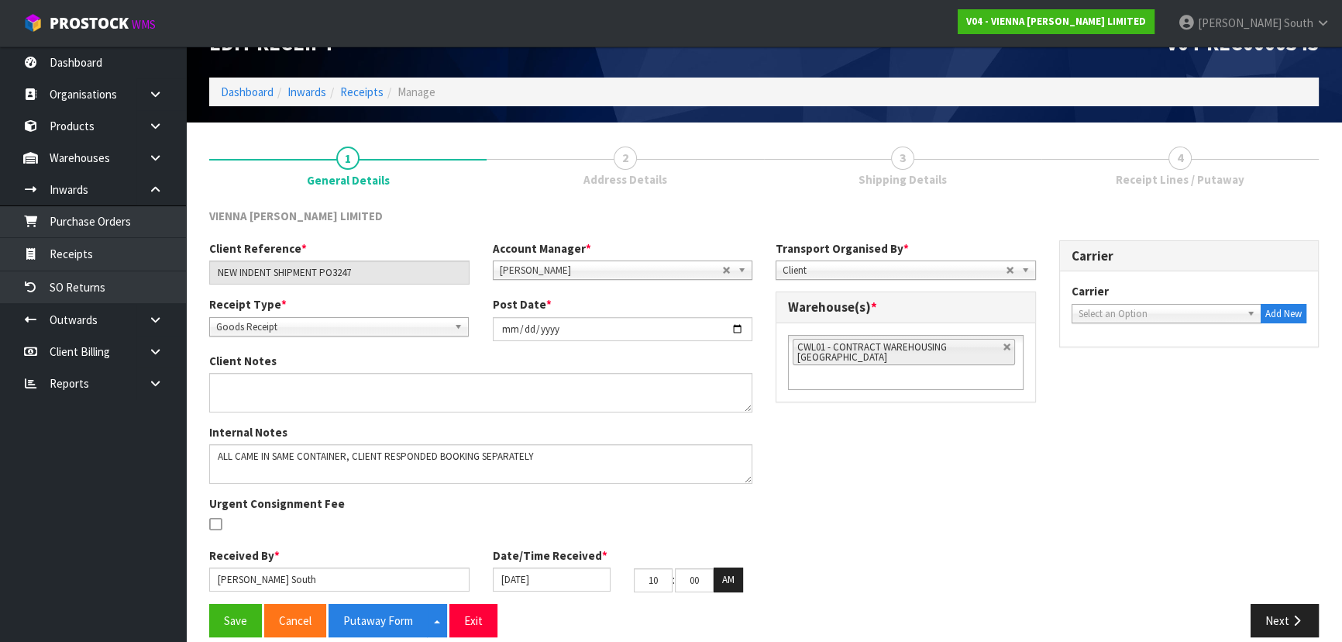
scroll to position [56, 0]
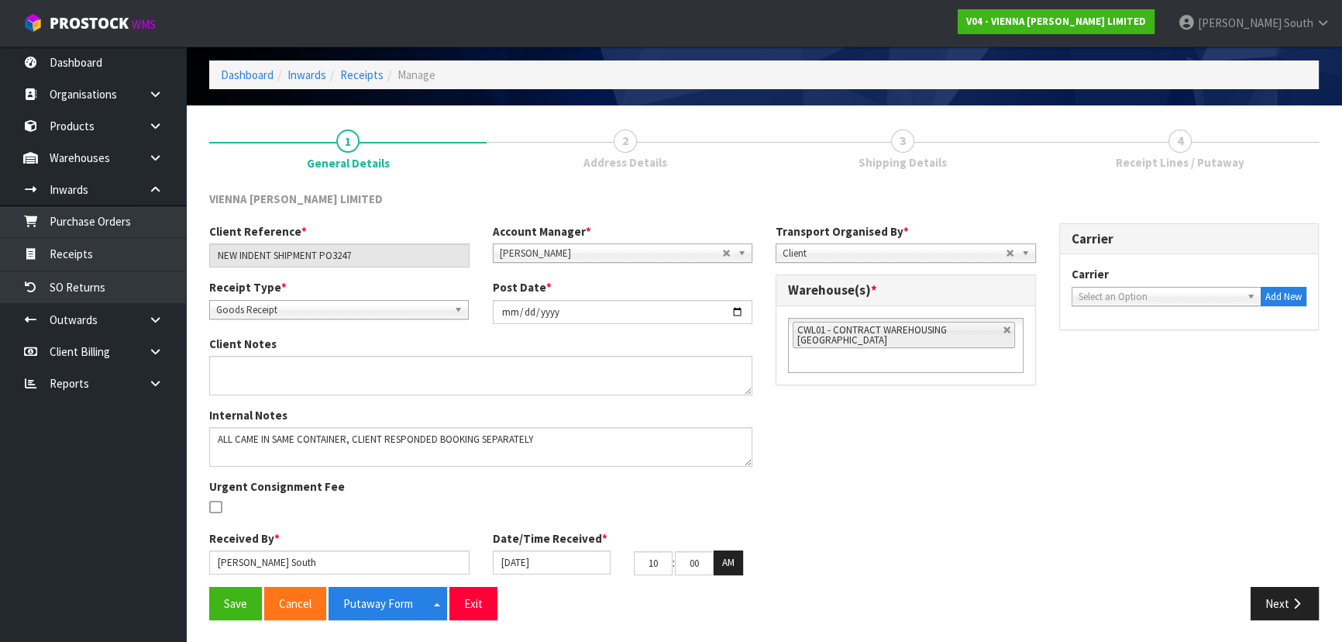
click at [1167, 154] on span "Receipt Lines / Putaway" at bounding box center [1180, 162] width 129 height 16
click at [1282, 583] on div "Client Reference * NEW INDENT SHIPMENT PO3247 Account Manager * [PERSON_NAME] […" at bounding box center [764, 404] width 1133 height 363
click at [1277, 589] on button "Next" at bounding box center [1284, 603] width 68 height 33
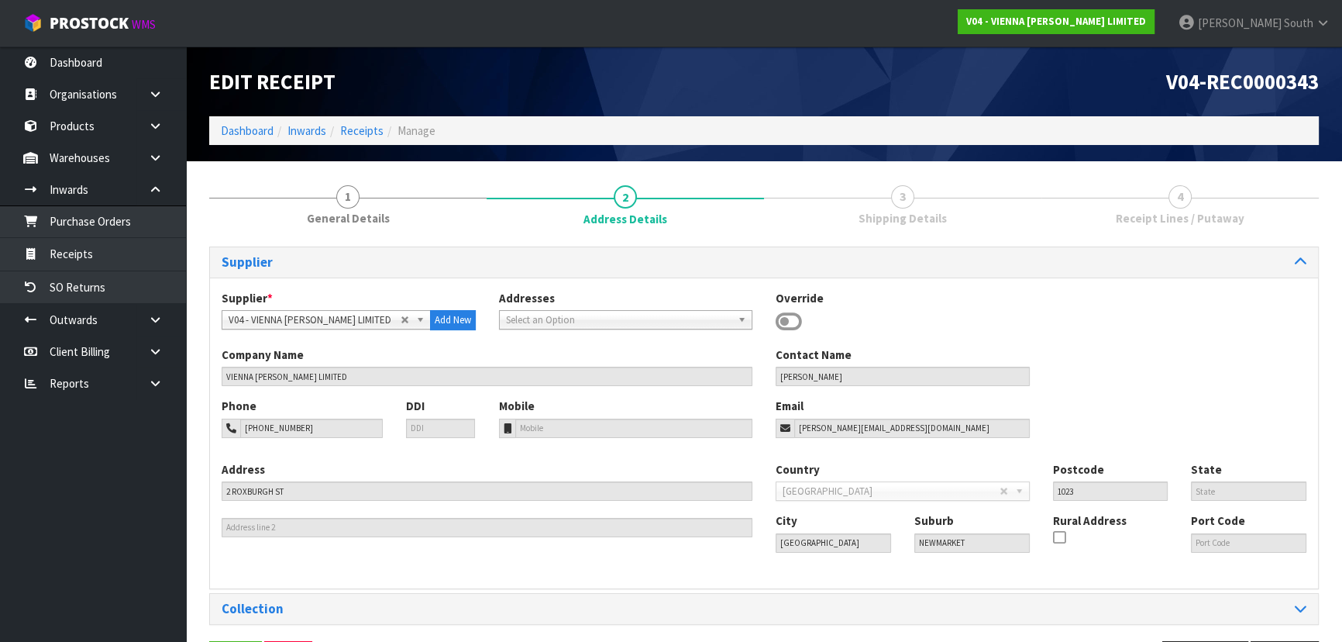
scroll to position [55, 0]
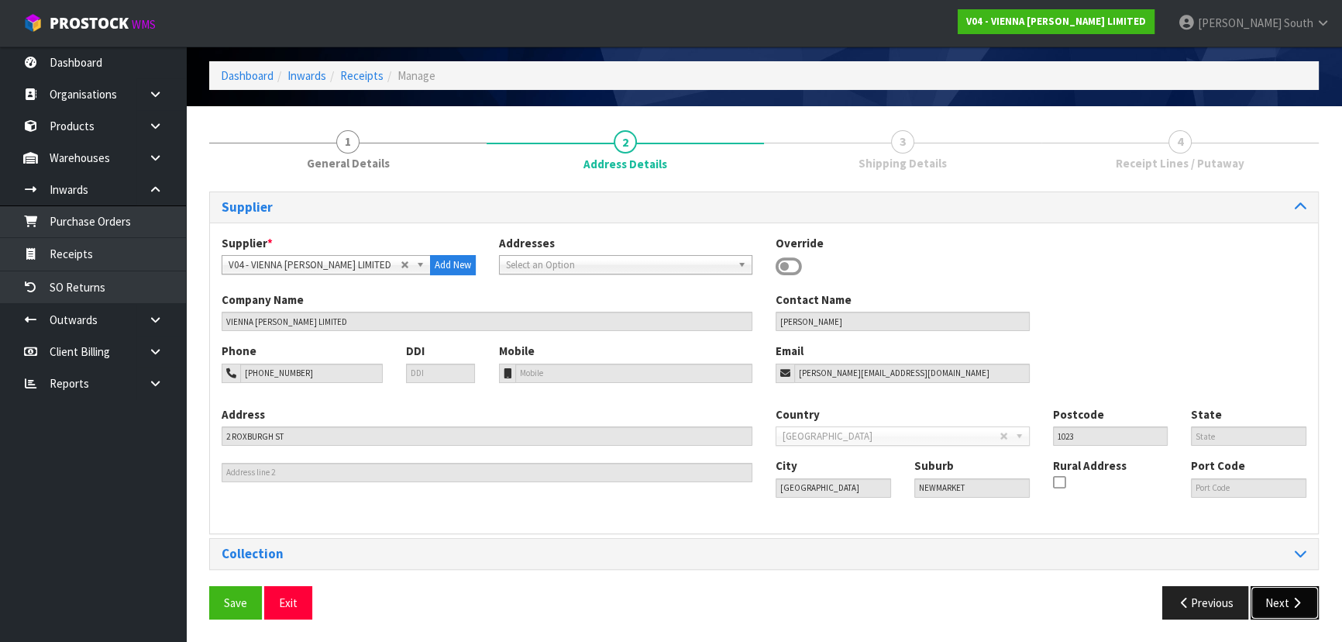
click at [1285, 590] on button "Next" at bounding box center [1284, 602] width 68 height 33
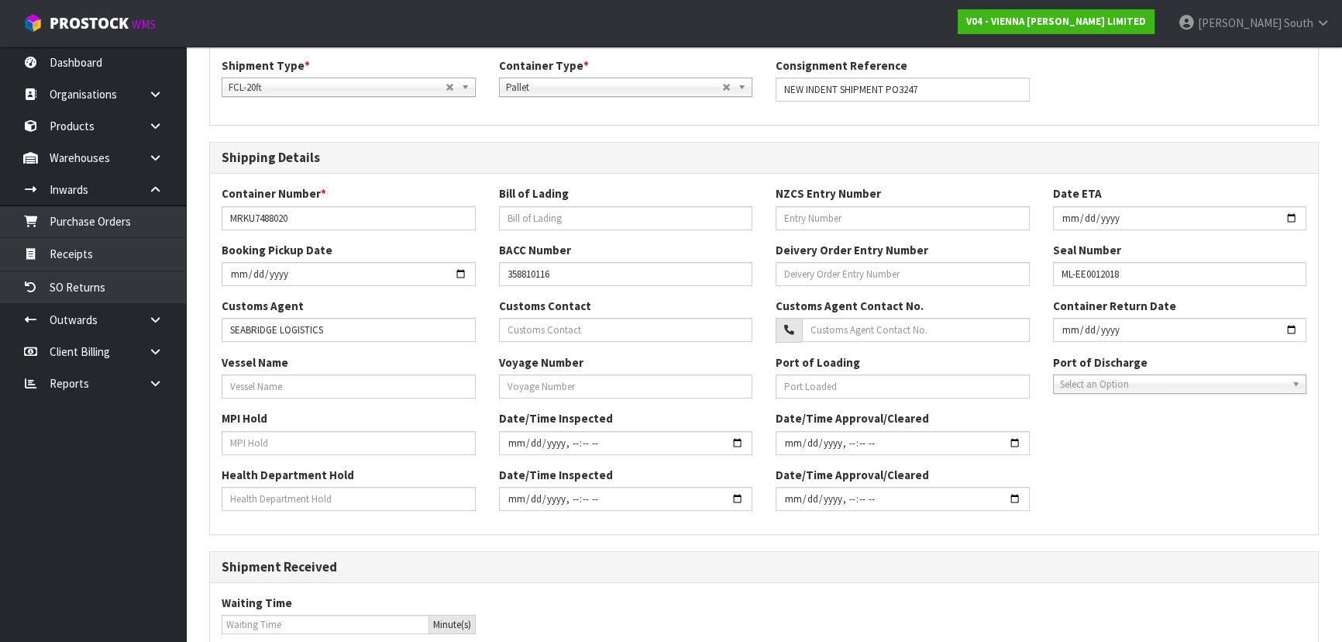
scroll to position [426, 0]
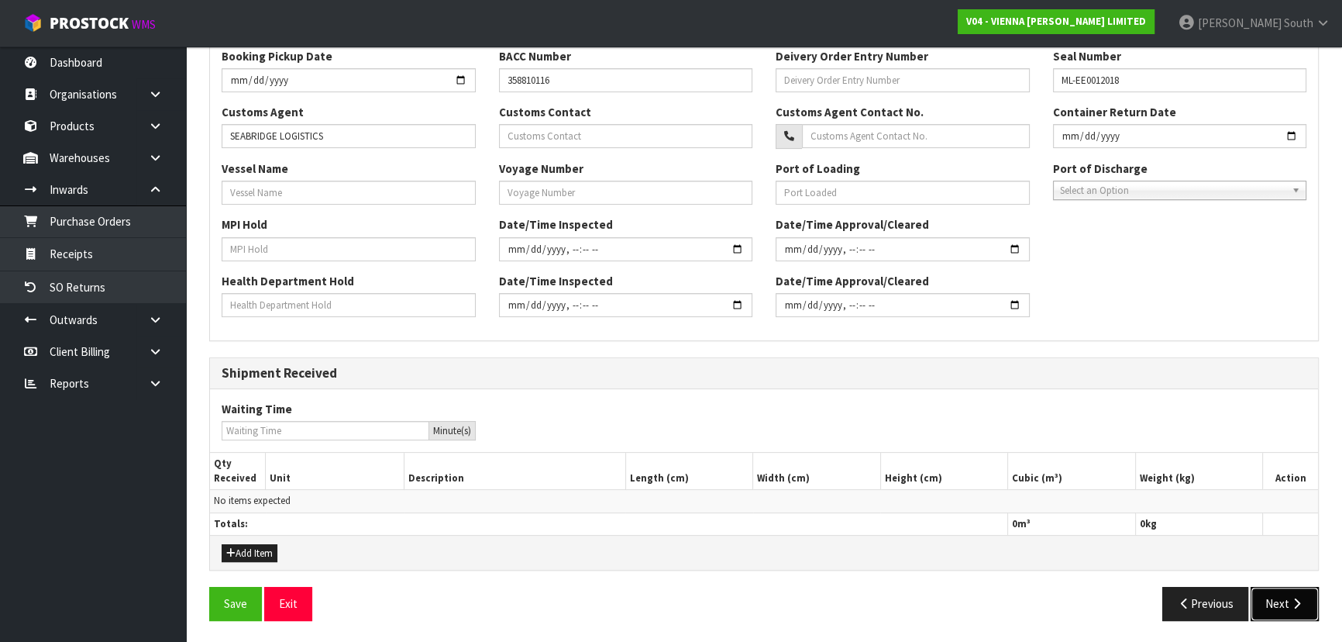
click at [1298, 609] on button "Next" at bounding box center [1284, 603] width 68 height 33
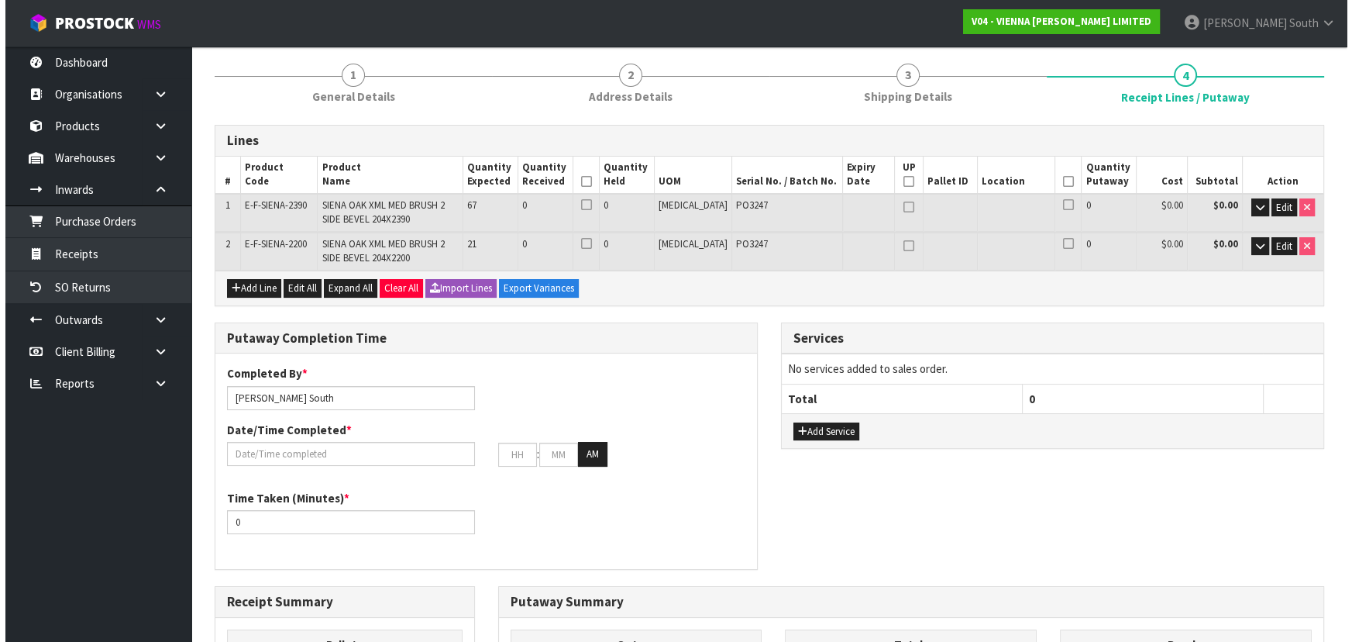
scroll to position [0, 0]
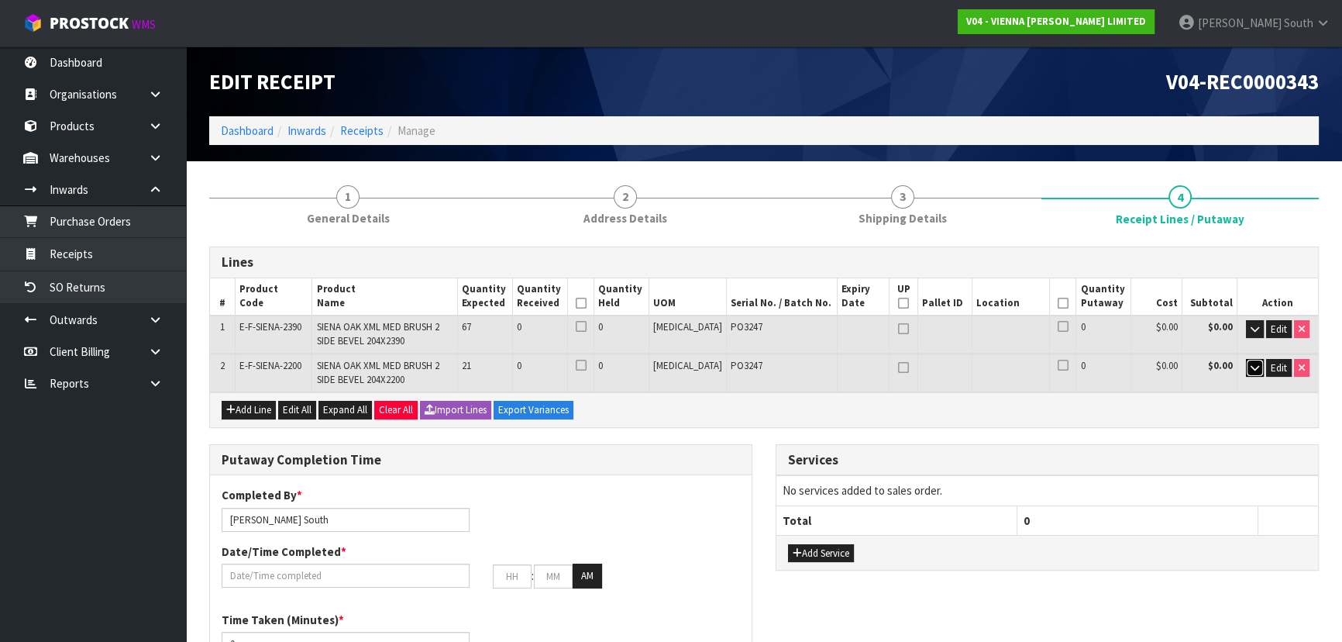
click at [1255, 369] on icon "button" at bounding box center [1254, 368] width 9 height 10
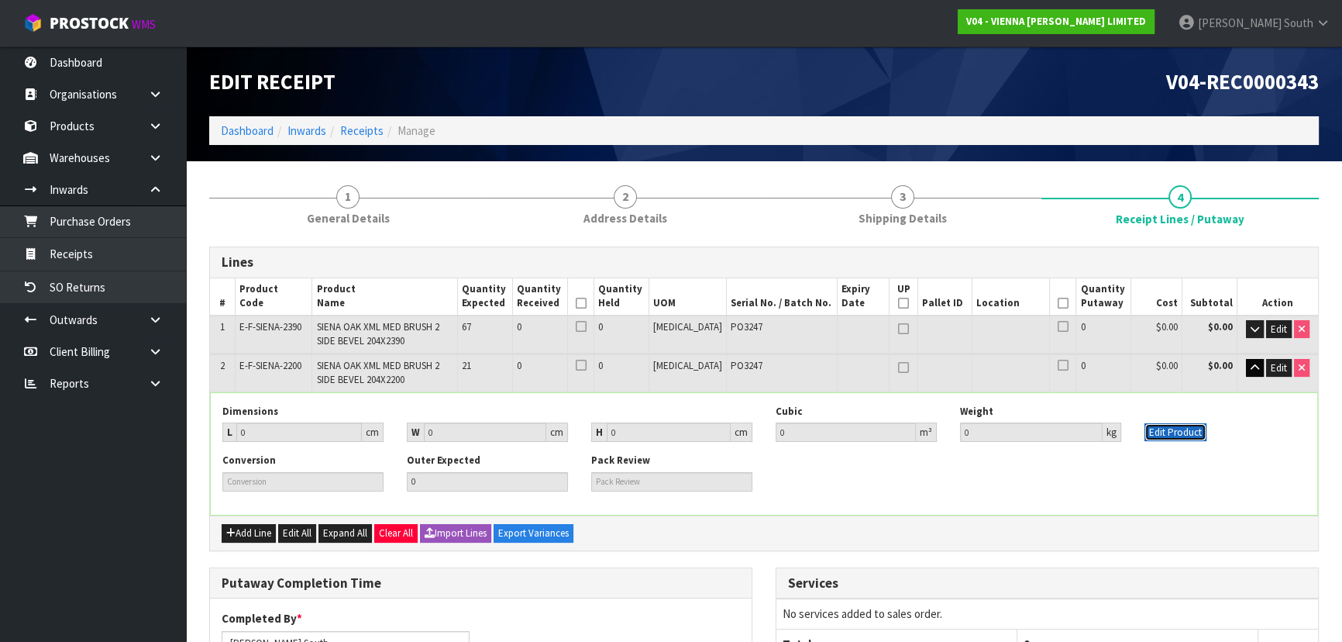
click at [1160, 435] on button "Edit Product" at bounding box center [1175, 432] width 62 height 19
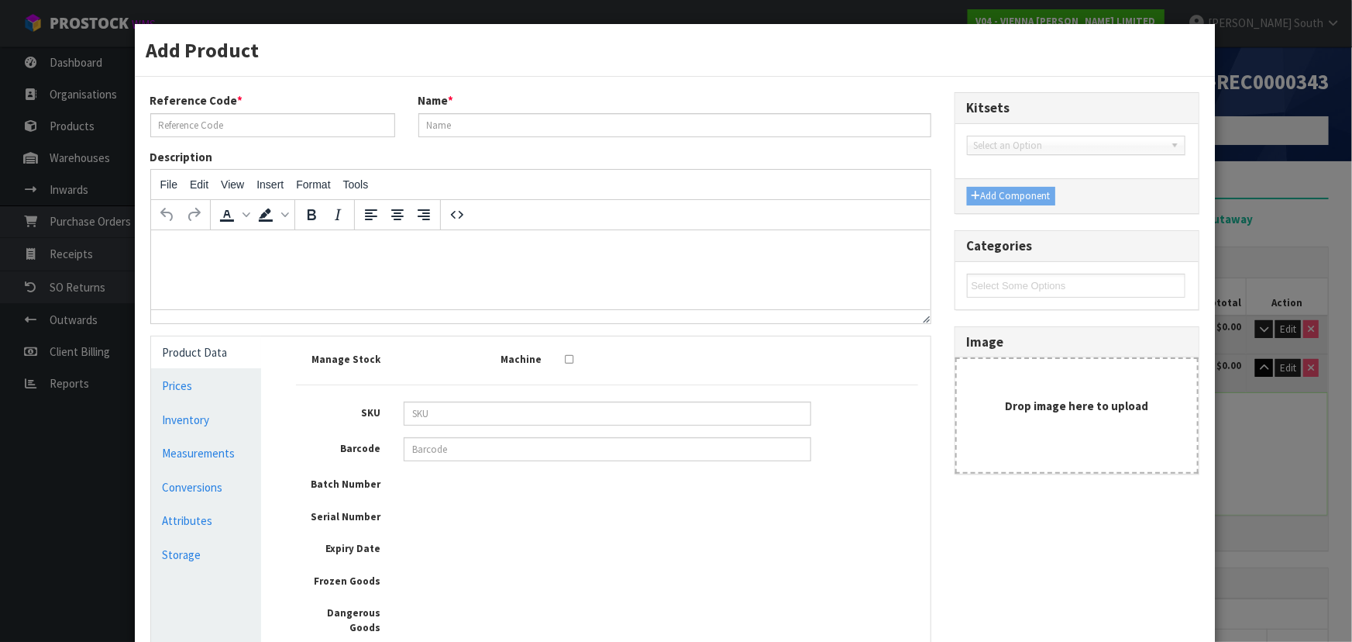
type input "E-F-SIENA-2200"
type input "SIENA OAK XML MED BRUSH 2 SIDE BEVEL 204X2200"
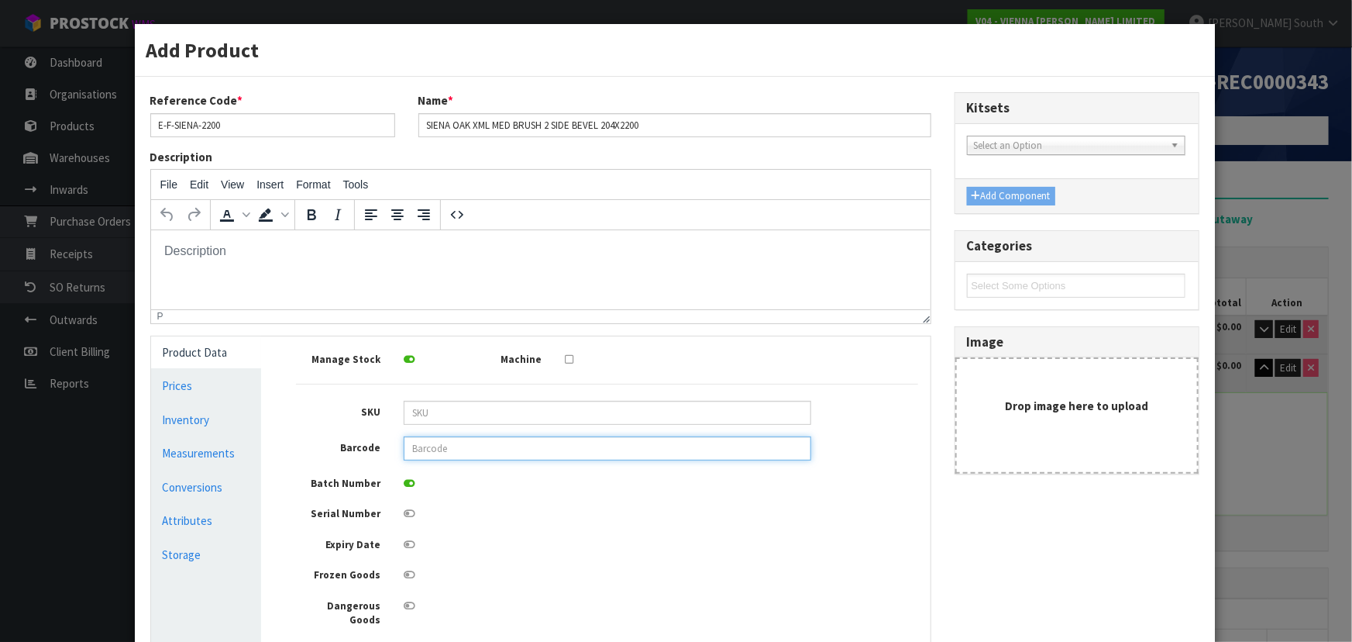
click at [470, 449] on input "text" at bounding box center [608, 448] width 408 height 24
click at [200, 467] on link "Measurements" at bounding box center [206, 453] width 111 height 32
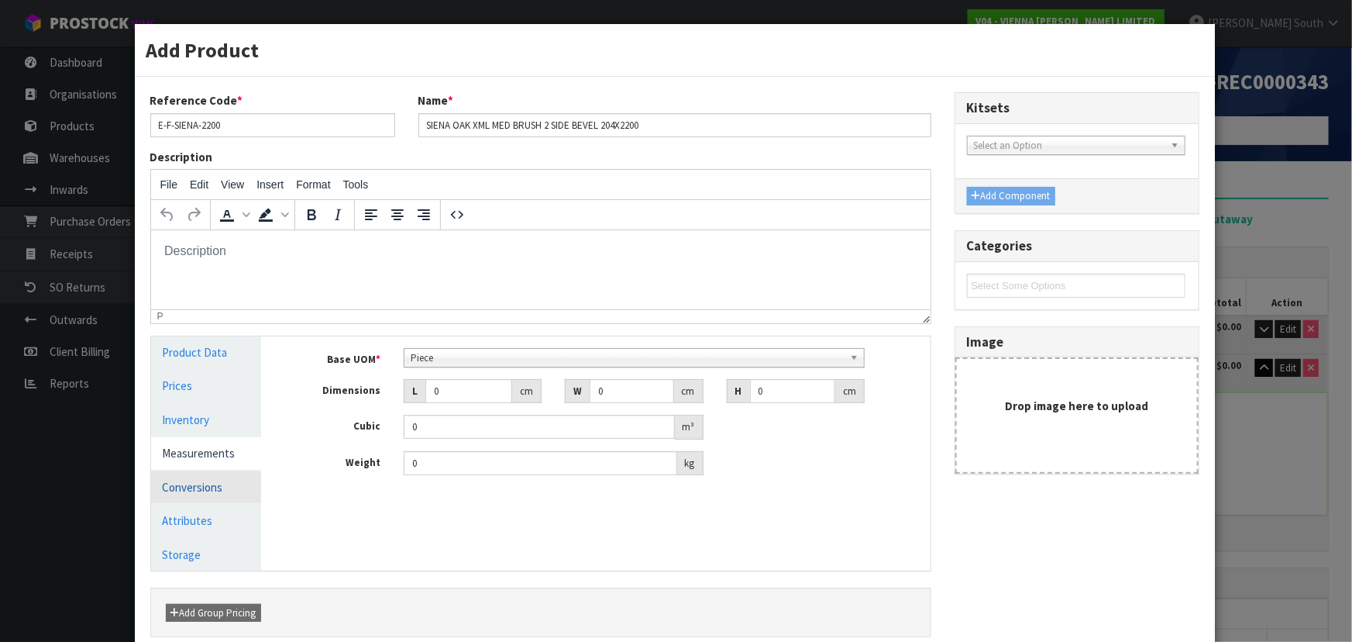
click at [206, 485] on link "Conversions" at bounding box center [206, 487] width 111 height 32
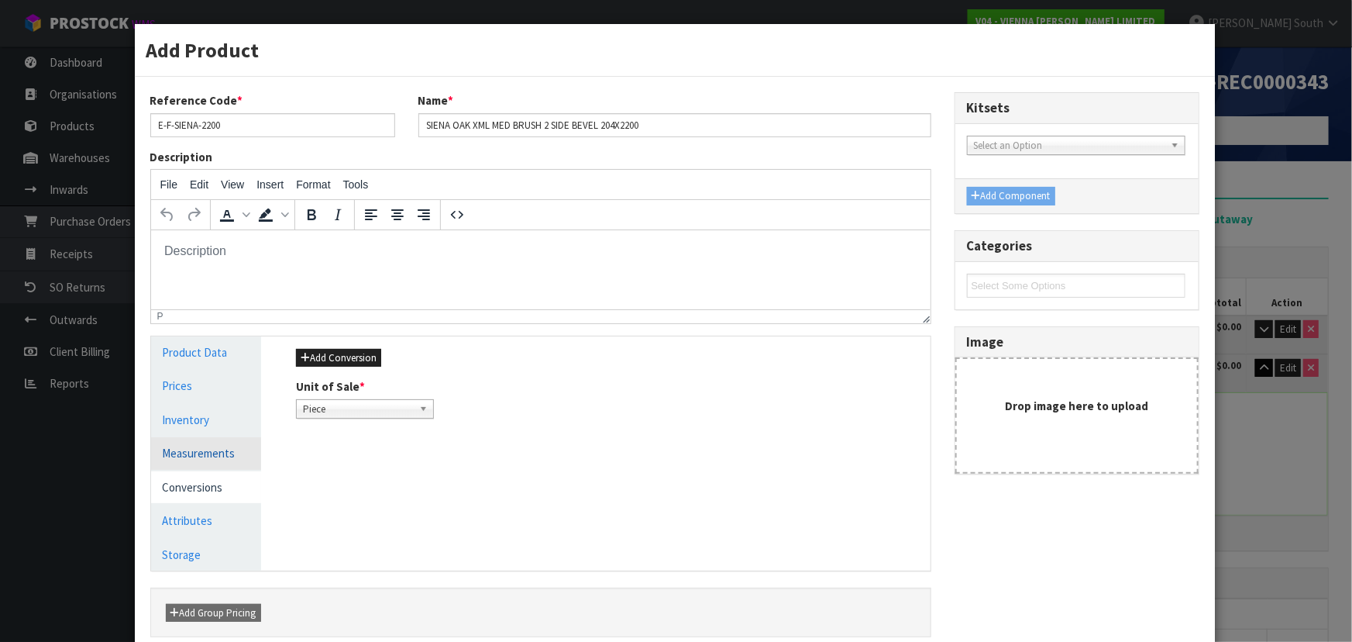
click at [208, 456] on link "Measurements" at bounding box center [206, 453] width 111 height 32
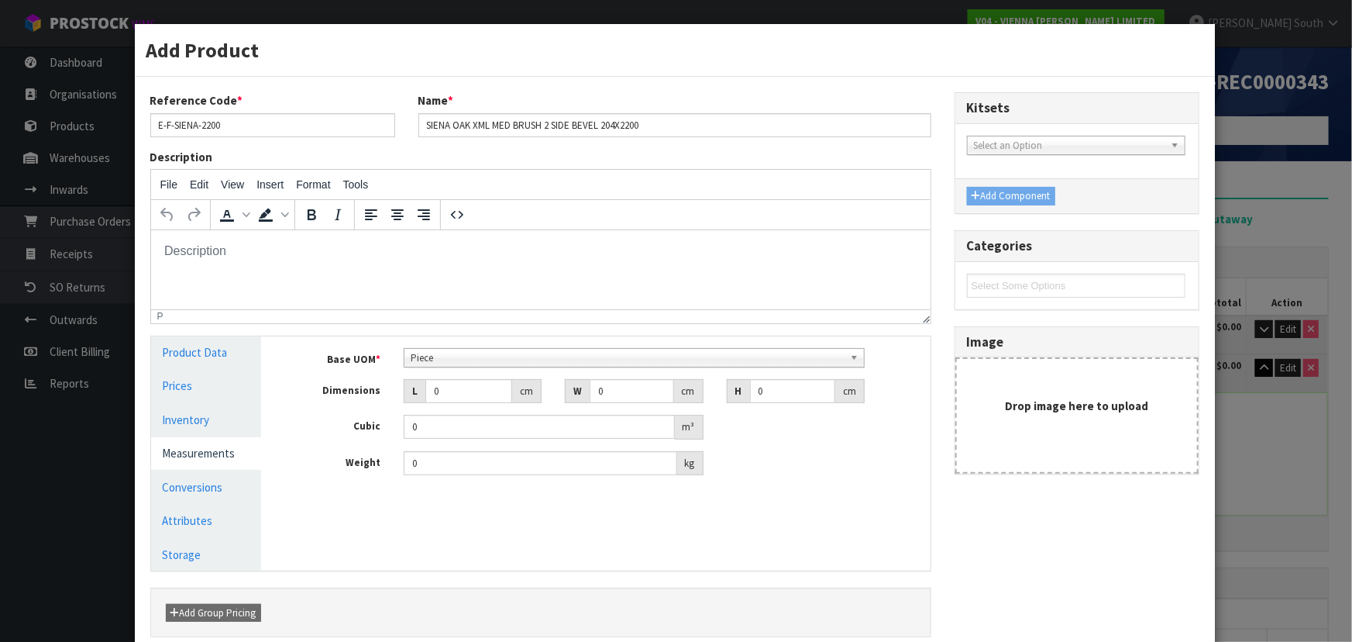
click at [471, 346] on div "Base UOM * Bag Bar Basket Bin Bottle Box Bundle Cabinet Cage Carton Case Coil C…" at bounding box center [606, 417] width 645 height 163
click at [465, 354] on span "Piece" at bounding box center [627, 358] width 433 height 19
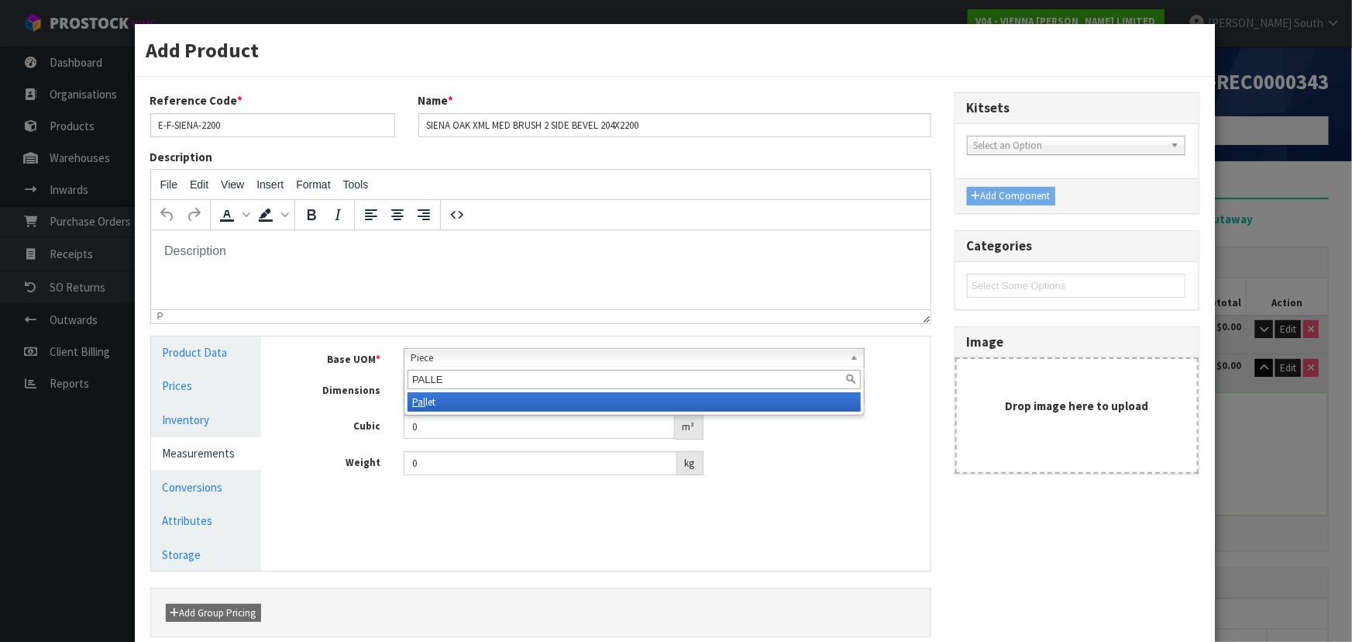
type input "PALLET"
drag, startPoint x: 454, startPoint y: 375, endPoint x: 331, endPoint y: 375, distance: 123.2
click at [331, 375] on div "Base UOM * Bag Bar Basket Bin Bottle Box Bundle Cabinet Cage Carton Case Coil C…" at bounding box center [607, 412] width 622 height 128
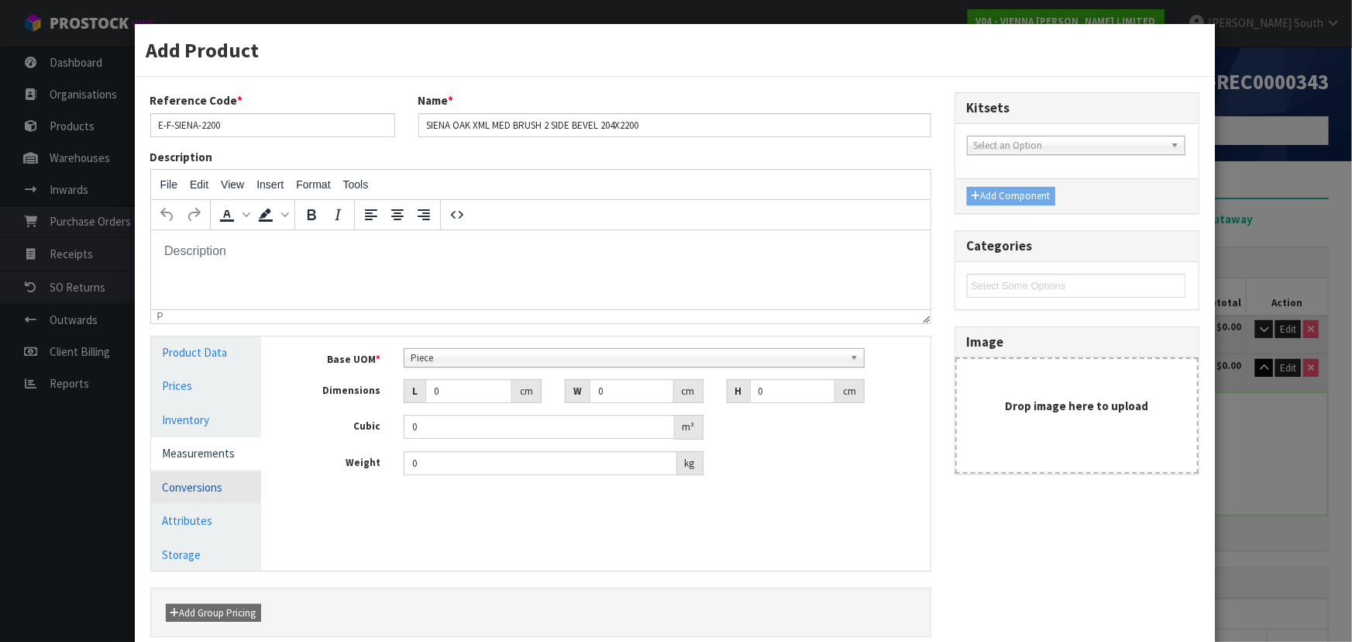
click at [211, 480] on link "Conversions" at bounding box center [206, 487] width 111 height 32
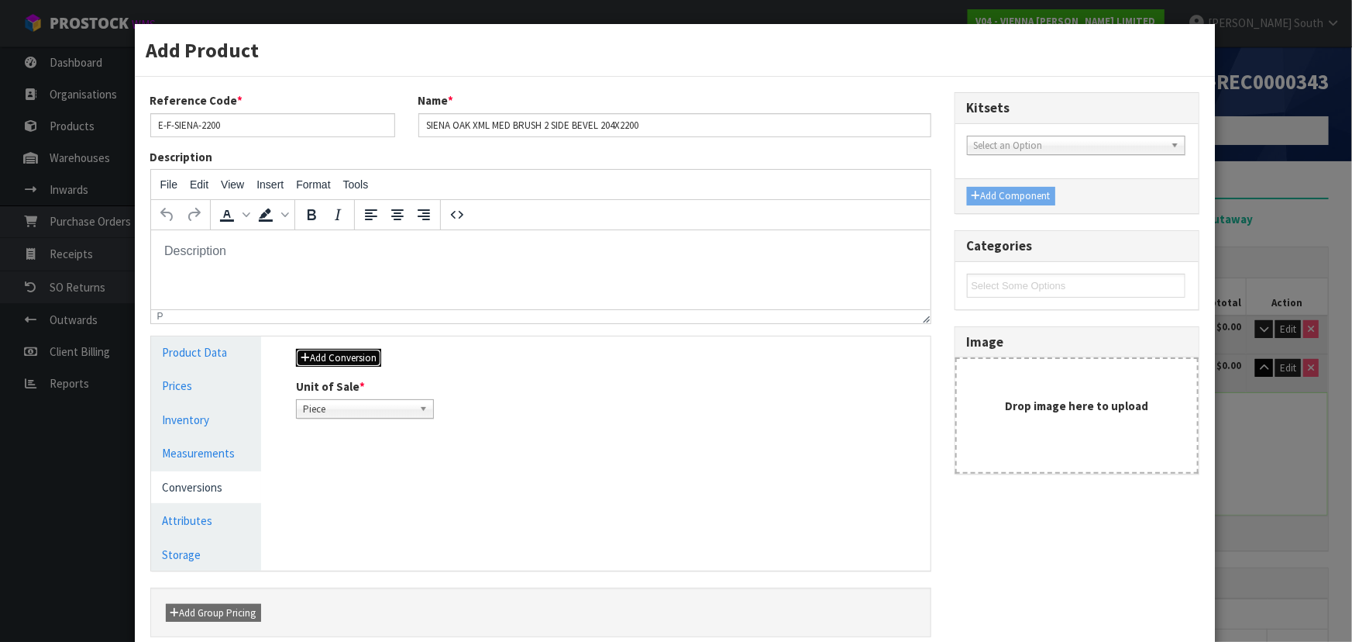
click at [342, 352] on button "Add Conversion" at bounding box center [338, 358] width 85 height 19
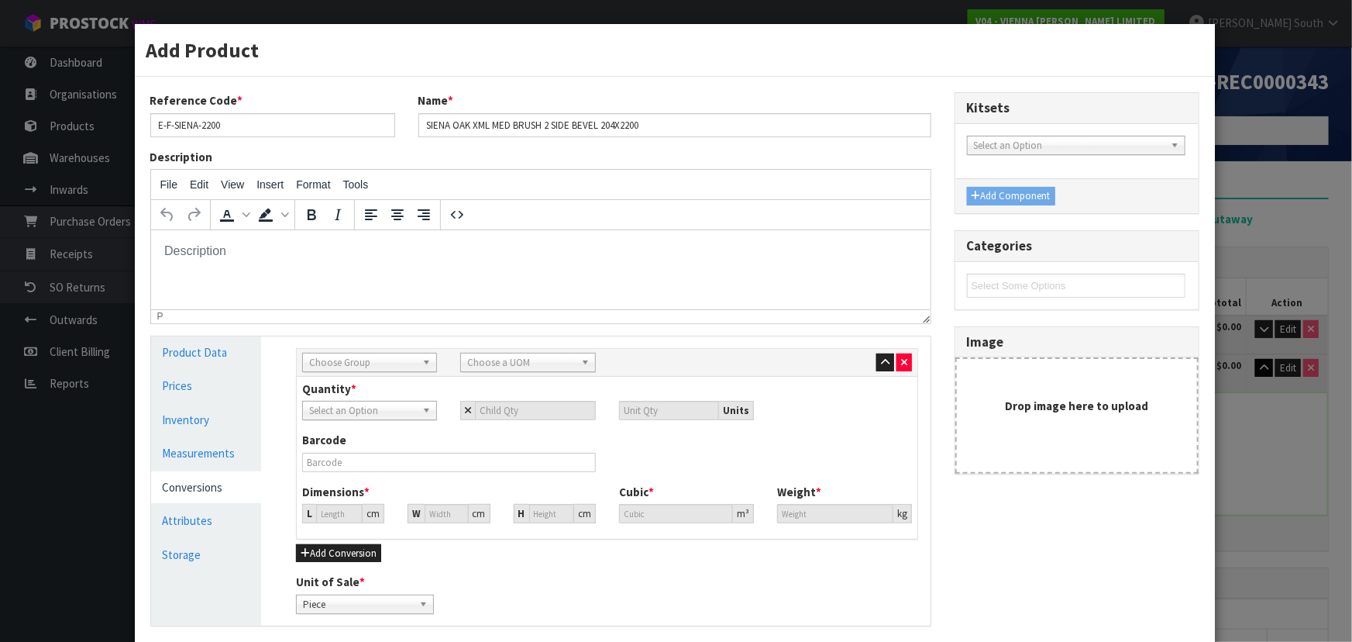
click at [365, 362] on span "Choose Group" at bounding box center [362, 362] width 107 height 19
click at [339, 442] on li "Outer" at bounding box center [369, 444] width 127 height 19
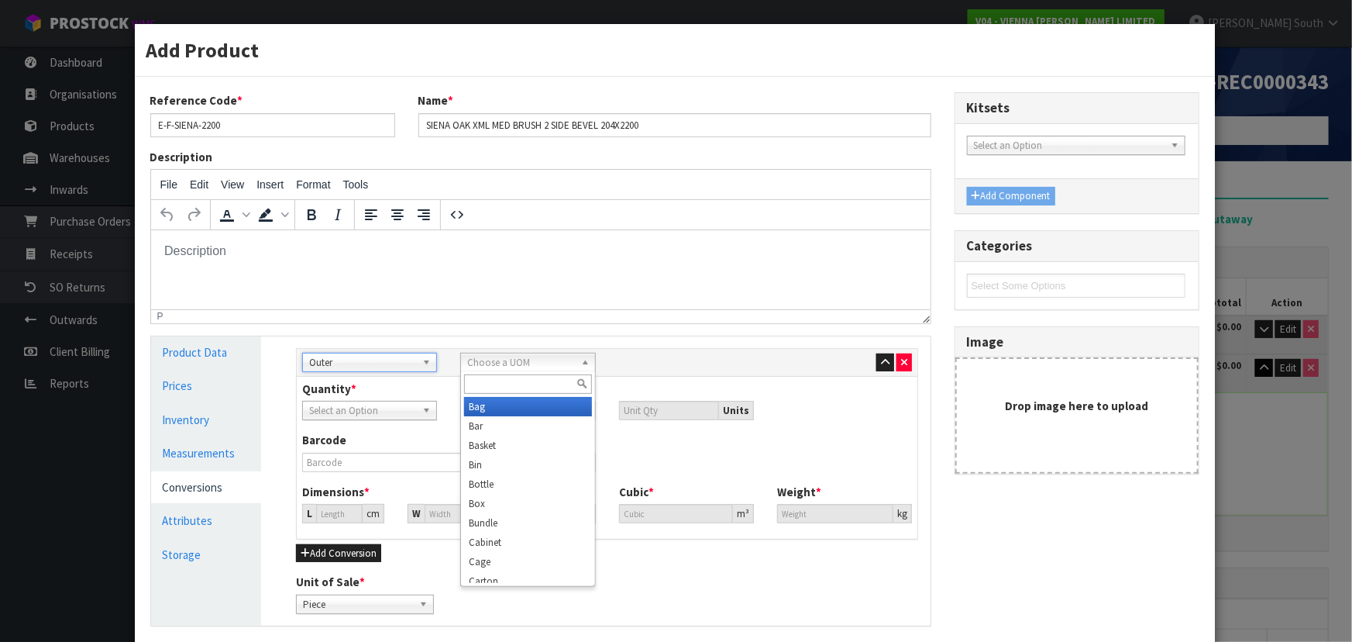
click at [535, 366] on span "Choose a UOM" at bounding box center [520, 362] width 107 height 19
type input "CART"
click at [518, 408] on li "Cart on" at bounding box center [527, 406] width 127 height 19
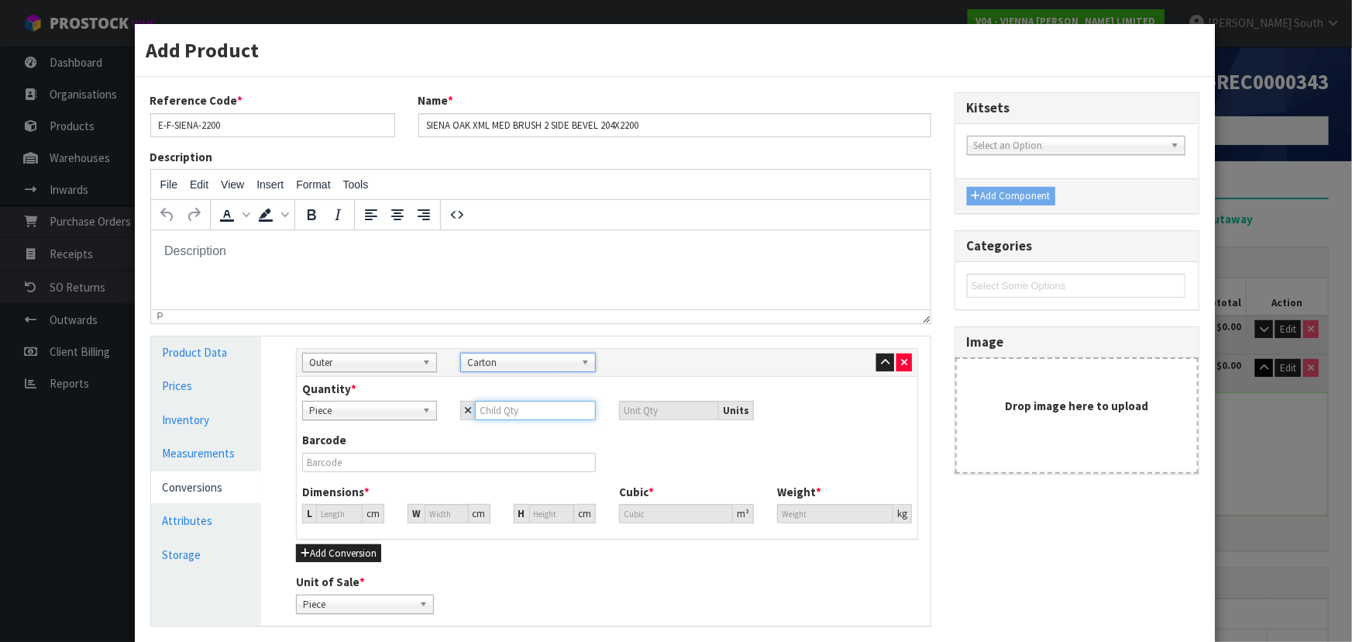
click at [511, 418] on input "number" at bounding box center [535, 410] width 120 height 19
click at [210, 441] on link "Measurements" at bounding box center [206, 453] width 111 height 32
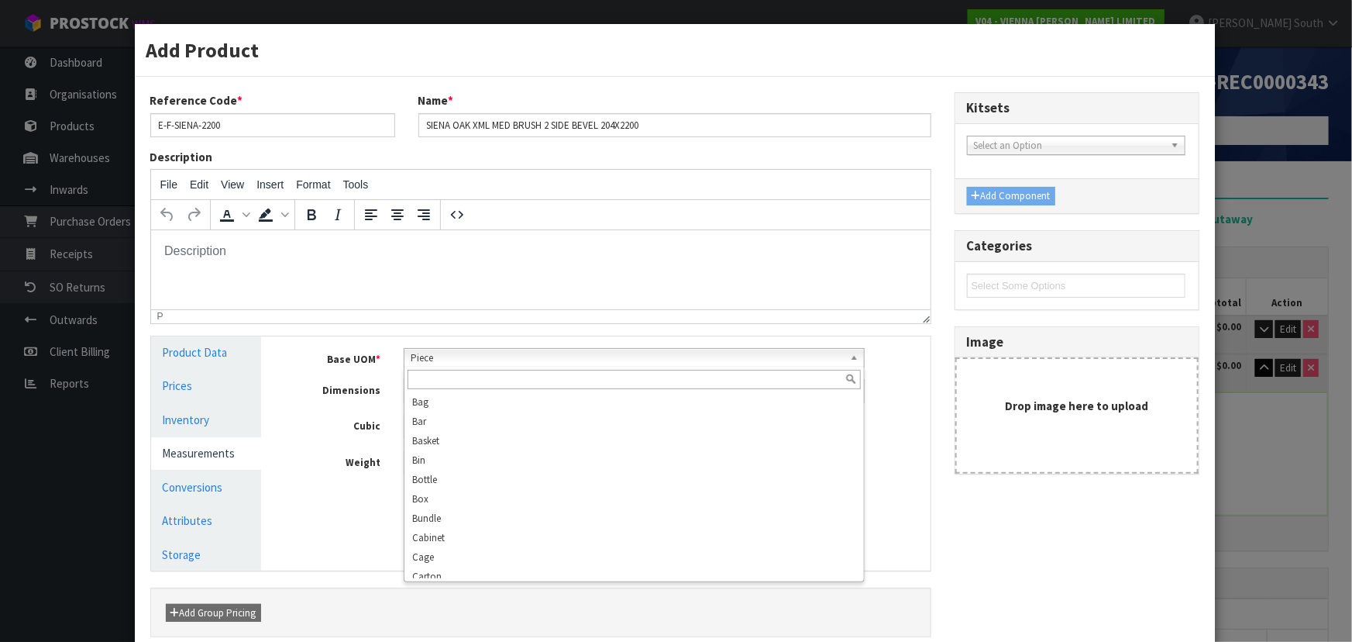
click at [439, 359] on span "Piece" at bounding box center [627, 358] width 433 height 19
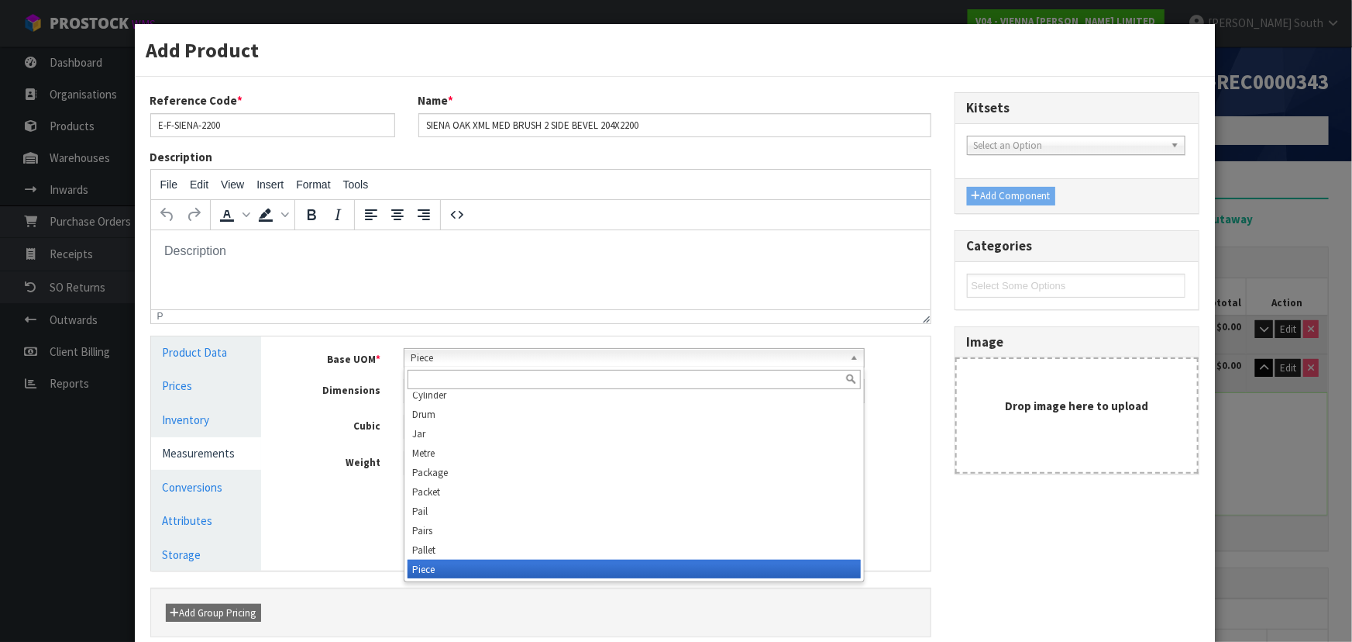
scroll to position [291, 0]
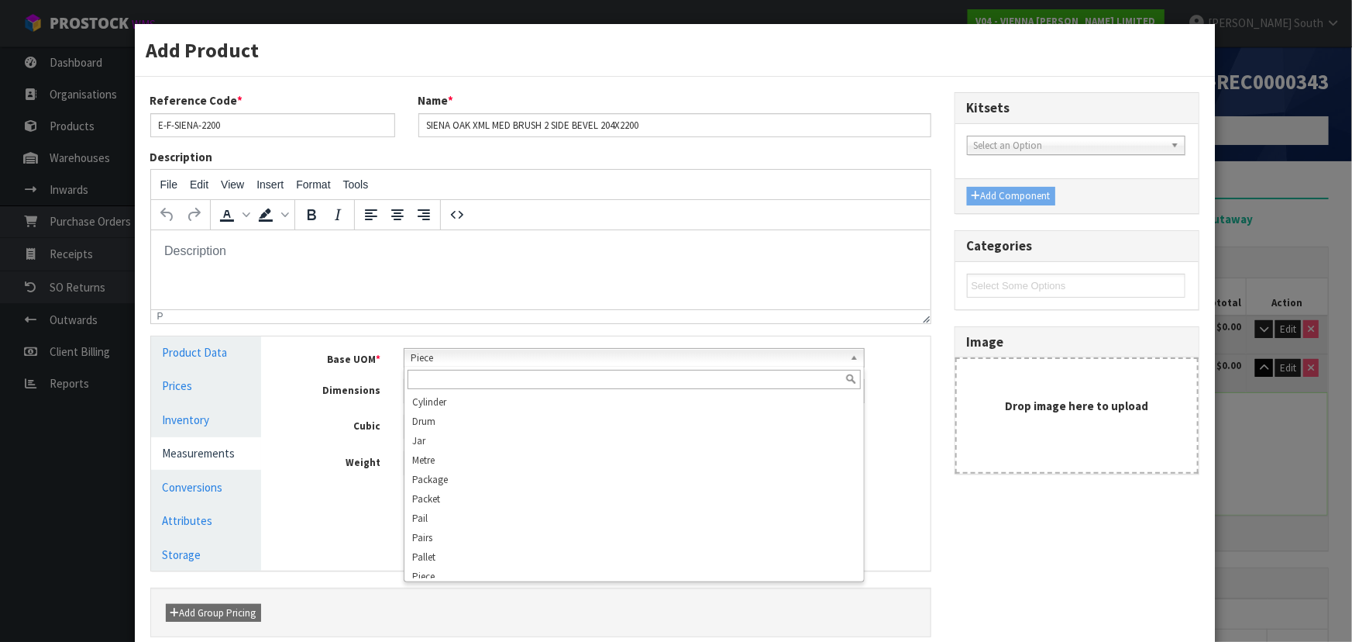
click at [452, 379] on input "text" at bounding box center [634, 379] width 453 height 19
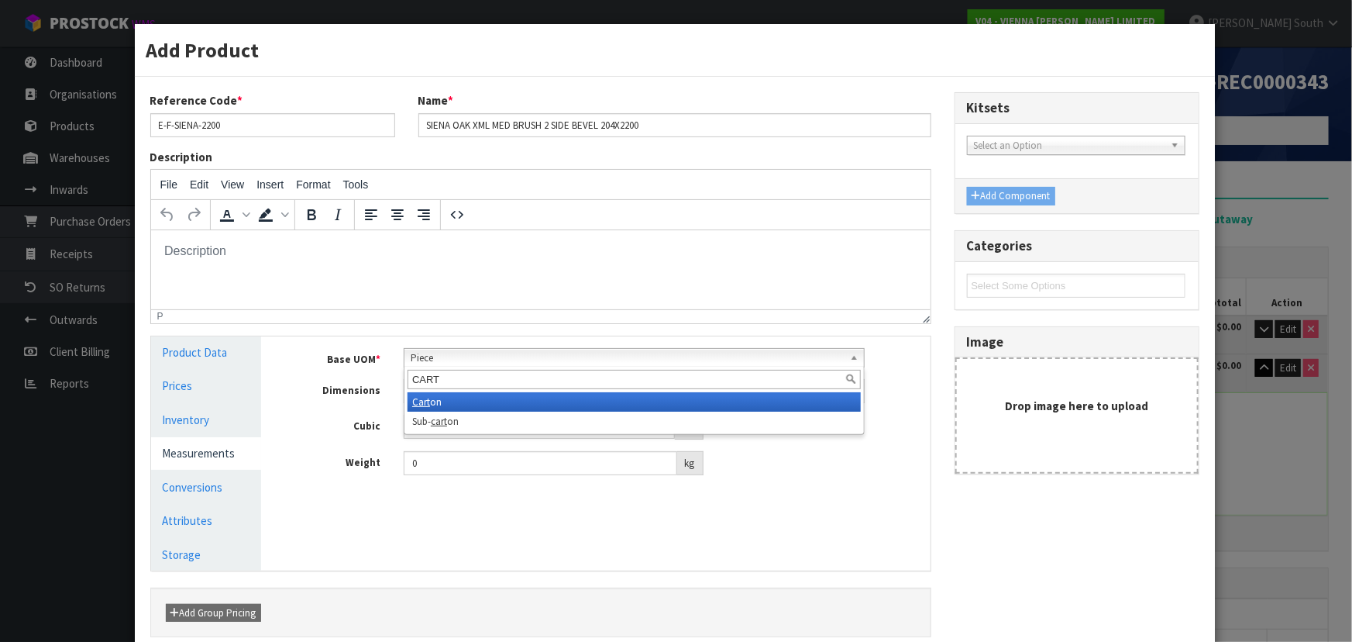
type input "CART"
click at [445, 406] on li "Cart on" at bounding box center [634, 401] width 453 height 19
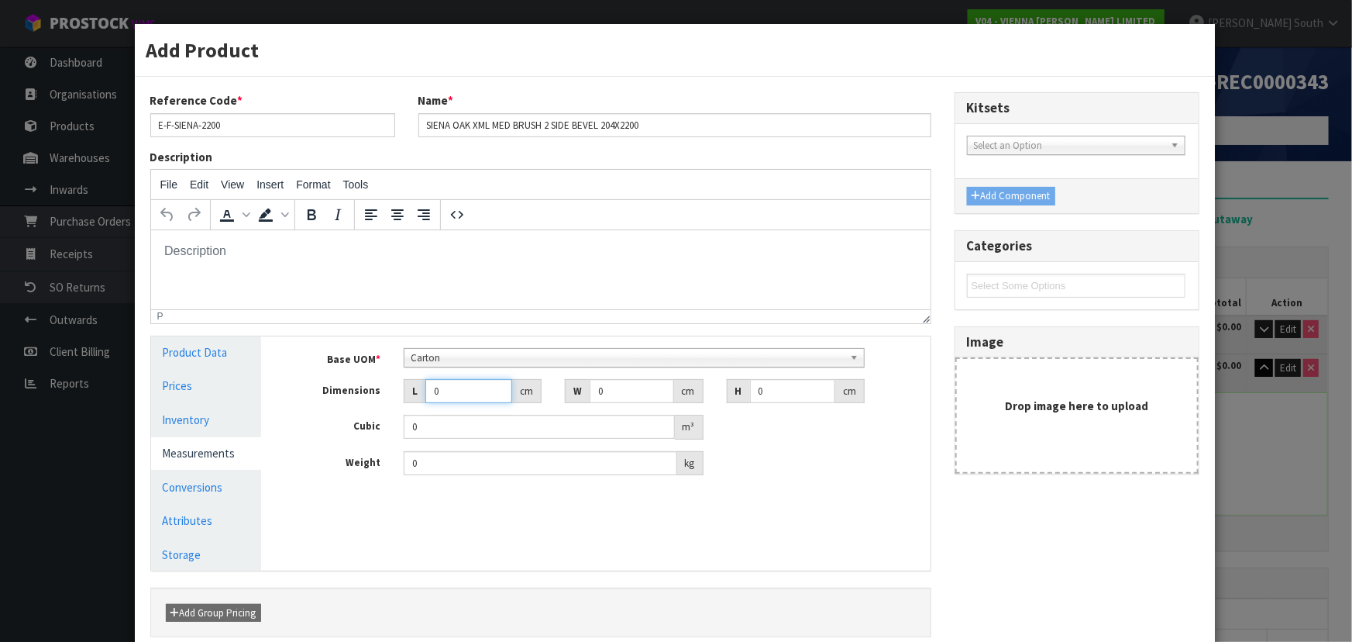
drag, startPoint x: 451, startPoint y: 387, endPoint x: 394, endPoint y: 397, distance: 58.4
click at [395, 399] on div "L 0 cm" at bounding box center [472, 391] width 161 height 25
drag, startPoint x: 421, startPoint y: 459, endPoint x: 236, endPoint y: 459, distance: 185.9
click at [232, 459] on div "Product Data Prices Inventory Measurements Conversions Attributes Storage Manag…" at bounding box center [540, 453] width 803 height 234
type input "444"
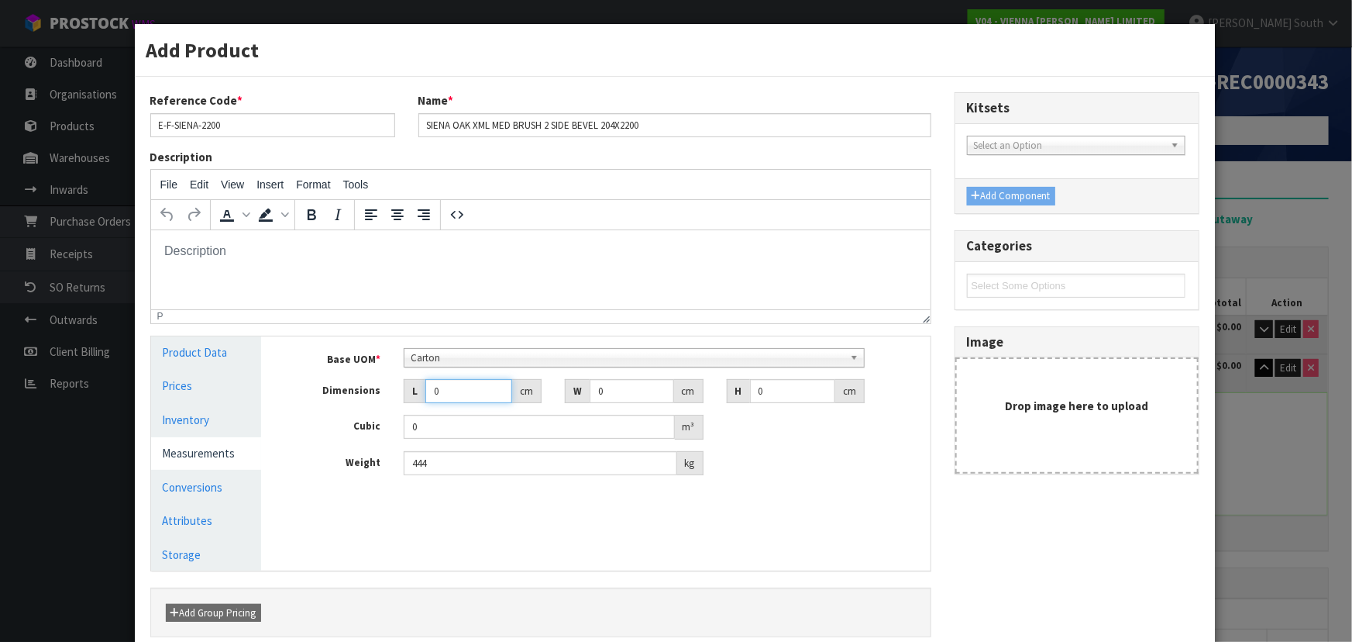
drag, startPoint x: 446, startPoint y: 387, endPoint x: 351, endPoint y: 378, distance: 95.8
click at [350, 380] on div "Dimensions L 0 cm W 0 cm H 0 cm" at bounding box center [606, 391] width 645 height 25
type input "4"
type input "0.000001"
type input "4"
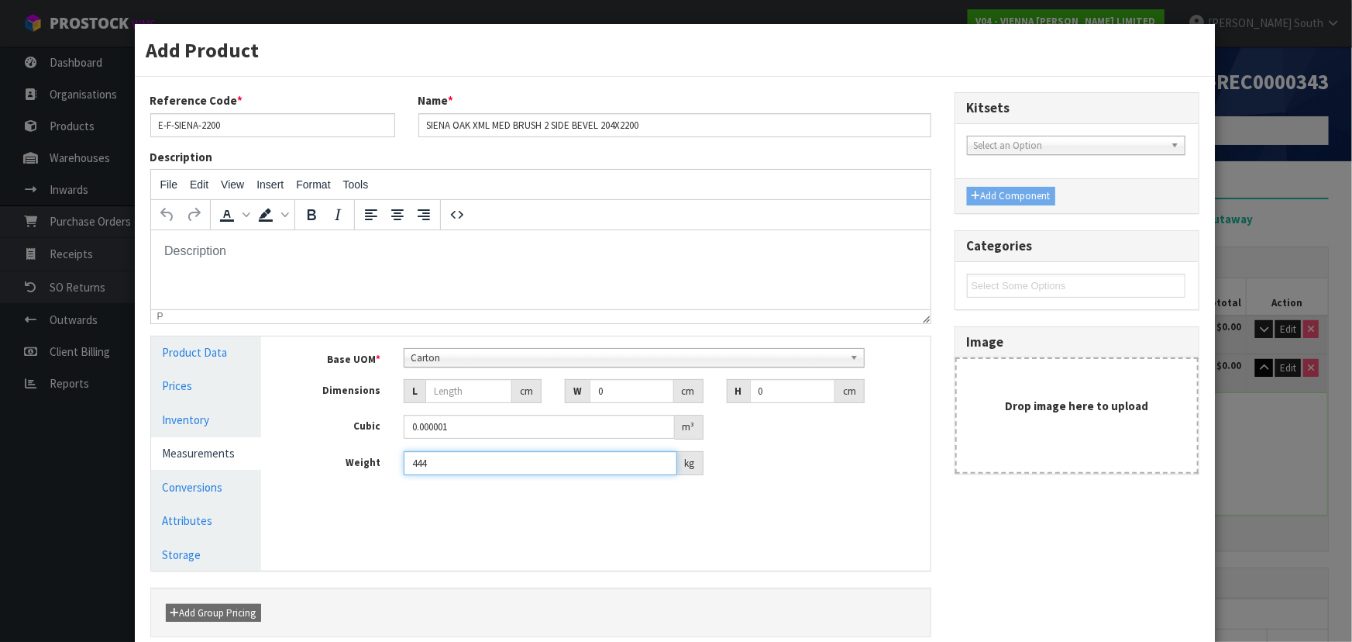
drag, startPoint x: 459, startPoint y: 470, endPoint x: 303, endPoint y: 464, distance: 156.6
click at [300, 465] on div "Weight 444 kg" at bounding box center [606, 463] width 645 height 25
type input "423"
click at [433, 389] on input "number" at bounding box center [468, 391] width 87 height 24
type input "221"
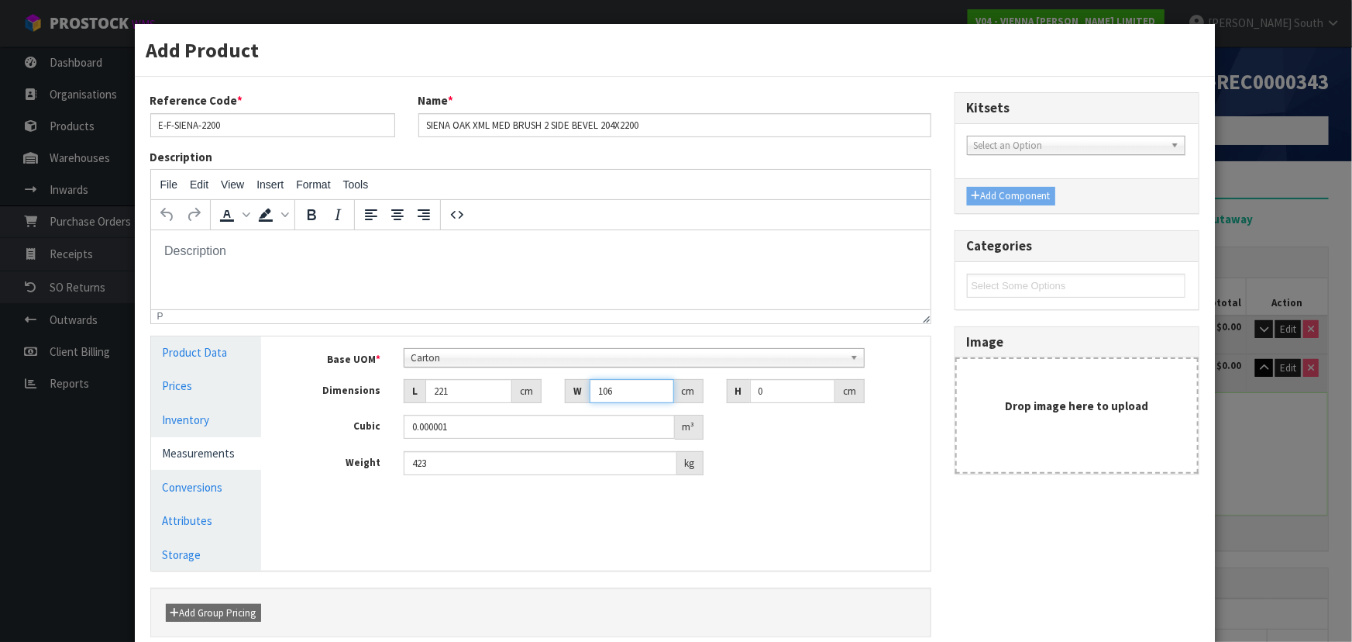
type input "106"
type input "4"
type input "0.093704"
type input "46"
type input "1.077596"
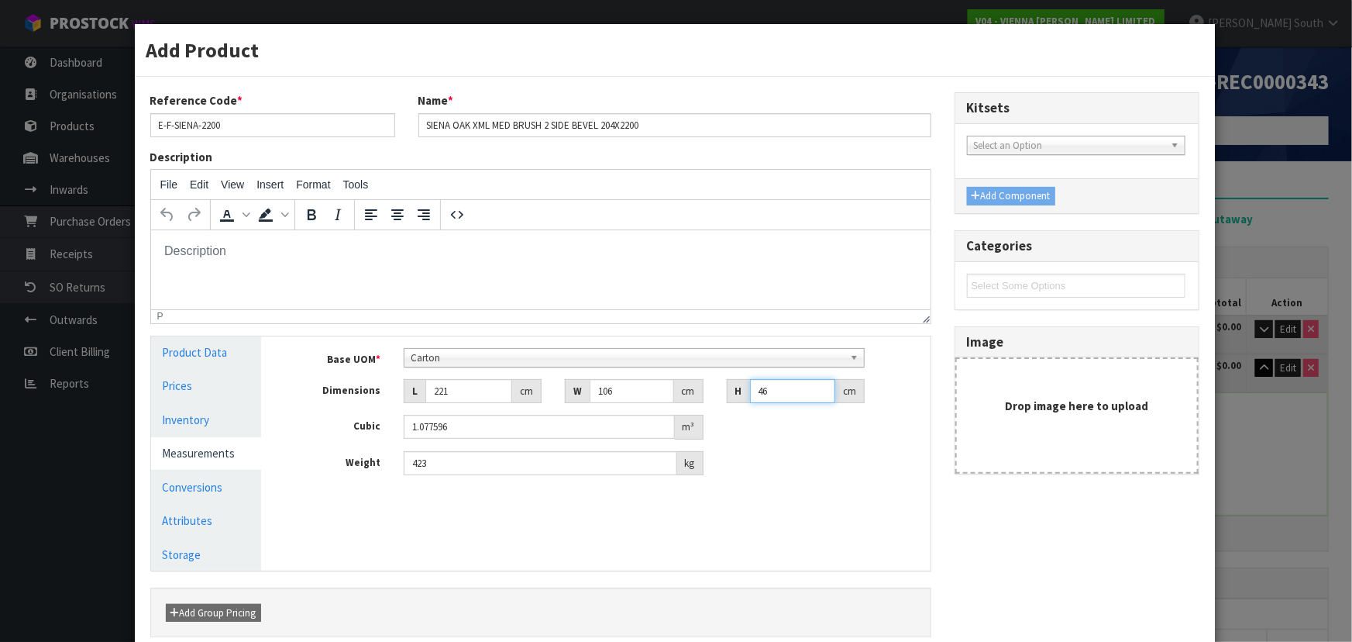
scroll to position [116, 0]
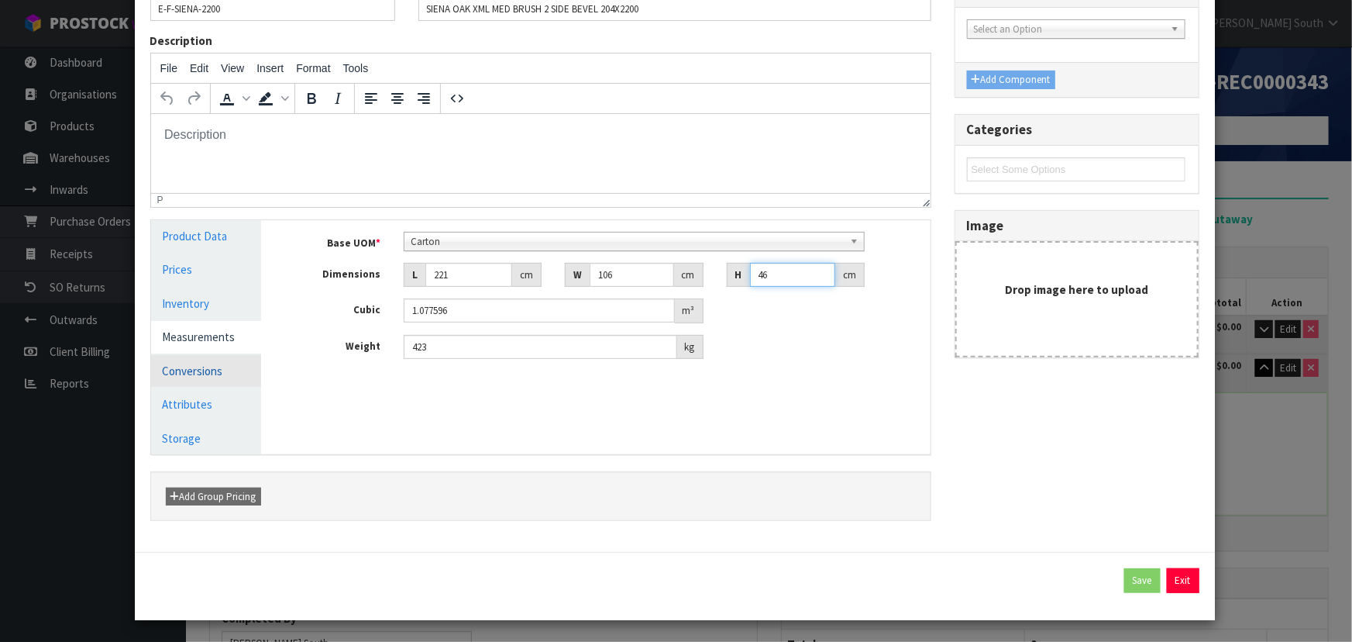
type input "46"
click at [178, 370] on link "Conversions" at bounding box center [206, 371] width 111 height 32
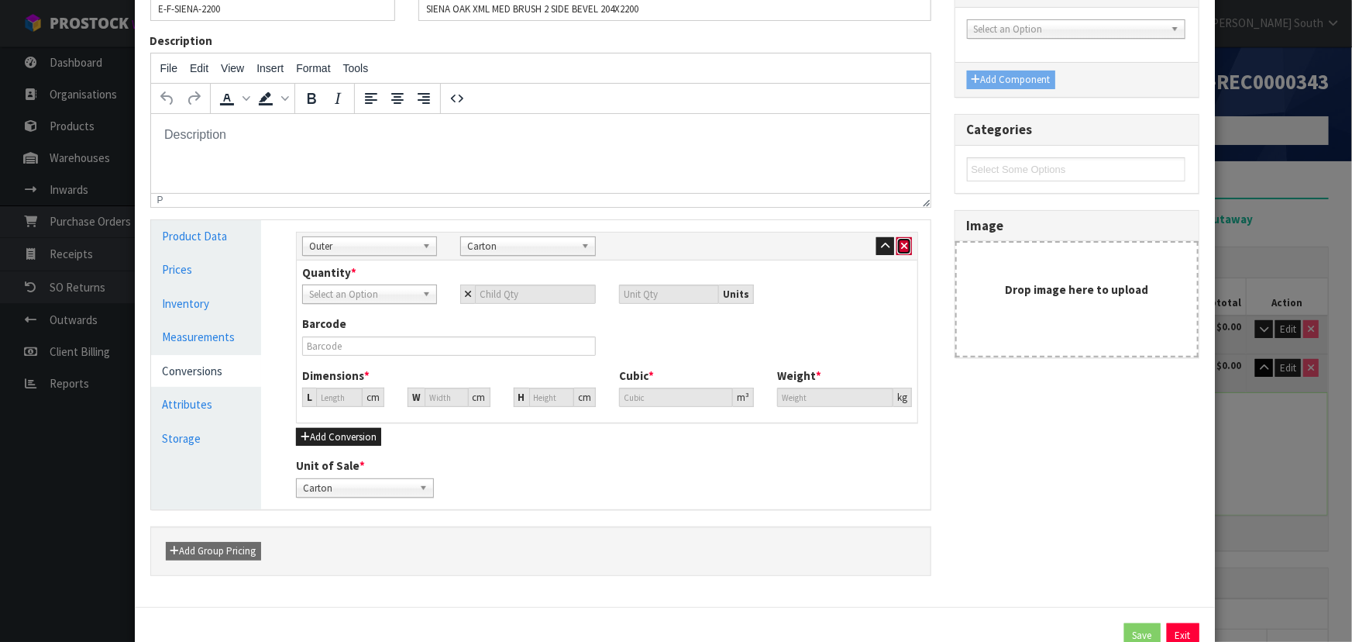
click at [901, 248] on icon "button" at bounding box center [904, 246] width 6 height 10
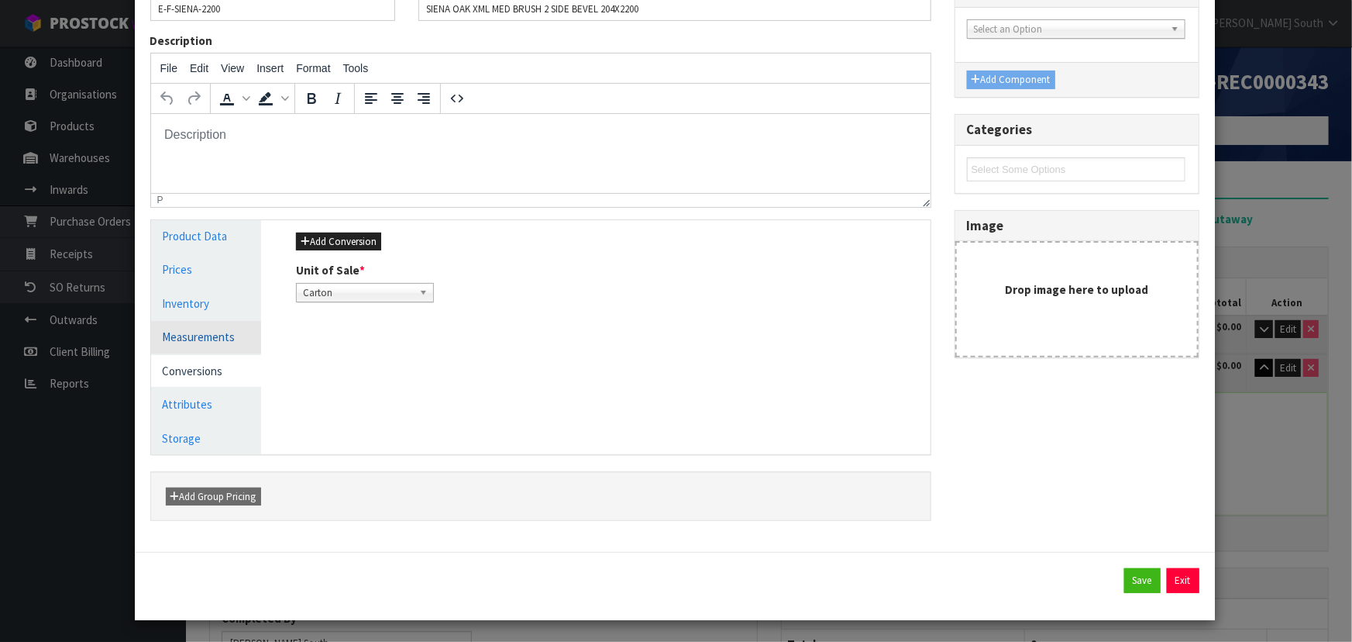
click at [170, 347] on link "Measurements" at bounding box center [206, 337] width 111 height 32
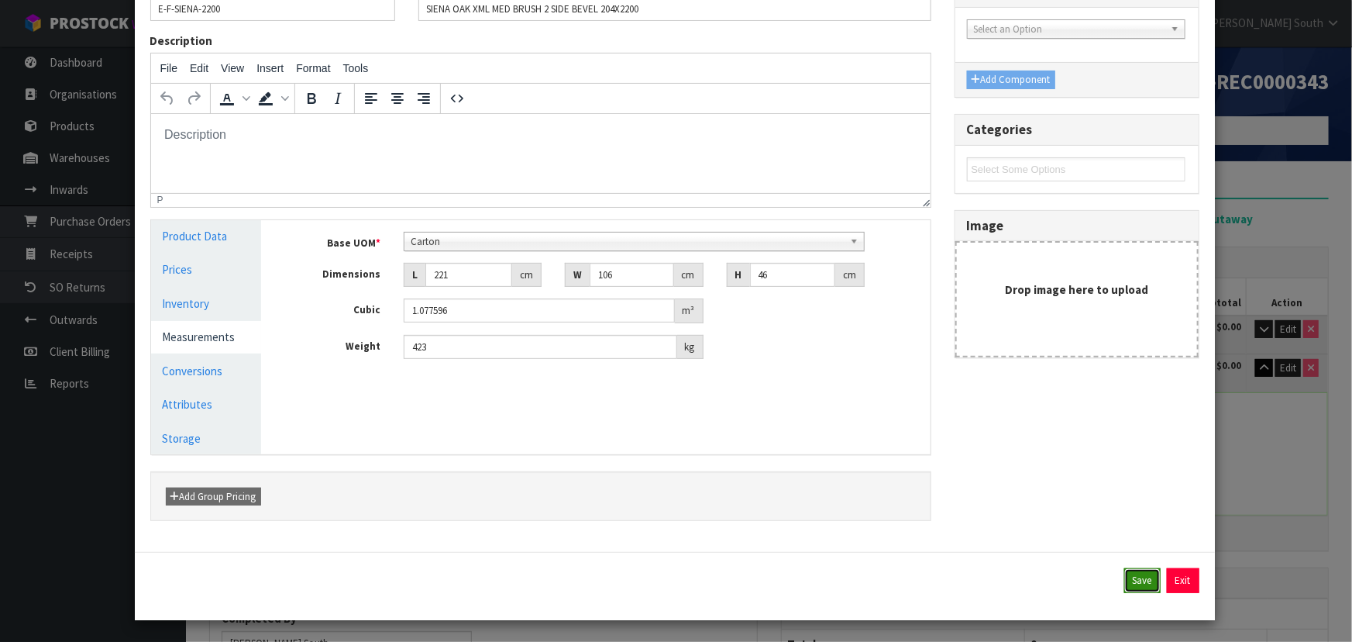
click at [1124, 572] on button "Save" at bounding box center [1142, 580] width 36 height 25
type input "221"
type input "106"
type input "46"
type input "1.077596"
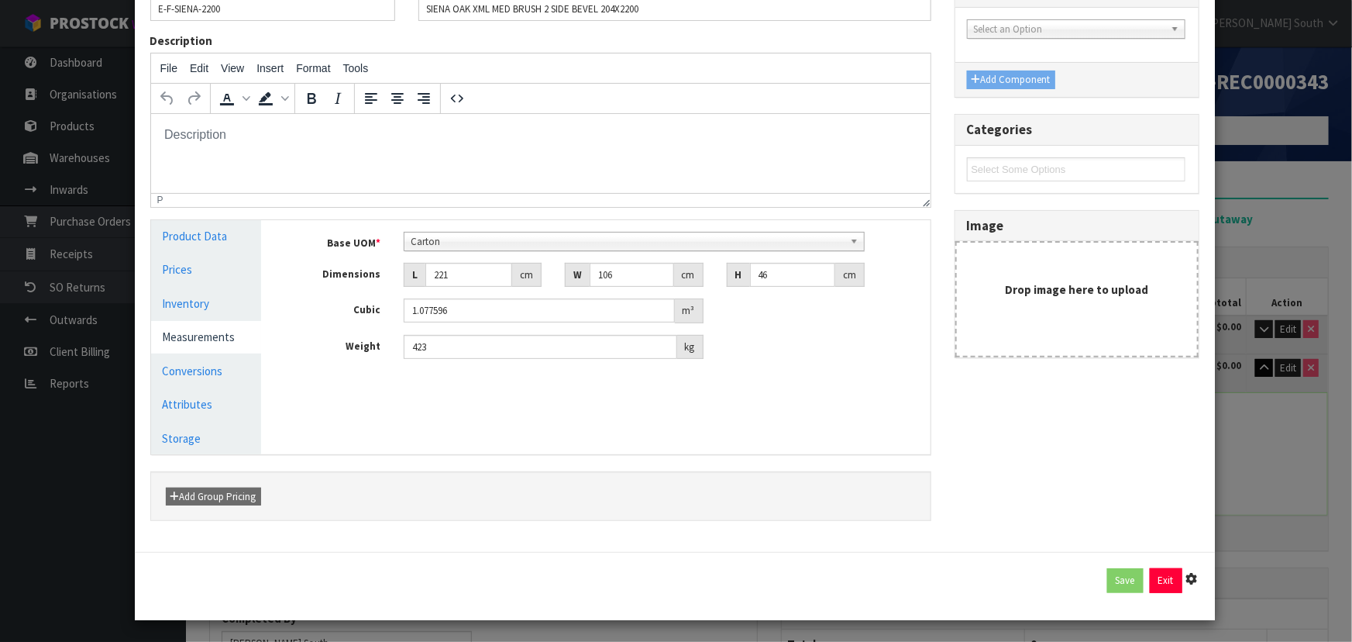
type input "423"
type input "1 [MEDICAL_DATA] x CTN"
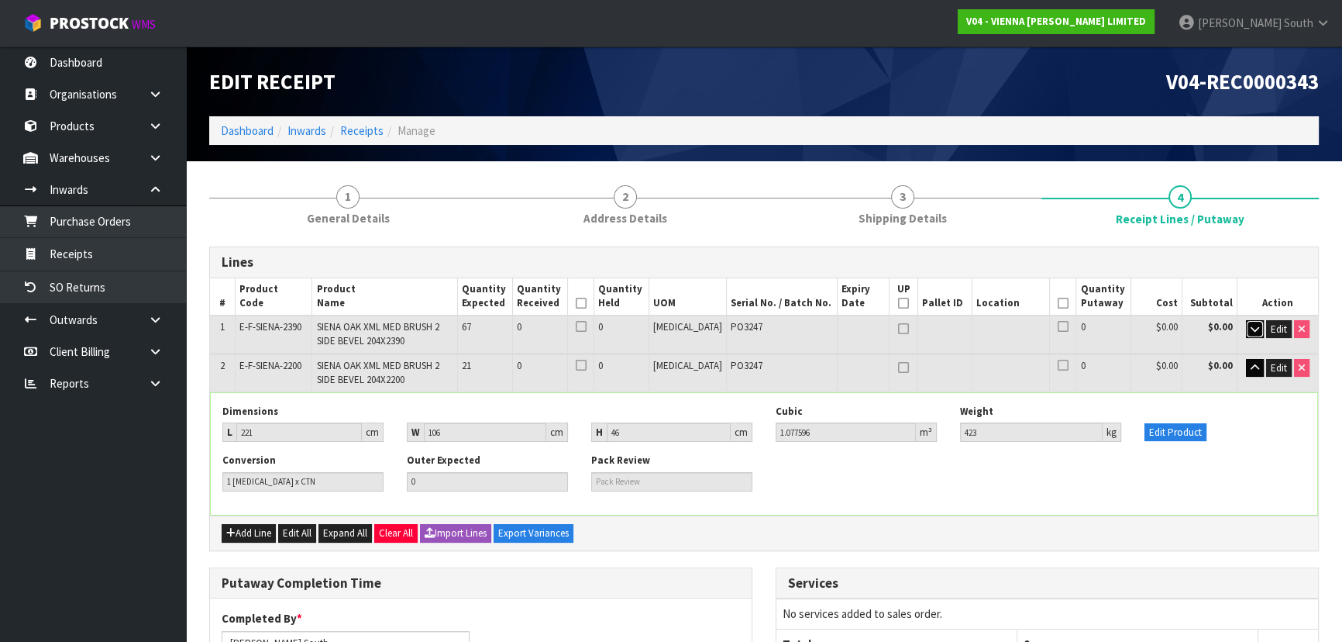
click at [1251, 332] on button "button" at bounding box center [1255, 329] width 18 height 19
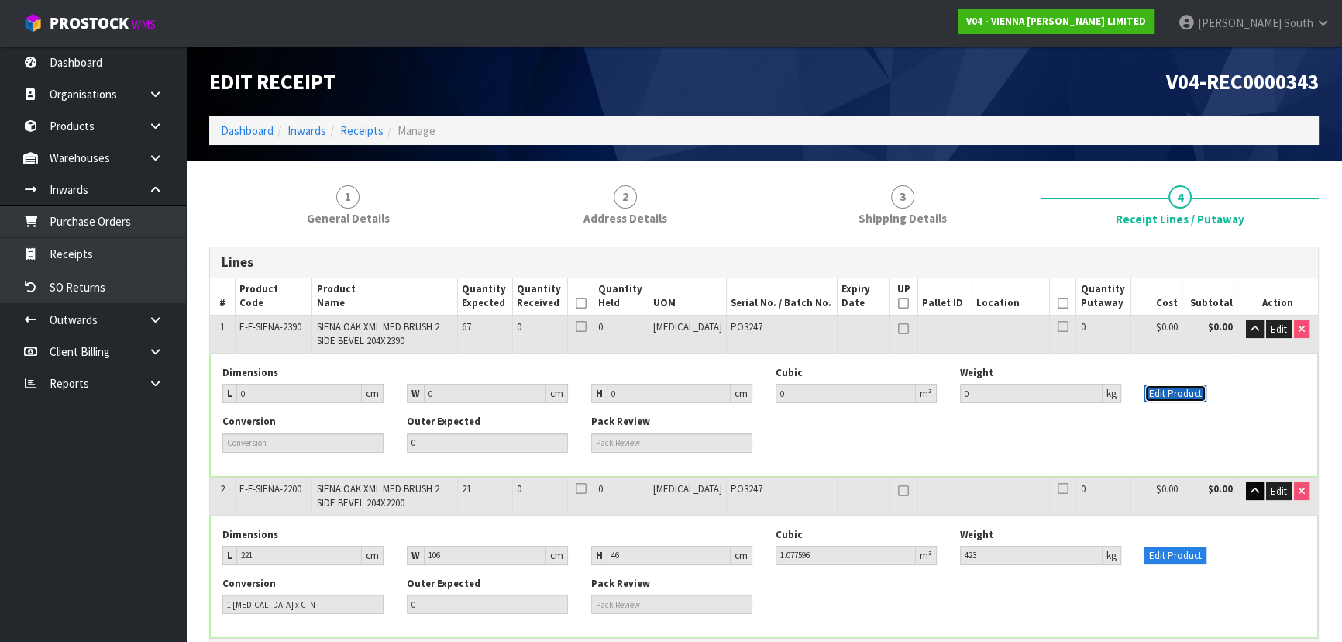
click at [1183, 394] on button "Edit Product" at bounding box center [1175, 393] width 62 height 19
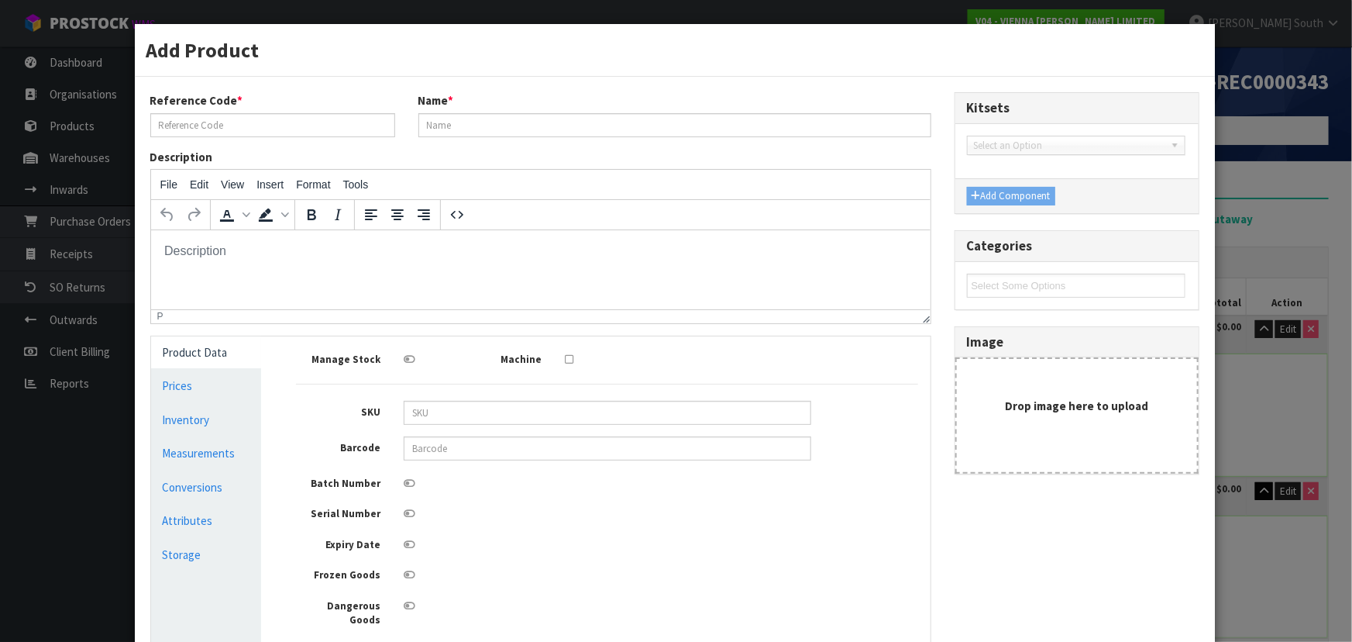
scroll to position [0, 0]
type input "E-F-SIENA-2390"
type input "SIENA OAK XML MED BRUSH 2 SIDE BEVEL 204X2390"
type input "0"
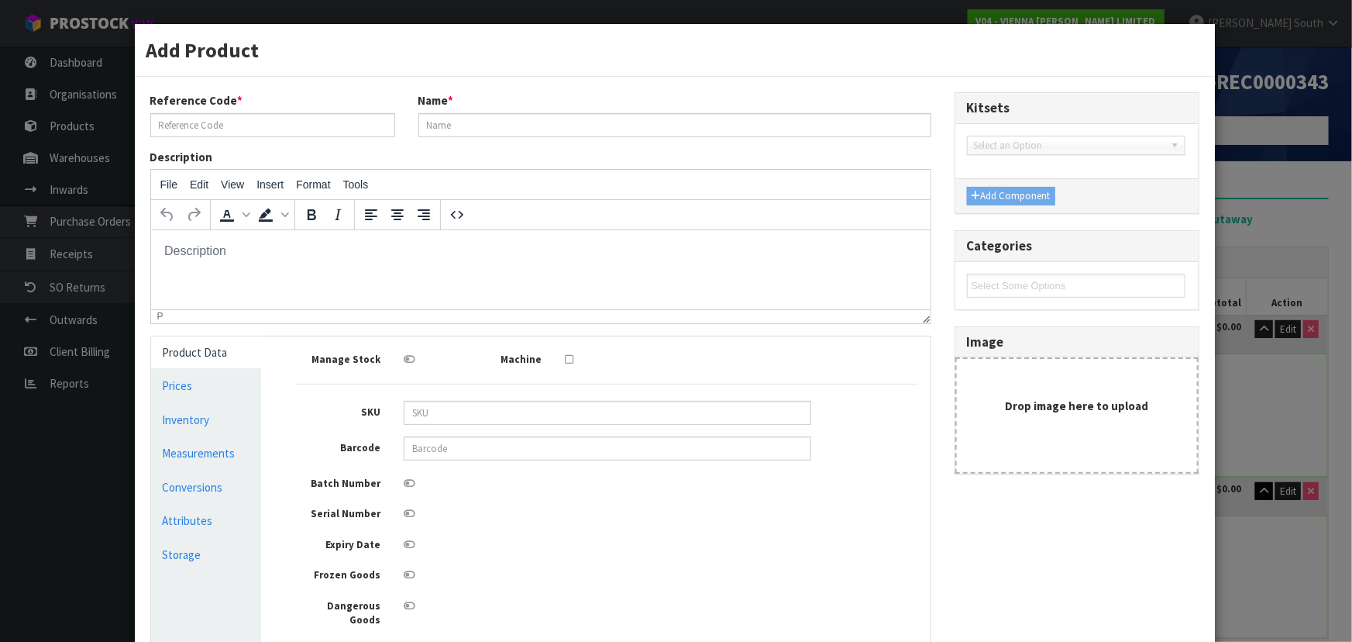
type input "0"
click at [191, 446] on link "Measurements" at bounding box center [206, 453] width 111 height 32
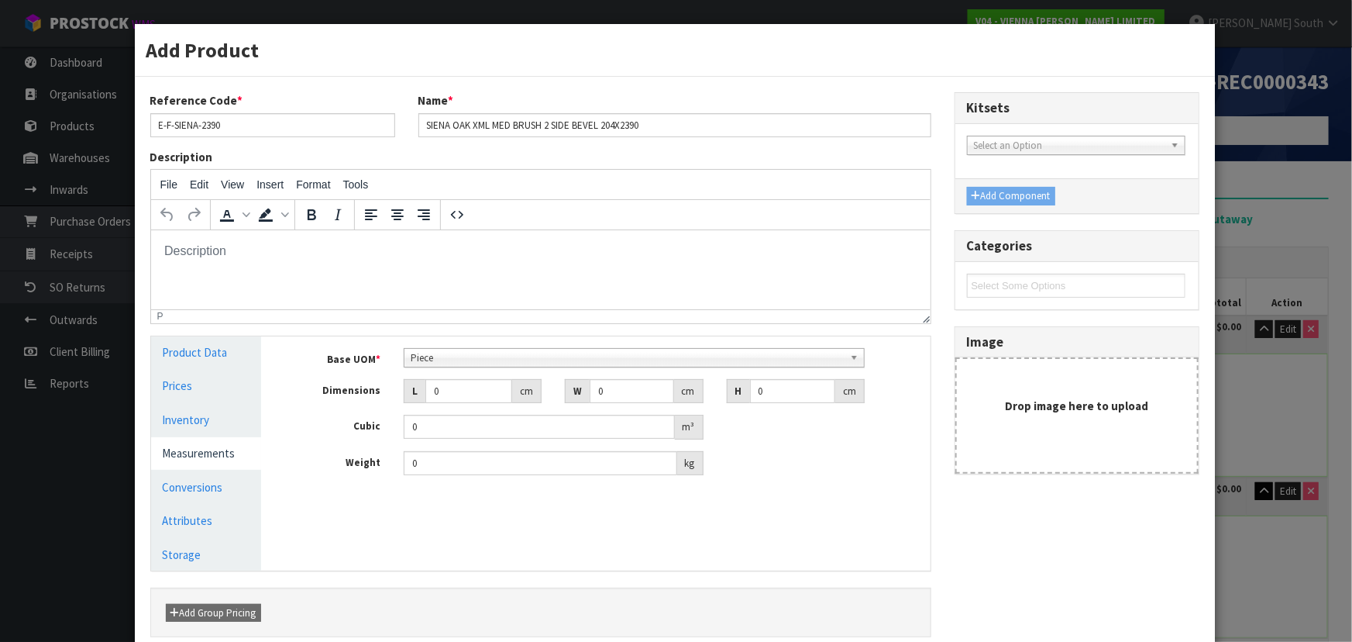
click at [504, 349] on span "Piece" at bounding box center [627, 358] width 433 height 19
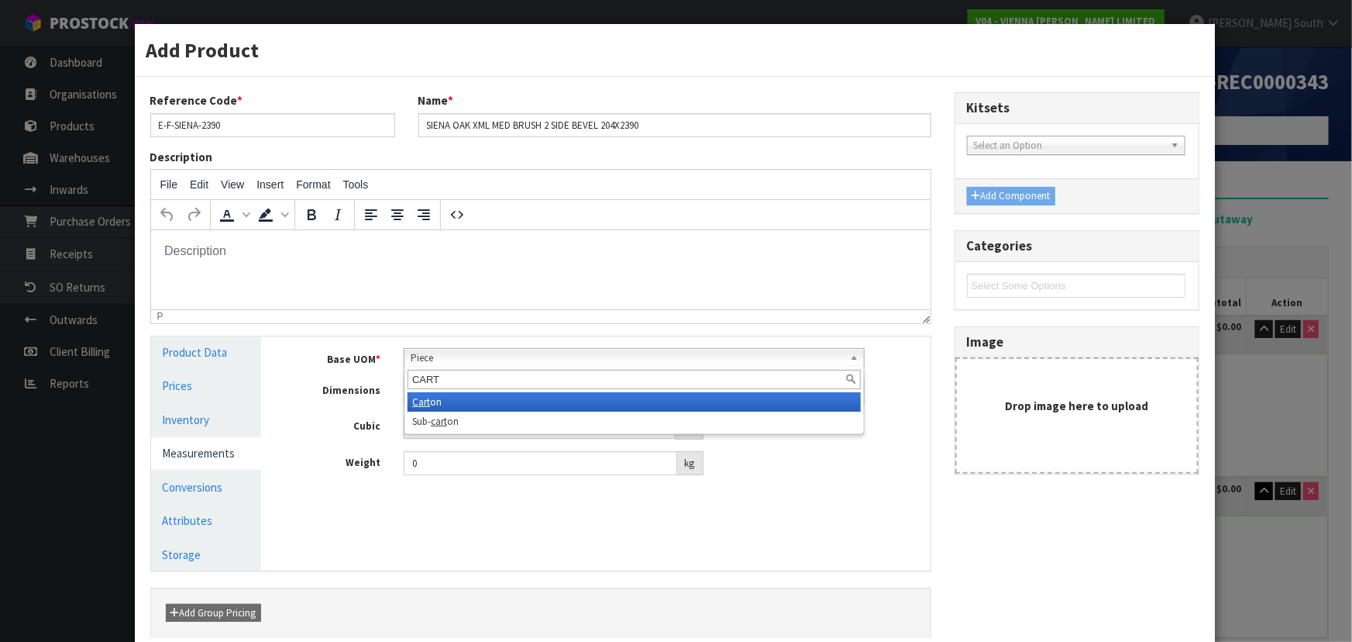
type input "CART"
click at [441, 395] on li "Cart on" at bounding box center [634, 401] width 453 height 19
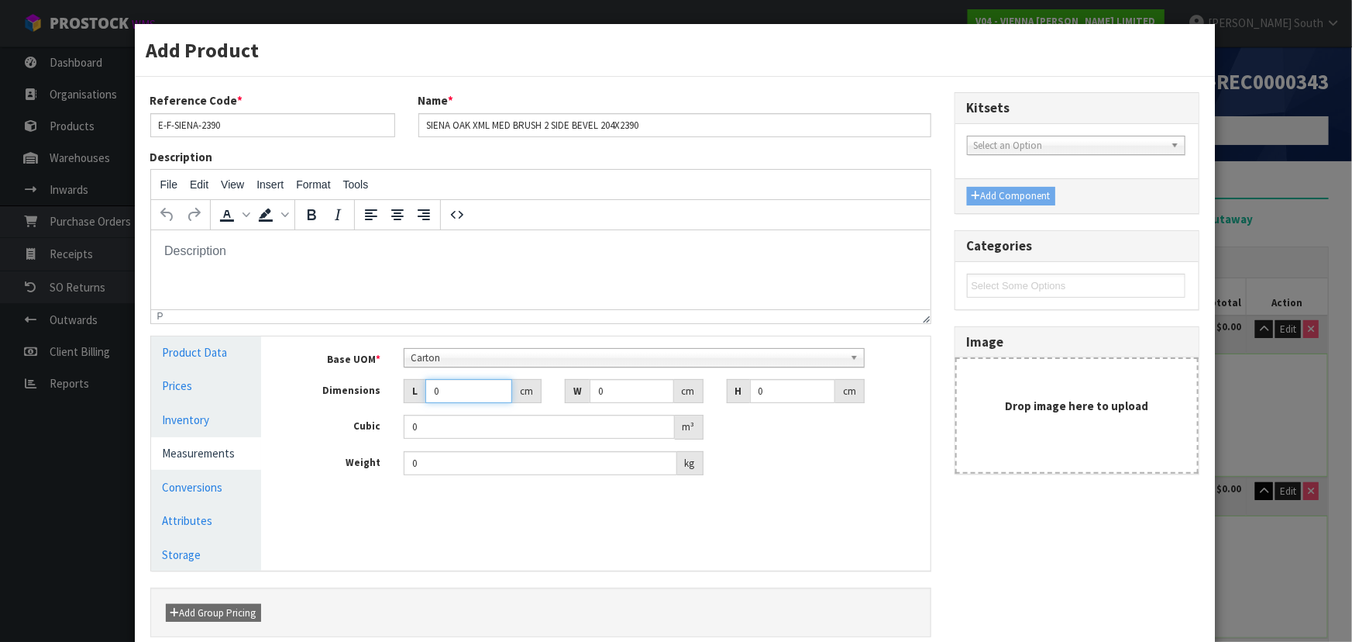
drag, startPoint x: 447, startPoint y: 396, endPoint x: 339, endPoint y: 380, distance: 108.9
click at [332, 392] on div "Dimensions L 0 cm W 0 cm H 0 cm" at bounding box center [606, 391] width 645 height 25
type input "2"
type input "0.000001"
type input "241"
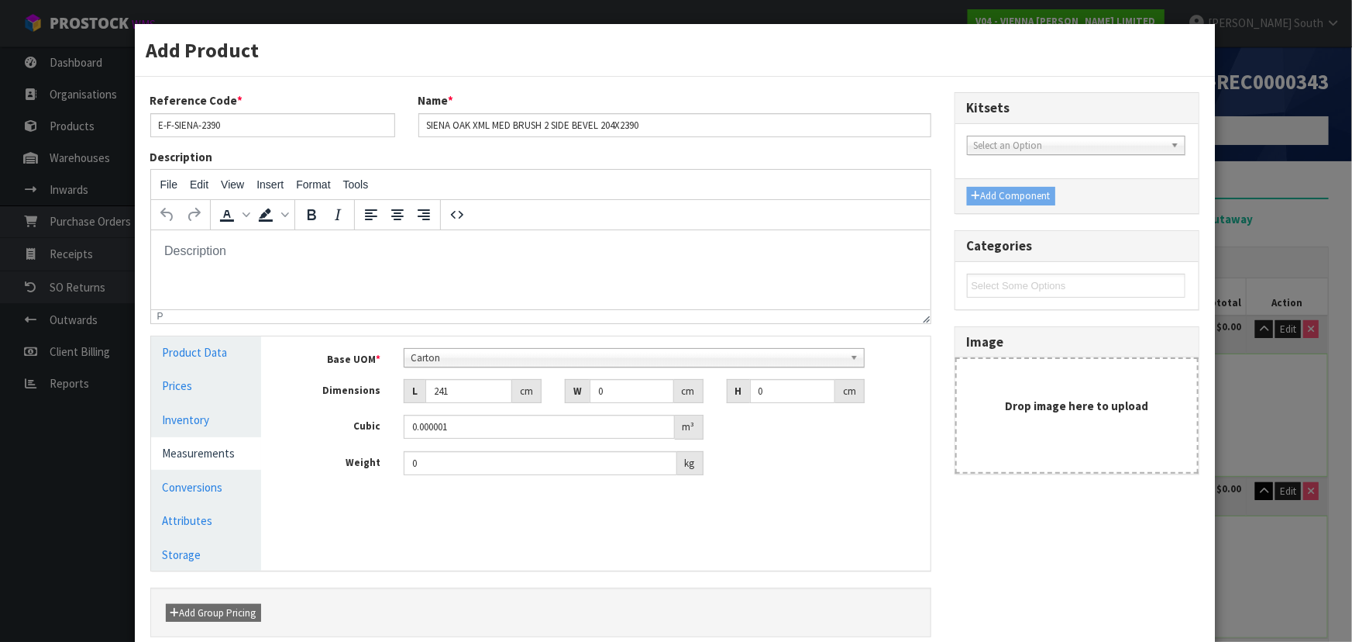
drag, startPoint x: 457, startPoint y: 448, endPoint x: 428, endPoint y: 455, distance: 30.3
click at [430, 455] on div "Base UOM * Bag Bar Basket Bin Bottle Box Bundle Cabinet Cage Carton Case Coil C…" at bounding box center [607, 412] width 622 height 128
drag, startPoint x: 429, startPoint y: 457, endPoint x: 370, endPoint y: 478, distance: 62.5
click at [371, 480] on div "Base UOM * Bag Bar Basket Bin Bottle Box Bundle Cabinet Cage Carton Case Coil C…" at bounding box center [606, 417] width 645 height 163
type input "1095"
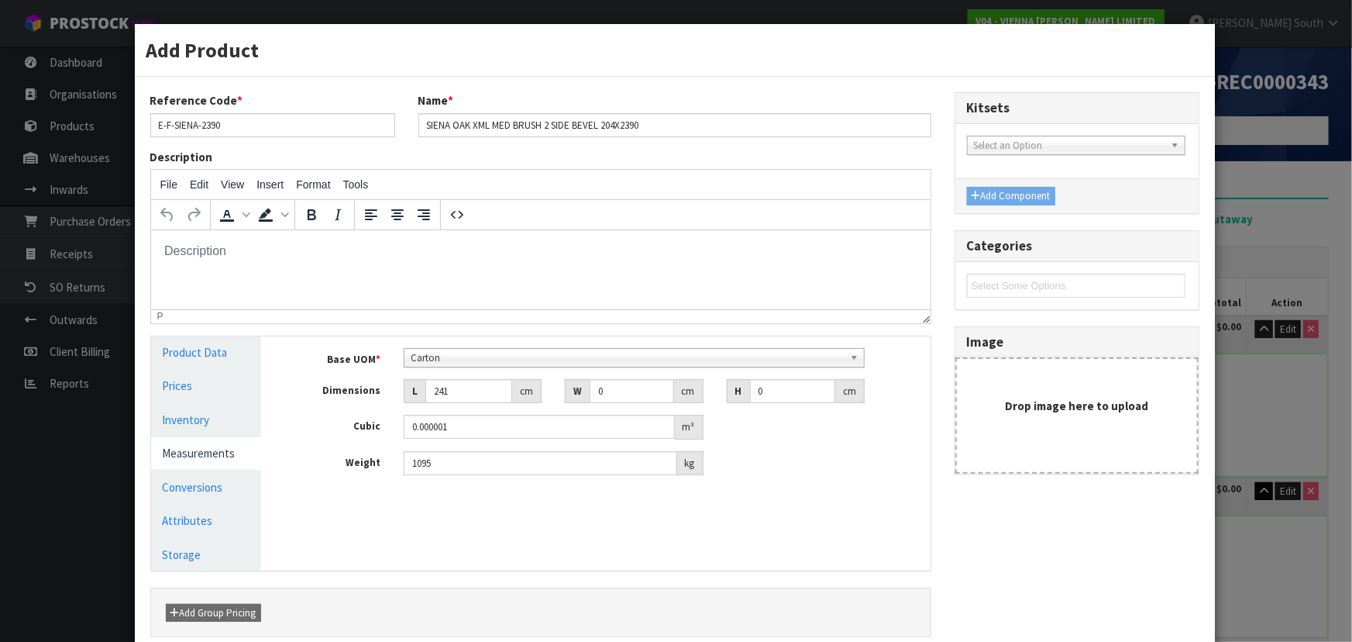
click at [485, 528] on div "Manage Stock Machine SKU Barcode Batch Number Serial Number Expiry Date Frozen …" at bounding box center [607, 453] width 669 height 234
drag, startPoint x: 597, startPoint y: 398, endPoint x: 588, endPoint y: 398, distance: 8.5
click at [590, 398] on input "0" at bounding box center [632, 391] width 84 height 24
type input "107"
type input "9"
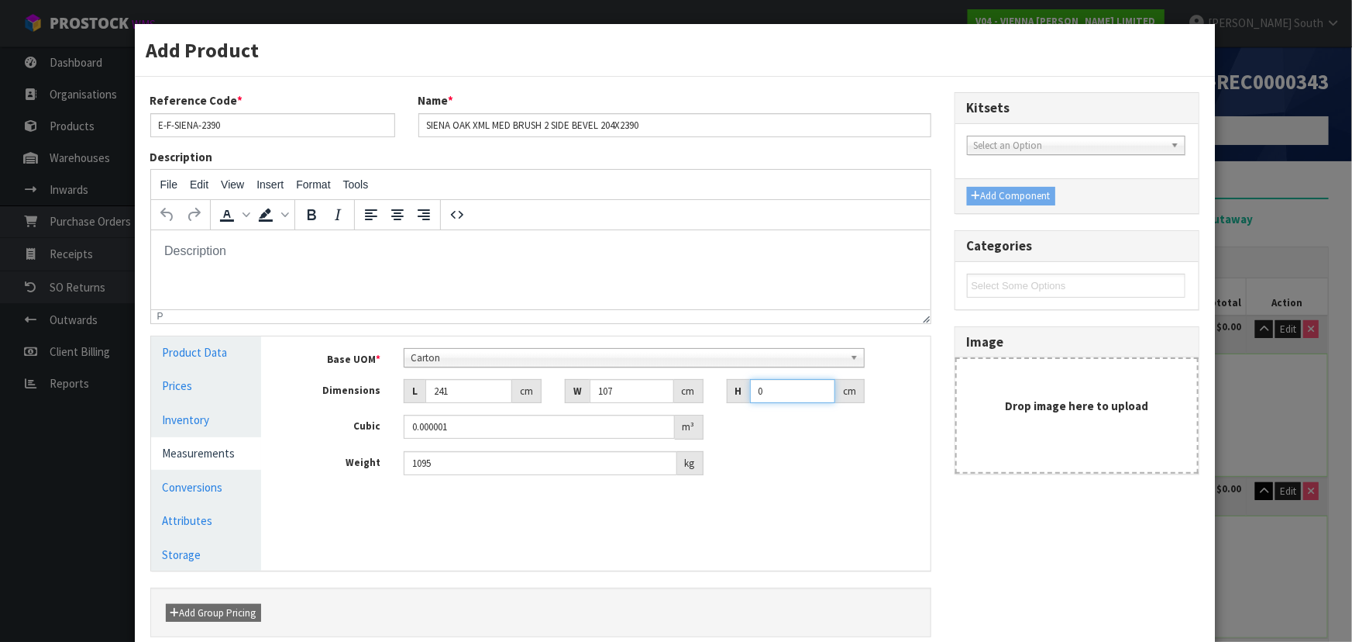
type input "0.232083"
type input "94"
type input "2.423978"
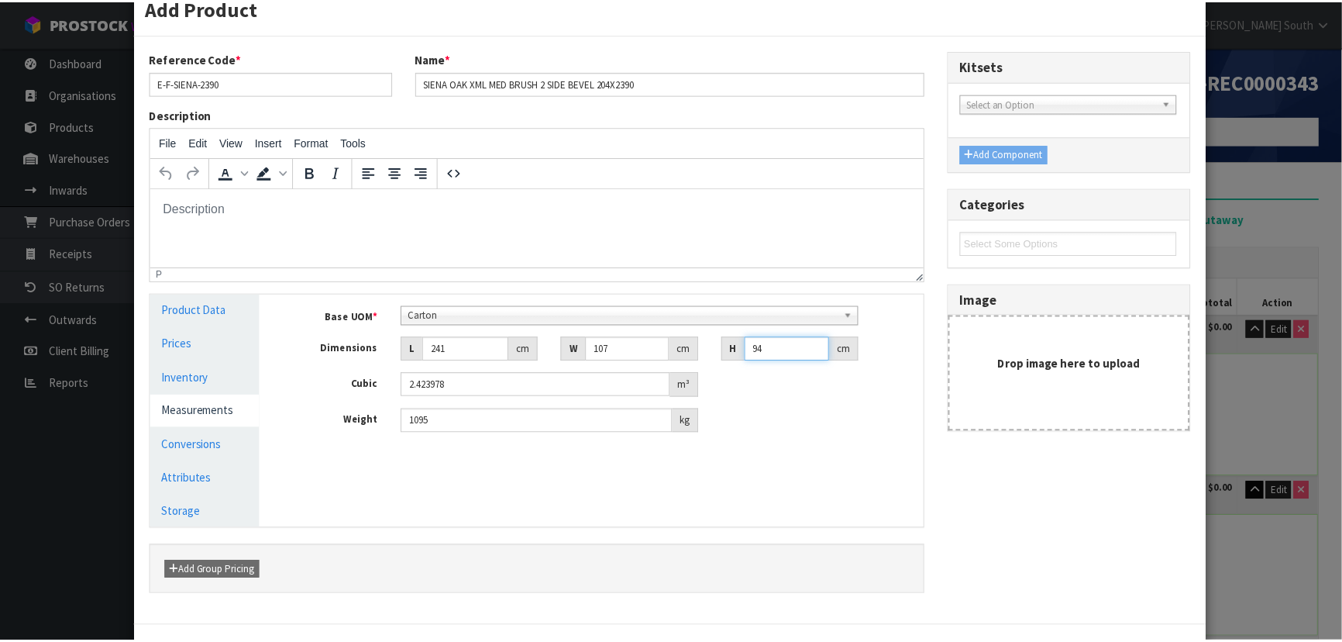
scroll to position [116, 0]
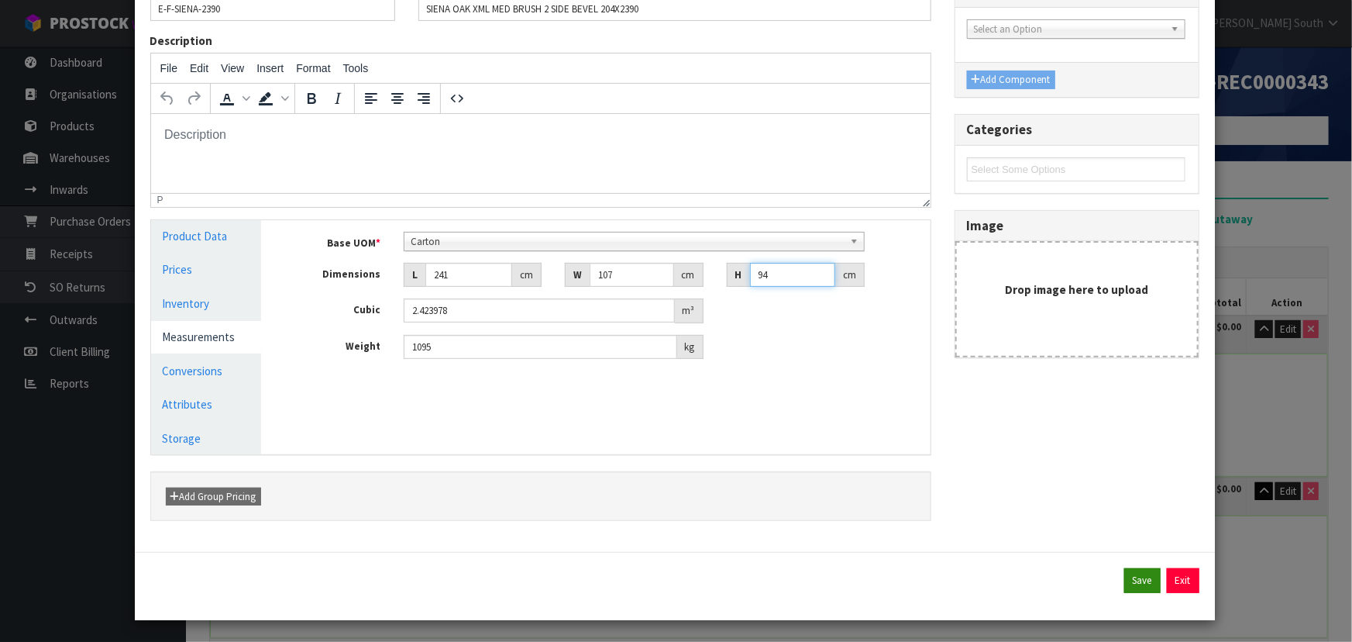
type input "94"
click at [1124, 582] on button "Save" at bounding box center [1142, 580] width 36 height 25
type input "241"
type input "107"
type input "94"
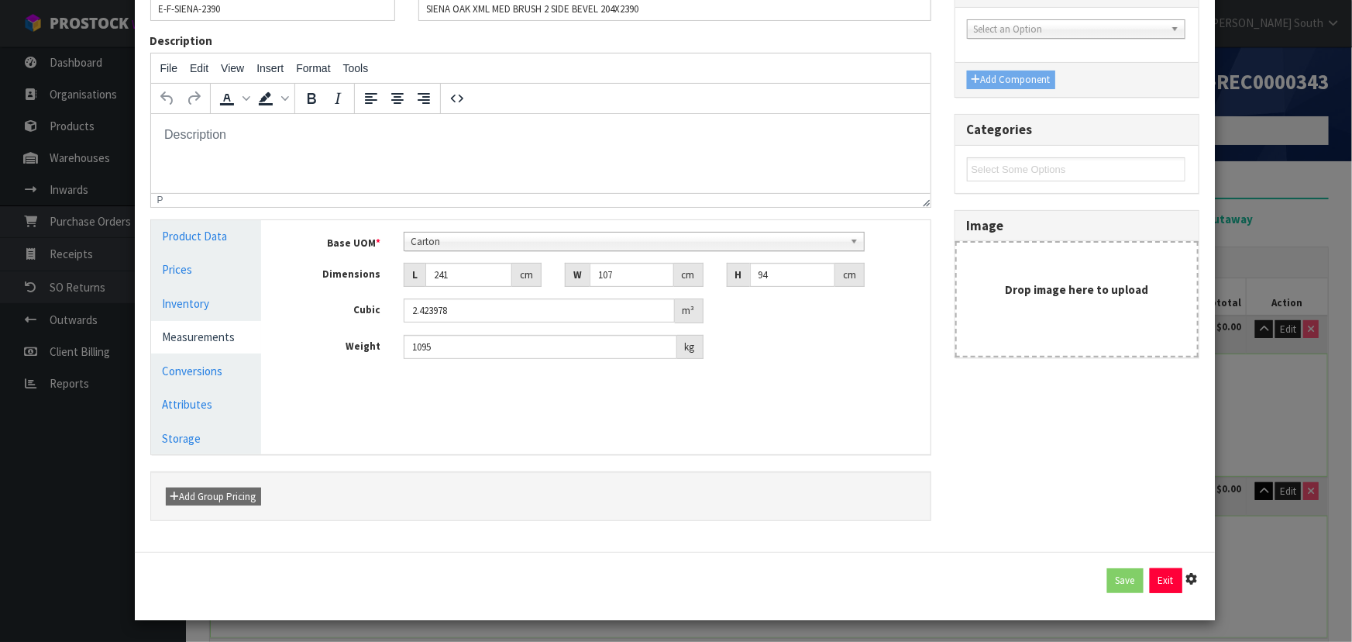
type input "2.423978"
type input "1095"
type input "1 [MEDICAL_DATA] x CTN"
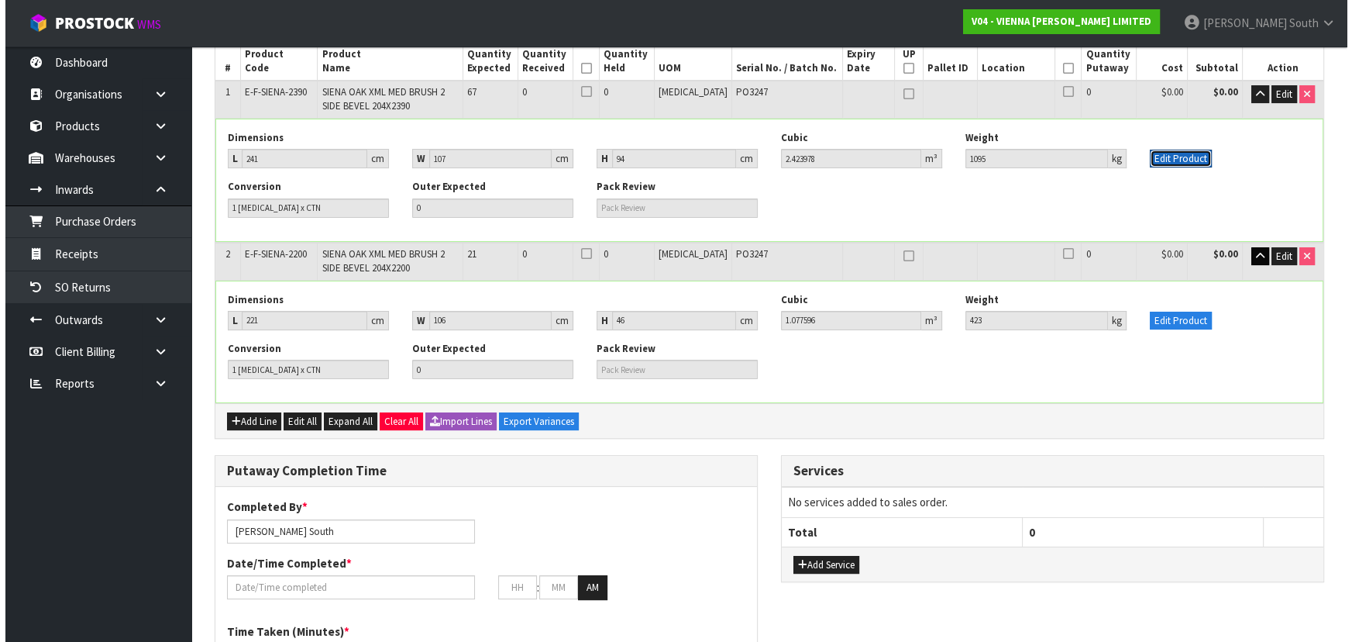
scroll to position [211, 0]
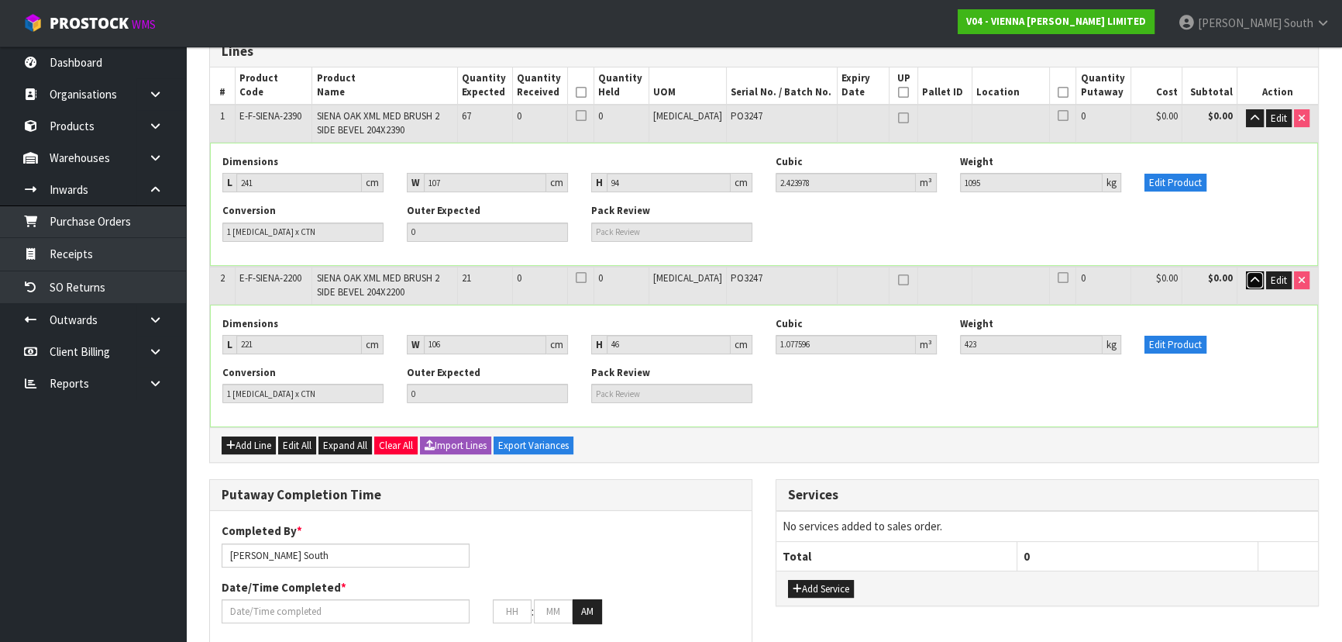
click at [1247, 280] on button "button" at bounding box center [1255, 280] width 18 height 19
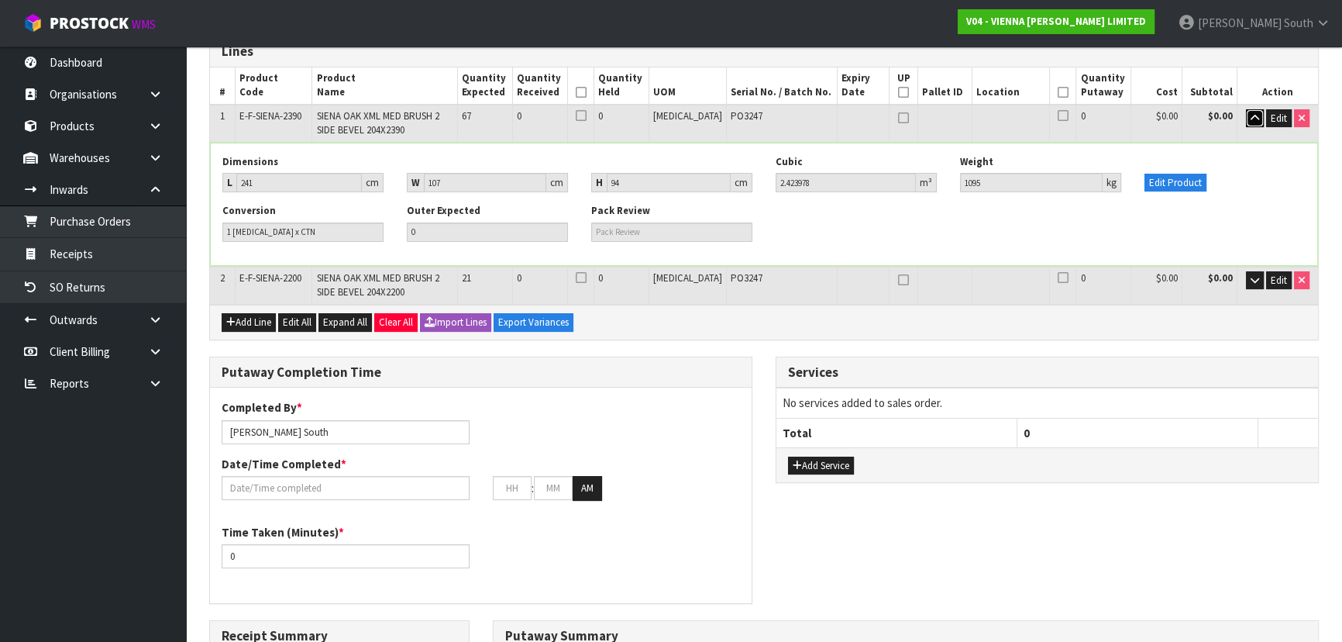
click at [1247, 126] on button "button" at bounding box center [1255, 118] width 18 height 19
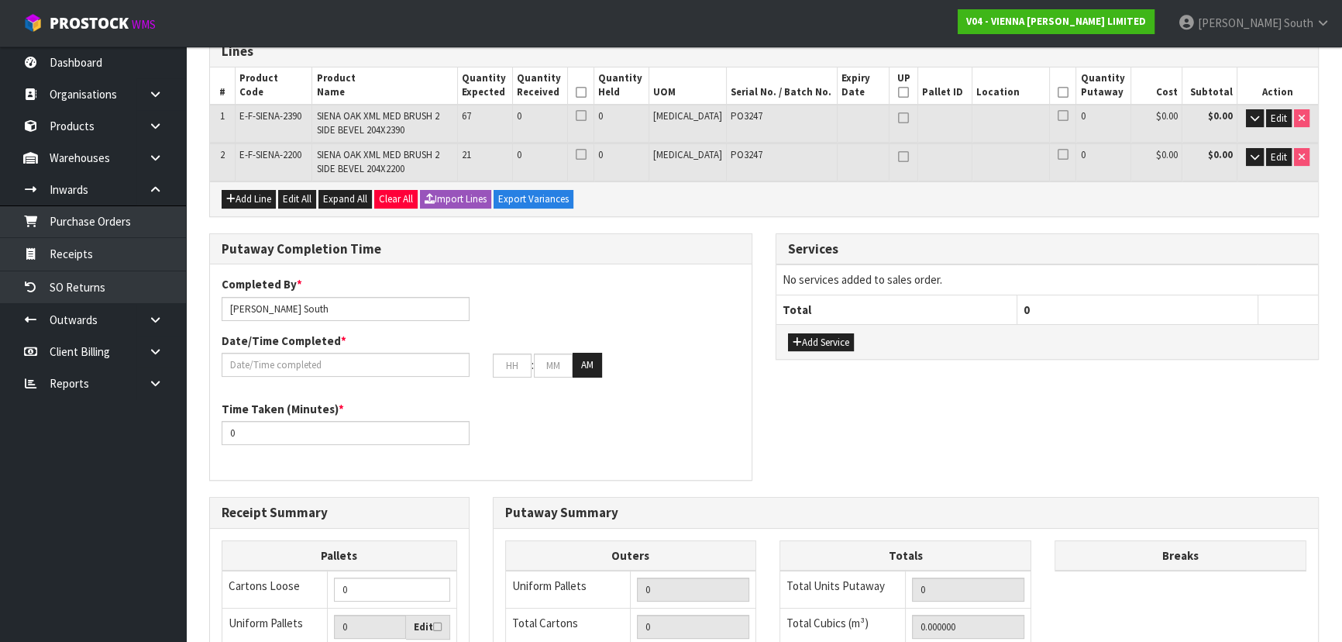
click at [1187, 227] on div "Lines # Product Code Product Name Quantity Expected Quantity Received Quantity …" at bounding box center [763, 483] width 1109 height 894
click at [1239, 117] on td "Edit" at bounding box center [1277, 123] width 81 height 37
click at [1246, 117] on button "button" at bounding box center [1255, 118] width 18 height 19
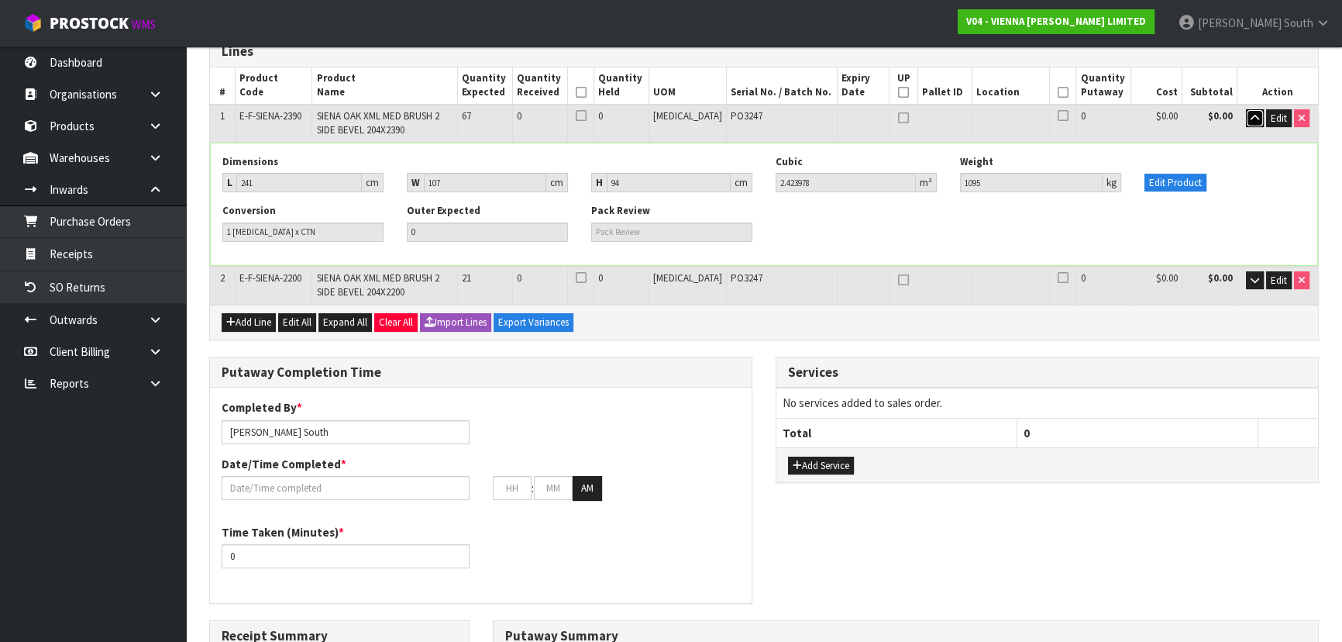
click at [1247, 112] on button "button" at bounding box center [1255, 118] width 18 height 19
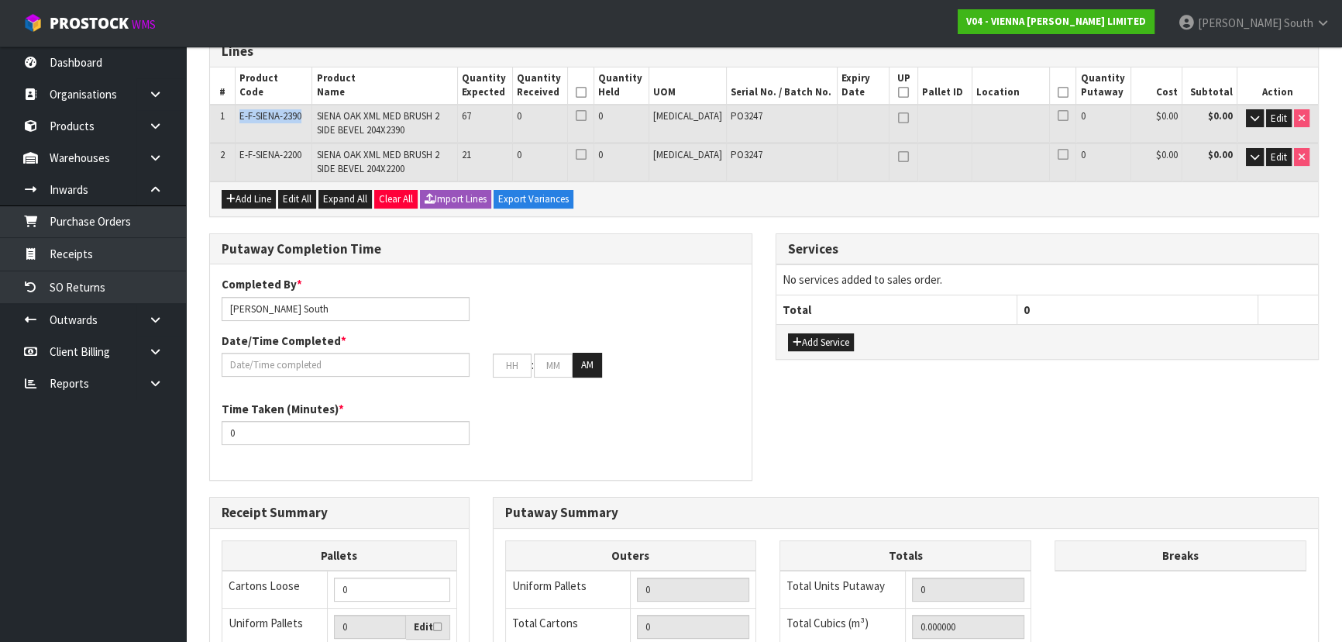
drag, startPoint x: 315, startPoint y: 116, endPoint x: 232, endPoint y: 116, distance: 82.9
click at [232, 116] on tr "1 E-F-SIENA-2390 SIENA OAK XML MED BRUSH 2 SIDE BEVEL 204X2390 67 0 0 [MEDICAL_…" at bounding box center [764, 123] width 1108 height 37
copy tr "E-F-SIENA-2390"
drag, startPoint x: 305, startPoint y: 155, endPoint x: 240, endPoint y: 155, distance: 65.1
click at [240, 155] on td "E-F-SIENA-2200" at bounding box center [274, 161] width 77 height 37
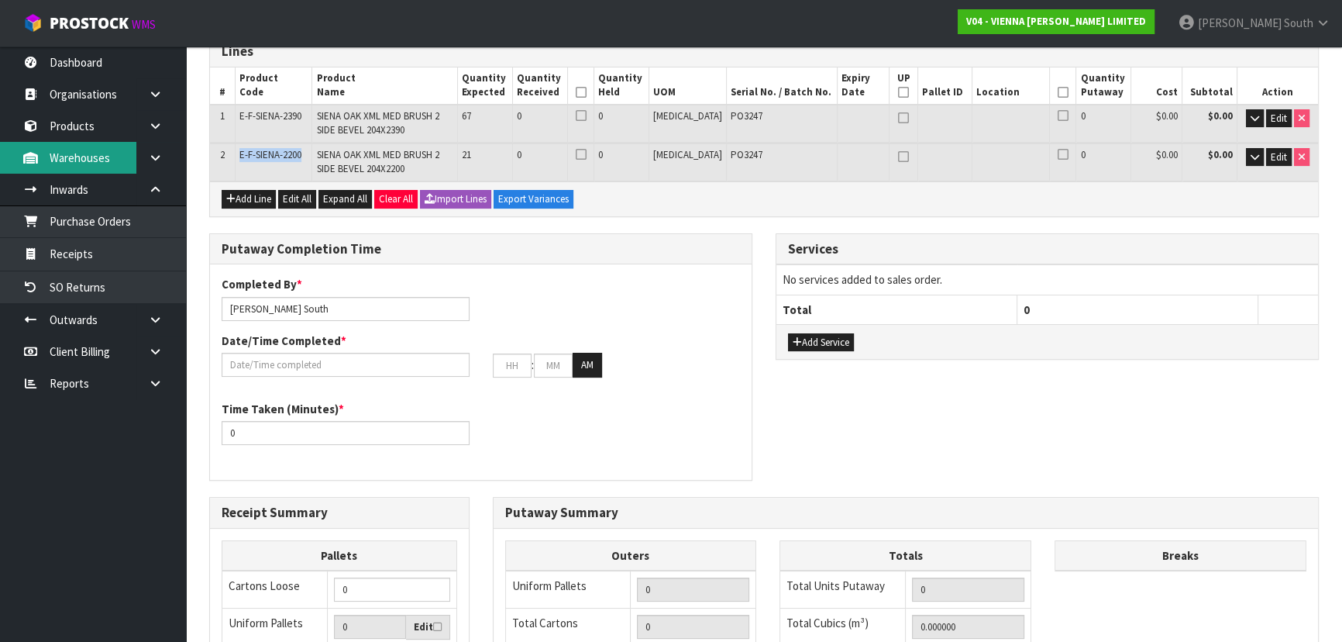
copy span "E-F-SIENA-2200"
drag, startPoint x: 312, startPoint y: 116, endPoint x: 233, endPoint y: 116, distance: 79.0
click at [233, 116] on tr "1 E-F-SIENA-2390 SIENA OAK XML MED BRUSH 2 SIDE BEVEL 204X2390 67 0 0 [MEDICAL_…" at bounding box center [764, 123] width 1108 height 37
copy tr "E-F-SIENA-2390"
click at [852, 203] on div "Add Line Edit All Expand All Clear All Import Lines Export Variances" at bounding box center [764, 198] width 1108 height 35
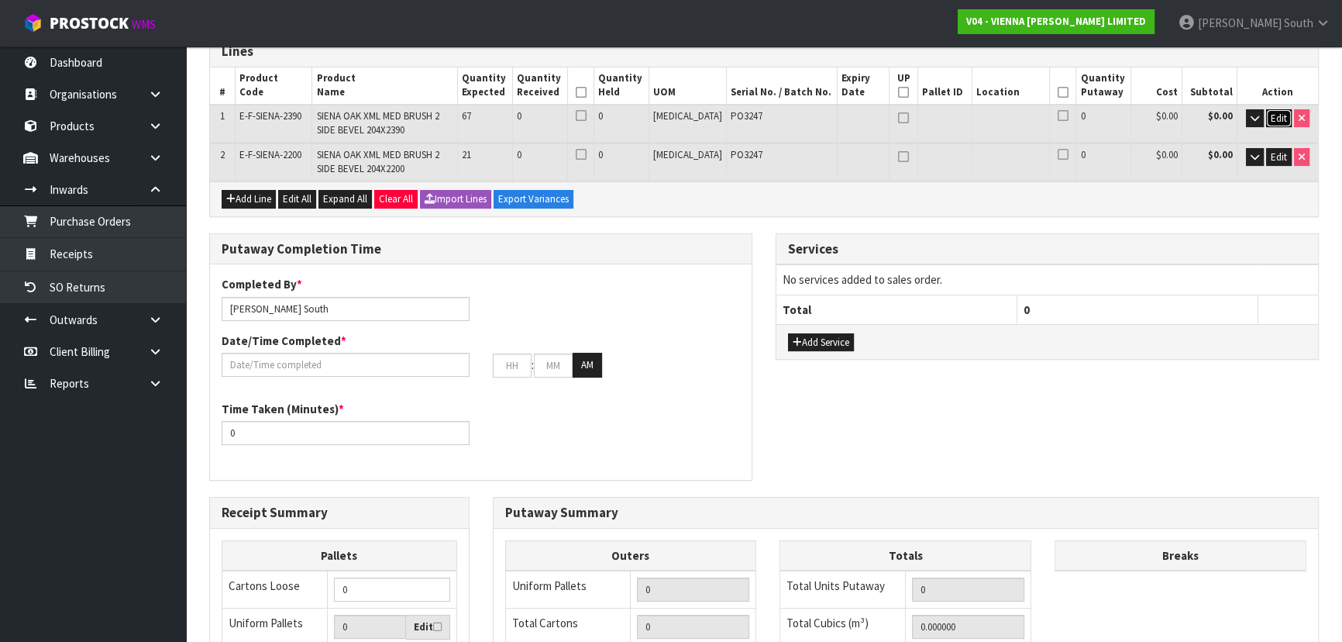
click at [1279, 114] on span "Edit" at bounding box center [1279, 118] width 16 height 13
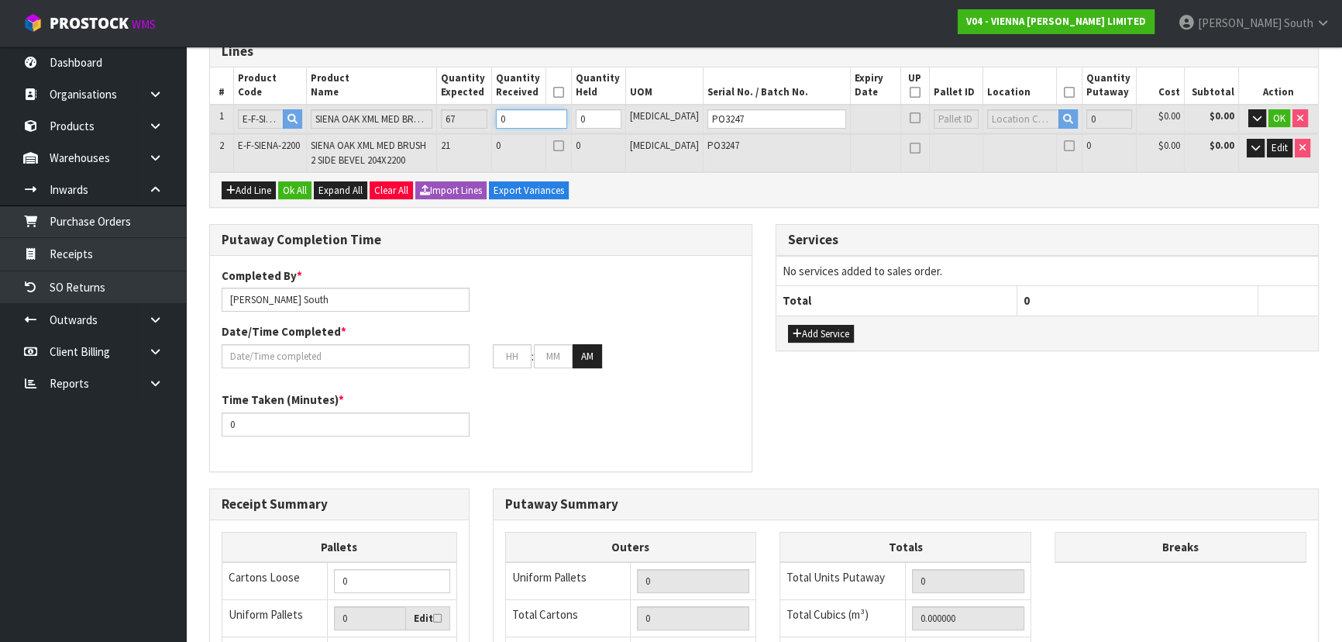
drag, startPoint x: 575, startPoint y: 122, endPoint x: 536, endPoint y: 122, distance: 38.7
click at [536, 122] on input "0" at bounding box center [531, 118] width 71 height 19
type input "6"
type input "14.543868"
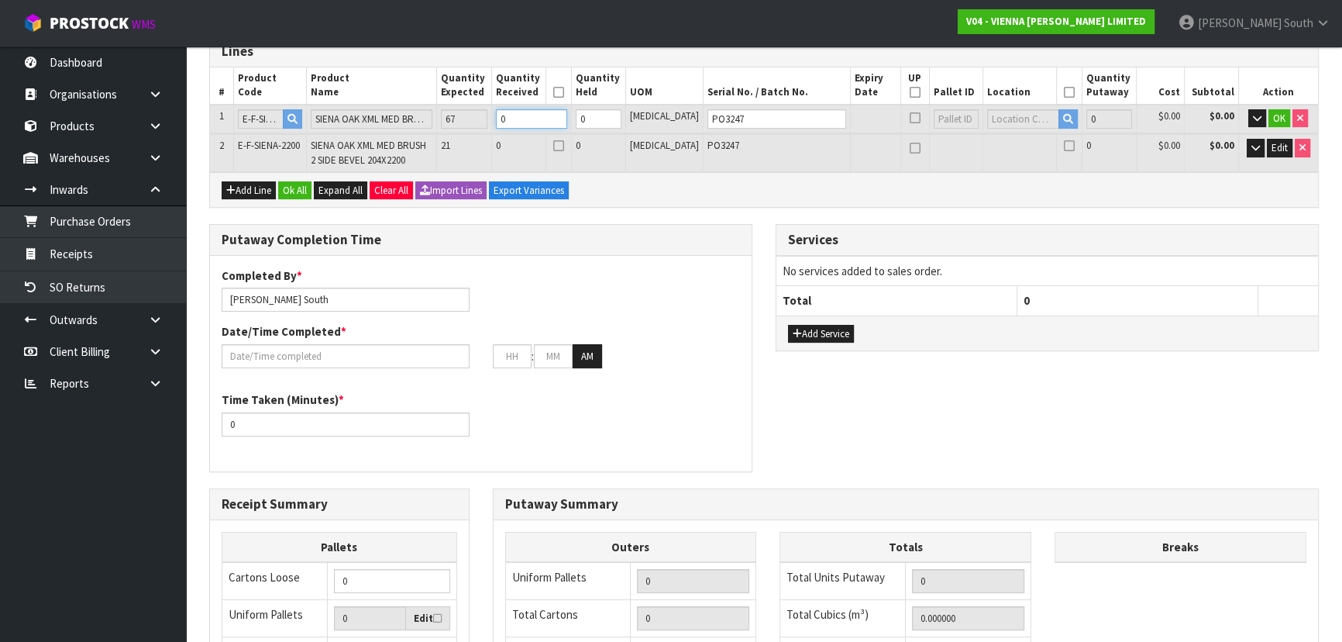
type input "6570"
type input "6"
type input "67"
type input "162.406526"
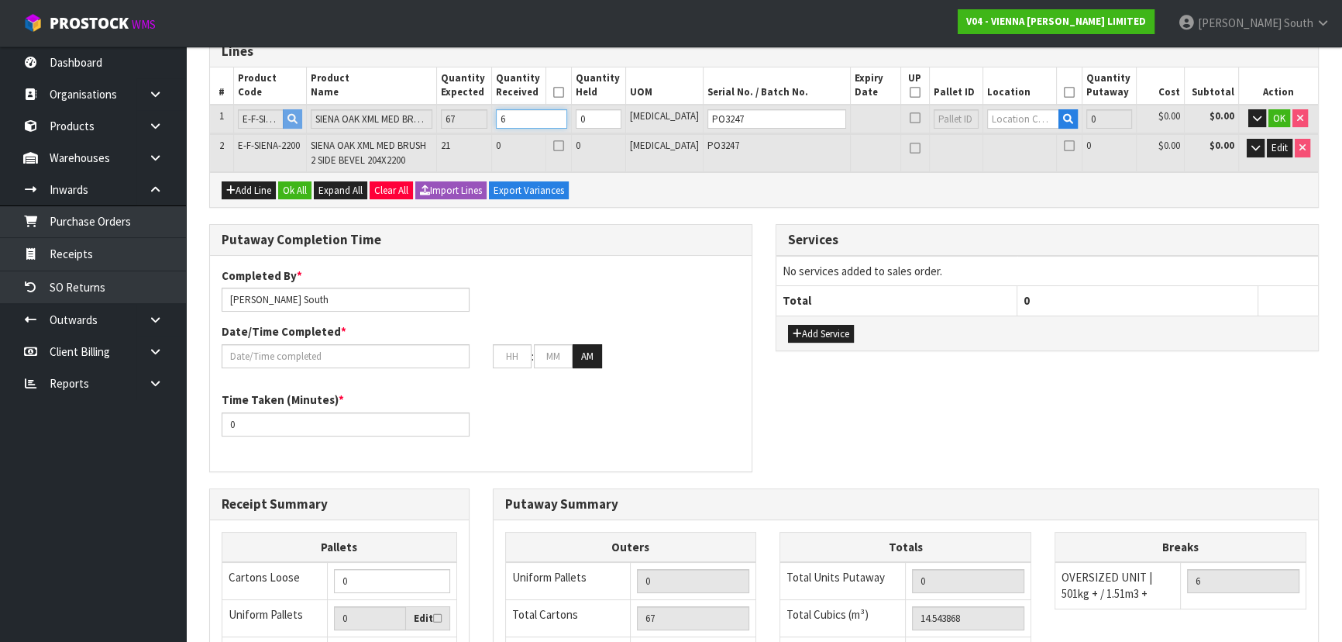
type input "73365"
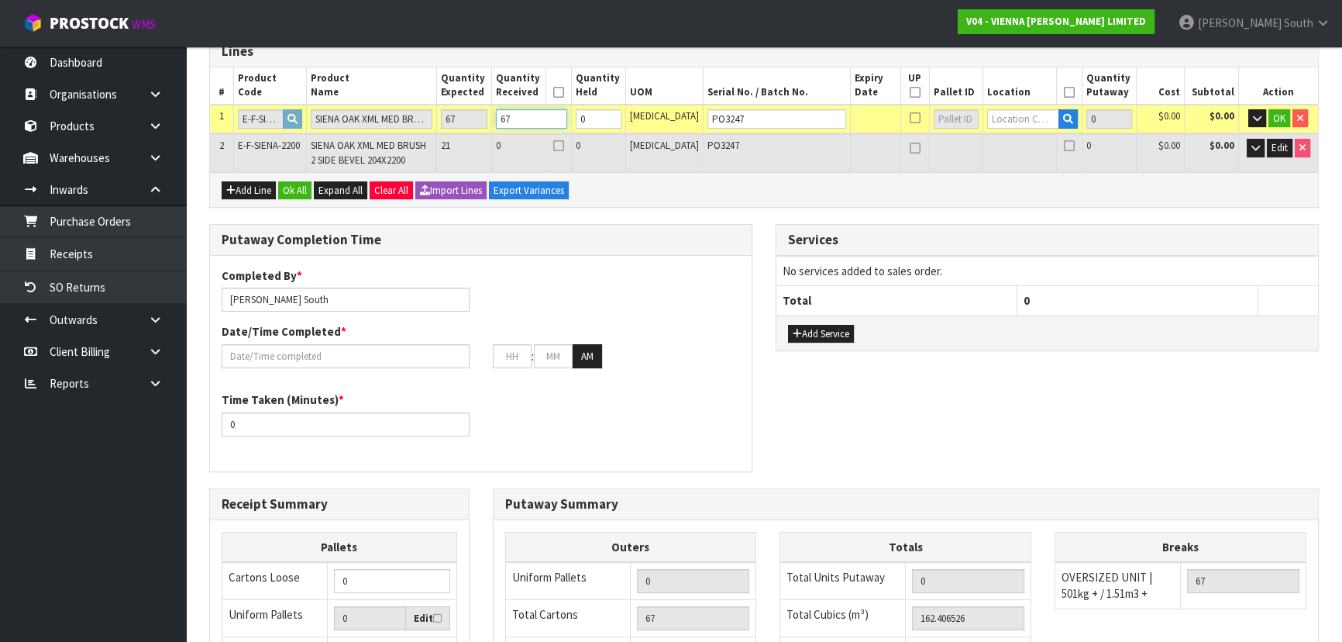
type input "67"
type input "10-07-1-A"
click at [922, 118] on tr "1 E-F-SIENA-2390 SIENA OAK XML MED BRUSH 2 SIDE BEVEL 204X2390 67 67 0 [MEDICAL…" at bounding box center [764, 119] width 1108 height 29
click at [1281, 122] on span "OK" at bounding box center [1279, 118] width 12 height 13
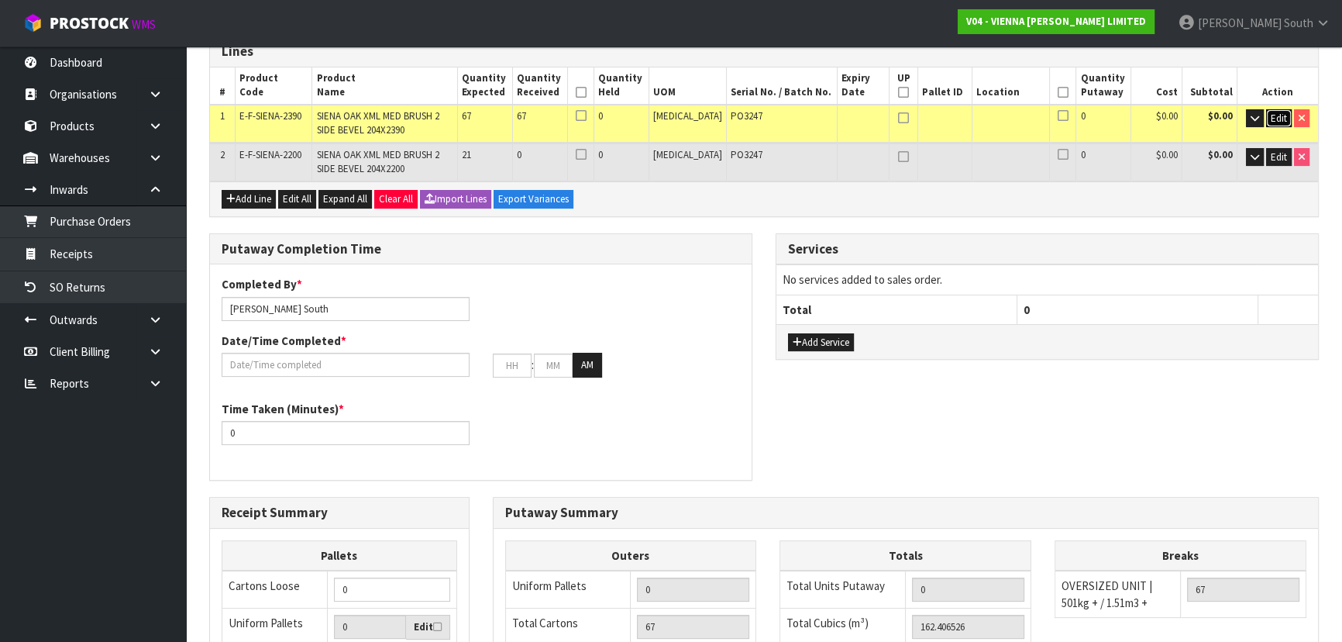
click at [1271, 118] on span "Edit" at bounding box center [1279, 118] width 16 height 13
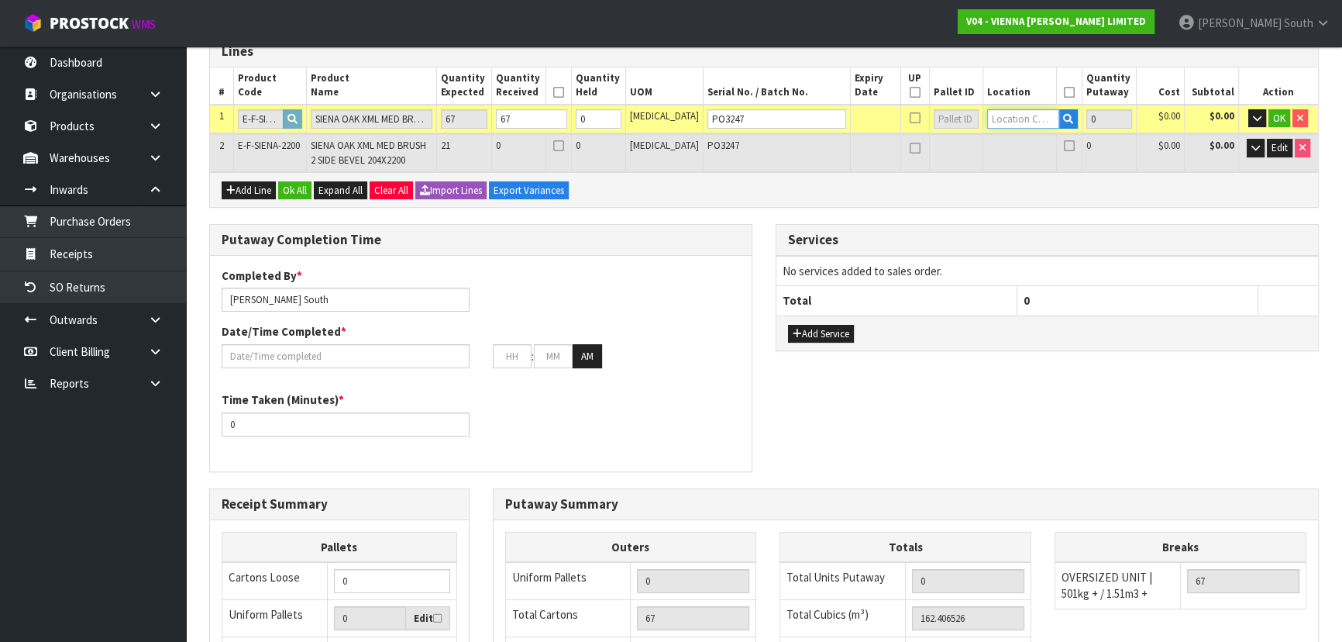
click at [1021, 116] on input "text" at bounding box center [1023, 118] width 72 height 19
click at [1063, 115] on icon "button" at bounding box center [1068, 119] width 10 height 10
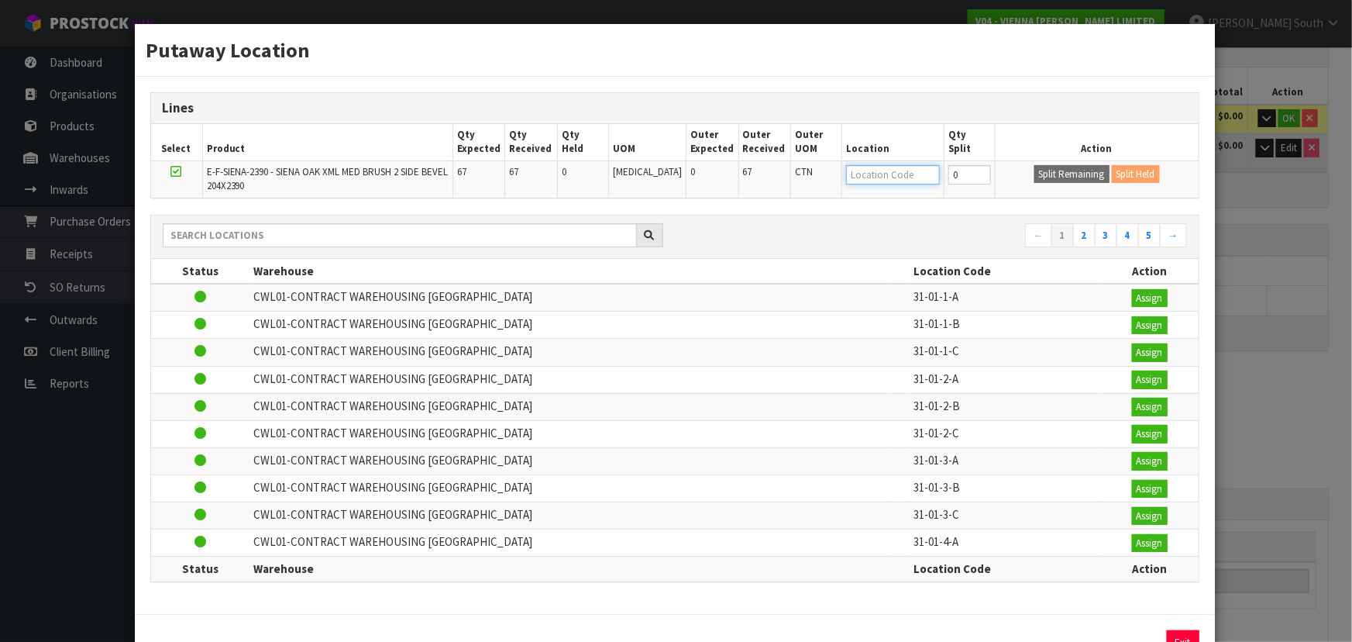
click at [868, 174] on input "text" at bounding box center [893, 174] width 94 height 19
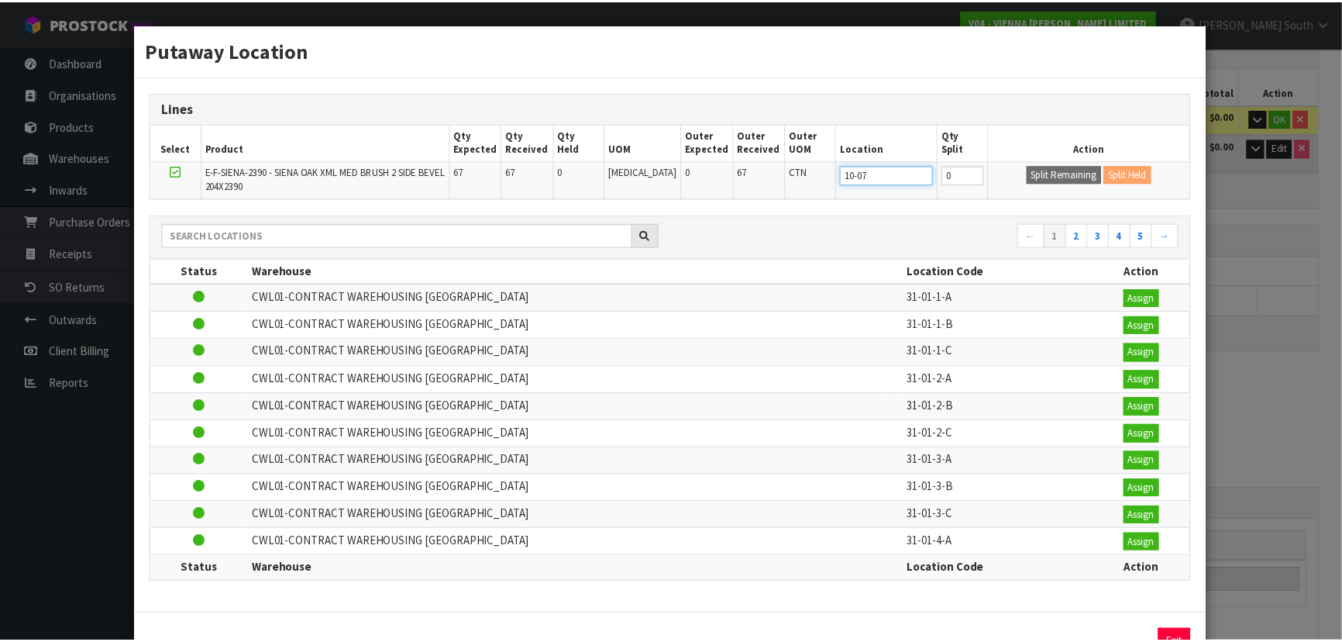
scroll to position [0, 0]
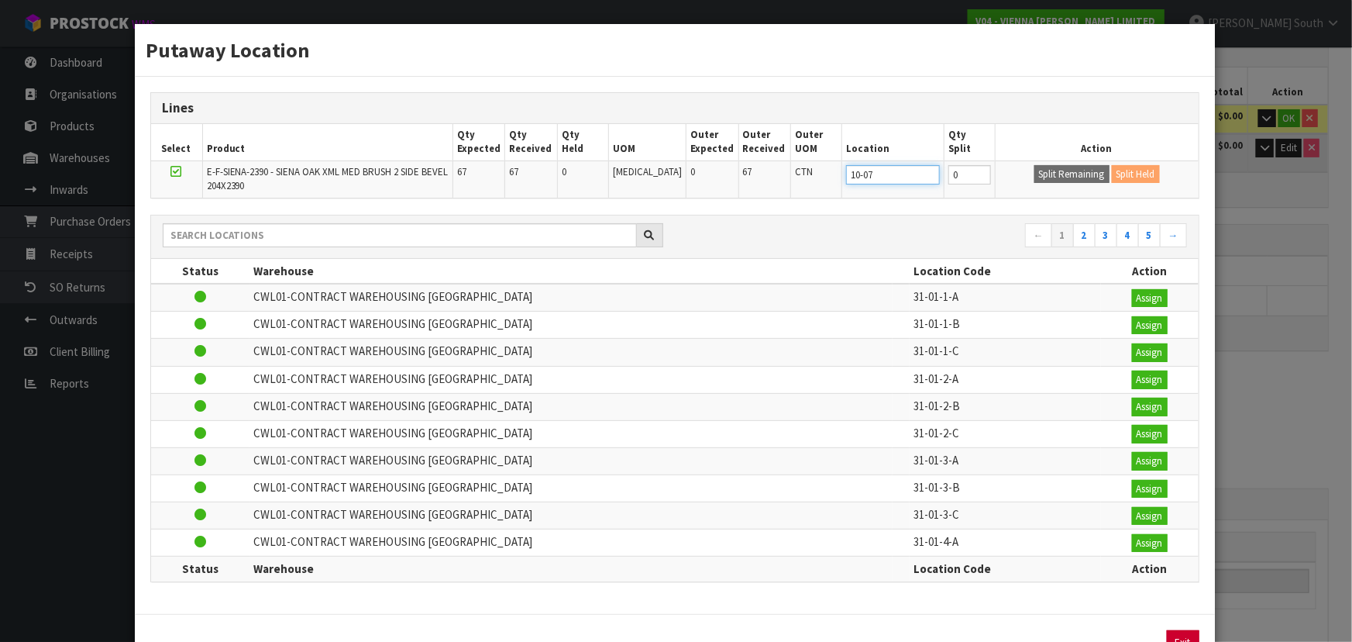
type input "10-07"
click at [1184, 630] on button "Exit" at bounding box center [1183, 642] width 33 height 25
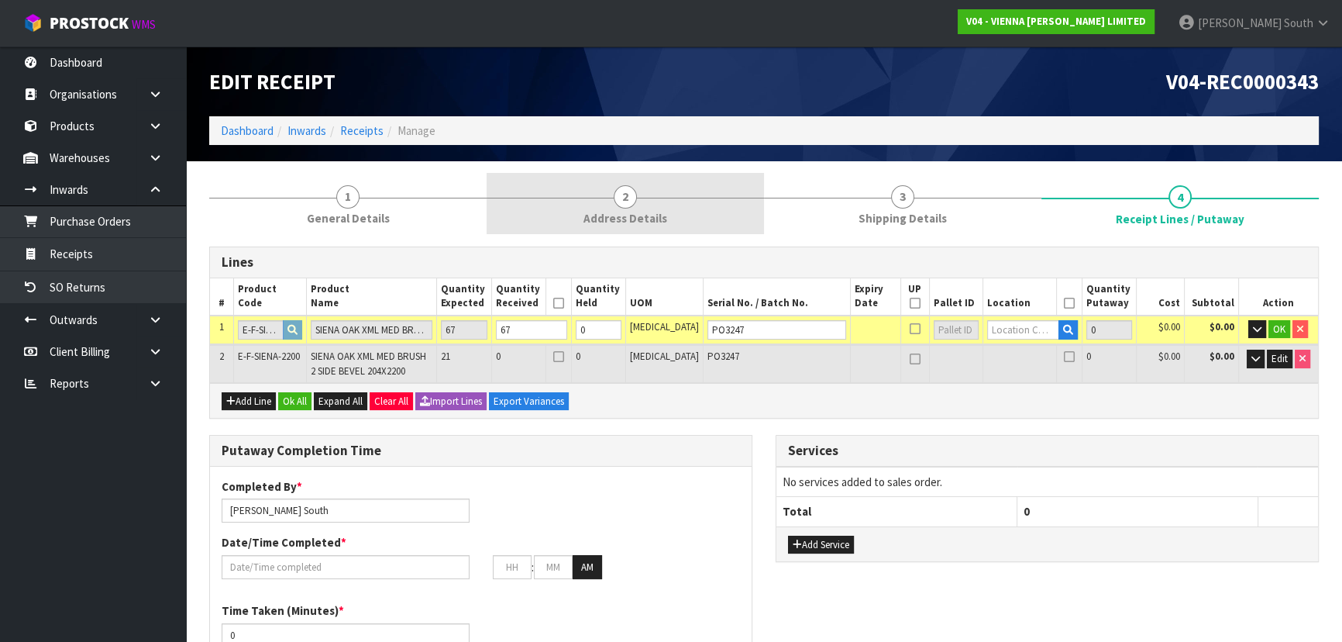
click at [591, 220] on span "Address Details" at bounding box center [625, 218] width 84 height 16
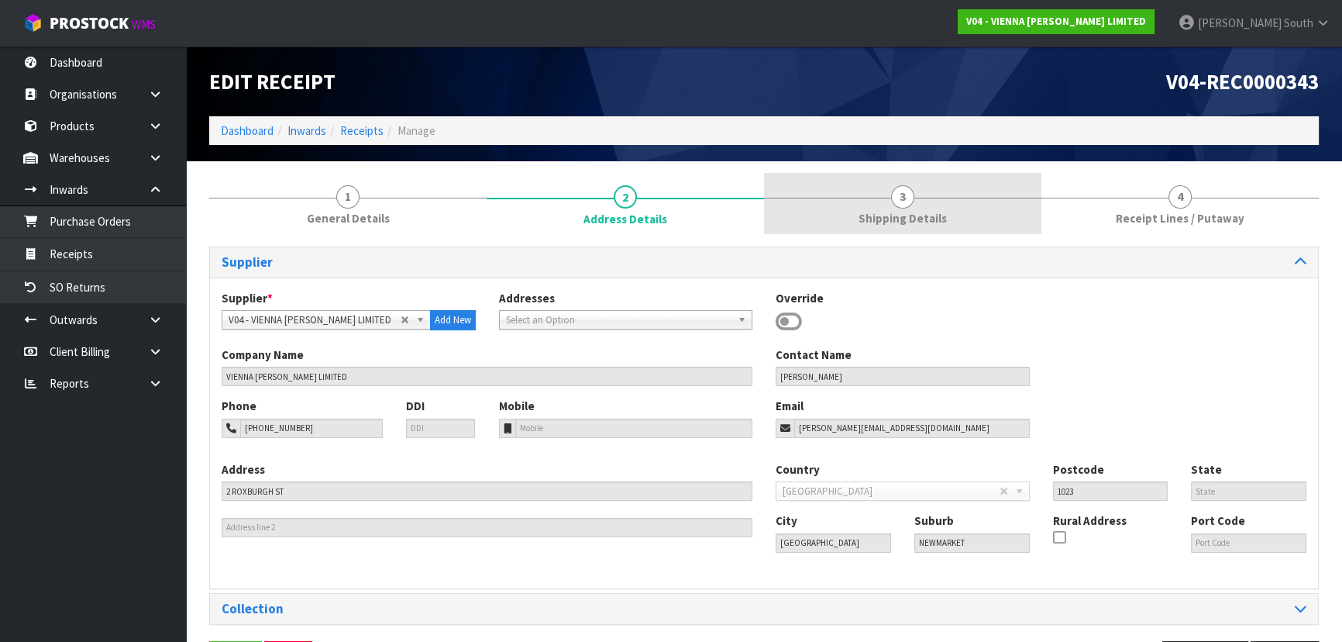
click at [849, 218] on link "3 Shipping Details" at bounding box center [902, 203] width 277 height 61
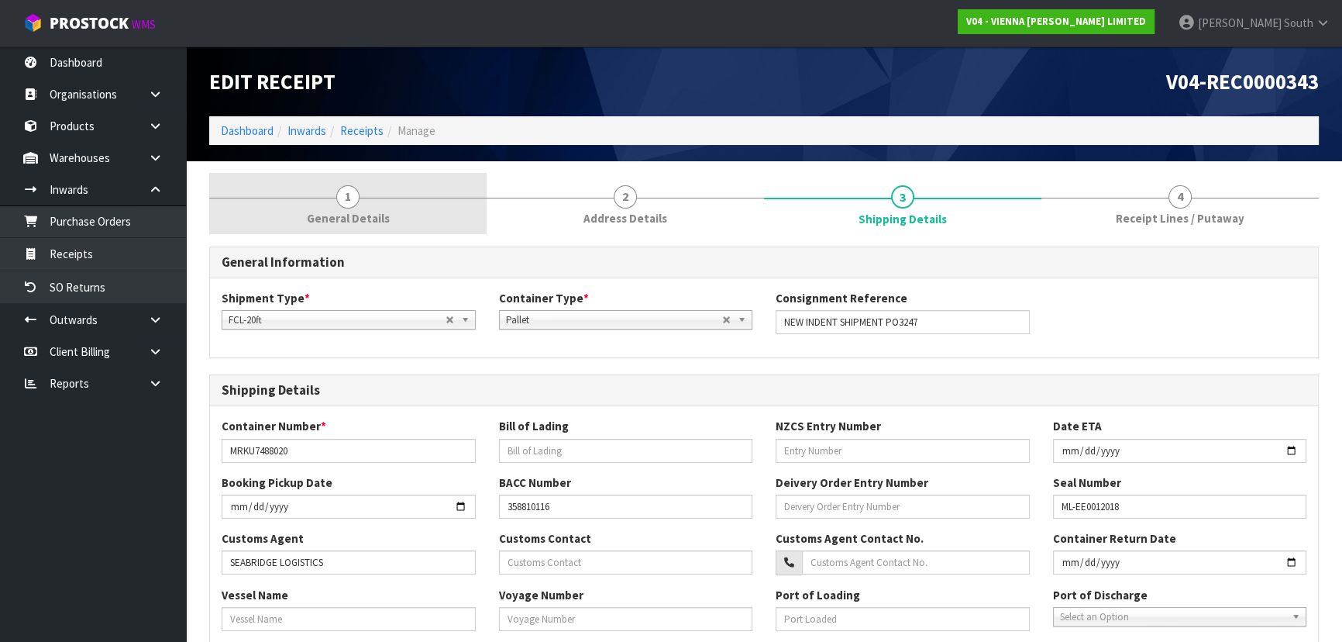
click at [390, 201] on link "1 General Details" at bounding box center [347, 203] width 277 height 61
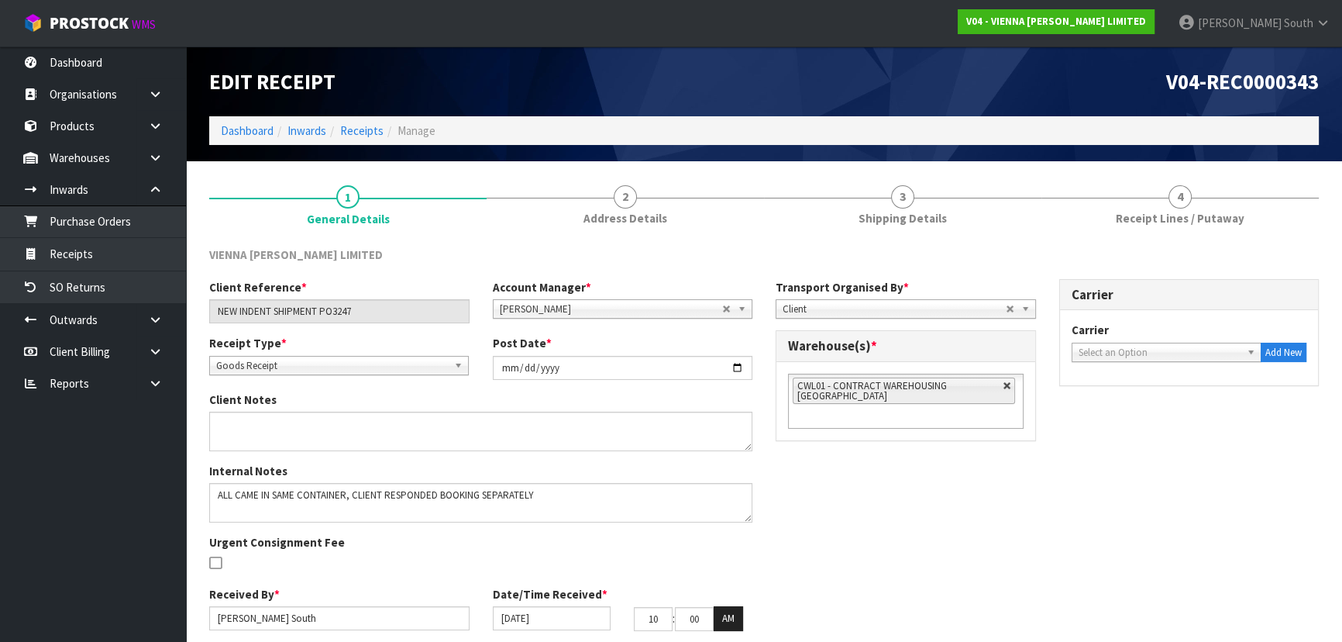
click at [1003, 387] on link at bounding box center [1007, 385] width 9 height 9
type input "Select Some Options"
click at [925, 385] on ul at bounding box center [906, 385] width 236 height 24
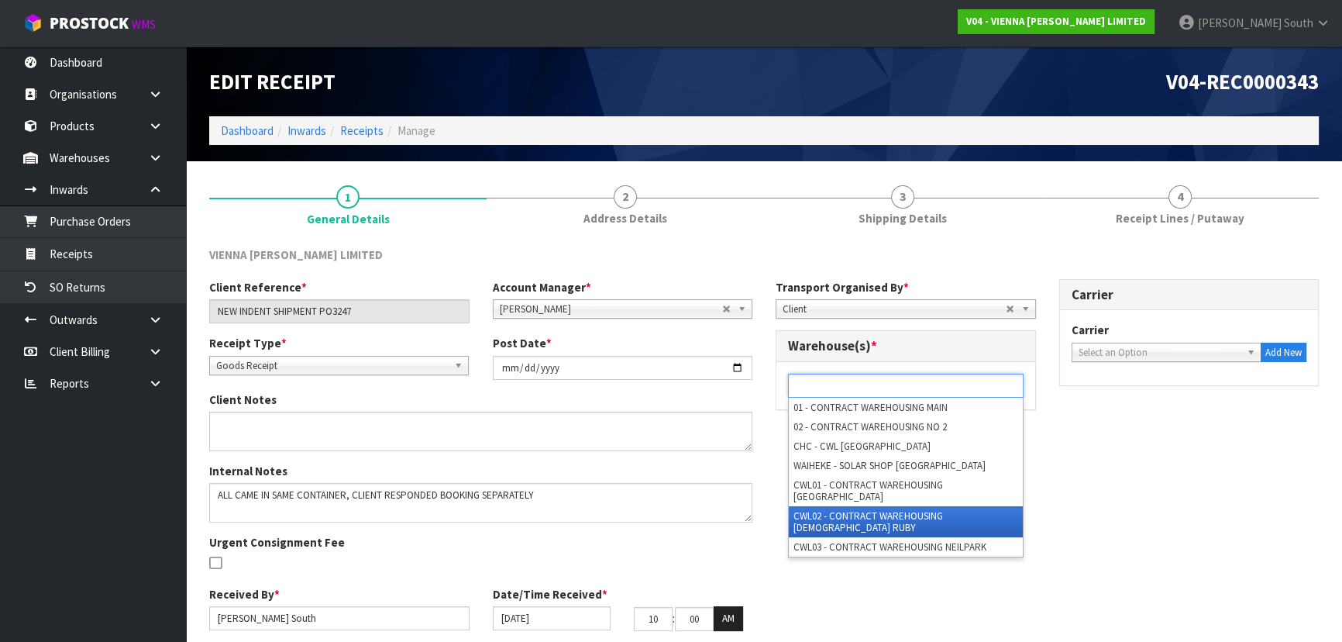
click at [962, 510] on li "CWL02 - CONTRACT WAREHOUSING [DEMOGRAPHIC_DATA] RUBY" at bounding box center [906, 521] width 234 height 31
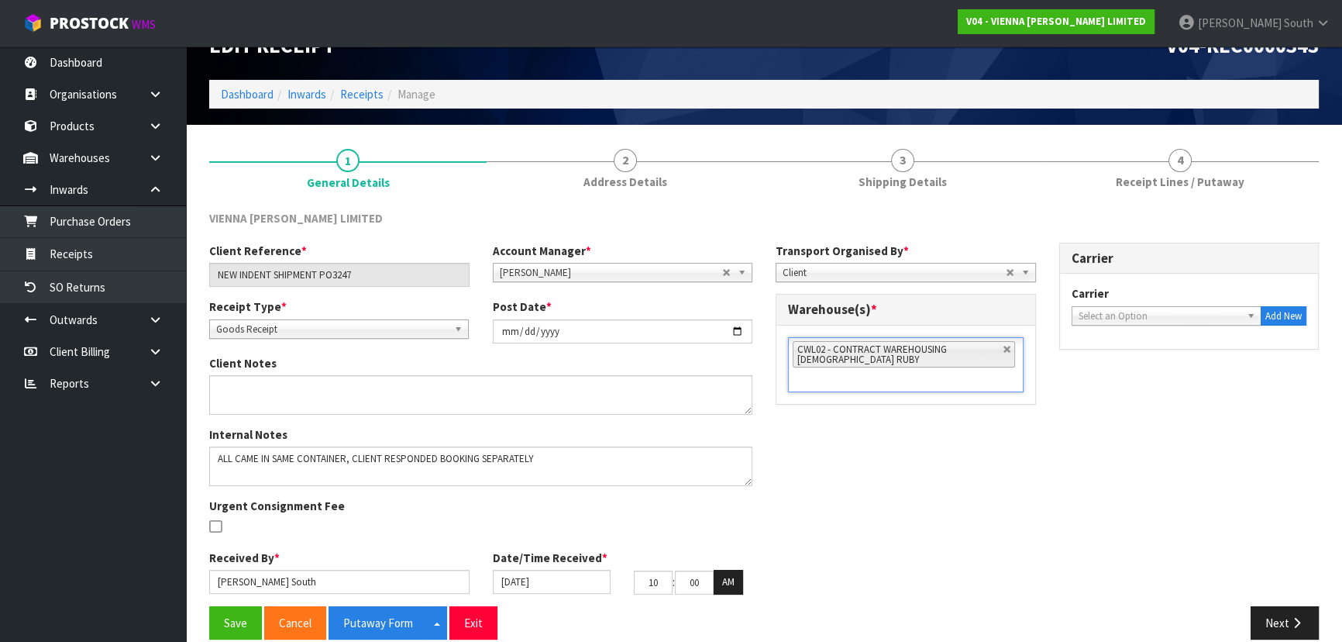
scroll to position [56, 0]
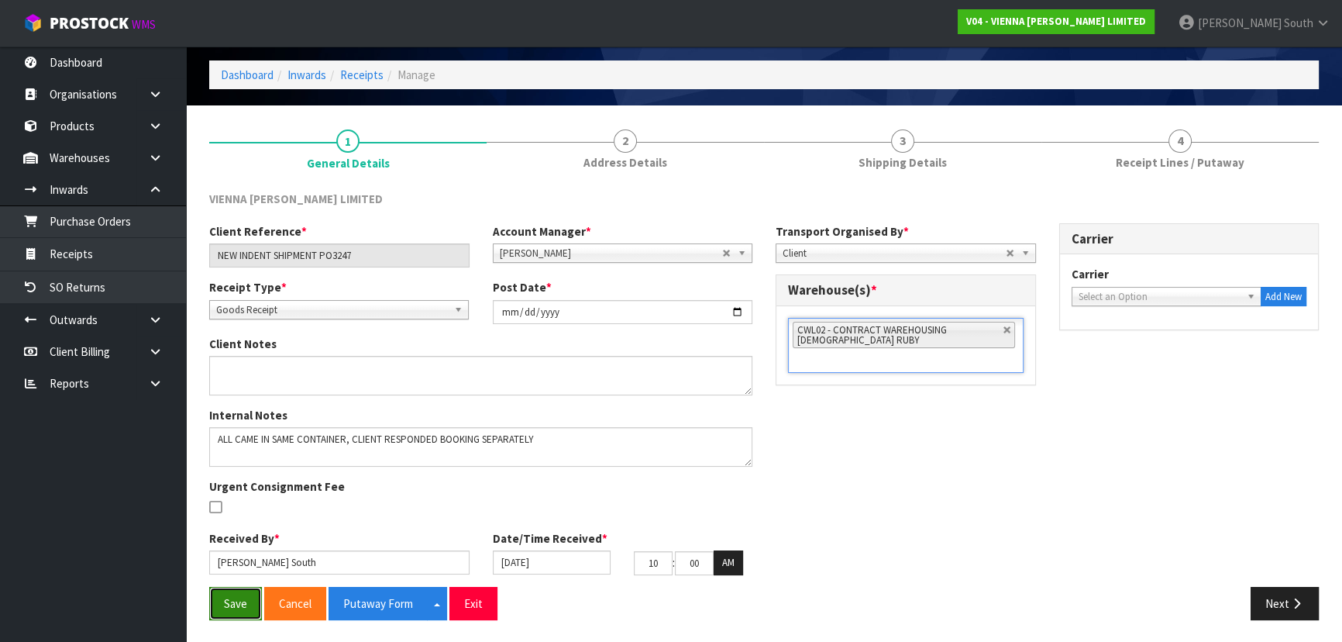
click at [243, 610] on button "Save" at bounding box center [235, 603] width 53 height 33
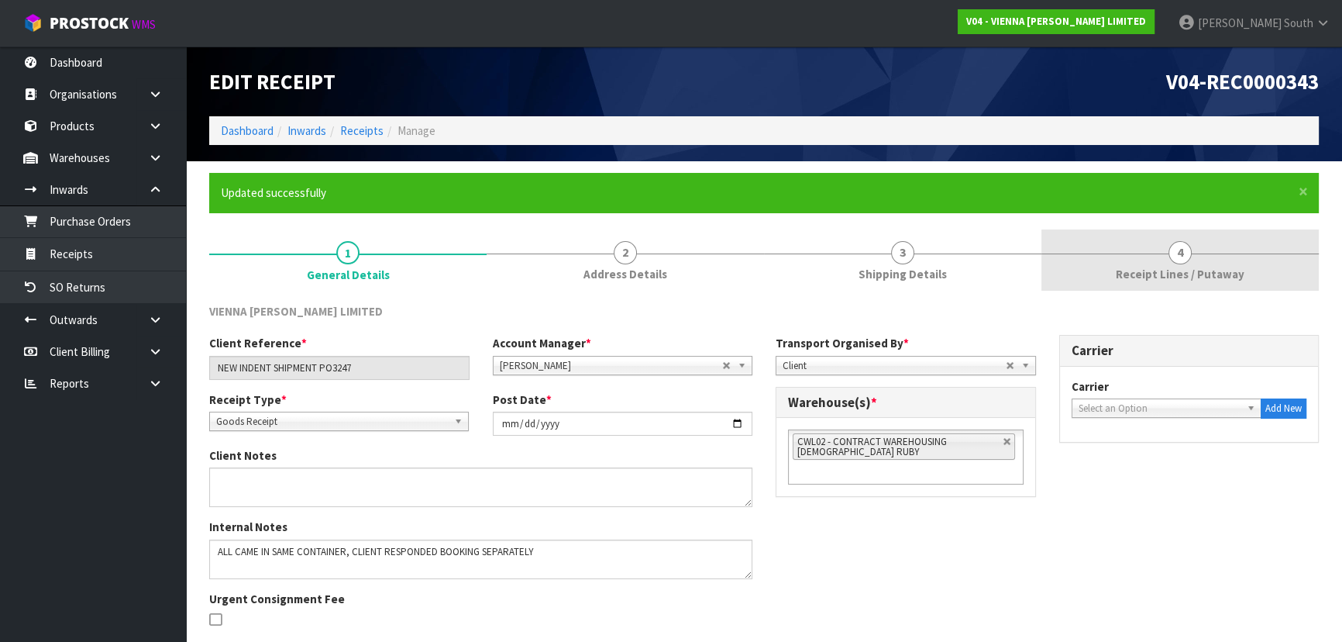
click at [1147, 246] on link "4 Receipt Lines / Putaway" at bounding box center [1179, 259] width 277 height 61
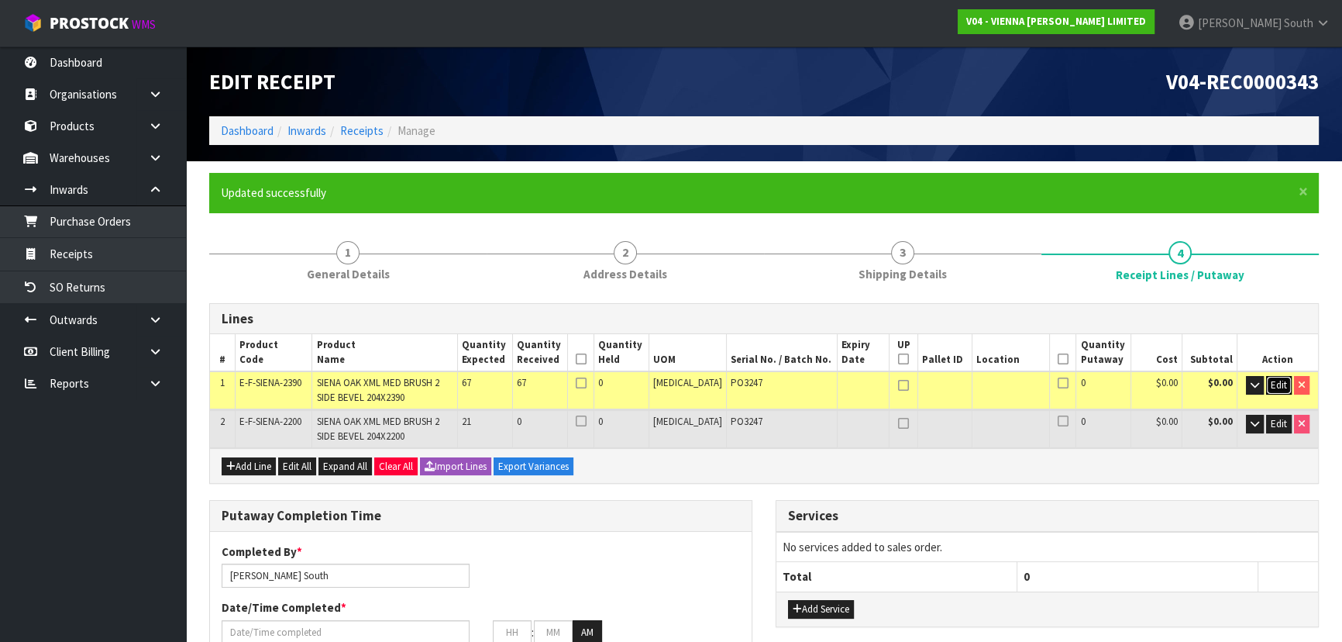
click at [1275, 385] on span "Edit" at bounding box center [1279, 384] width 16 height 13
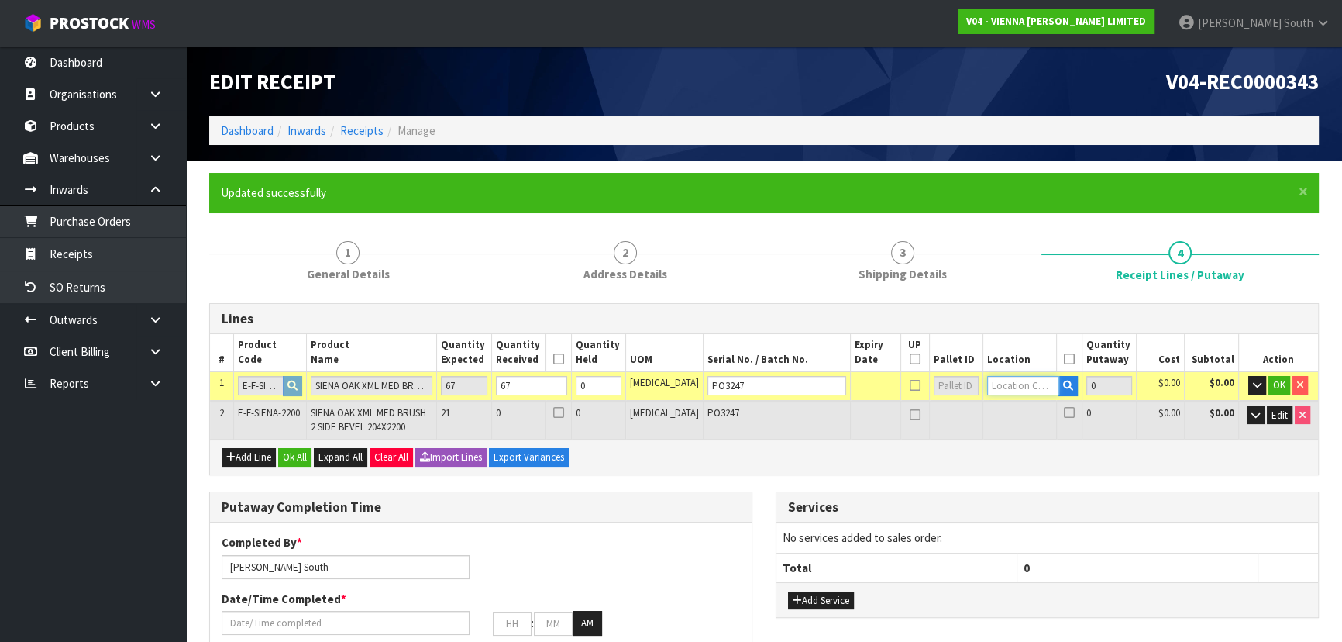
click at [1001, 384] on input "text" at bounding box center [1023, 385] width 72 height 19
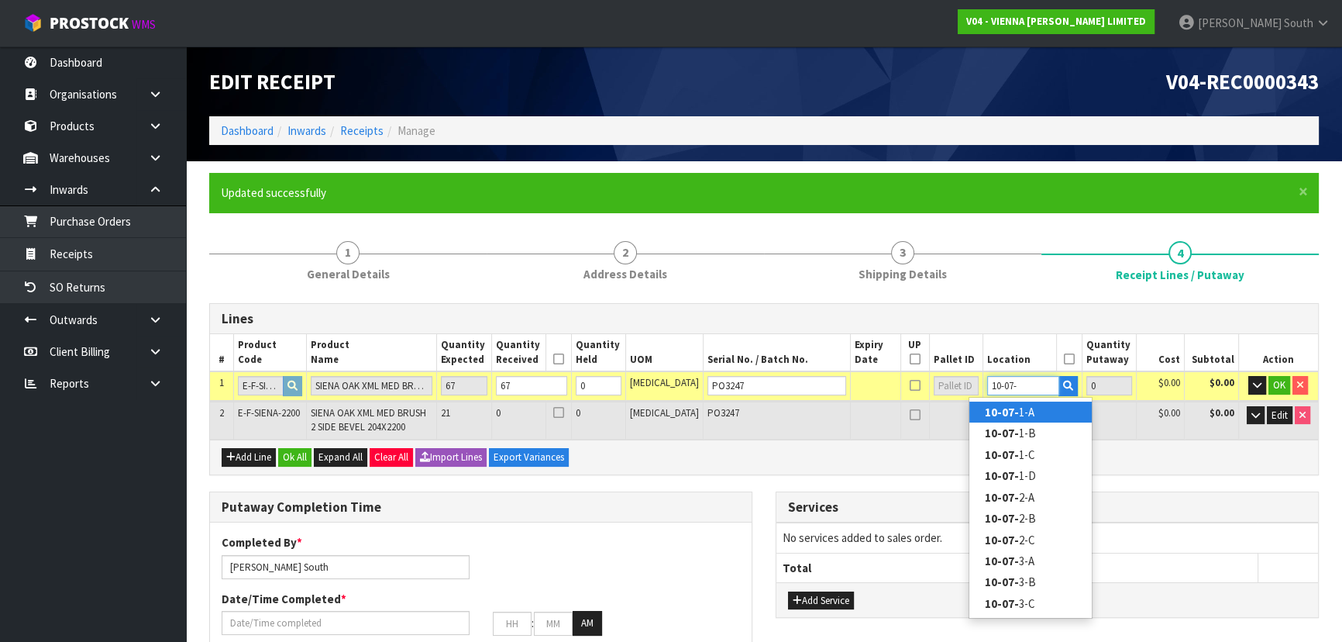
type input "10-07-"
click at [1068, 418] on link "10-07- 1-A" at bounding box center [1030, 411] width 122 height 21
type input "67"
type input "10-07-1-A"
type input "67"
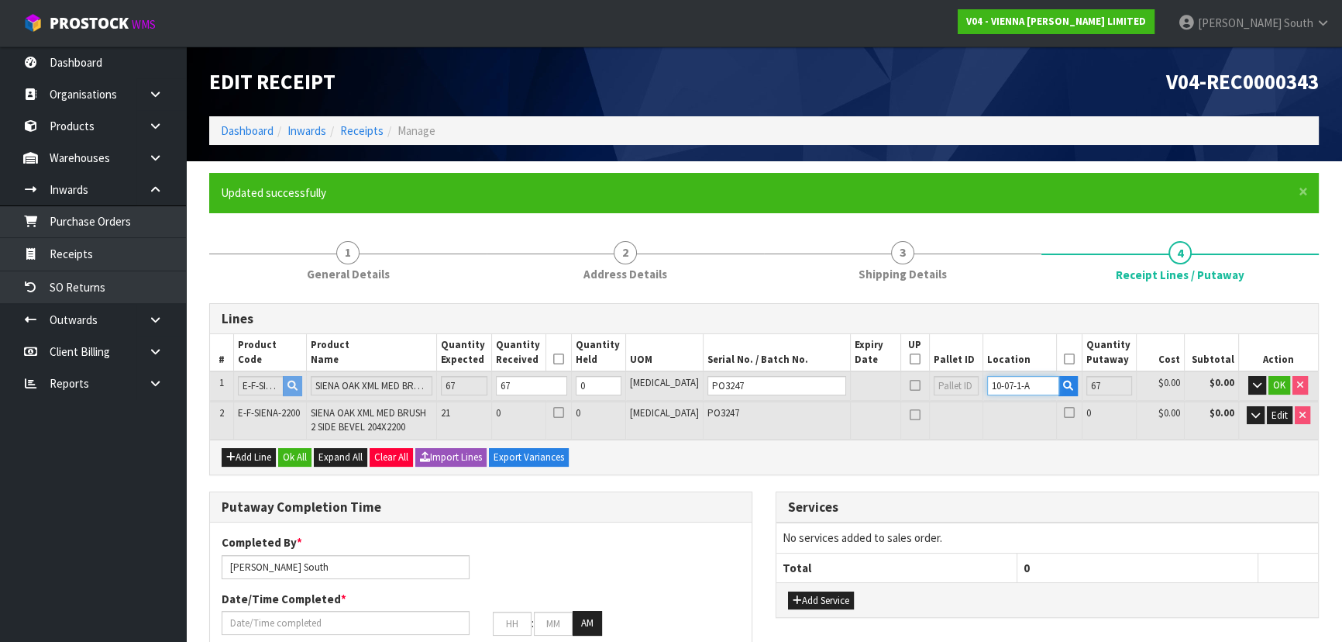
drag, startPoint x: 1003, startPoint y: 389, endPoint x: 831, endPoint y: 397, distance: 173.0
click at [829, 396] on tr "1 E-F-SIENA-2390 SIENA OAK XML MED BRUSH 2 SIDE BEVEL 204X2390 67 67 0 [MEDICAL…" at bounding box center [764, 385] width 1108 height 29
click at [1020, 393] on input "10-07-1-A" at bounding box center [1023, 385] width 72 height 19
click at [953, 388] on tr "1 E-F-SIENA-2390 SIENA OAK XML MED BRUSH 2 SIDE BEVEL 204X2390 67 67 0 [MEDICAL…" at bounding box center [764, 385] width 1108 height 29
click at [1269, 380] on button "OK" at bounding box center [1279, 385] width 22 height 19
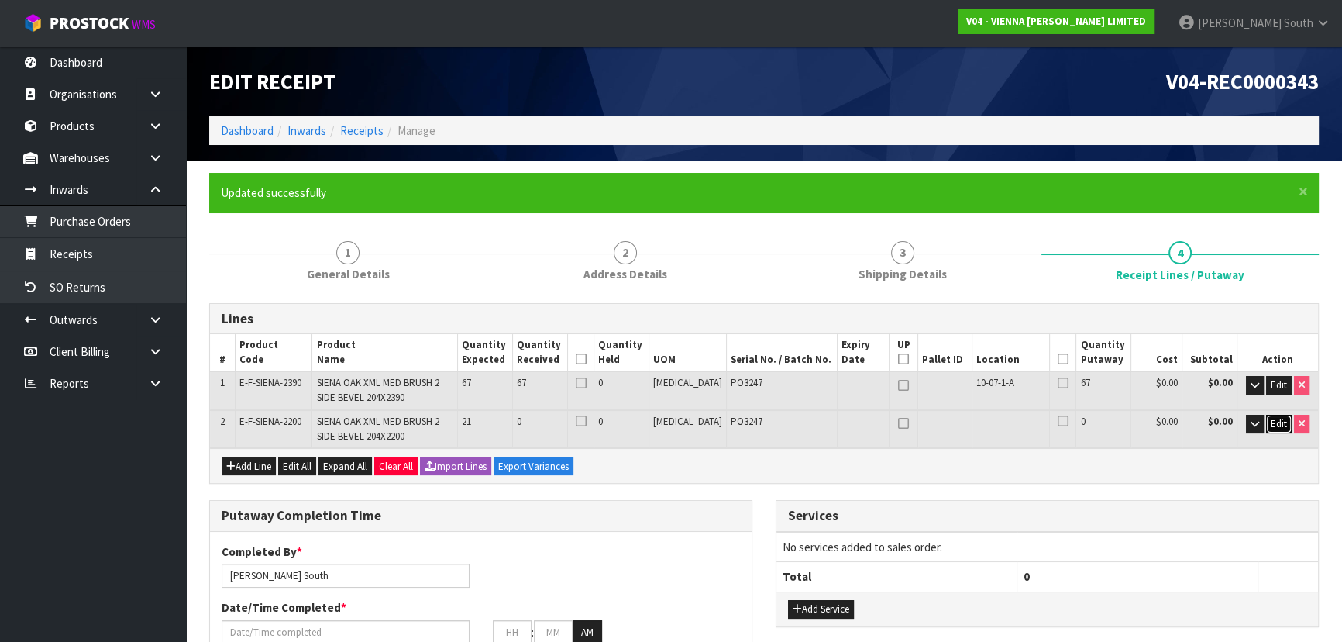
click at [1271, 415] on button "Edit" at bounding box center [1279, 424] width 26 height 19
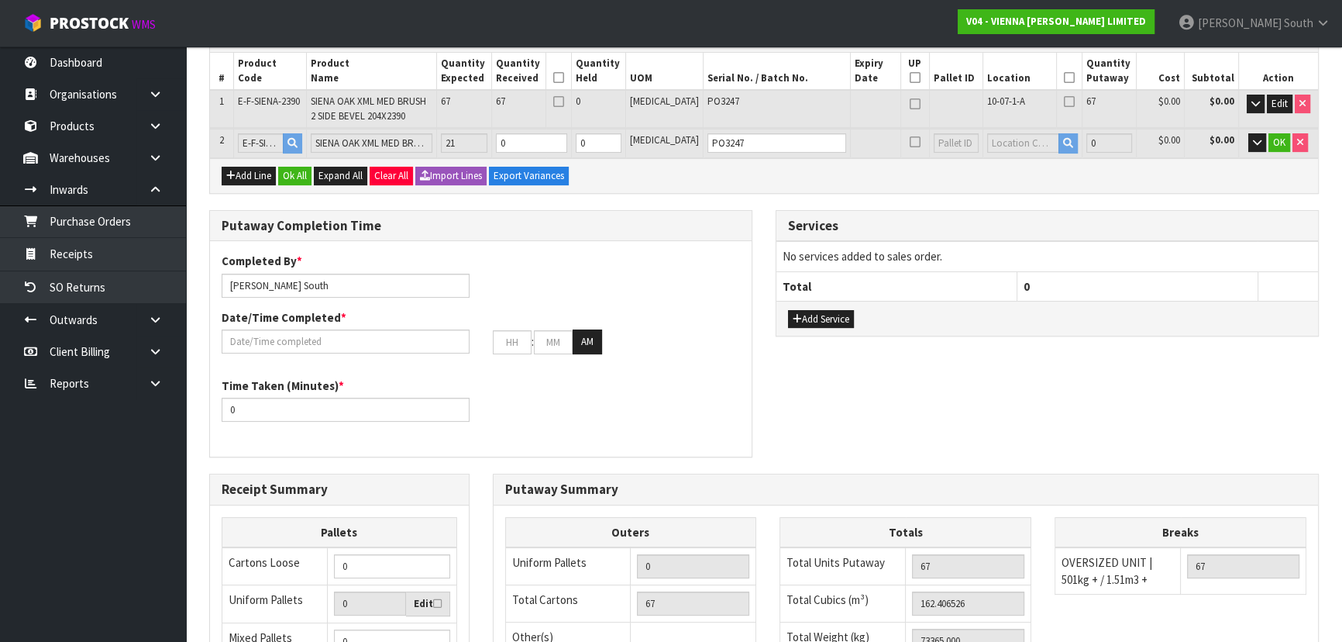
scroll to position [493, 0]
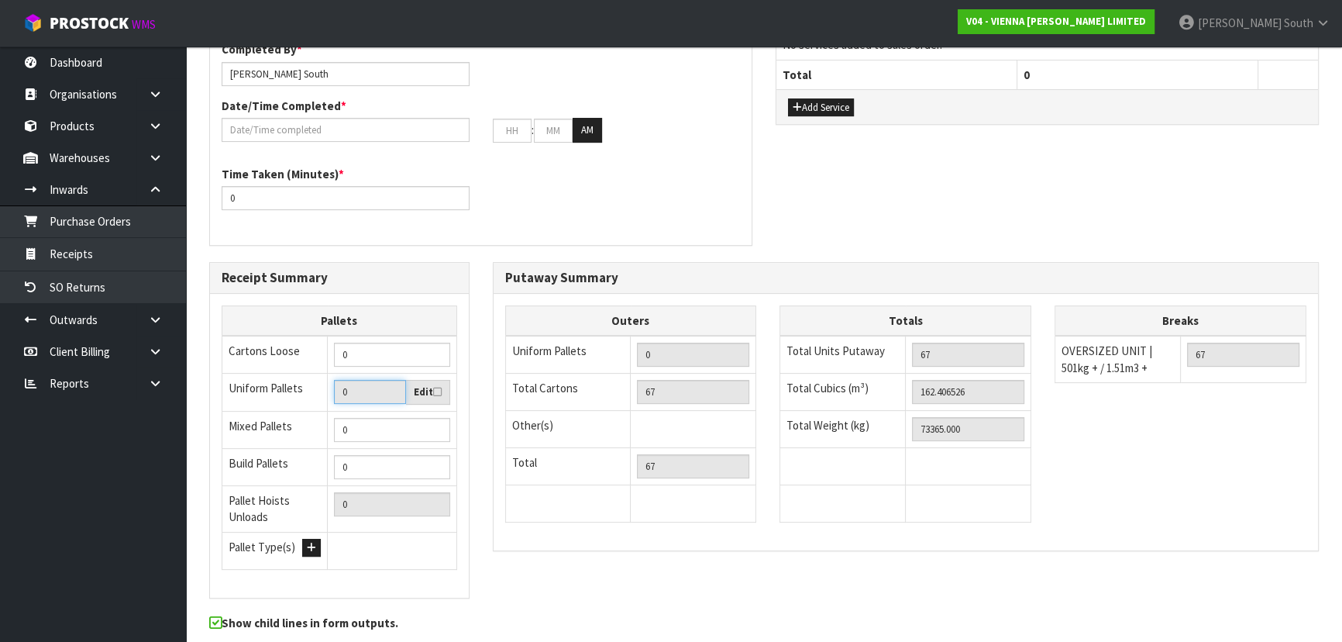
drag, startPoint x: 364, startPoint y: 386, endPoint x: 315, endPoint y: 387, distance: 48.8
click at [315, 387] on tr "Uniform Pallets 0 Edit" at bounding box center [339, 392] width 235 height 38
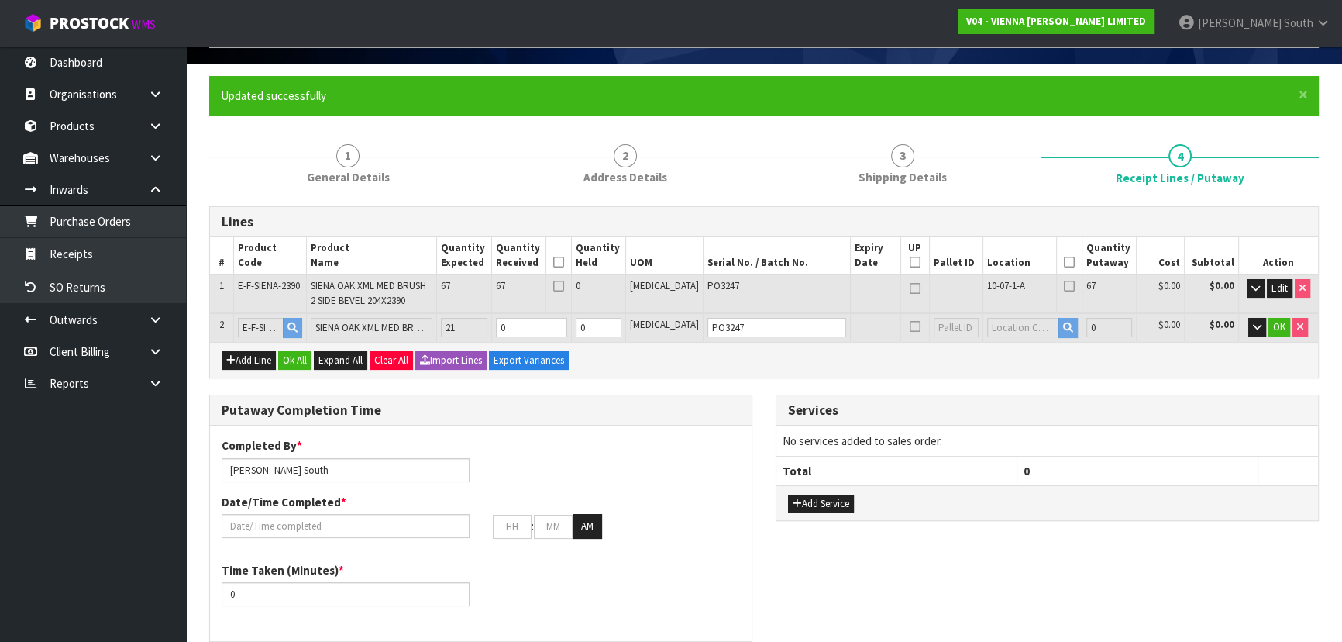
scroll to position [70, 0]
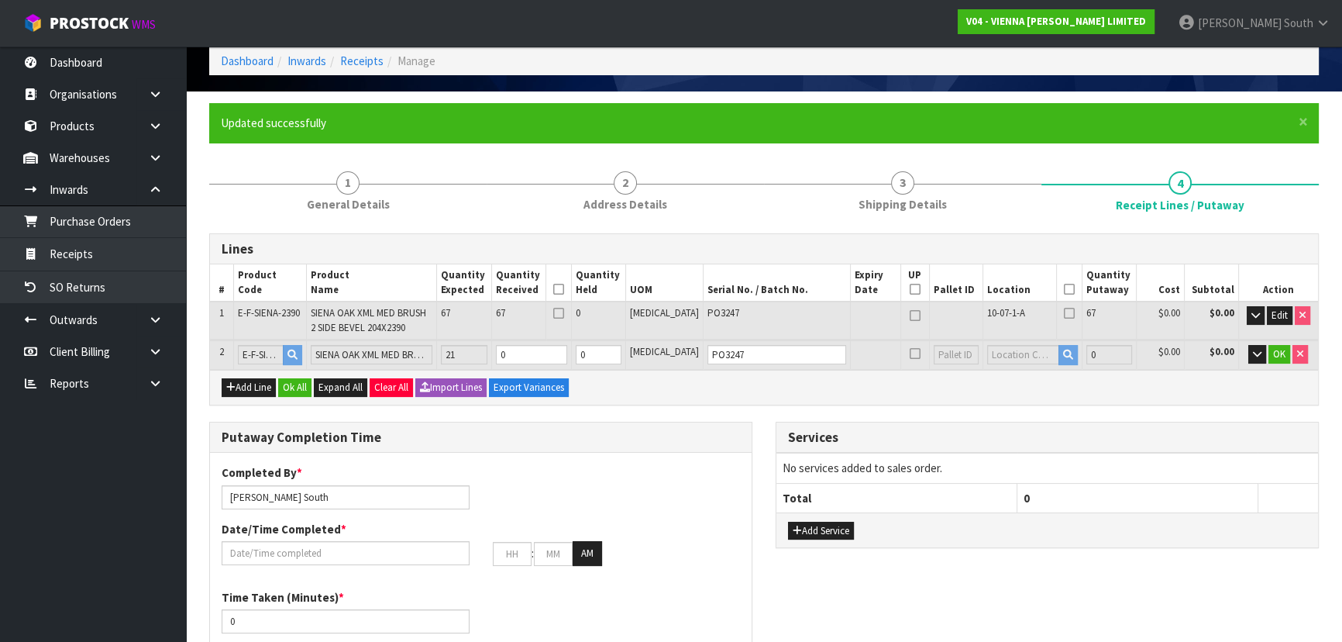
click at [1064, 313] on icon at bounding box center [1069, 313] width 11 height 1
click at [0, 0] on input "checkbox" at bounding box center [0, 0] width 0 height 0
click at [1064, 290] on icon at bounding box center [1069, 289] width 11 height 1
drag, startPoint x: 563, startPoint y: 350, endPoint x: 552, endPoint y: 351, distance: 11.6
click at [552, 351] on input "0" at bounding box center [531, 354] width 71 height 19
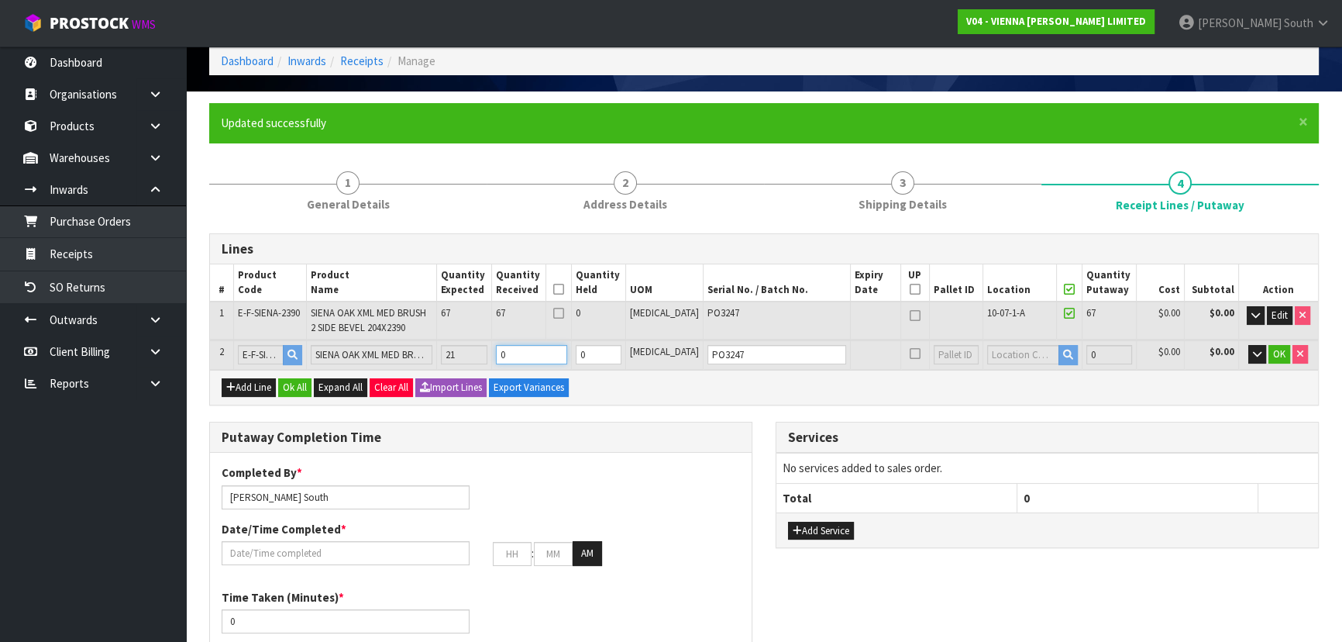
click at [459, 359] on tr "2 E-F-SIENA-2200 SIENA OAK XML MED BRUSH 2 SIDE BEVEL 204X2200 21 0 0 [MEDICAL_…" at bounding box center [764, 354] width 1108 height 29
type input "69"
type input "164.561718"
type input "74211"
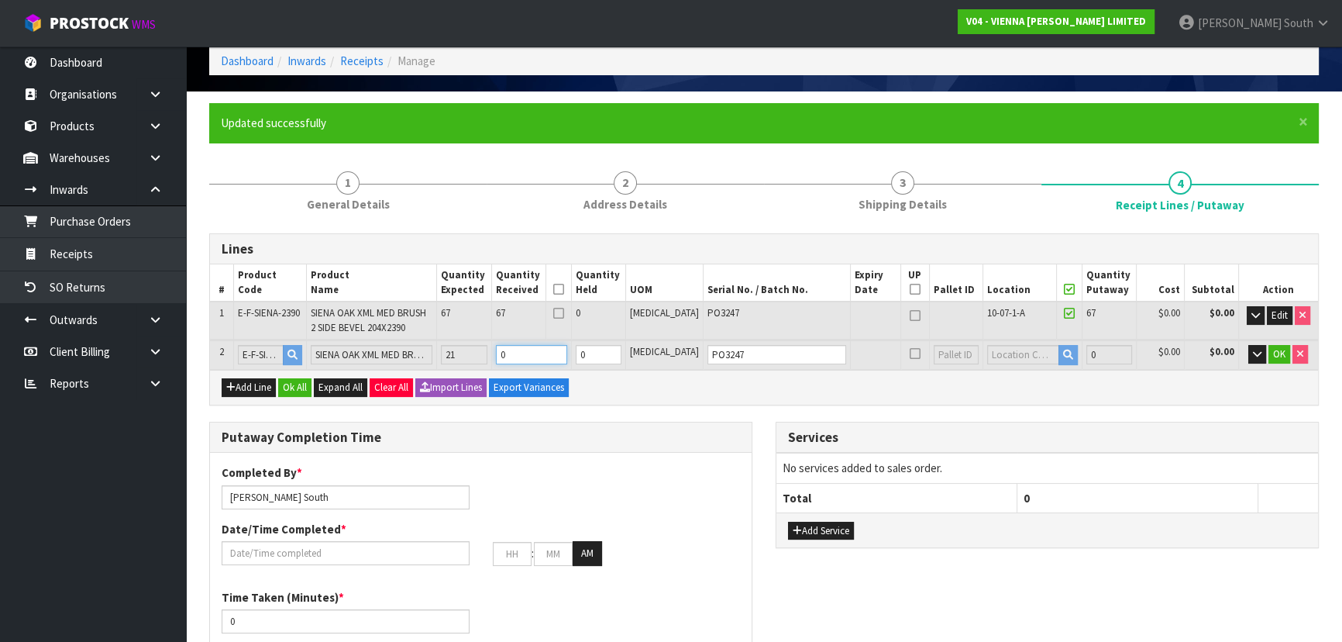
type input "2"
type input "88"
type input "185.036042"
type input "82248"
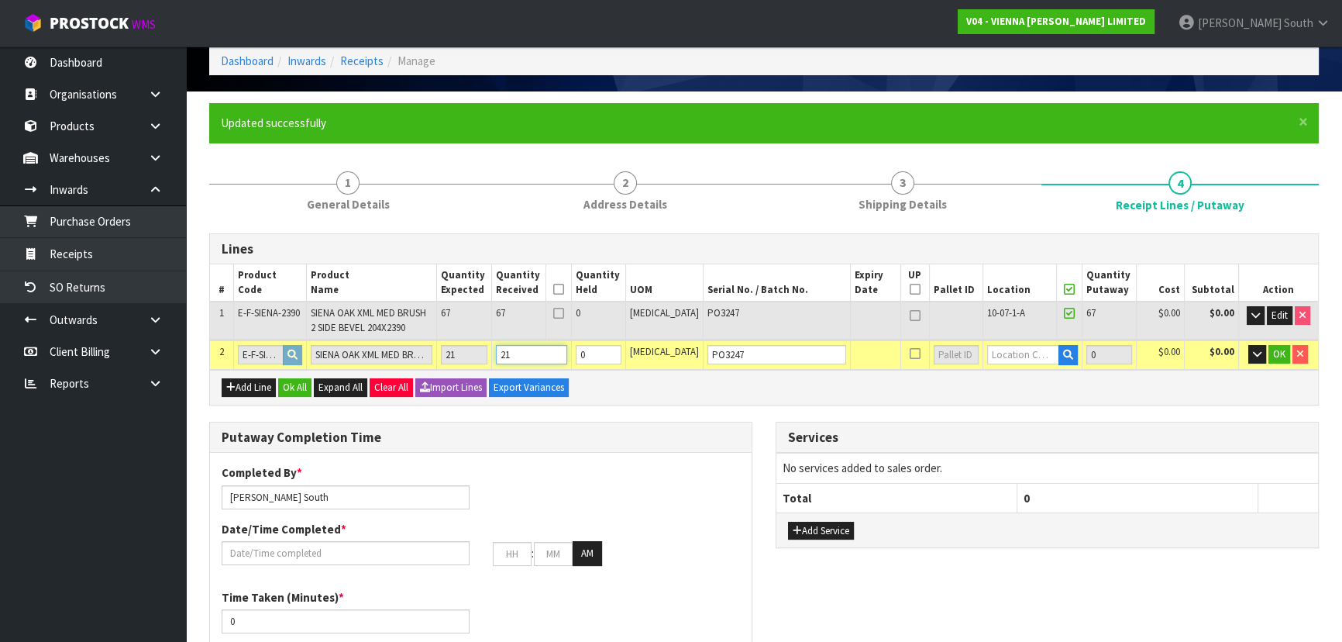
type input "21"
click at [1003, 358] on input "text" at bounding box center [1023, 354] width 72 height 19
paste input "10-07-1-A"
type input "10-07-1-A"
type input "88"
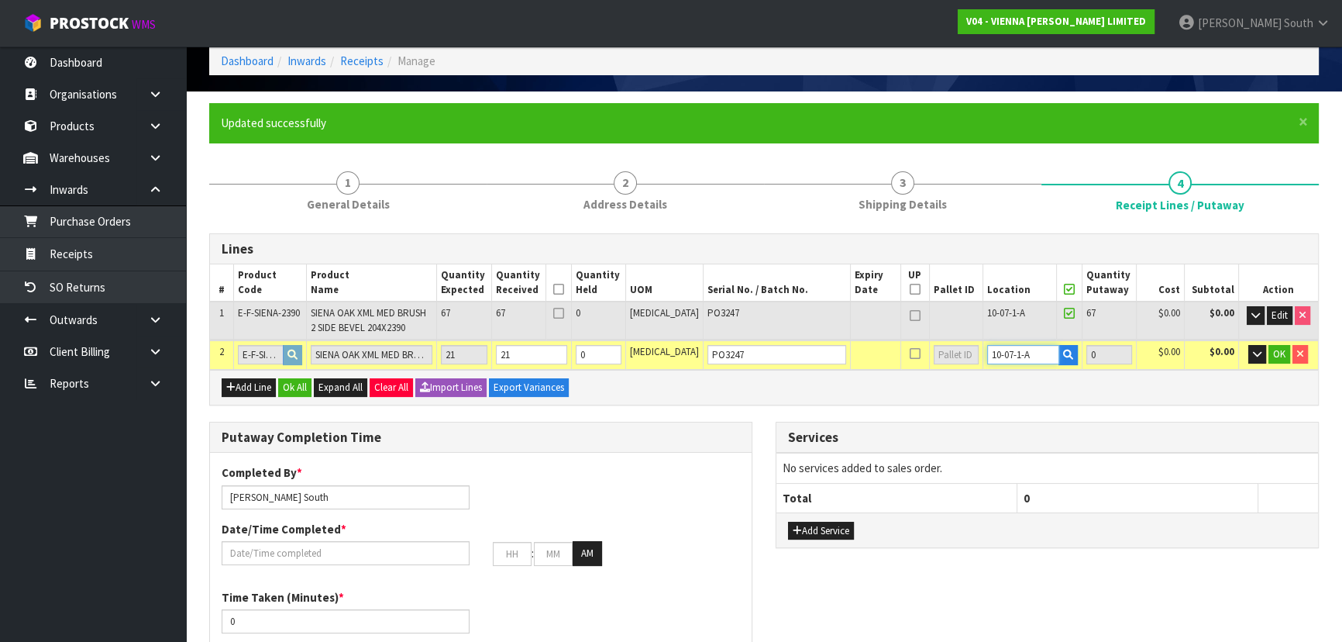
type input "21"
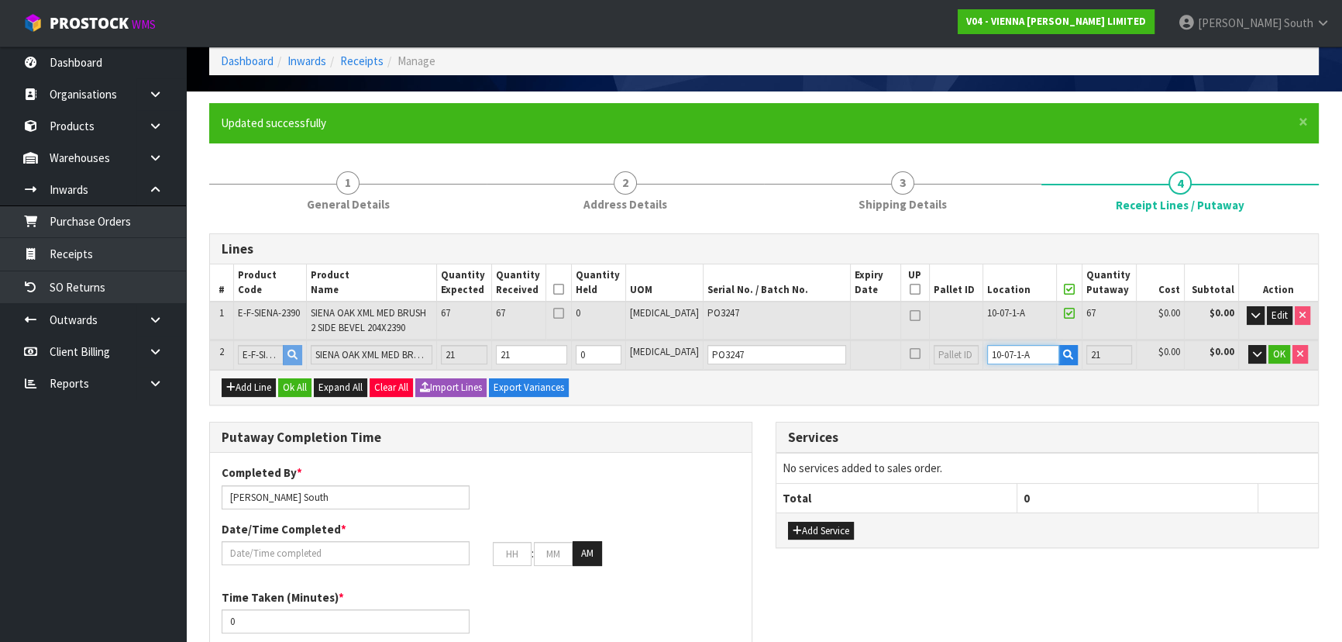
type input "10-07-1-A"
click at [1036, 380] on div "Add Line Ok All Expand All Clear All Import Lines Export Variances" at bounding box center [764, 387] width 1108 height 35
click at [1274, 350] on span "OK" at bounding box center [1279, 353] width 12 height 13
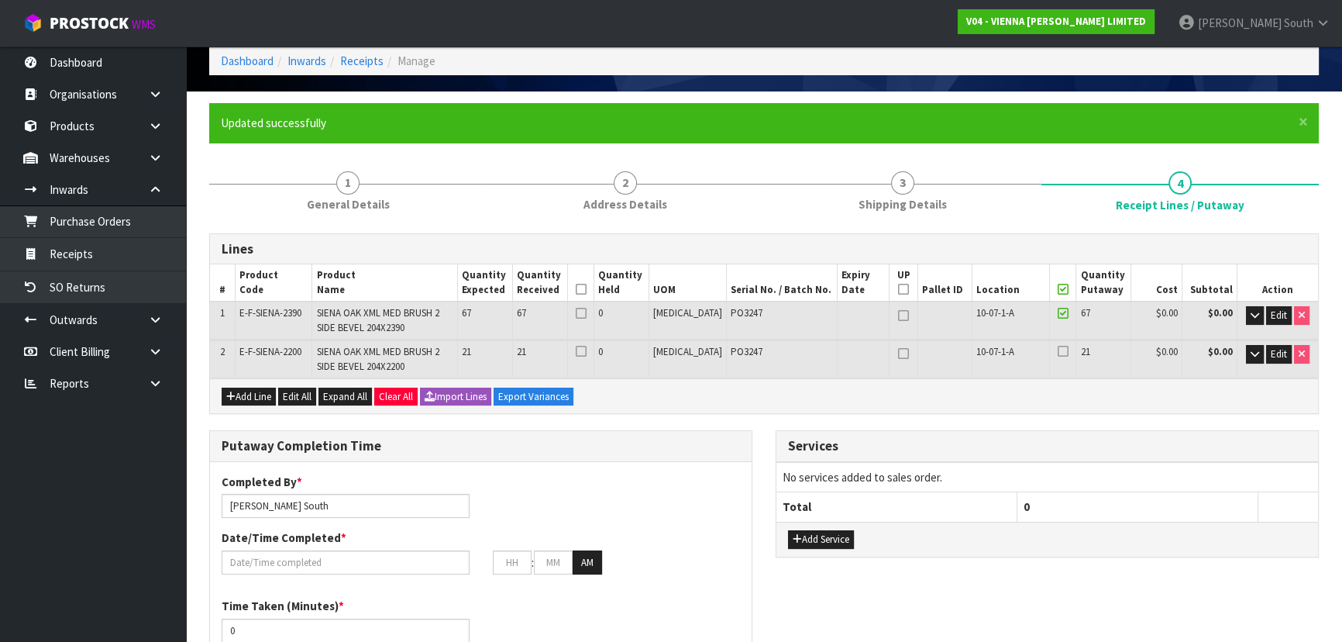
click at [1058, 290] on icon at bounding box center [1063, 289] width 11 height 1
click at [587, 289] on icon at bounding box center [581, 289] width 11 height 1
click at [895, 287] on th "UP" at bounding box center [903, 282] width 29 height 37
click at [898, 289] on icon at bounding box center [903, 289] width 11 height 1
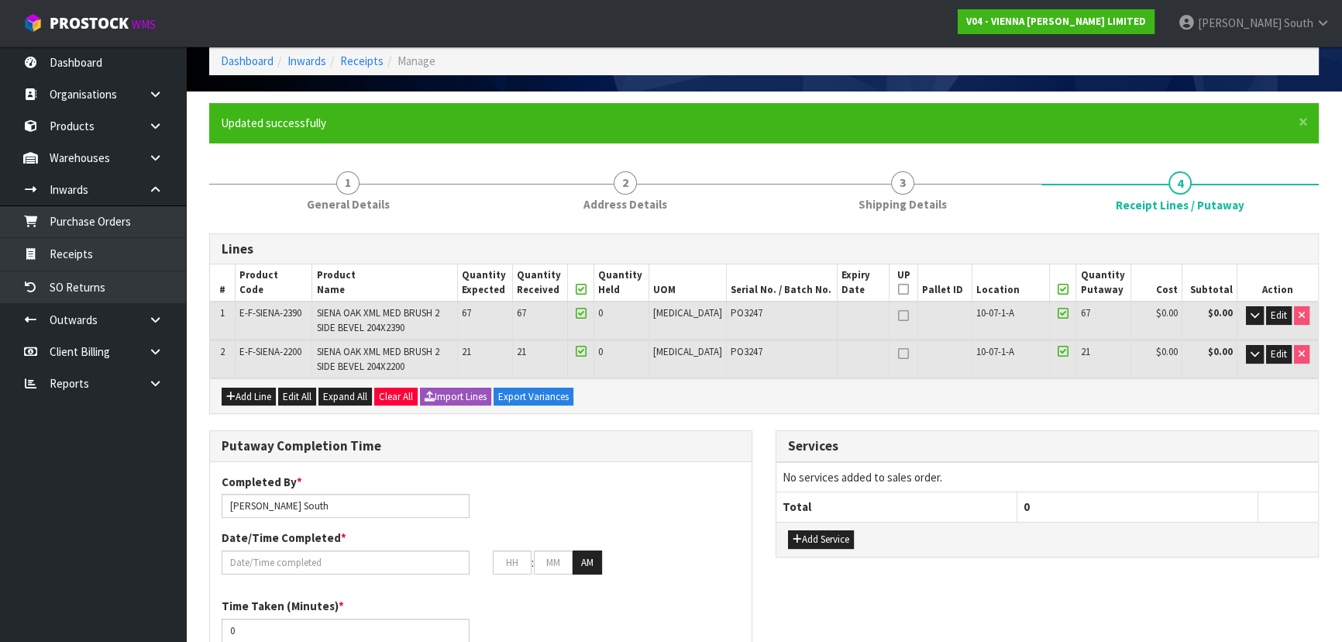
type input "2"
type input "0"
type input "2"
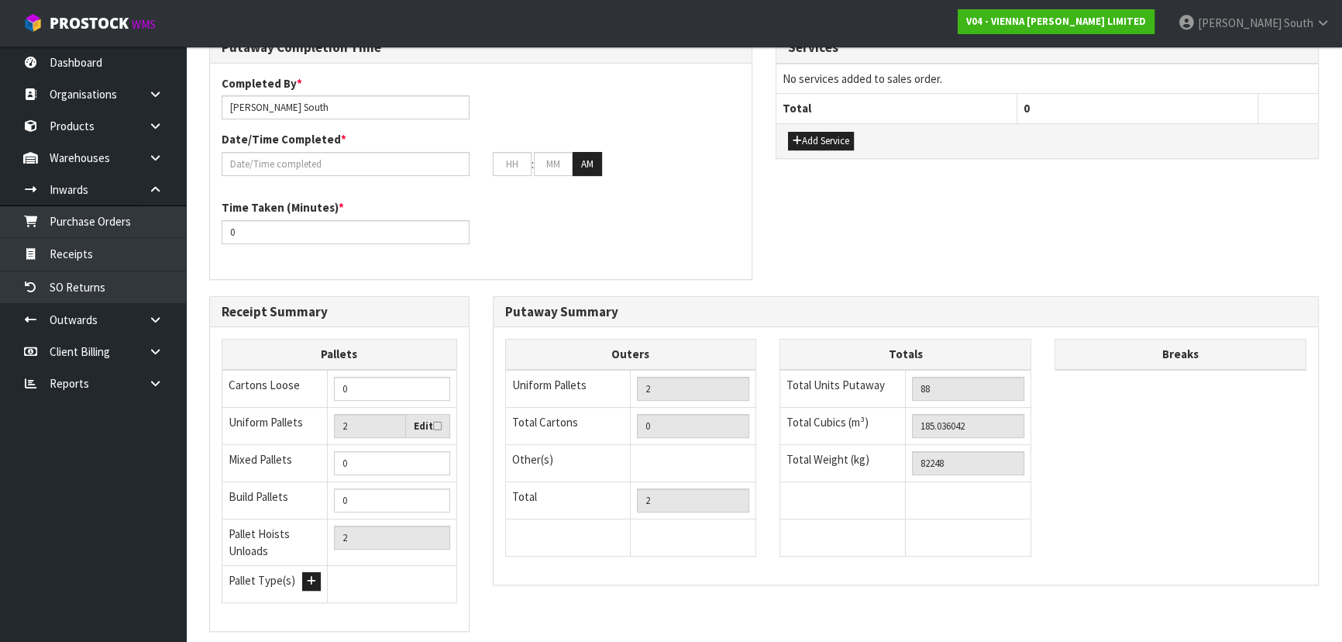
scroll to position [493, 0]
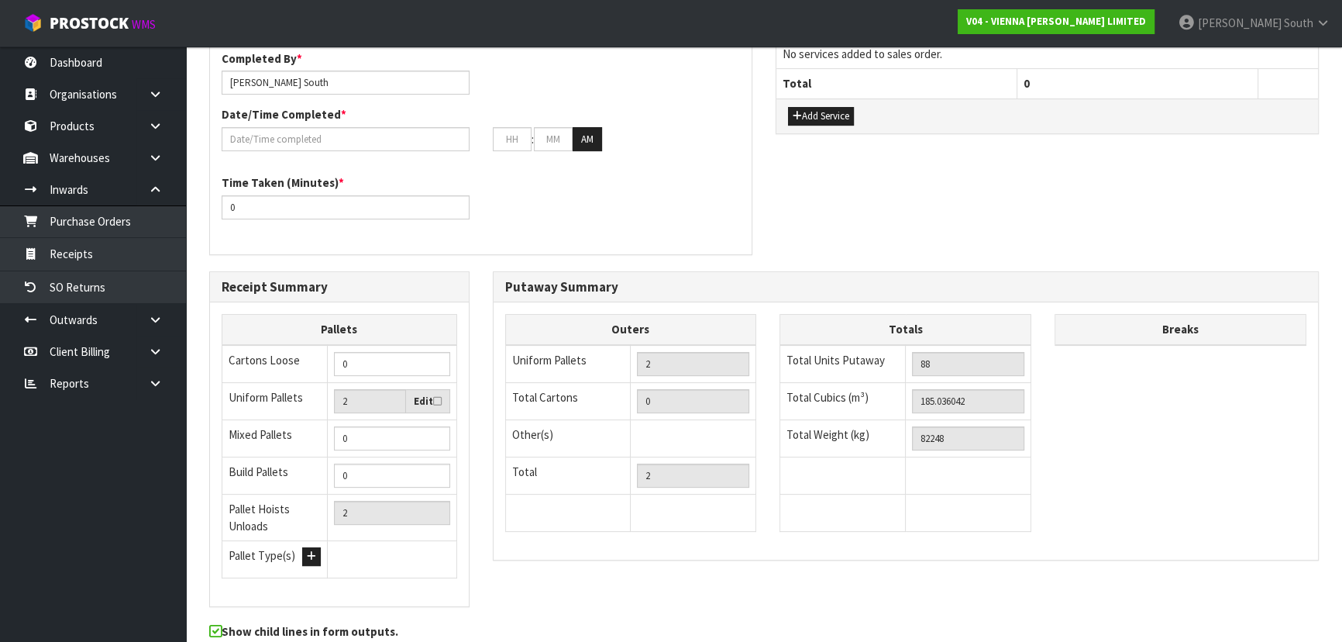
click at [433, 398] on icon at bounding box center [437, 401] width 9 height 10
click at [0, 0] on input "checkbox" at bounding box center [0, 0] width 0 height 0
type input "3"
click at [390, 395] on input "3" at bounding box center [369, 401] width 71 height 24
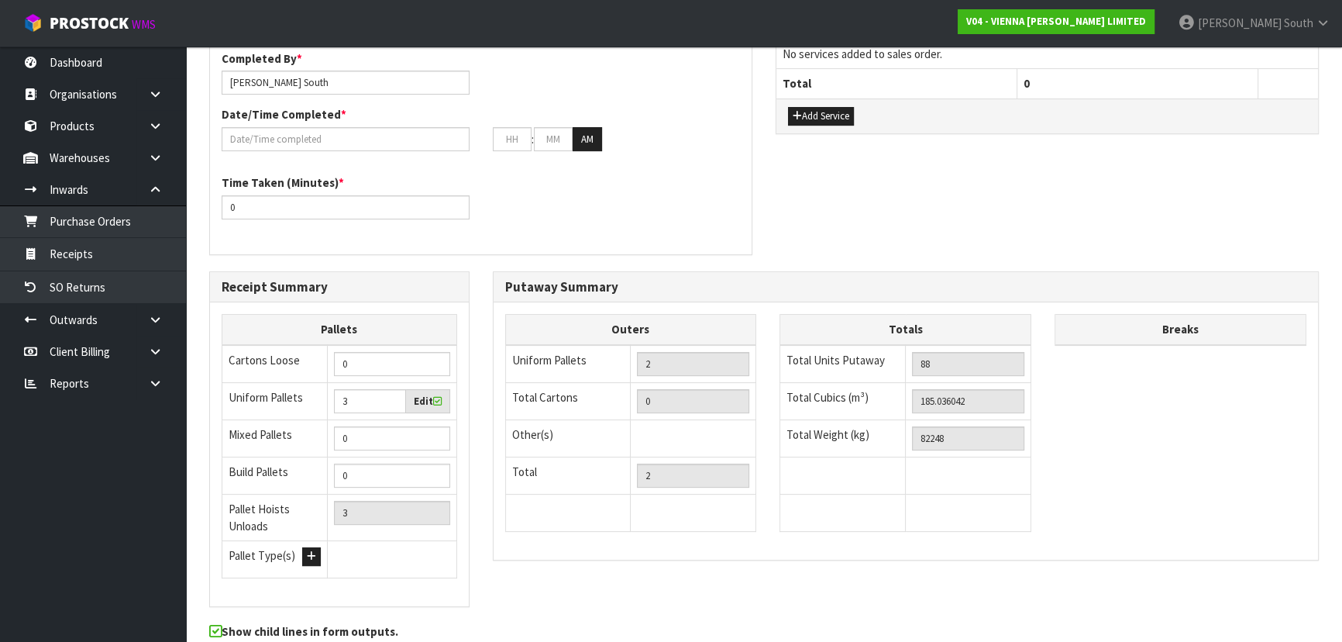
click at [430, 395] on label "Edit" at bounding box center [428, 401] width 28 height 15
click at [0, 0] on input "checkbox" at bounding box center [0, 0] width 0 height 0
type input "2"
click at [439, 396] on icon at bounding box center [437, 401] width 9 height 10
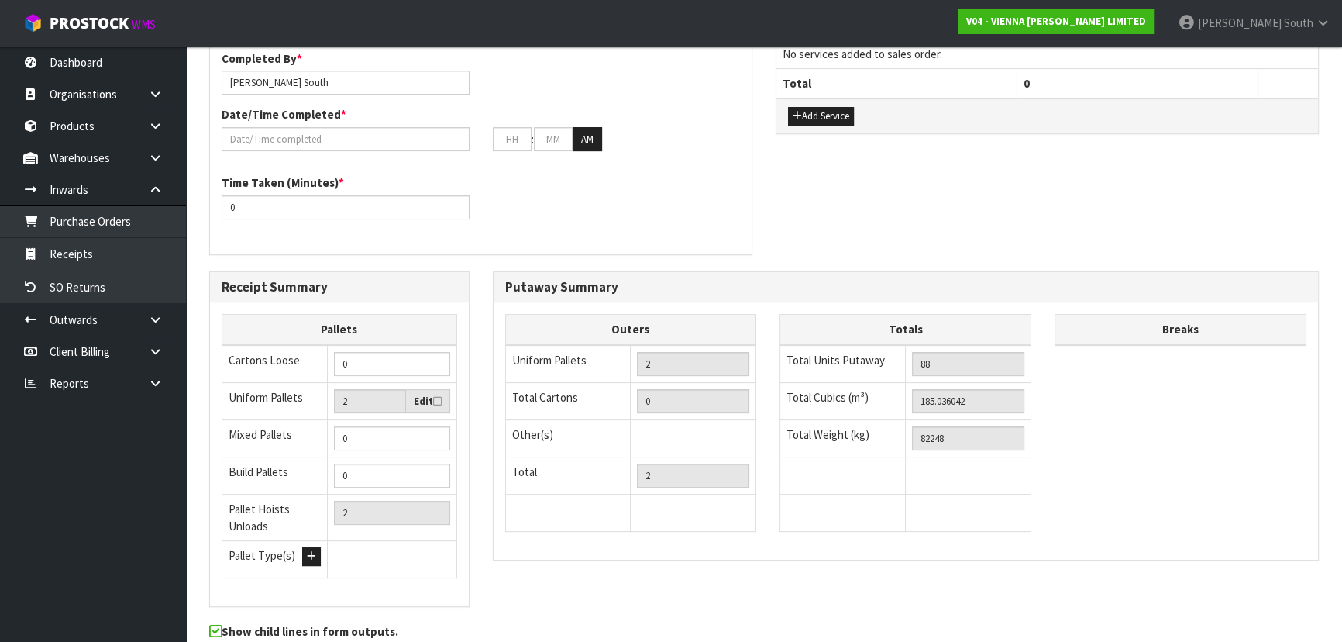
click at [0, 0] on input "checkbox" at bounding box center [0, 0] width 0 height 0
type input "3"
click at [387, 396] on input "3" at bounding box center [369, 401] width 71 height 24
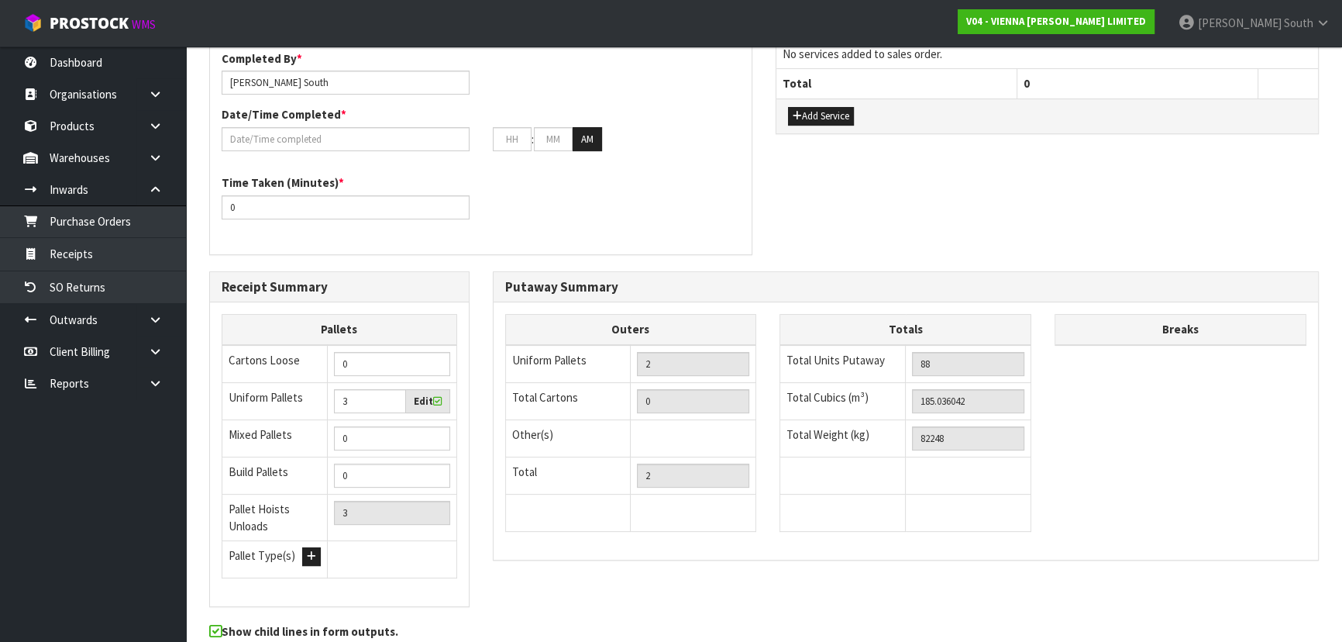
click at [546, 302] on div "Outers Uniform Pallets 2 Total Cartons 0 Other(s) Bag x 0 Bar x 0 Basket x 0 Bi…" at bounding box center [906, 430] width 825 height 256
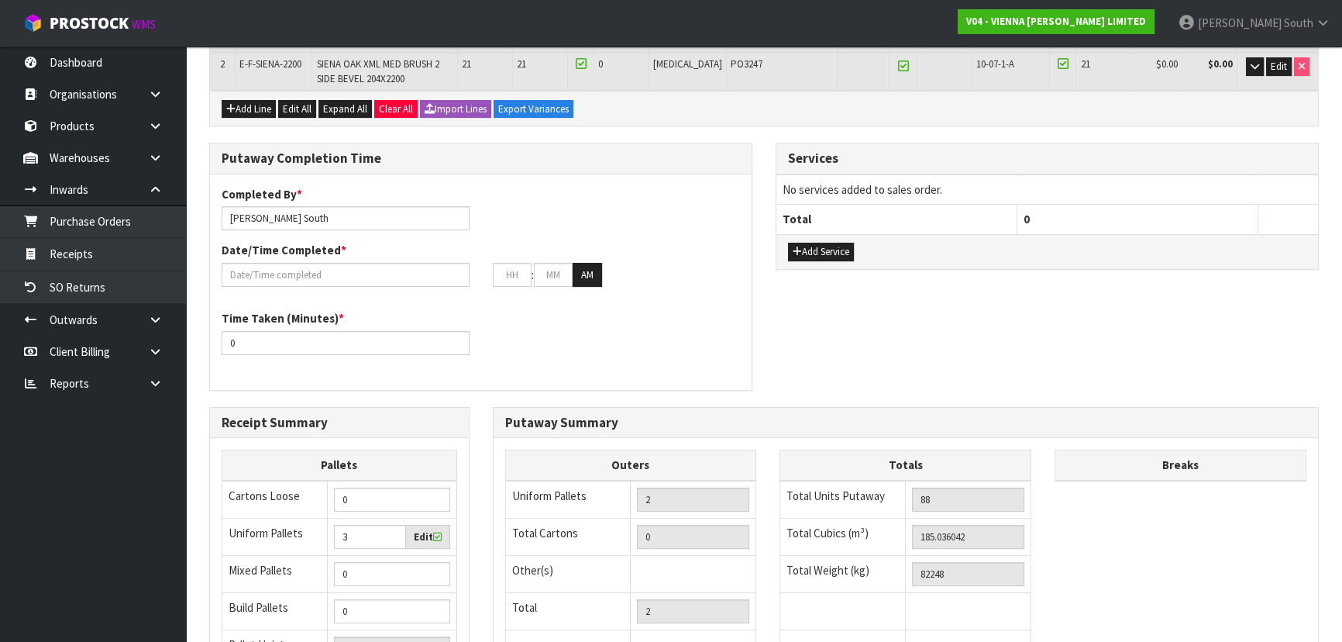
scroll to position [211, 0]
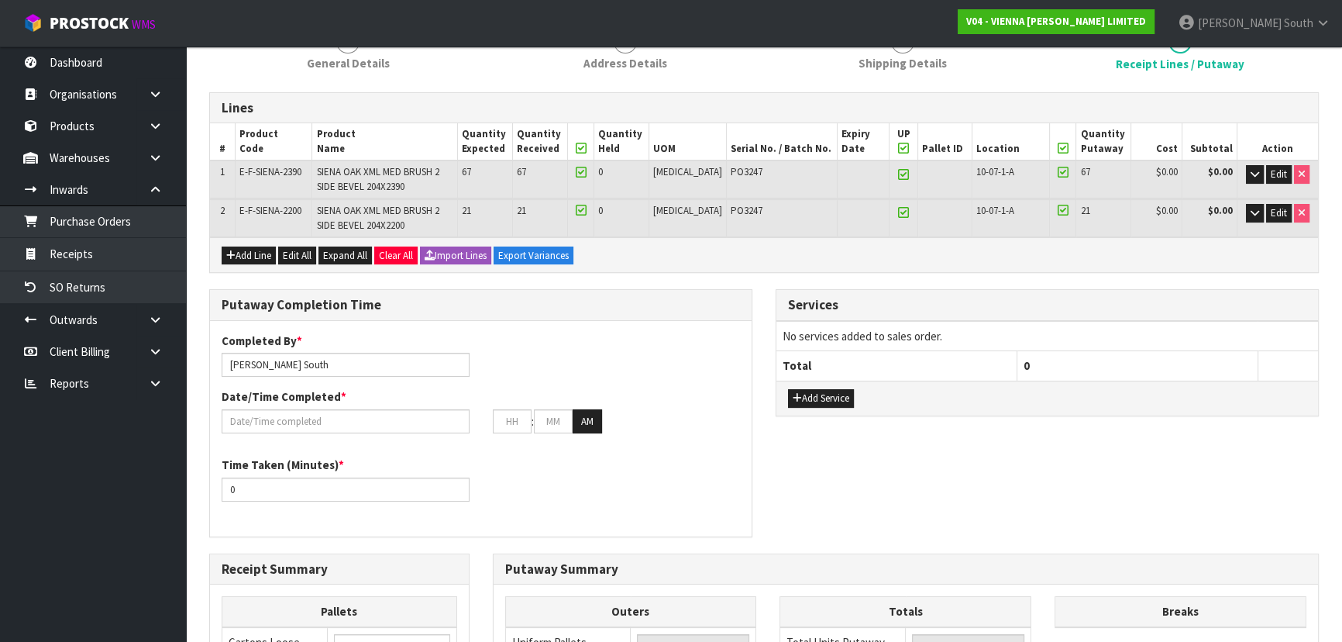
drag, startPoint x: 291, startPoint y: 431, endPoint x: 294, endPoint y: 423, distance: 8.3
click at [291, 428] on div "Completed By * [PERSON_NAME] Date/Time Completed * : : AM" at bounding box center [481, 388] width 542 height 112
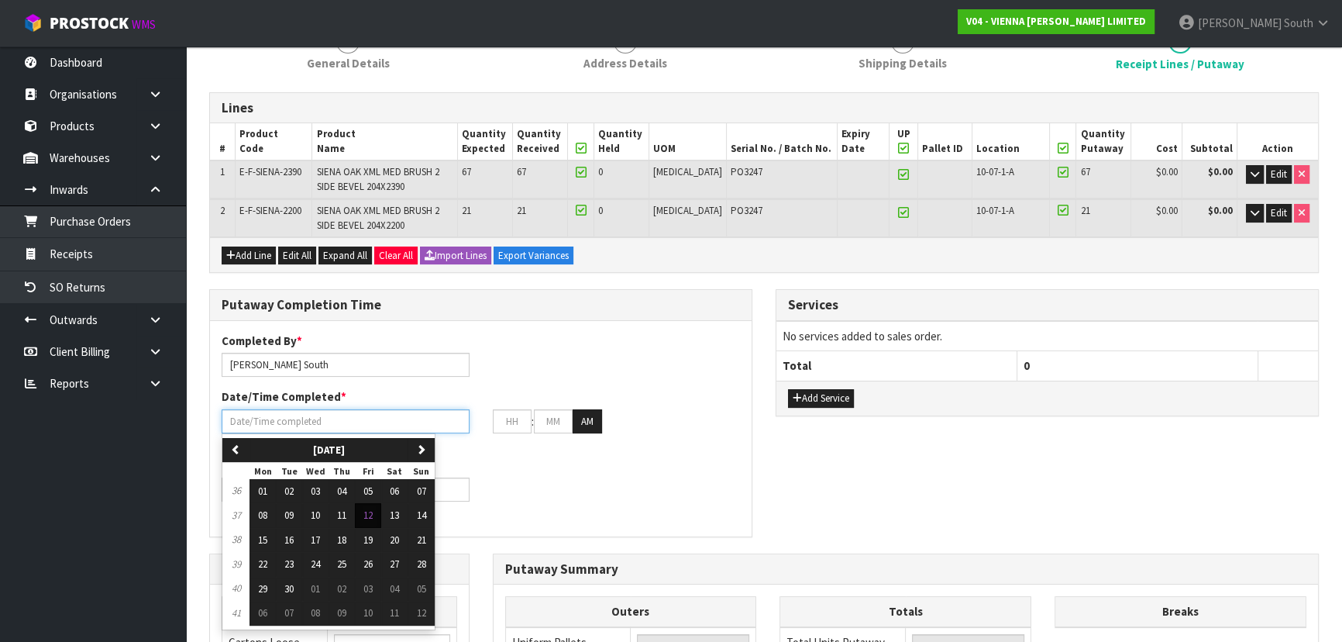
click at [294, 423] on input "text" at bounding box center [346, 421] width 248 height 24
type input "30"
click at [594, 350] on div "Completed By * [PERSON_NAME] Date/Time Completed * 30 previous [DATE] [DATE] Tu…" at bounding box center [481, 388] width 542 height 112
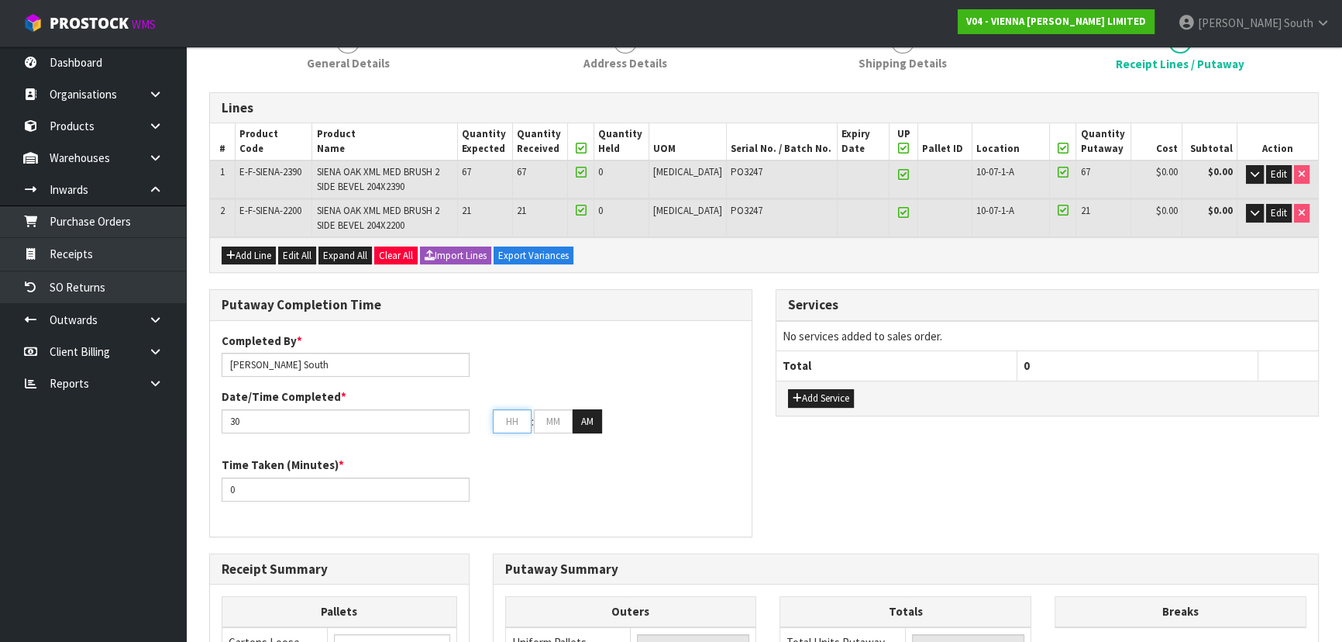
click at [521, 411] on input "text" at bounding box center [512, 421] width 39 height 24
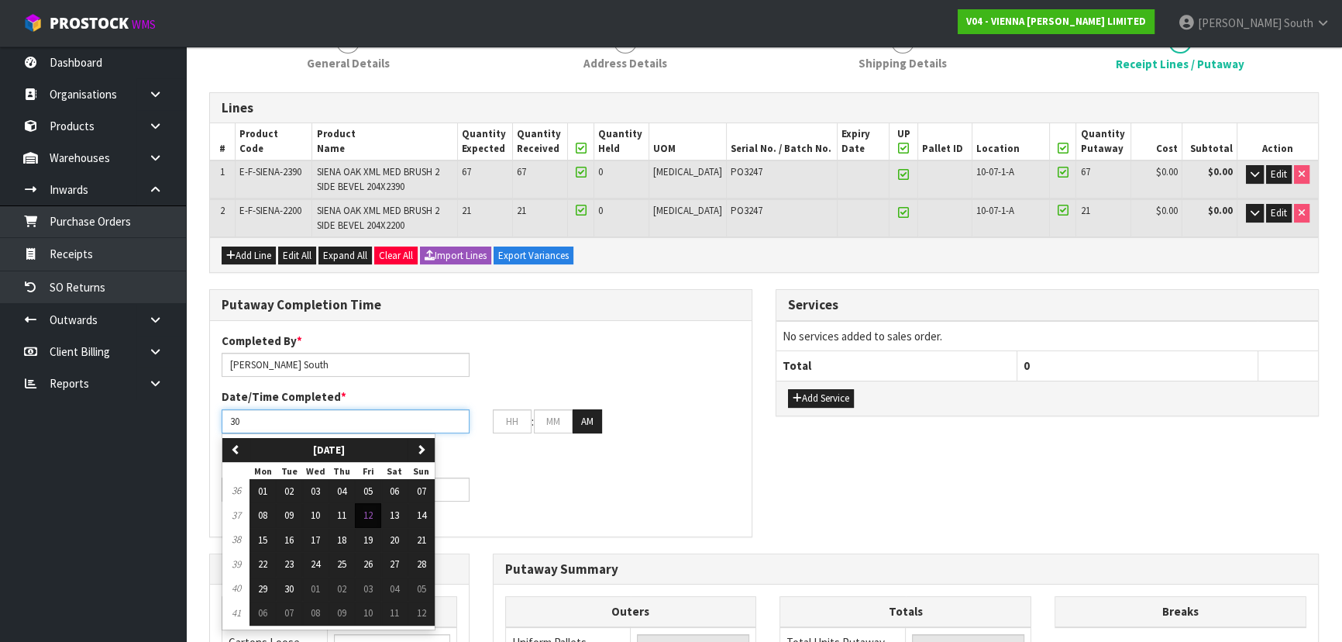
drag, startPoint x: 341, startPoint y: 422, endPoint x: 201, endPoint y: 422, distance: 140.2
click at [201, 422] on div "Putaway Completion Time Completed By * [PERSON_NAME] Date/Time Completed * 30 p…" at bounding box center [481, 420] width 566 height 263
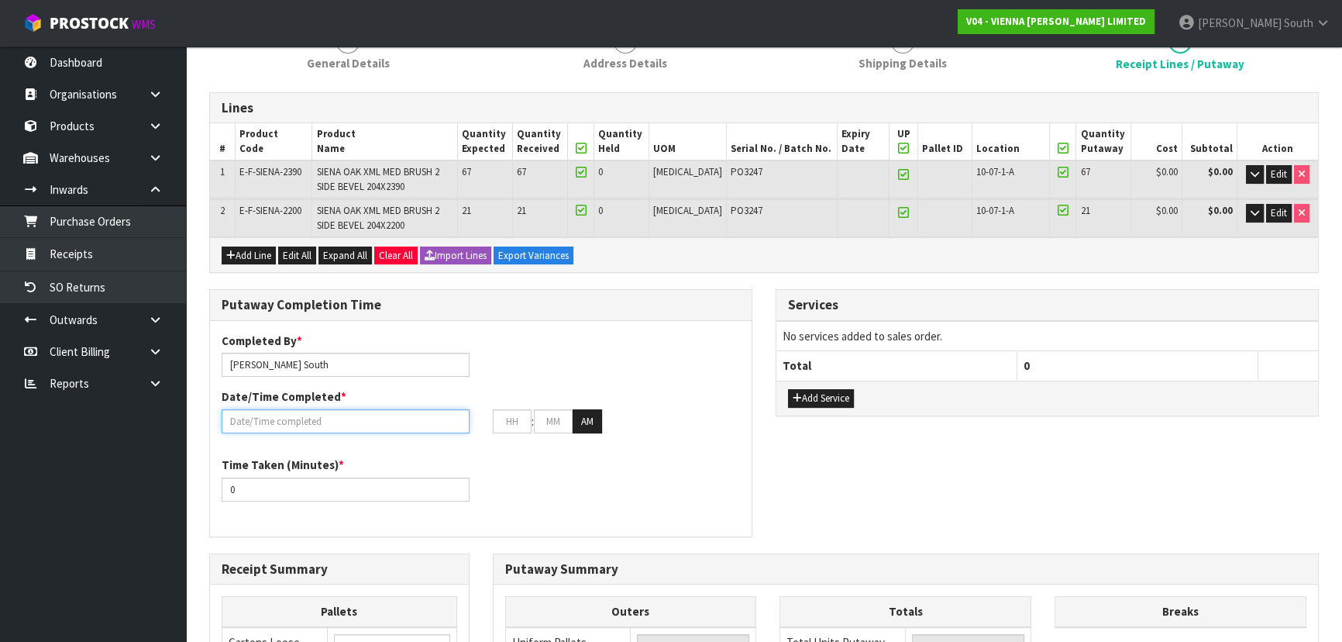
click at [277, 421] on input "text" at bounding box center [346, 421] width 248 height 24
click at [348, 425] on input "text" at bounding box center [346, 421] width 248 height 24
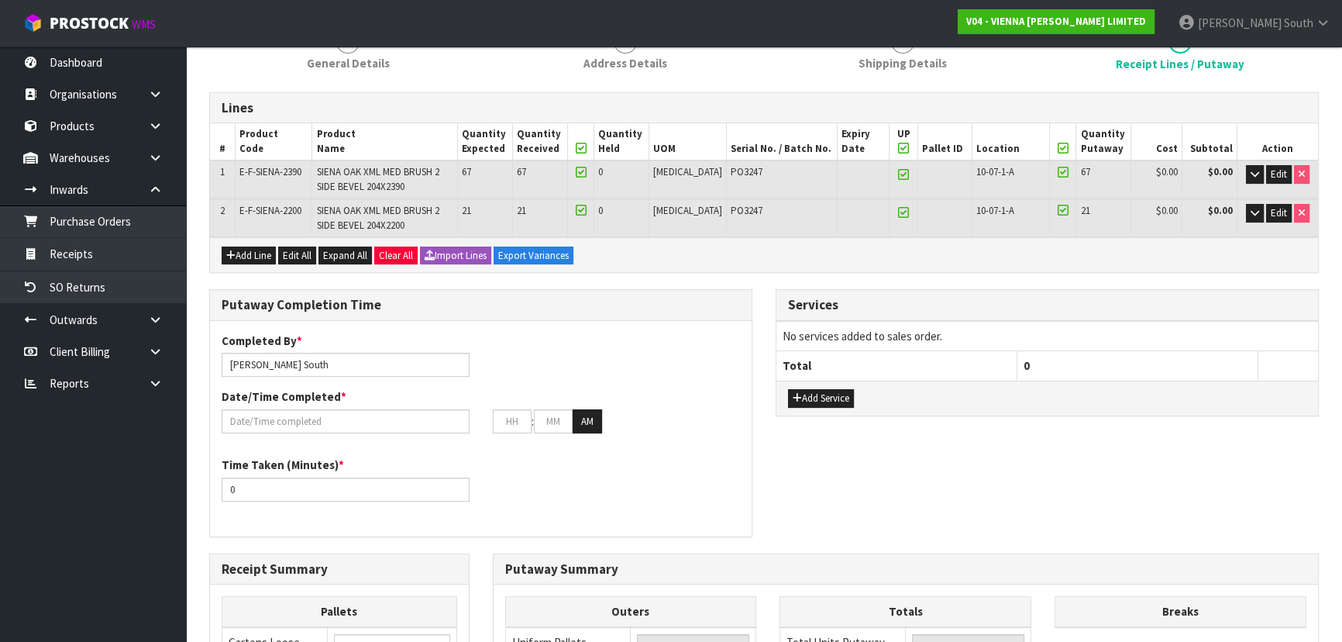
click at [400, 470] on div "Time Taken (Minutes) * 0" at bounding box center [345, 478] width 271 height 44
click at [374, 477] on input "0" at bounding box center [346, 489] width 248 height 24
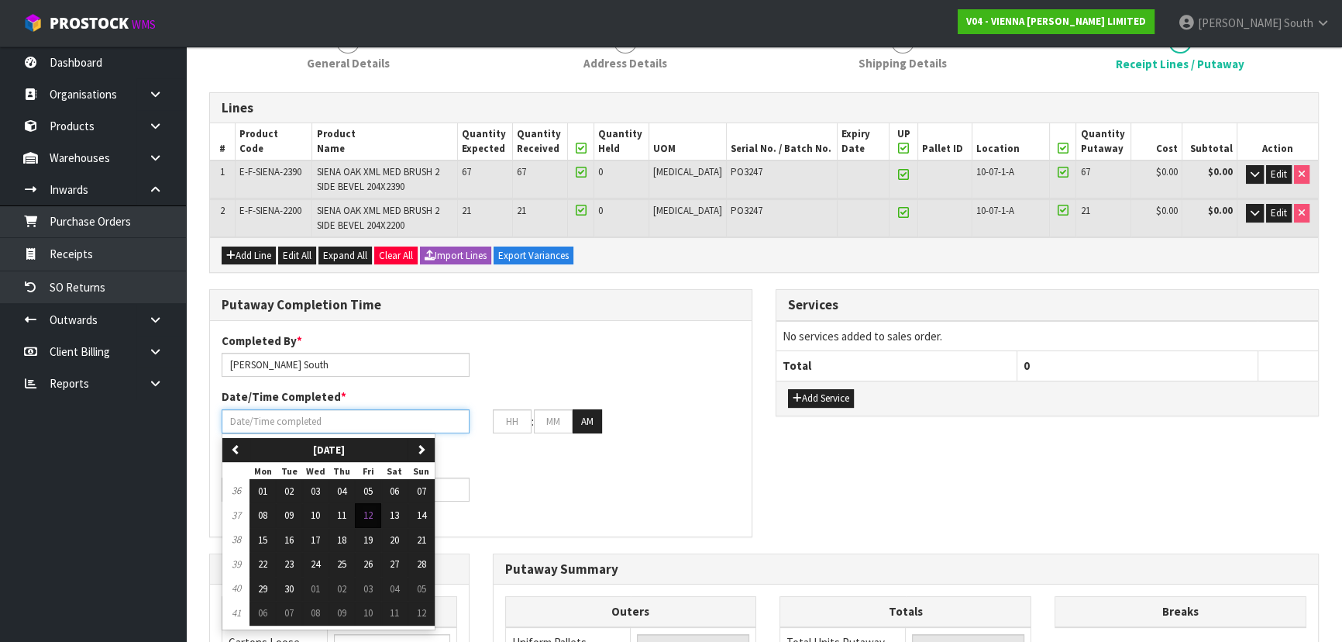
click at [310, 427] on input "text" at bounding box center [346, 421] width 248 height 24
click at [376, 513] on button "12" at bounding box center [368, 515] width 26 height 25
type input "[DATE]"
type input "12"
type input "00"
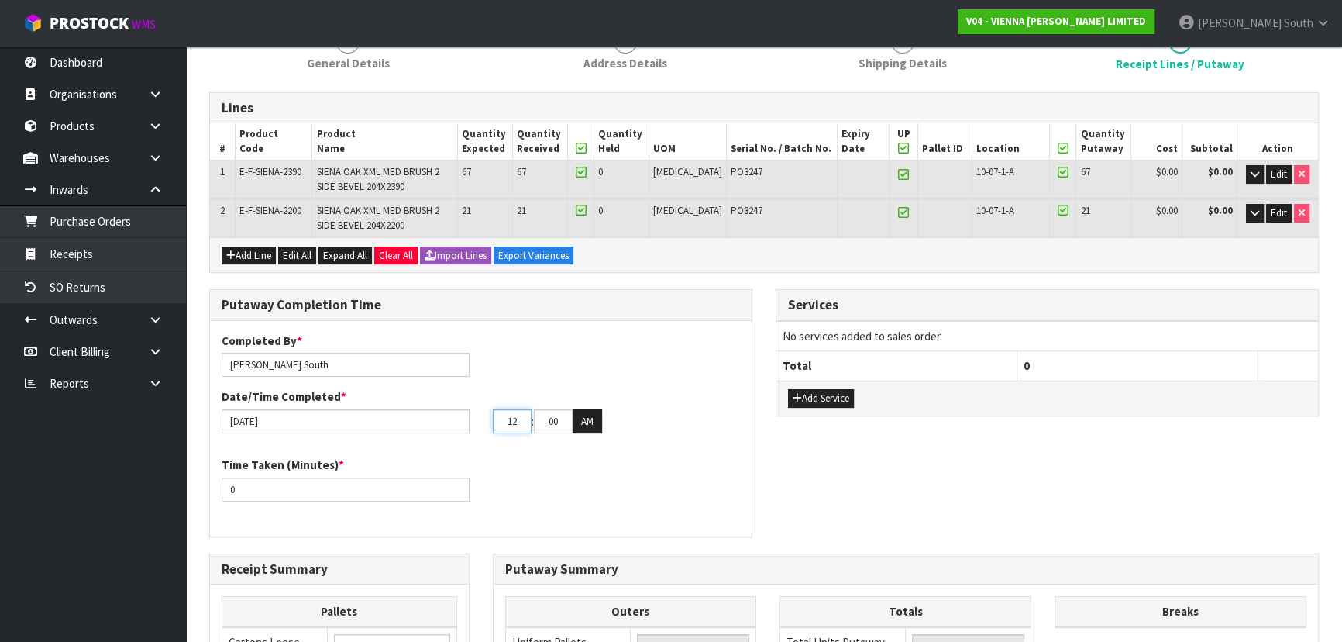
drag, startPoint x: 515, startPoint y: 420, endPoint x: 483, endPoint y: 426, distance: 33.1
click at [483, 426] on div "12 : 00 : 00 AM" at bounding box center [616, 421] width 271 height 25
type input "03"
drag, startPoint x: 559, startPoint y: 425, endPoint x: 488, endPoint y: 417, distance: 71.8
click at [488, 417] on div "03 : 00 : 00 AM" at bounding box center [616, 421] width 271 height 25
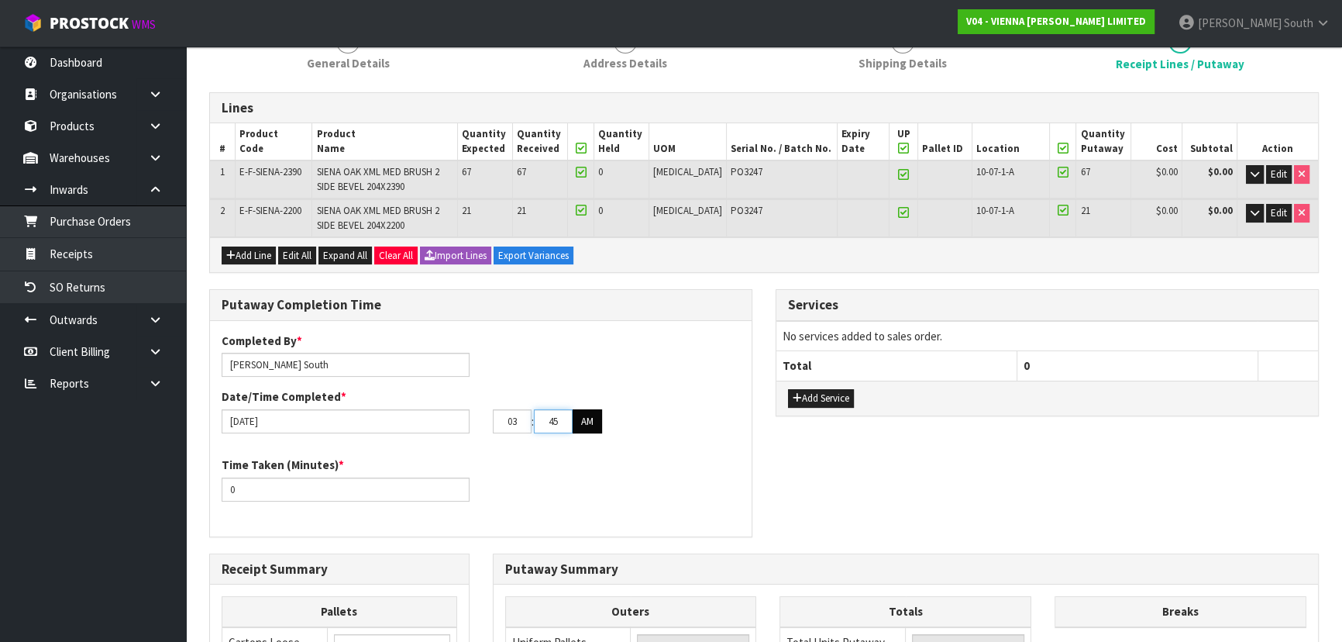
type input "45"
click at [594, 415] on button "AM" at bounding box center [587, 421] width 29 height 25
drag, startPoint x: 377, startPoint y: 480, endPoint x: 8, endPoint y: 493, distance: 369.0
click at [8, 431] on body "Toggle navigation ProStock WMS V04 - VIENNA [PERSON_NAME] LIMITED [PERSON_NAME]…" at bounding box center [671, 110] width 1342 height 642
type input "30"
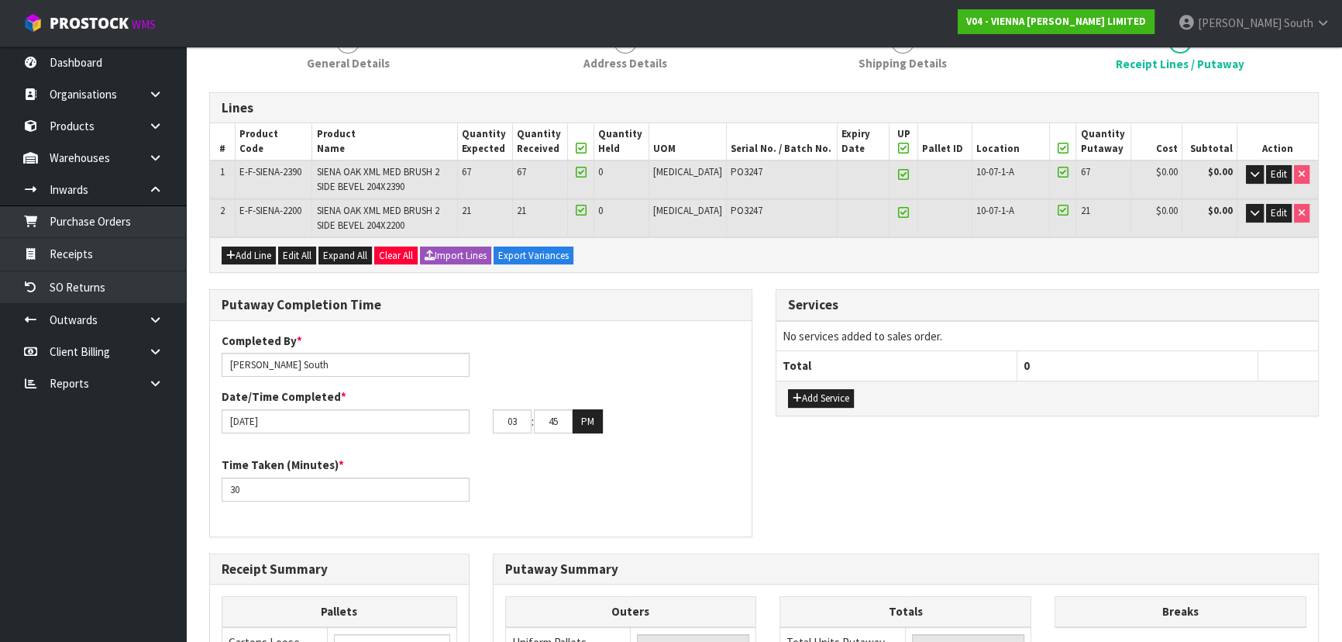
click at [776, 403] on div "Services No services added to sales order. Total 0 Add Service" at bounding box center [1047, 352] width 543 height 127
click at [800, 399] on icon "button" at bounding box center [797, 398] width 9 height 10
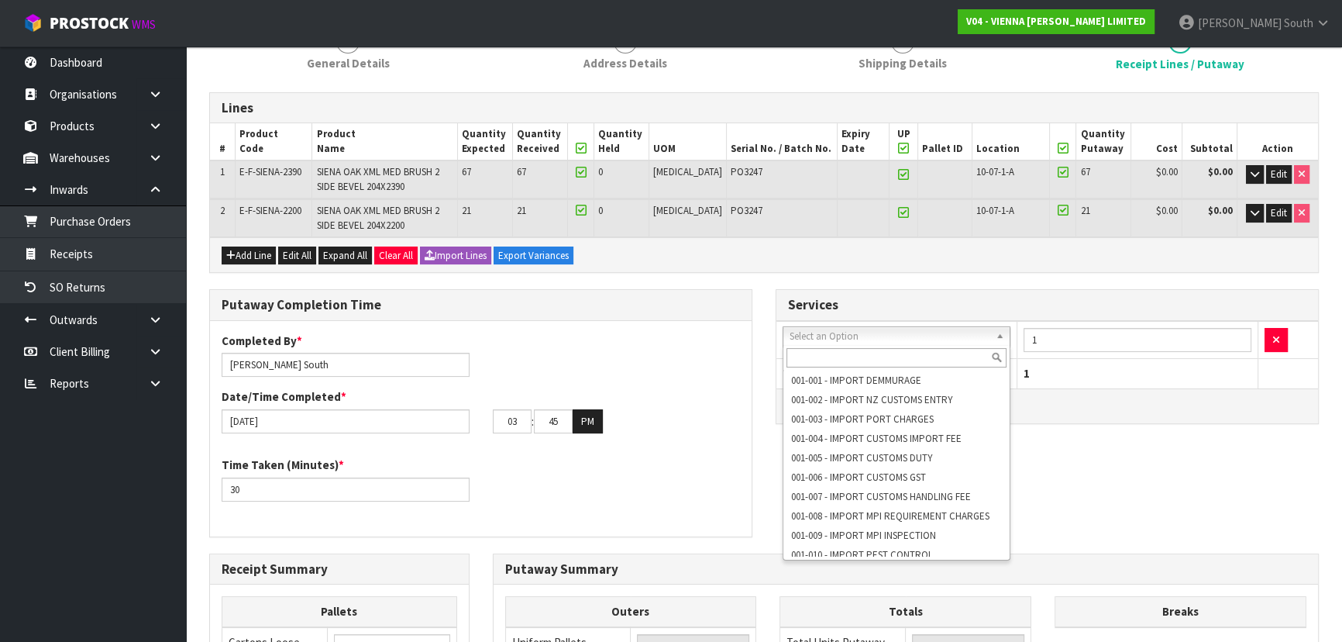
click at [854, 351] on input "text" at bounding box center [896, 357] width 220 height 19
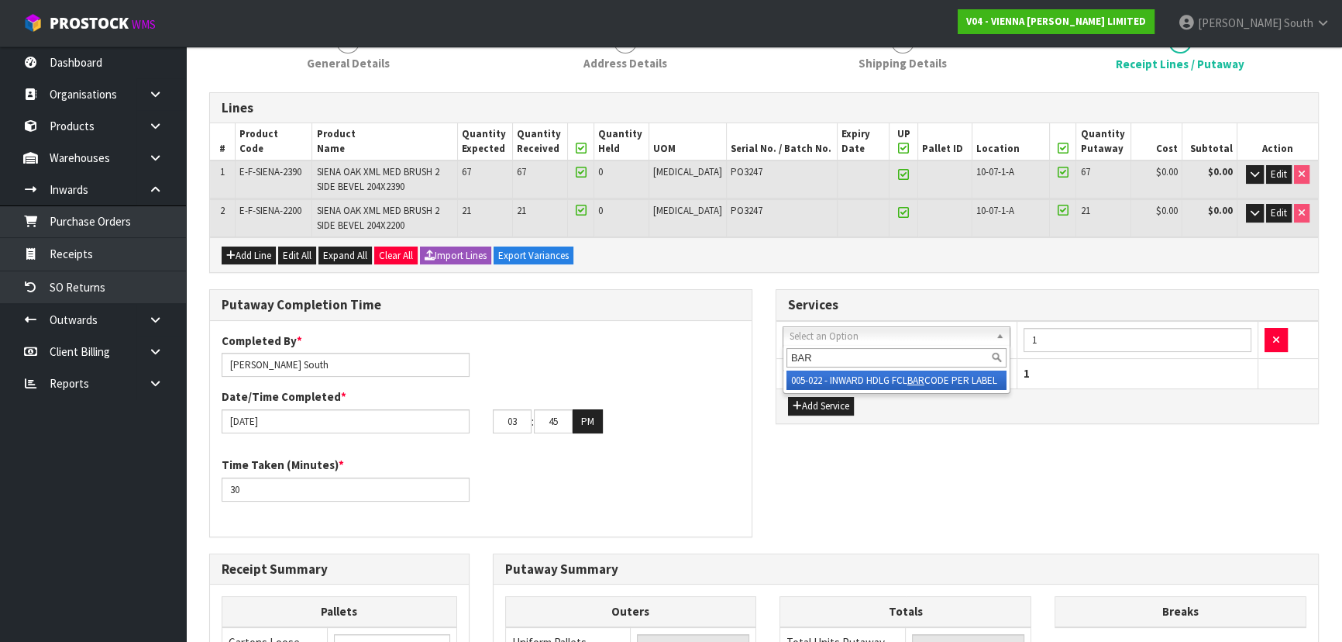
type input "BAR"
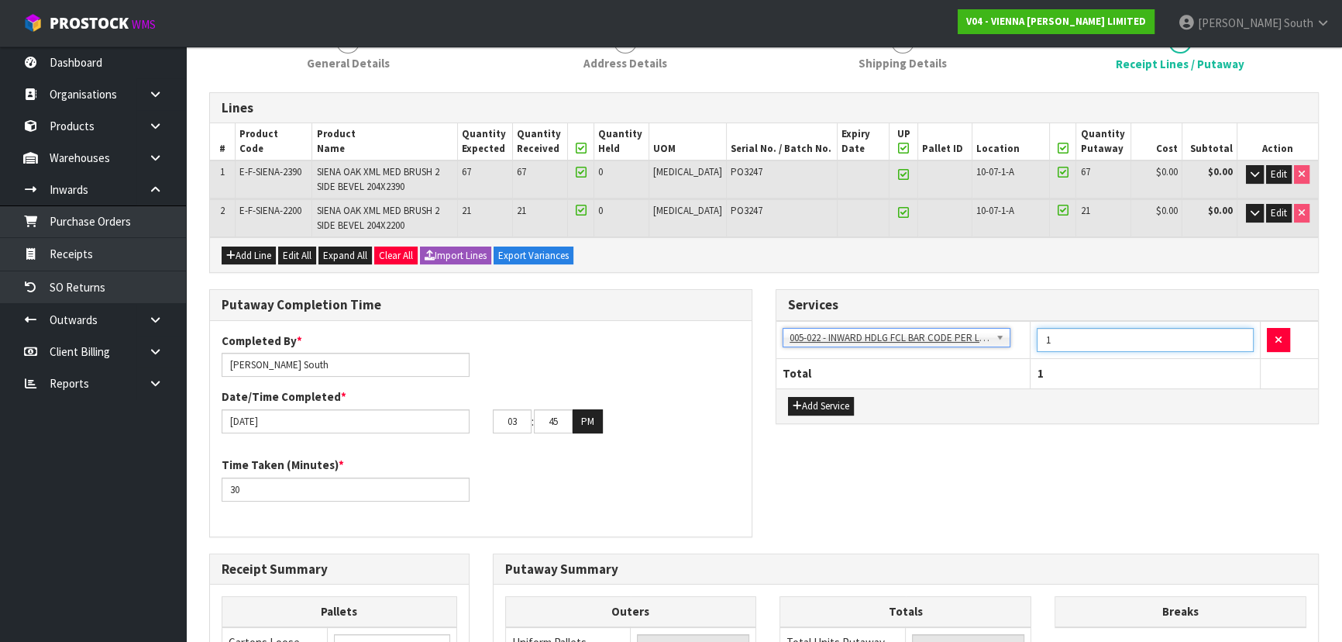
drag, startPoint x: 1032, startPoint y: 335, endPoint x: 1008, endPoint y: 335, distance: 24.0
click at [1013, 335] on tr "001-001 - IMPORT DEMMURAGE 001-002 - IMPORT NZ CUSTOMS ENTRY 001-003 - IMPORT P…" at bounding box center [1047, 340] width 542 height 38
type input "3"
click at [995, 408] on div "Add Service" at bounding box center [1047, 405] width 542 height 35
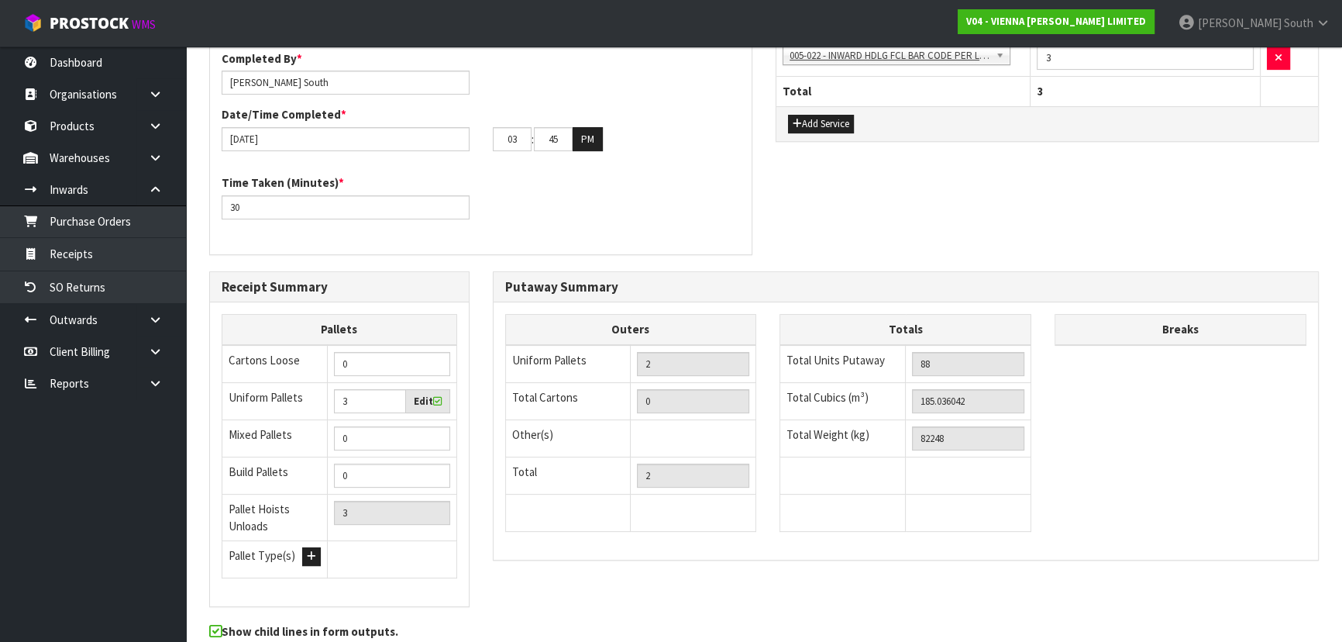
scroll to position [564, 0]
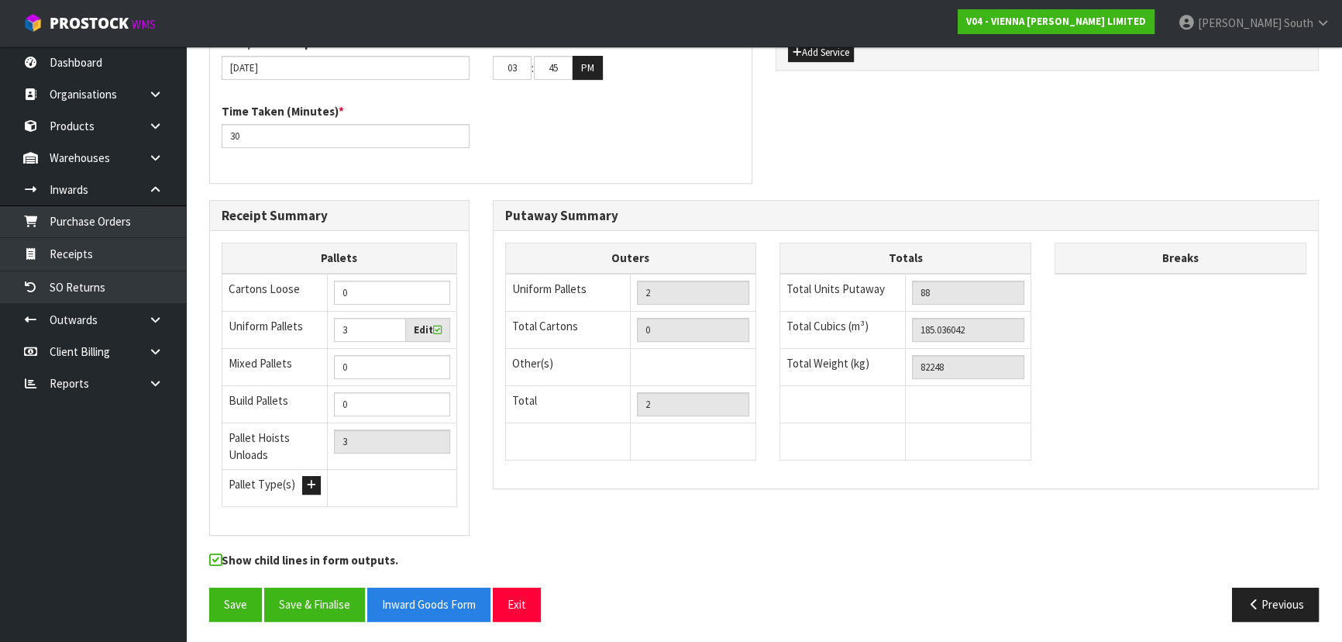
click at [1075, 352] on div "Outers Uniform Pallets 2 Total Cartons 0 Other(s) Bag x 0 Bar x 0 Basket x 0 Bi…" at bounding box center [906, 359] width 825 height 233
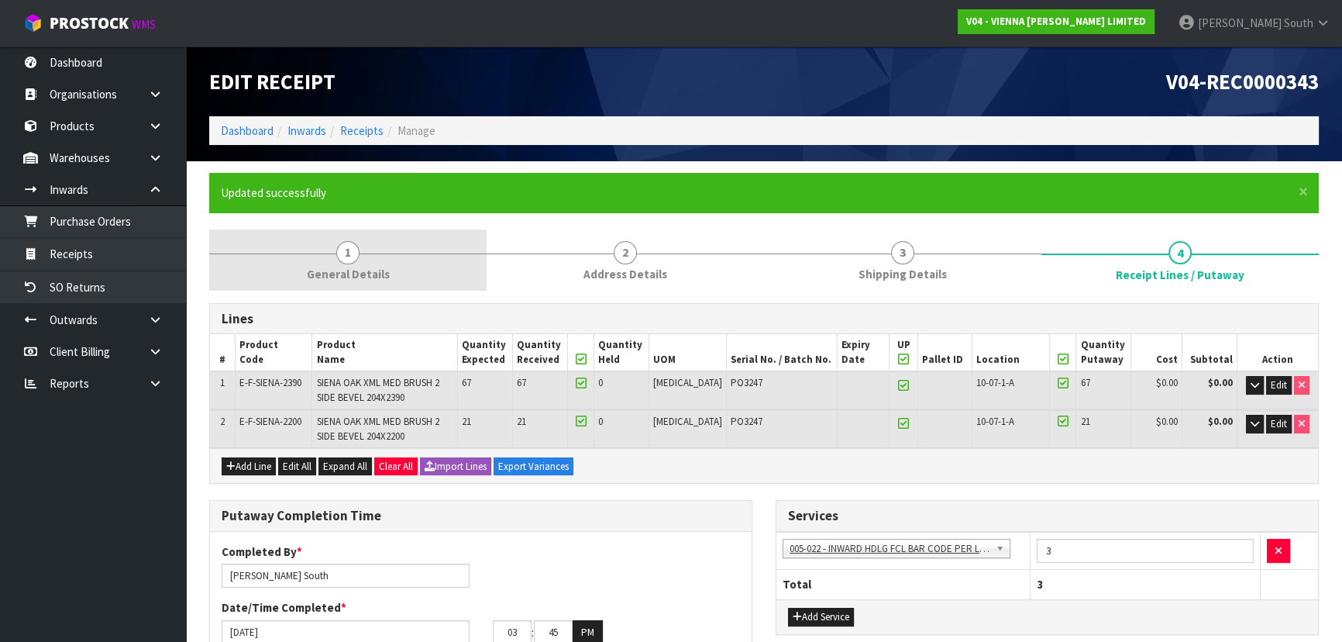
scroll to position [0, 0]
click at [335, 236] on link "1 General Details" at bounding box center [347, 259] width 277 height 61
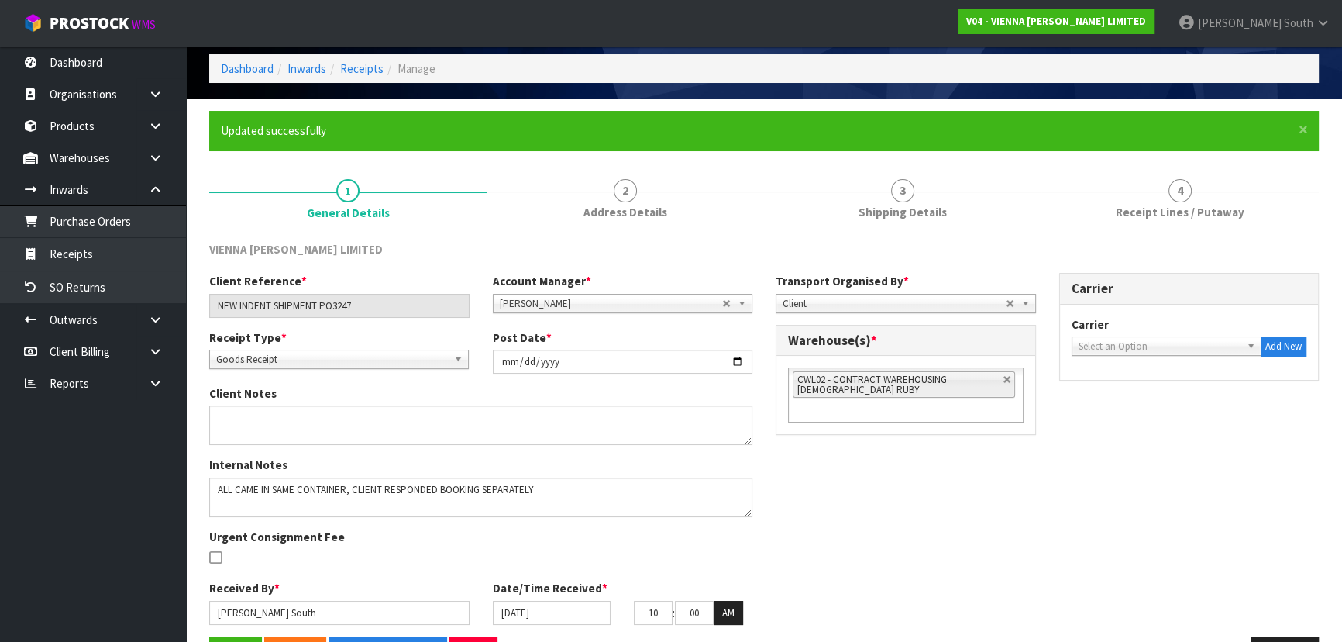
scroll to position [112, 0]
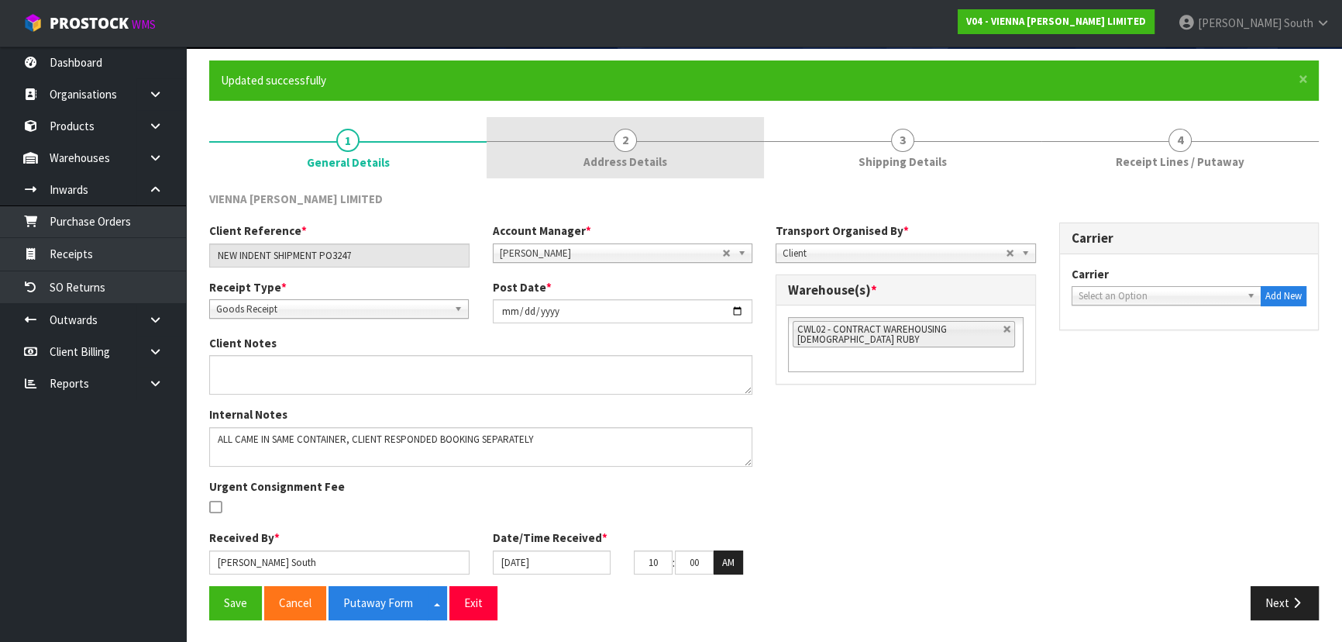
click at [690, 148] on link "2 Address Details" at bounding box center [625, 147] width 277 height 61
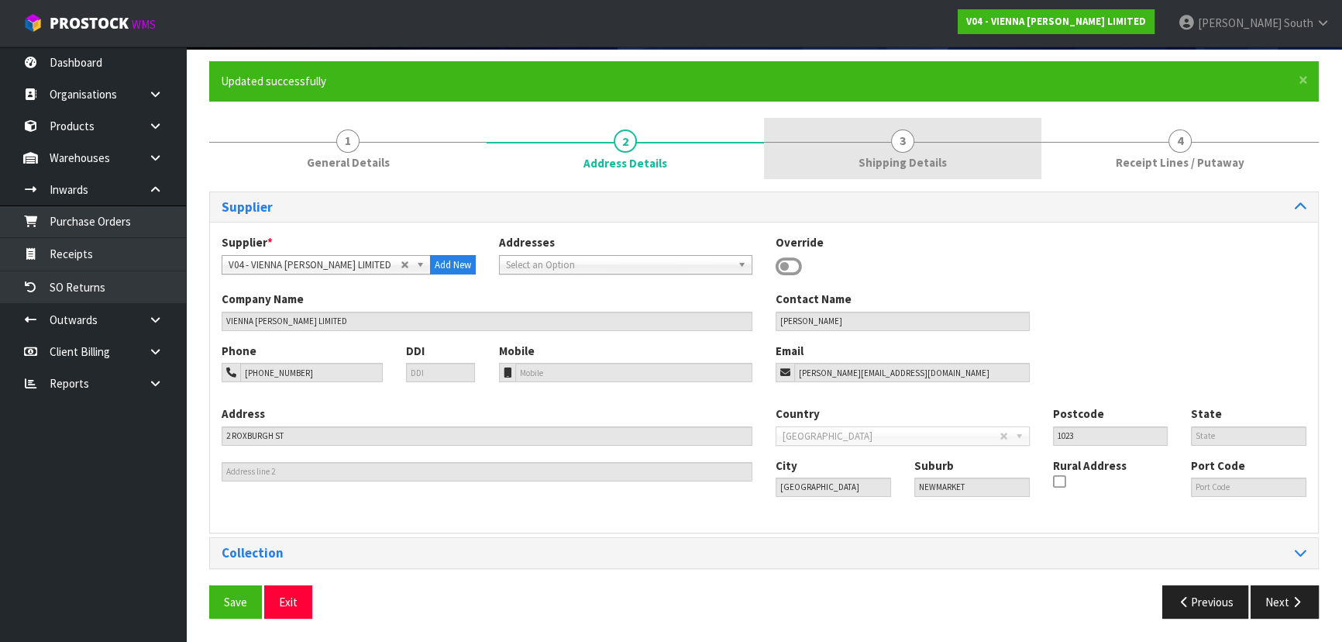
click at [852, 140] on link "3 Shipping Details" at bounding box center [902, 148] width 277 height 61
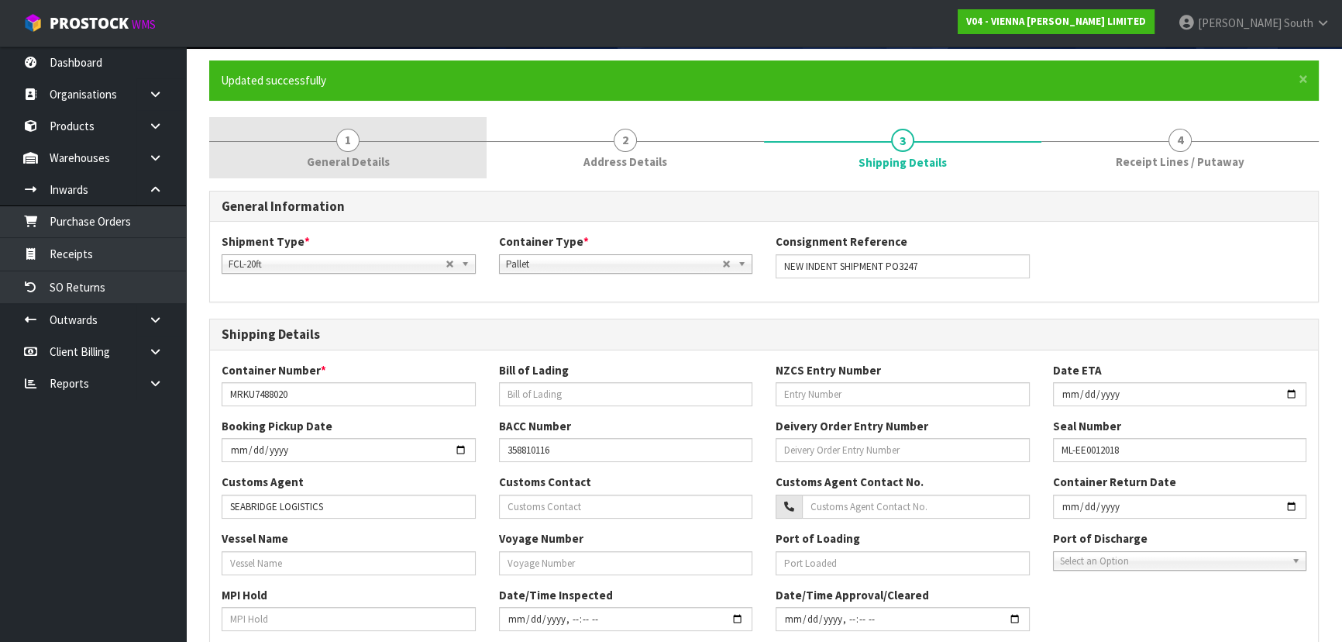
click at [456, 143] on link "1 General Details" at bounding box center [347, 147] width 277 height 61
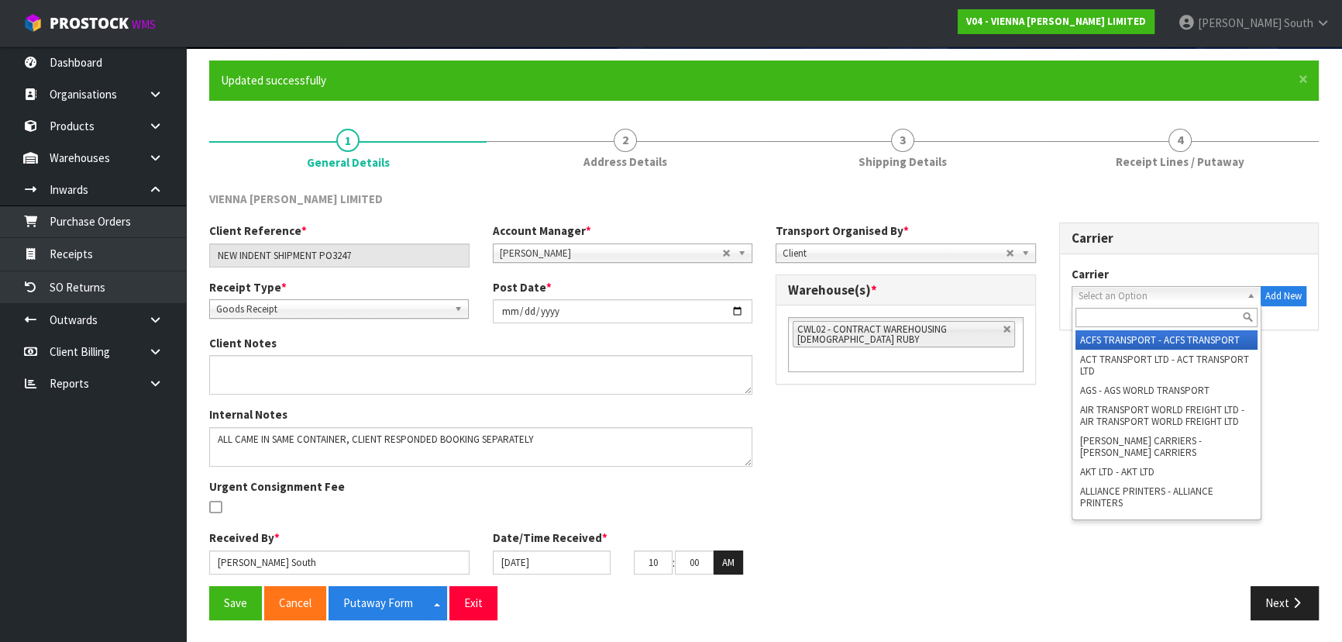
click at [1104, 291] on span "Select an Option" at bounding box center [1159, 296] width 163 height 19
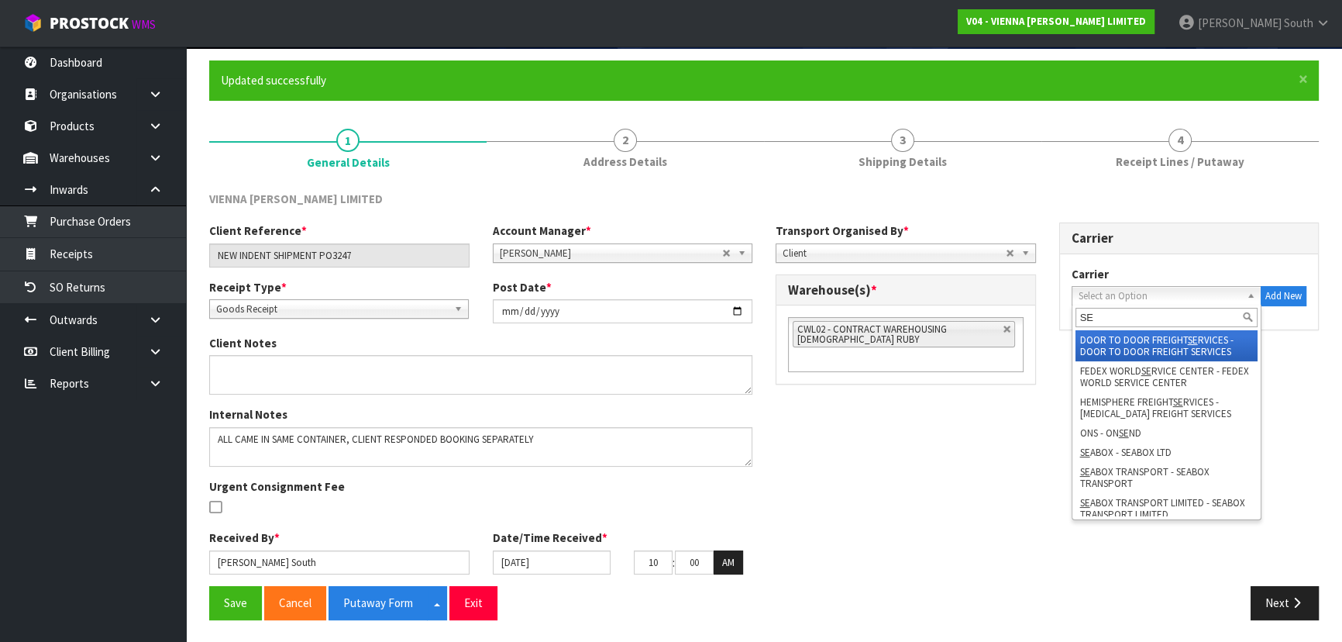
type input "S"
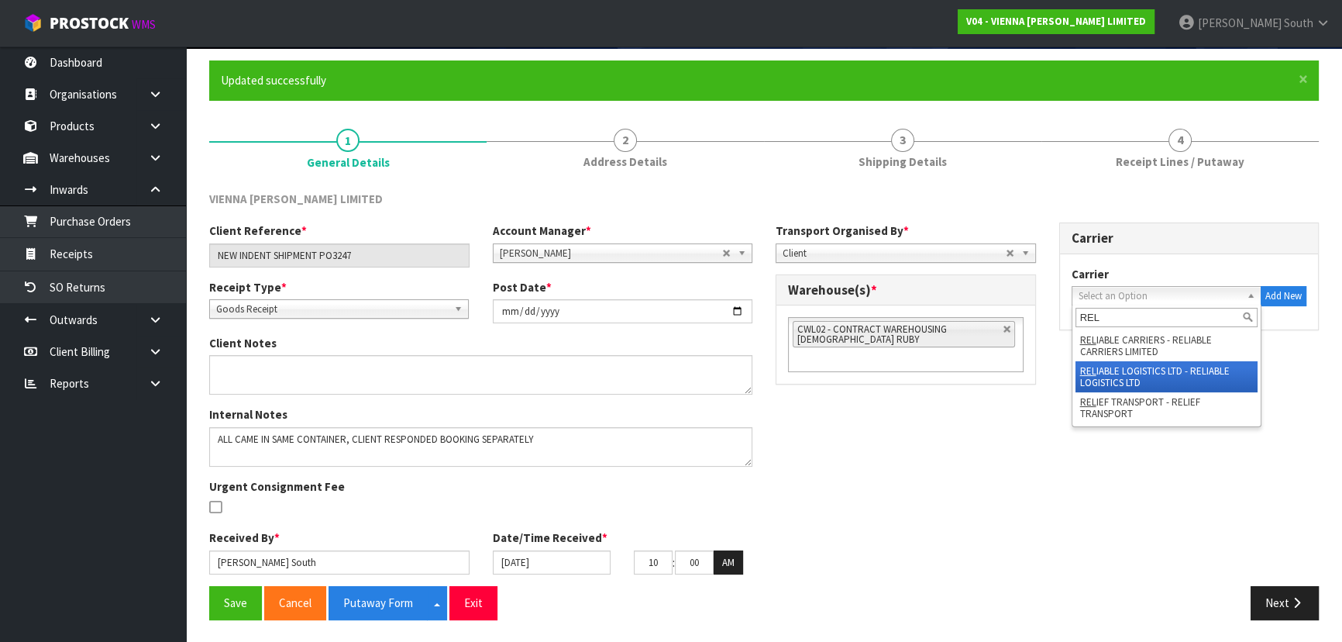
type input "REL"
click at [1144, 373] on li "REL IABLE LOGISTICS LTD - RELIABLE LOGISTICS LTD" at bounding box center [1166, 376] width 183 height 31
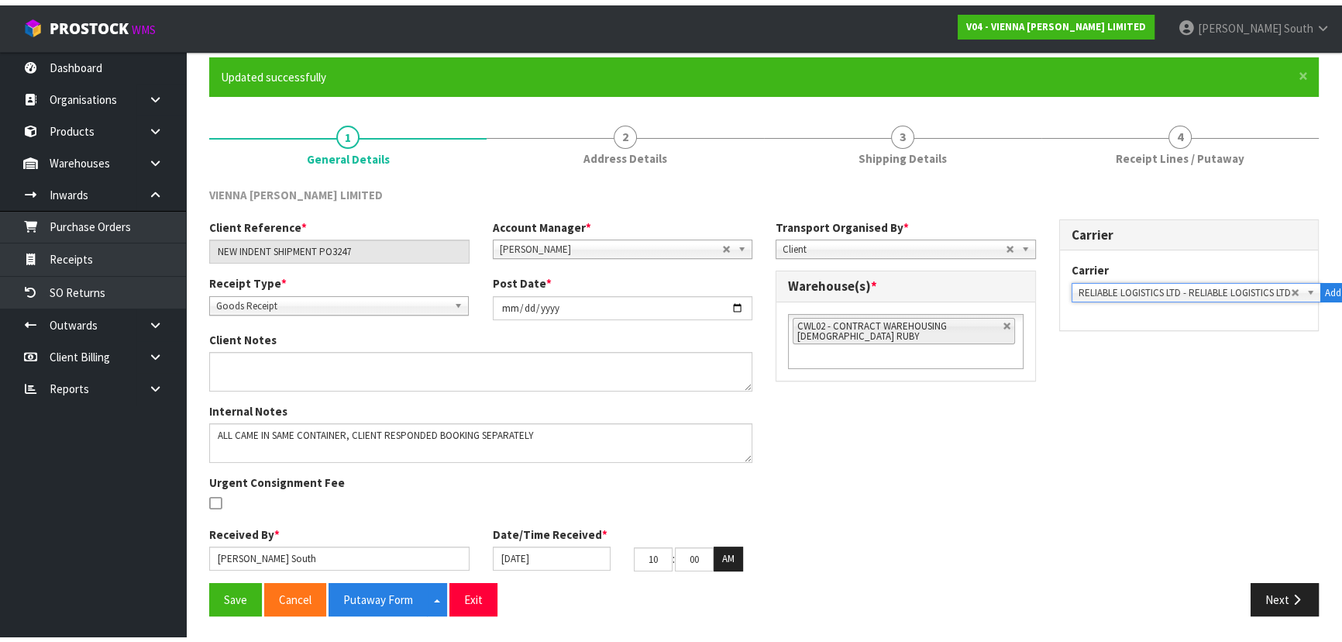
scroll to position [123, 0]
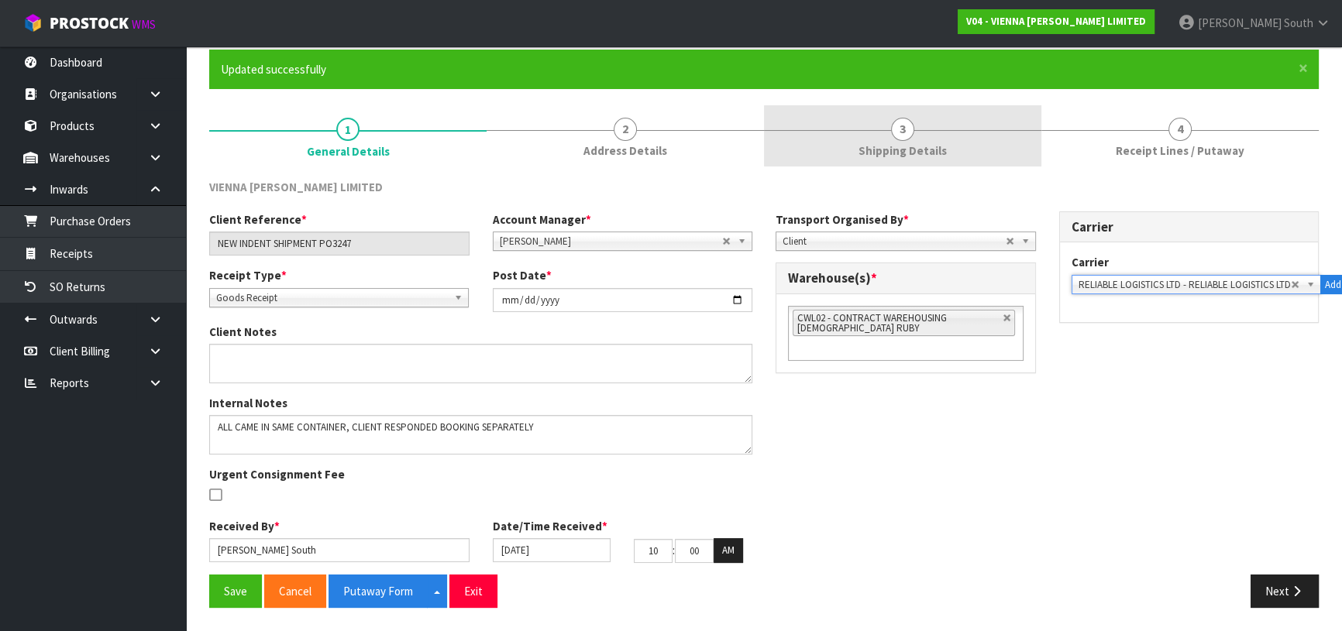
click at [908, 139] on span "3" at bounding box center [902, 129] width 23 height 23
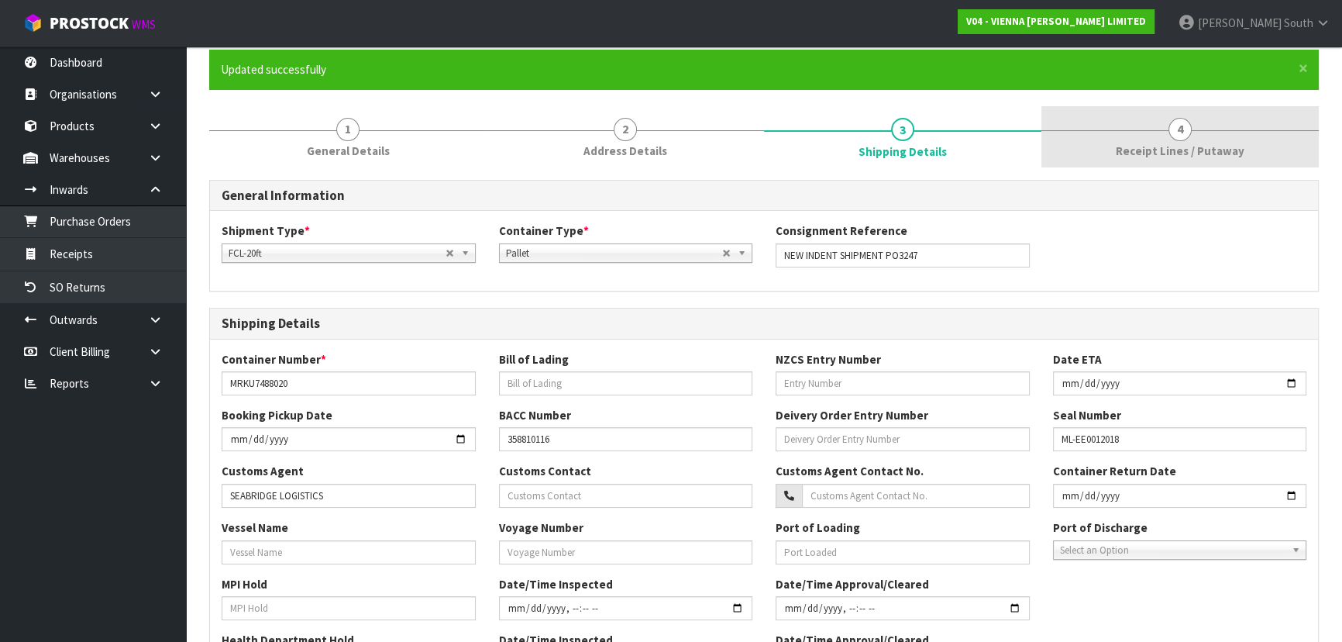
click at [1113, 133] on link "4 Receipt Lines / Putaway" at bounding box center [1179, 136] width 277 height 61
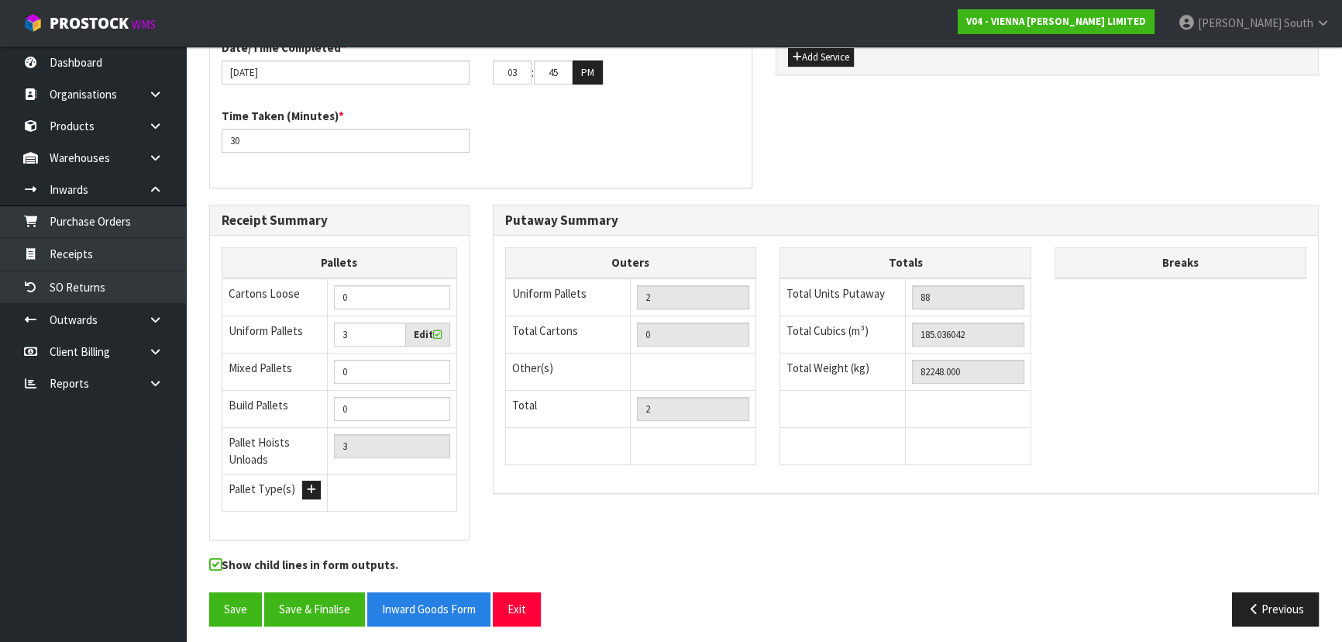
scroll to position [564, 0]
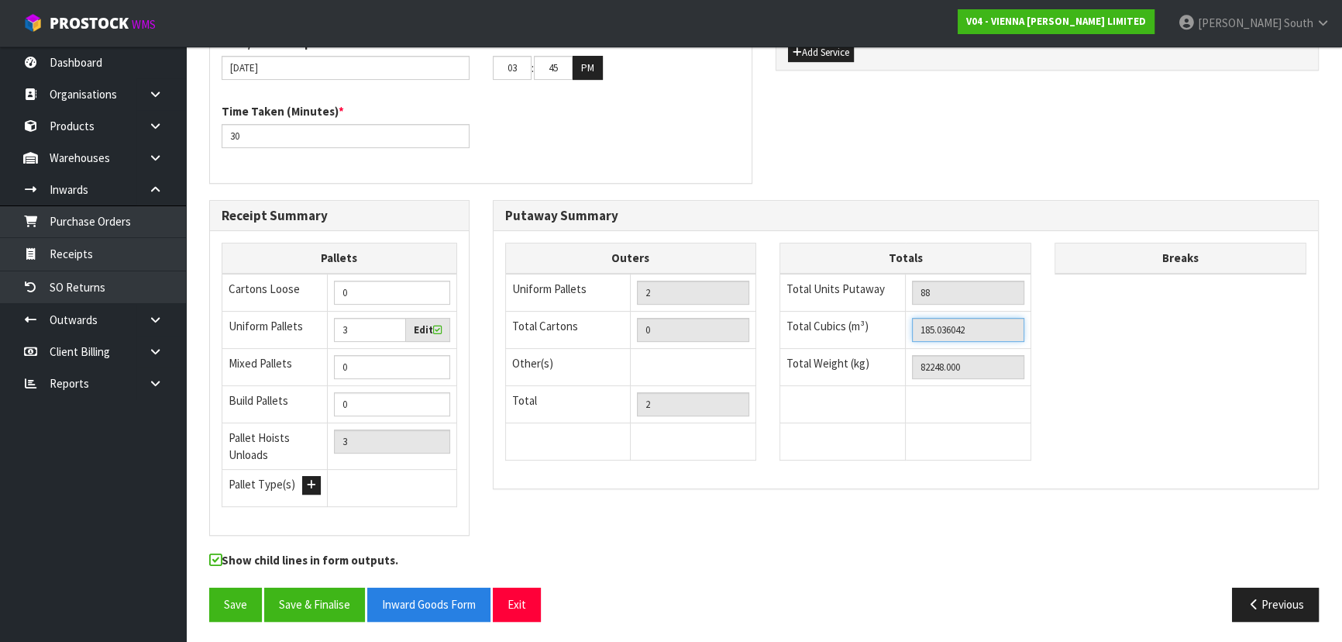
drag, startPoint x: 986, startPoint y: 325, endPoint x: 913, endPoint y: 329, distance: 72.9
click at [913, 329] on input "185.036042" at bounding box center [968, 330] width 112 height 24
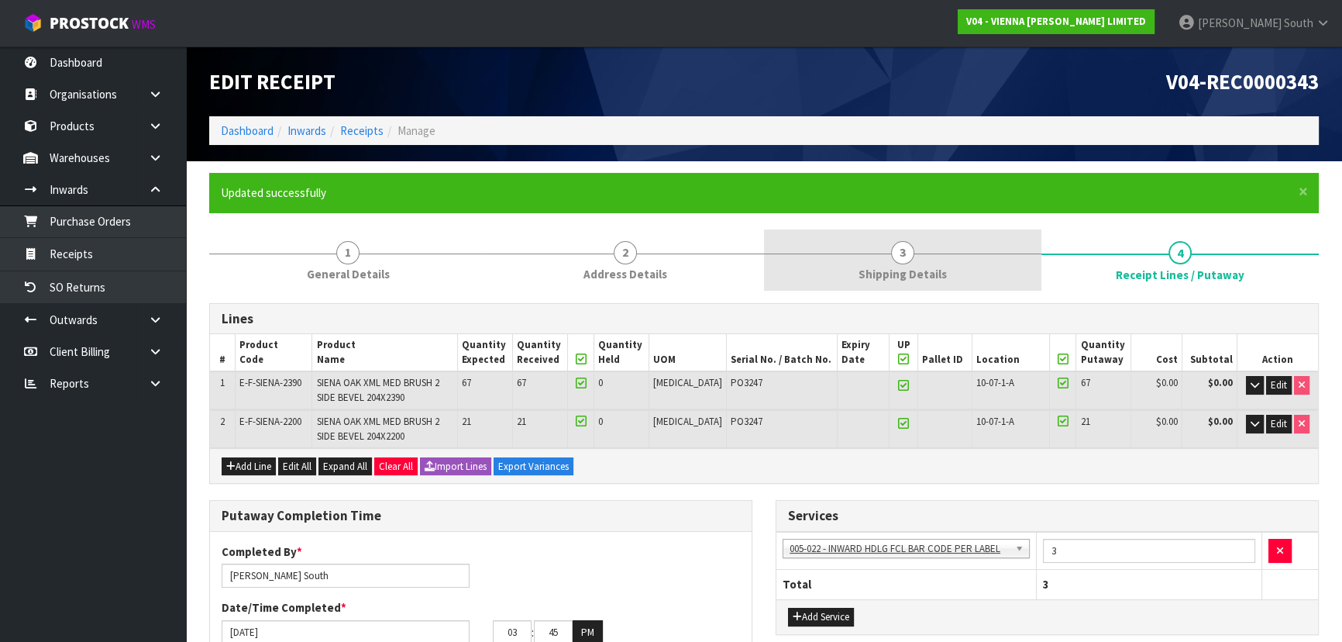
click at [981, 255] on link "3 Shipping Details" at bounding box center [902, 259] width 277 height 61
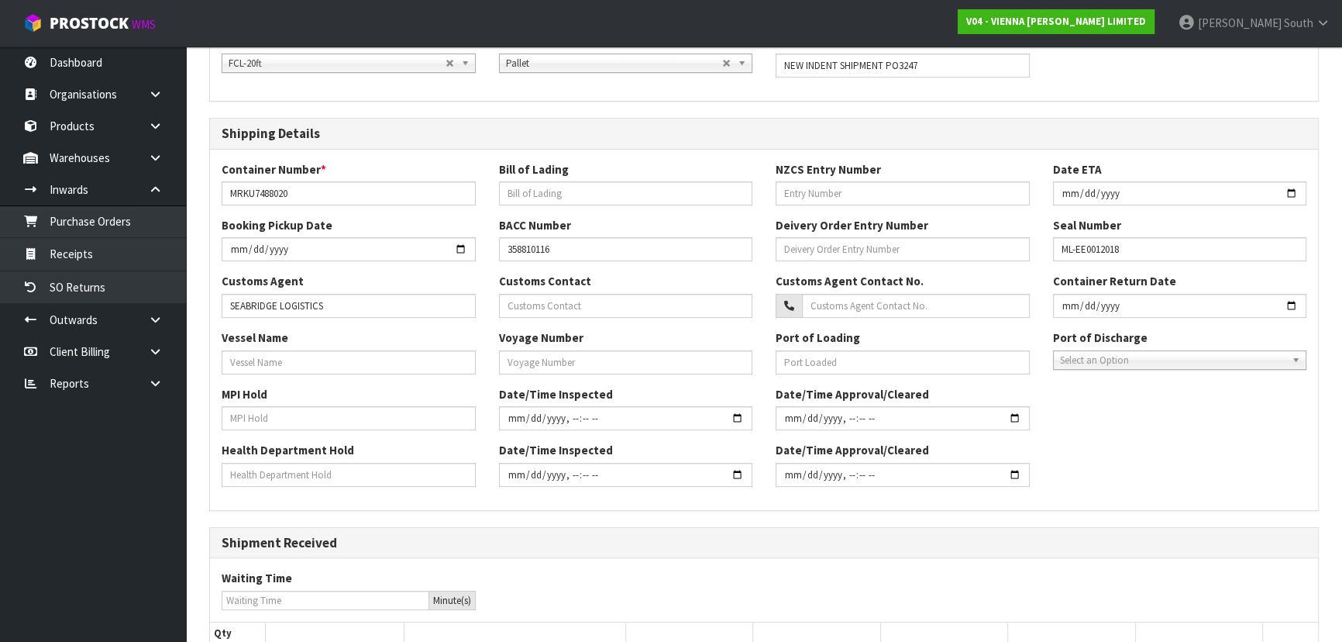
scroll to position [481, 0]
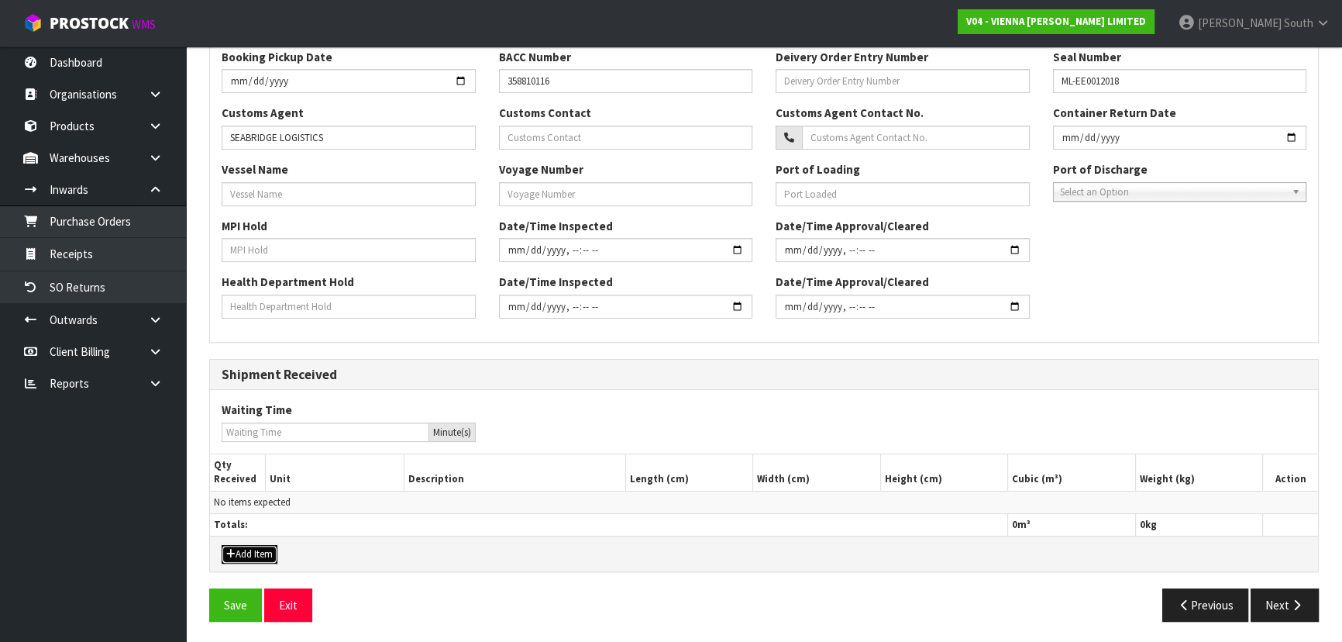
click at [256, 545] on button "Add Item" at bounding box center [250, 554] width 56 height 19
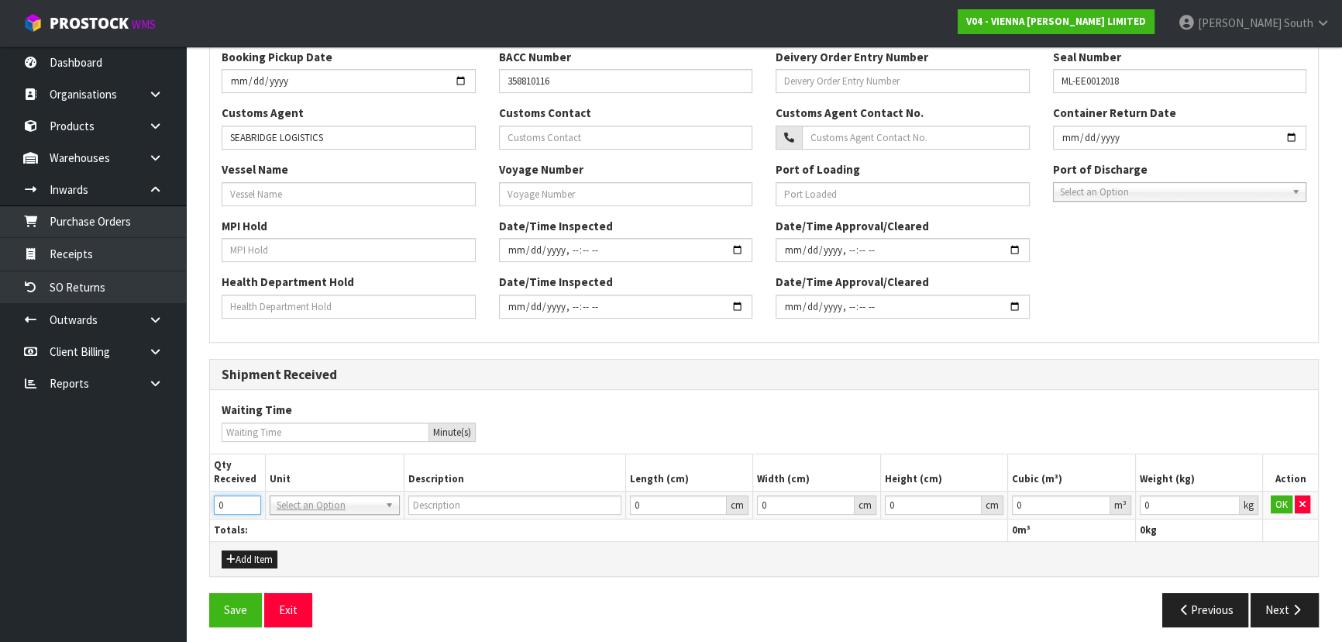
drag, startPoint x: 232, startPoint y: 502, endPoint x: 68, endPoint y: 512, distance: 163.8
type input "3"
type input "20FT CONTAINER"
drag, startPoint x: 236, startPoint y: 501, endPoint x: 208, endPoint y: 506, distance: 28.3
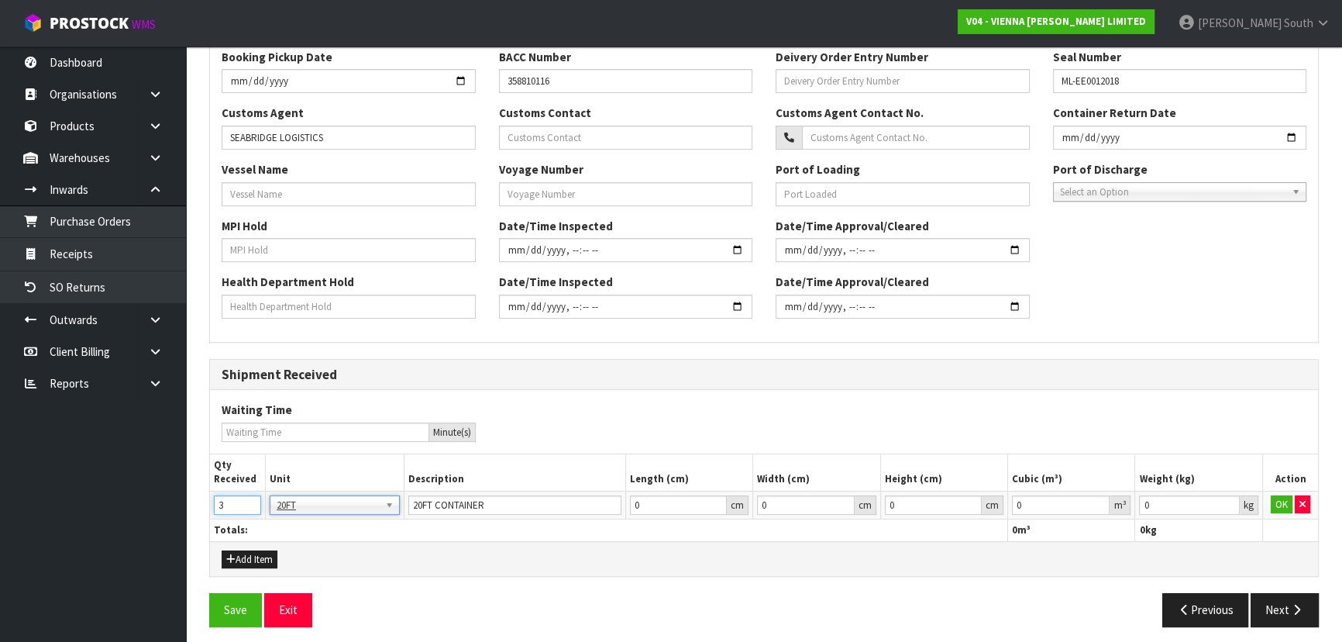
click at [208, 506] on div "× Close Updated successfully 1 General Details 2 Address Details 3 Shipping Det…" at bounding box center [764, 165] width 1133 height 946
type input "1"
click at [386, 550] on div "Add Item" at bounding box center [348, 558] width 277 height 19
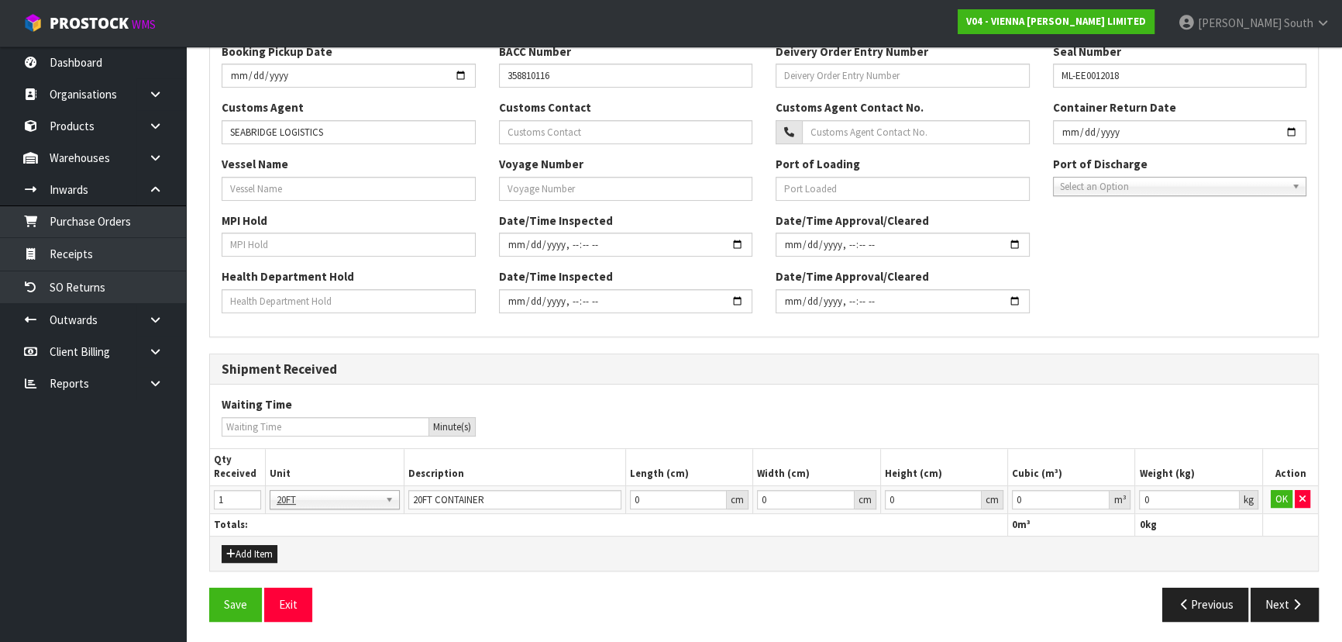
scroll to position [487, 0]
drag, startPoint x: 928, startPoint y: 497, endPoint x: 901, endPoint y: 497, distance: 27.1
click at [901, 497] on tr "1 20FT 20FT 20FT 20FT CONTAINER 0 cm 0 cm 0 cm 0 m³ 0 kg OK" at bounding box center [764, 498] width 1108 height 28
paste input "185.036042"
type input "185.036042"
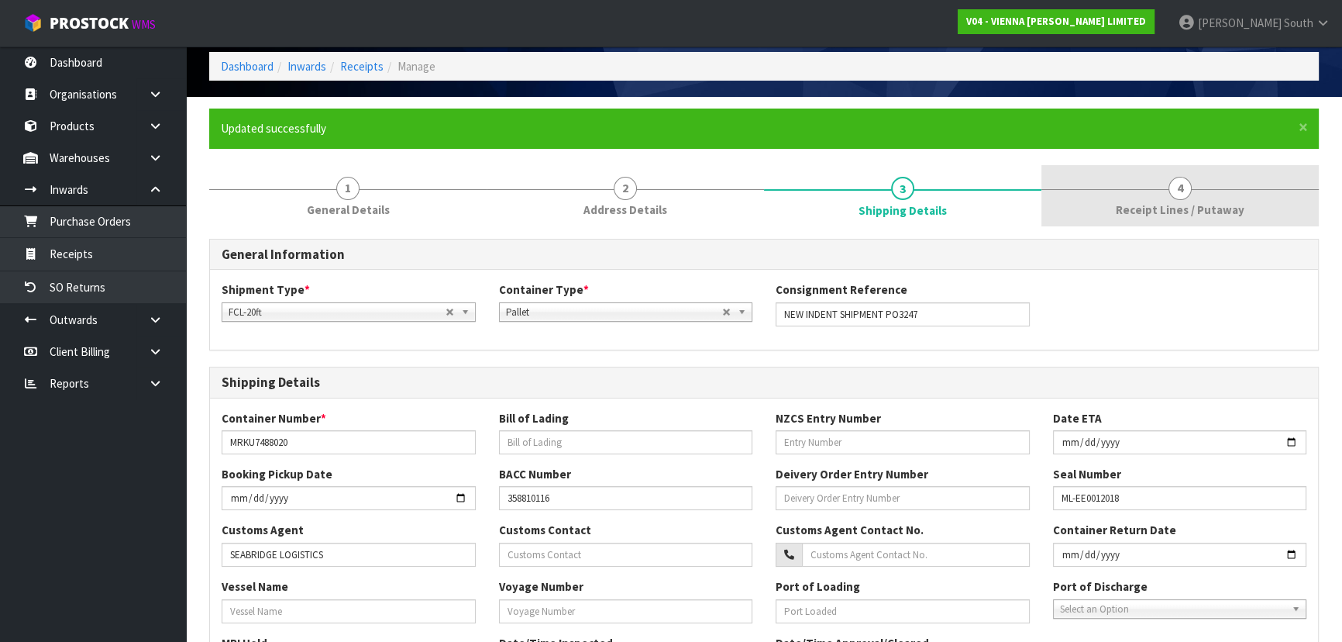
scroll to position [0, 0]
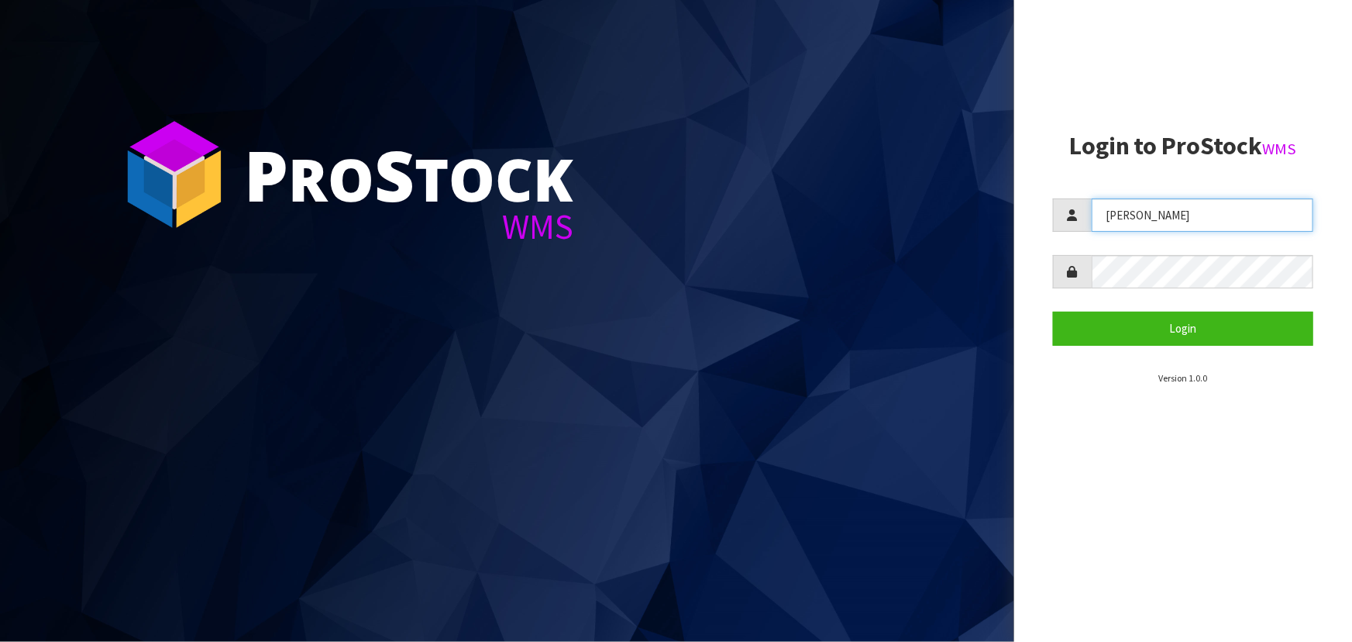
click at [1179, 217] on input "[PERSON_NAME]" at bounding box center [1203, 214] width 222 height 33
drag, startPoint x: 1184, startPoint y: 209, endPoint x: 1002, endPoint y: 210, distance: 182.1
click at [1005, 210] on div "P ro S tock WMS Login to ProStock WMS [PERSON_NAME] Login Version 1.0.0" at bounding box center [676, 321] width 1352 height 642
type input "[PERSON_NAME]"
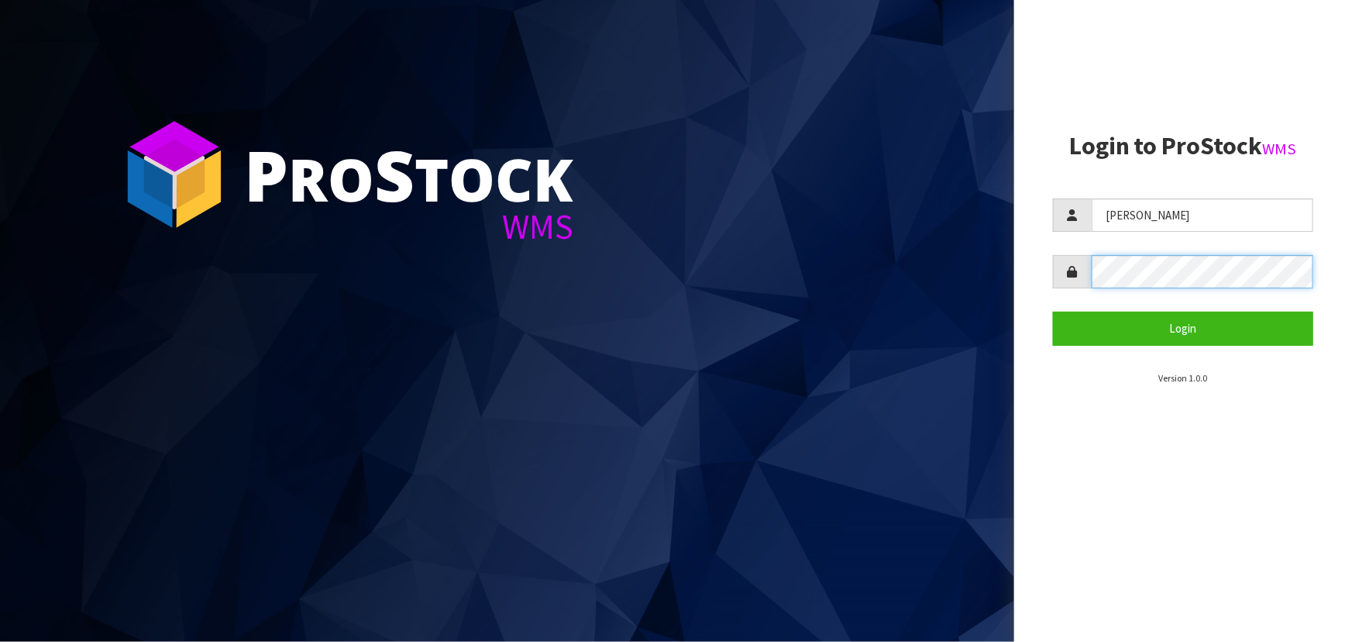
click at [1053, 311] on button "Login" at bounding box center [1183, 327] width 260 height 33
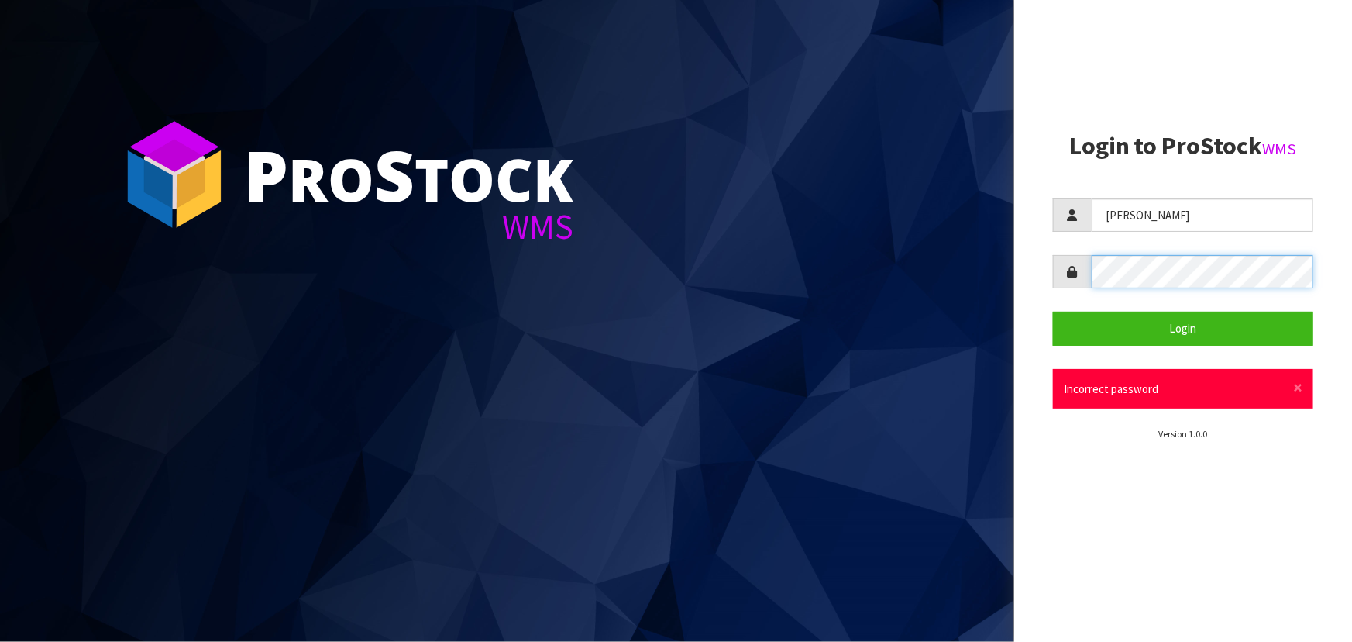
click at [1053, 311] on button "Login" at bounding box center [1183, 327] width 260 height 33
